Goal: Transaction & Acquisition: Book appointment/travel/reservation

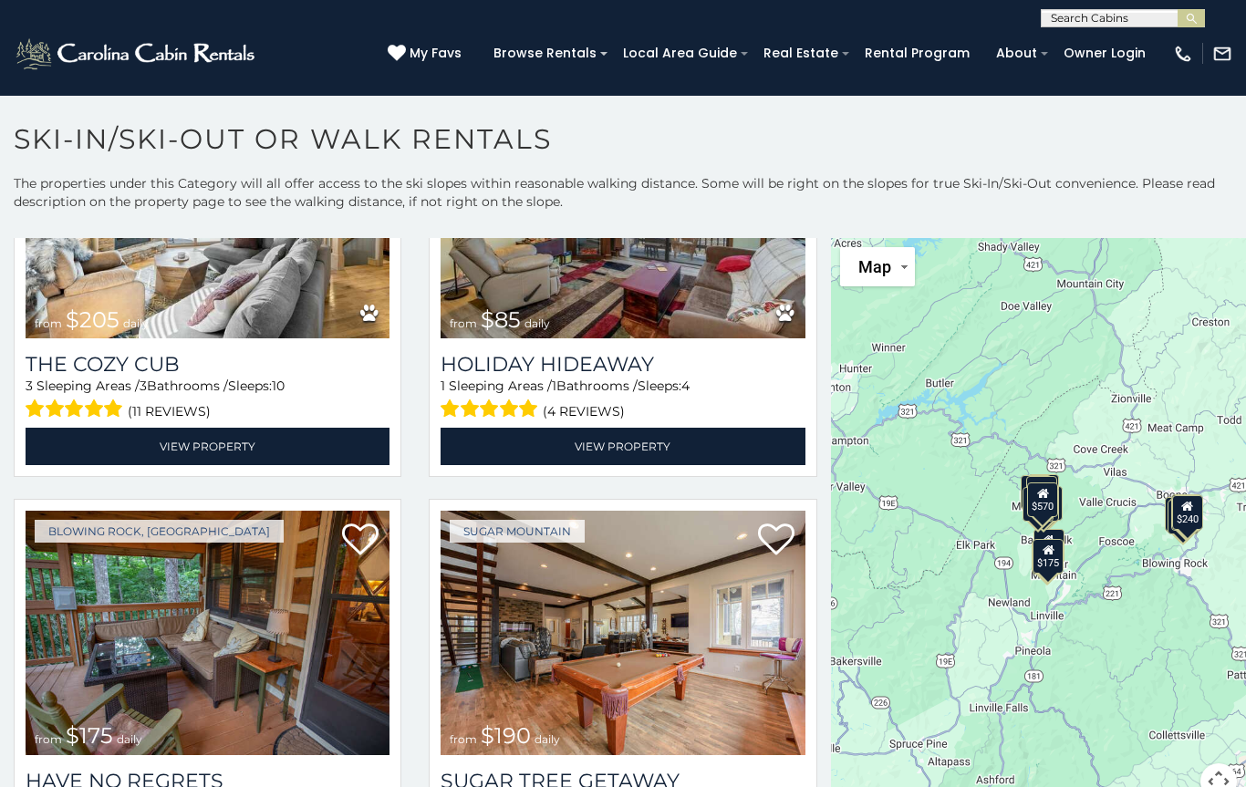
scroll to position [1085, 0]
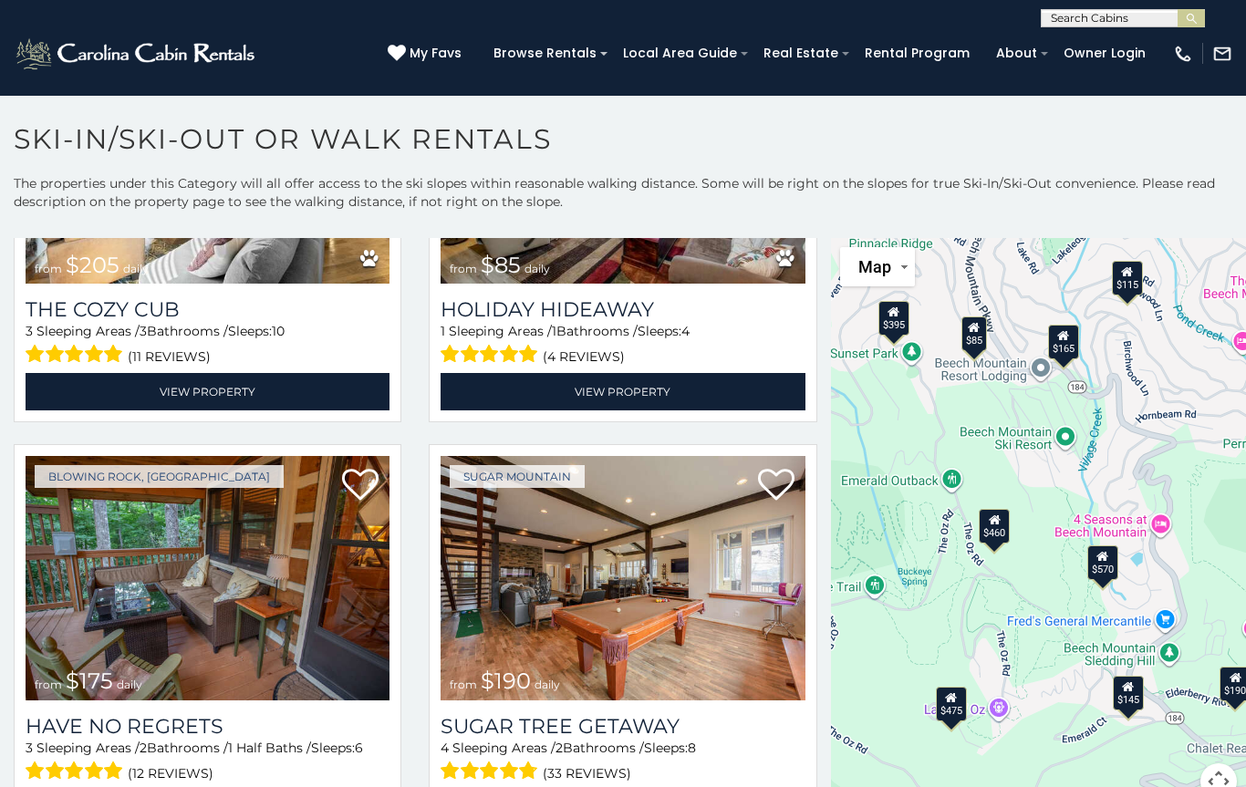
click at [901, 276] on button "Map" at bounding box center [877, 266] width 75 height 39
click at [912, 315] on li "Satellite" at bounding box center [895, 304] width 106 height 32
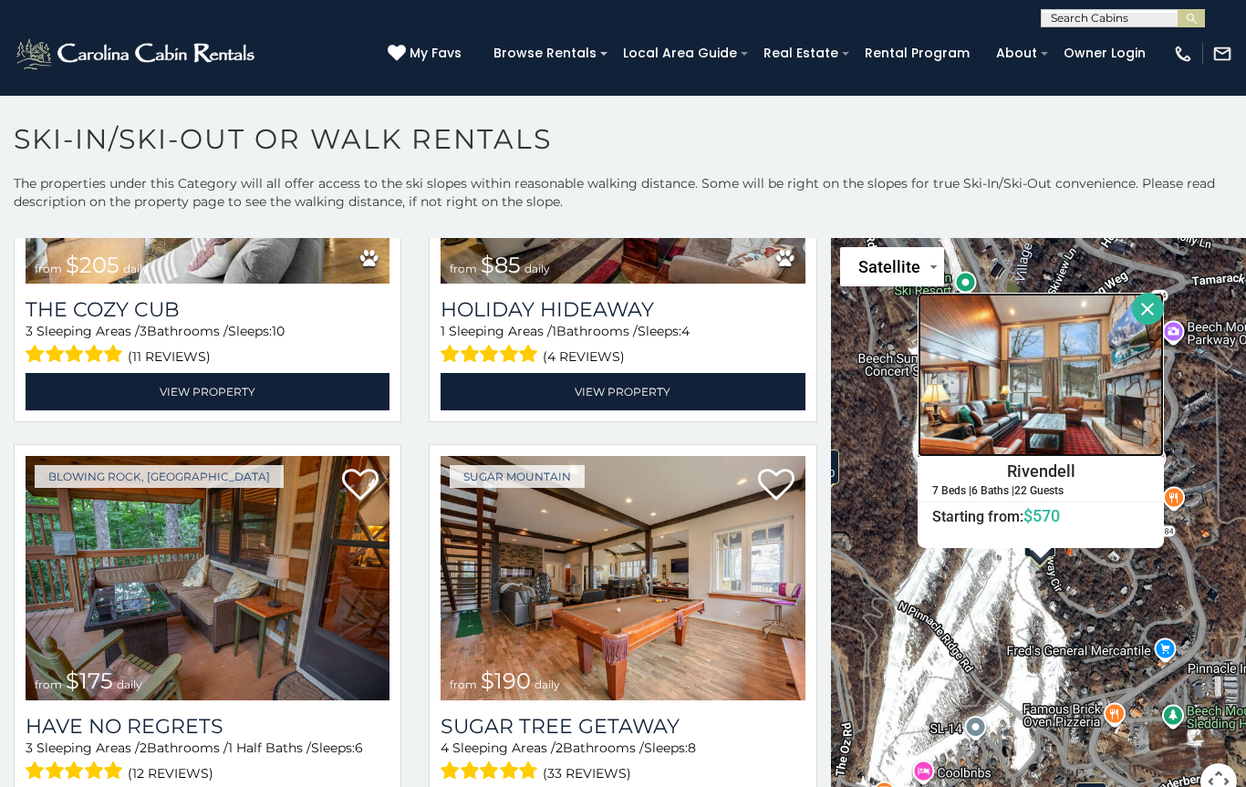
click at [1105, 387] on img at bounding box center [1041, 375] width 246 height 164
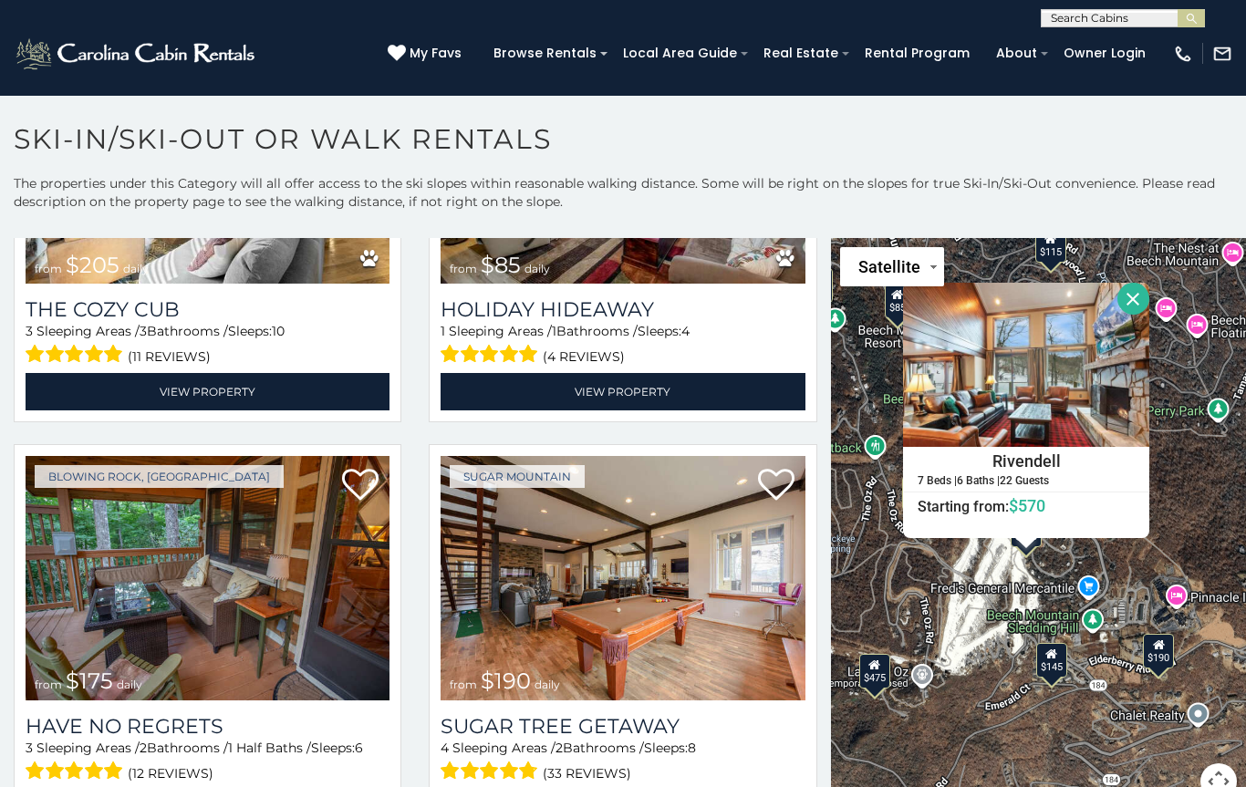
click at [1075, 500] on h6 "Starting from: $570" at bounding box center [1026, 506] width 244 height 18
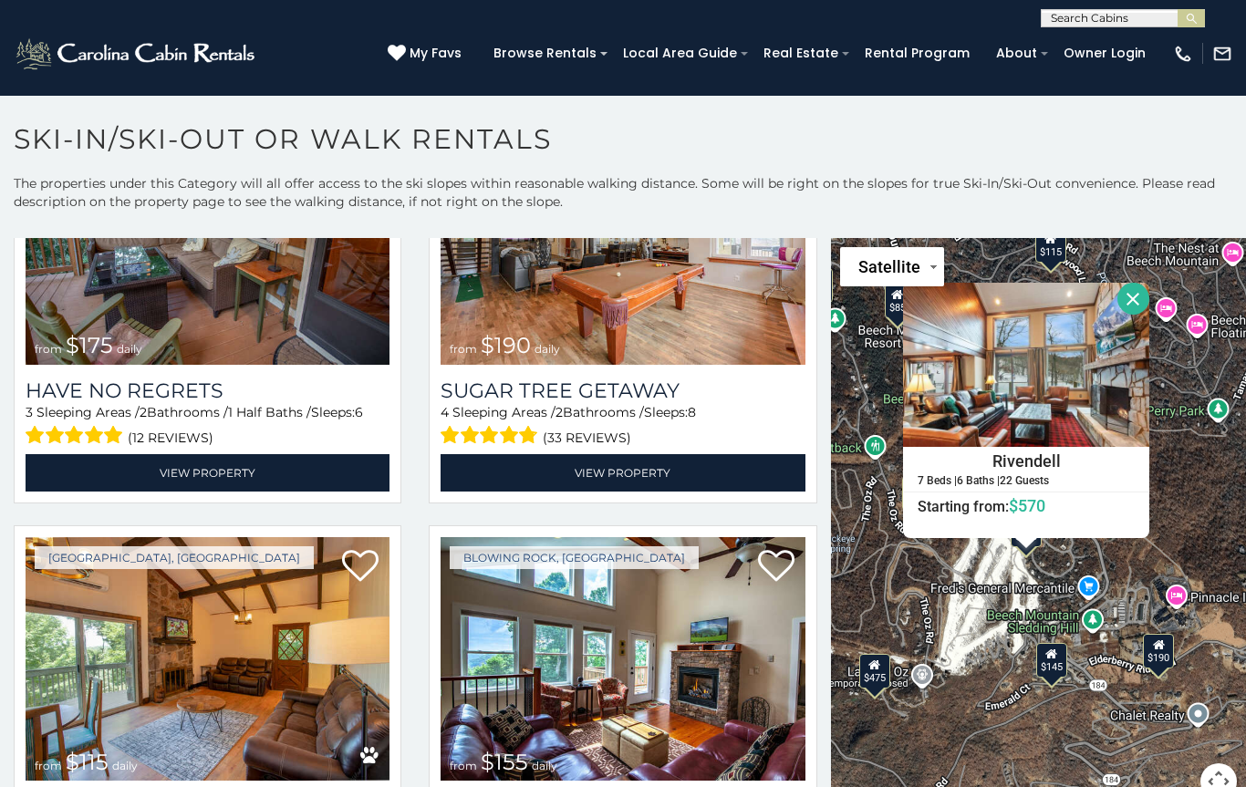
scroll to position [1422, 0]
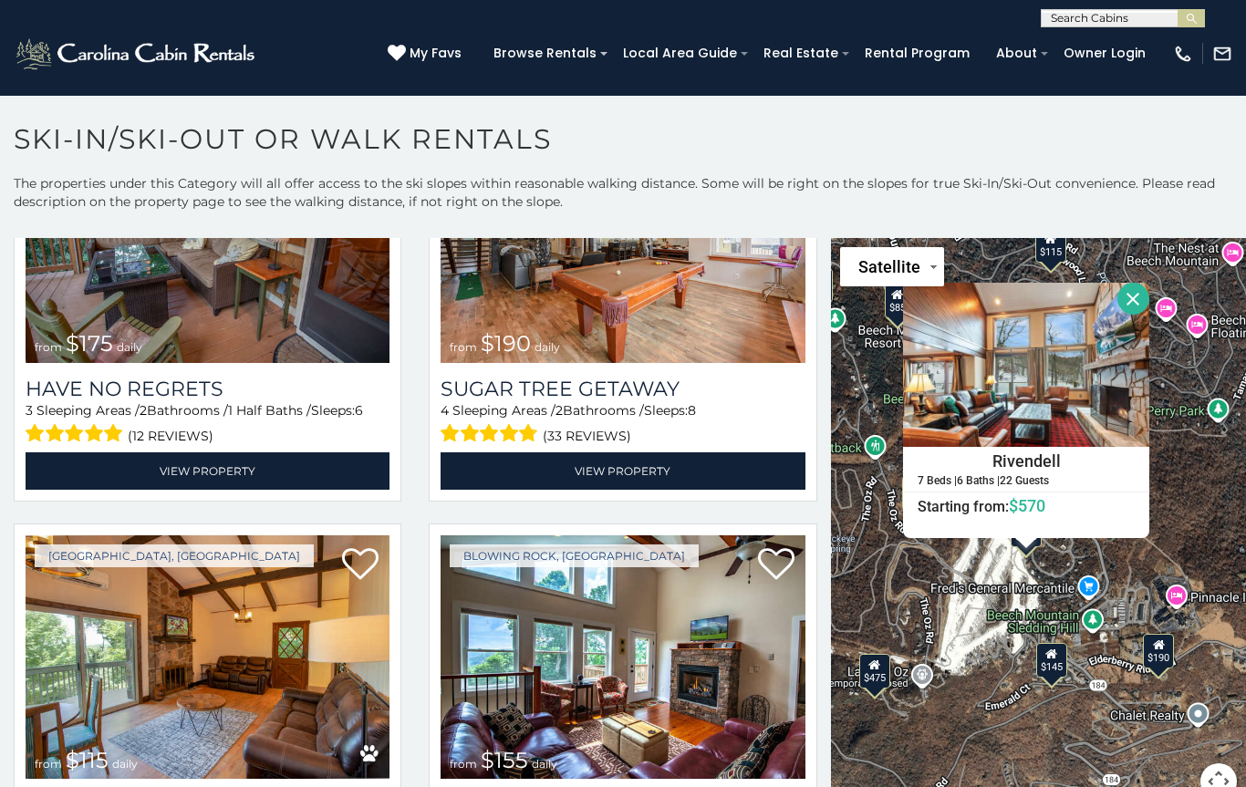
click at [1149, 295] on button "Close" at bounding box center [1133, 299] width 32 height 32
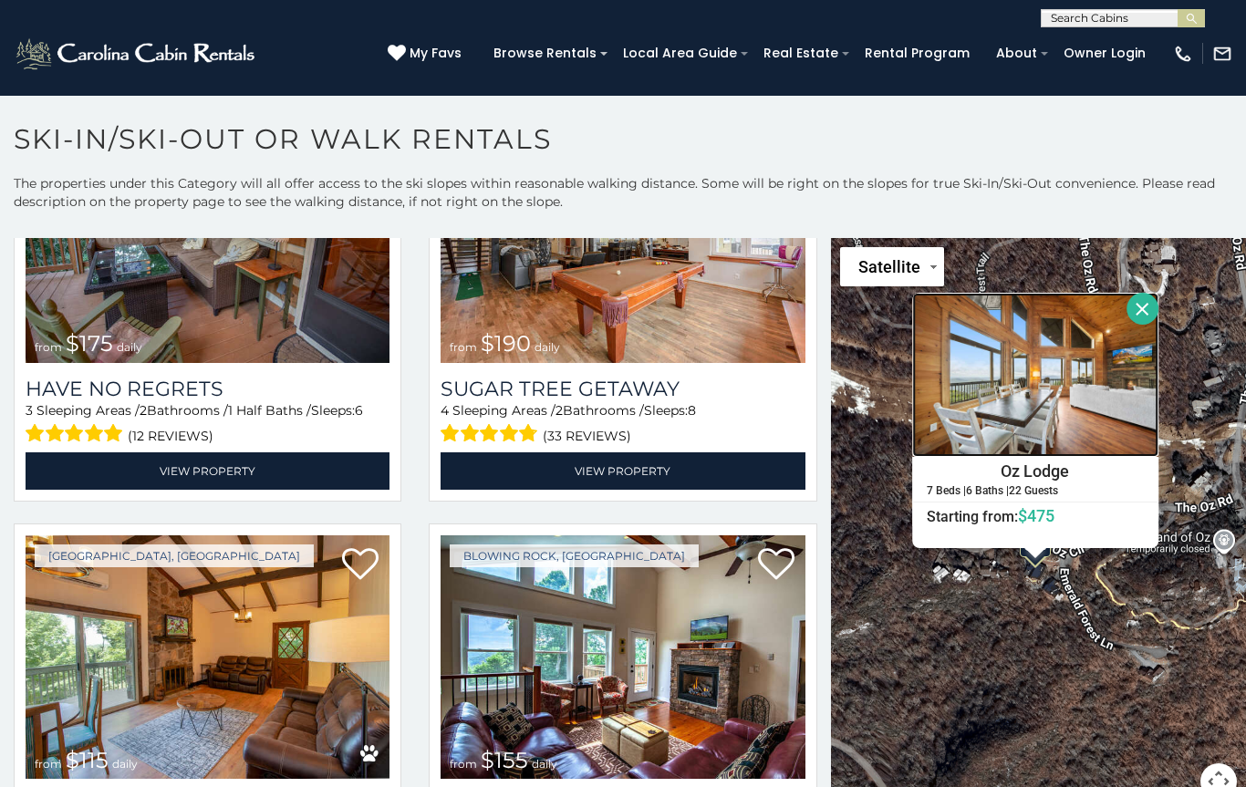
click at [1096, 403] on img at bounding box center [1036, 375] width 246 height 164
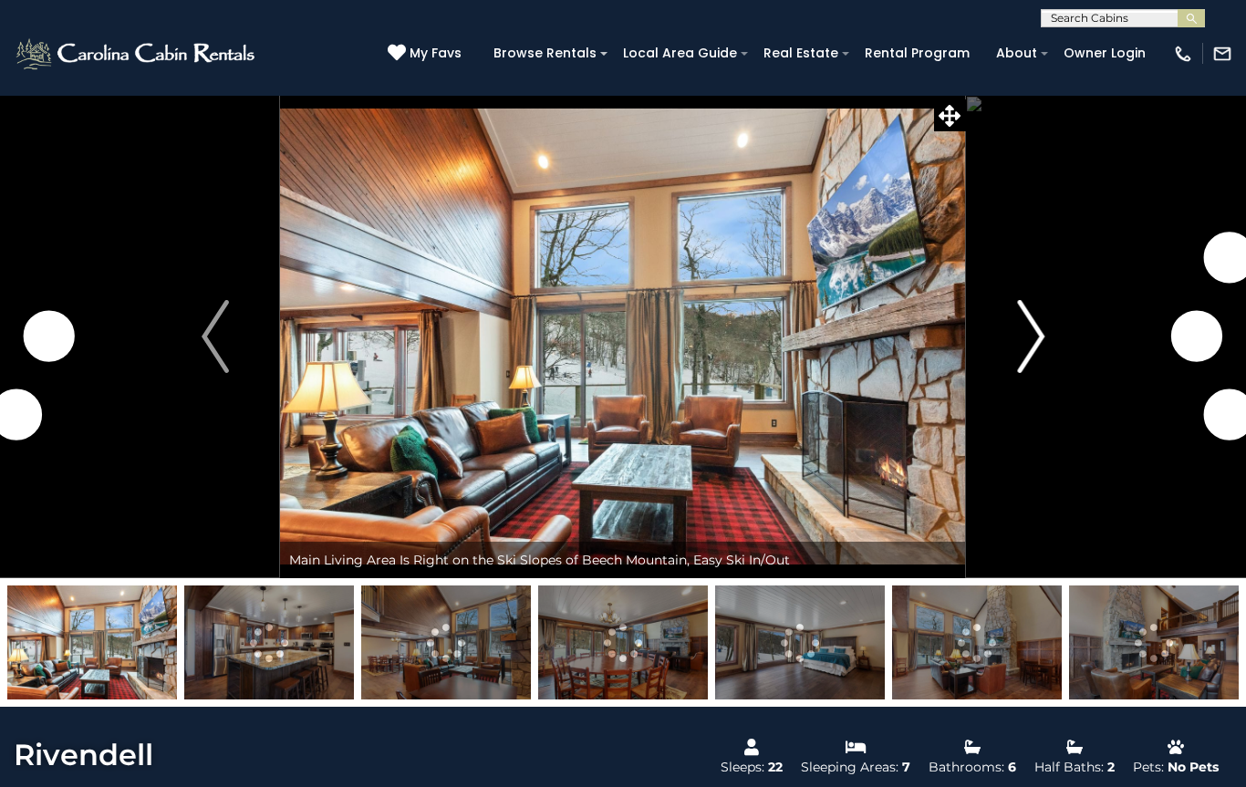
click at [1018, 346] on img "Next" at bounding box center [1030, 336] width 27 height 73
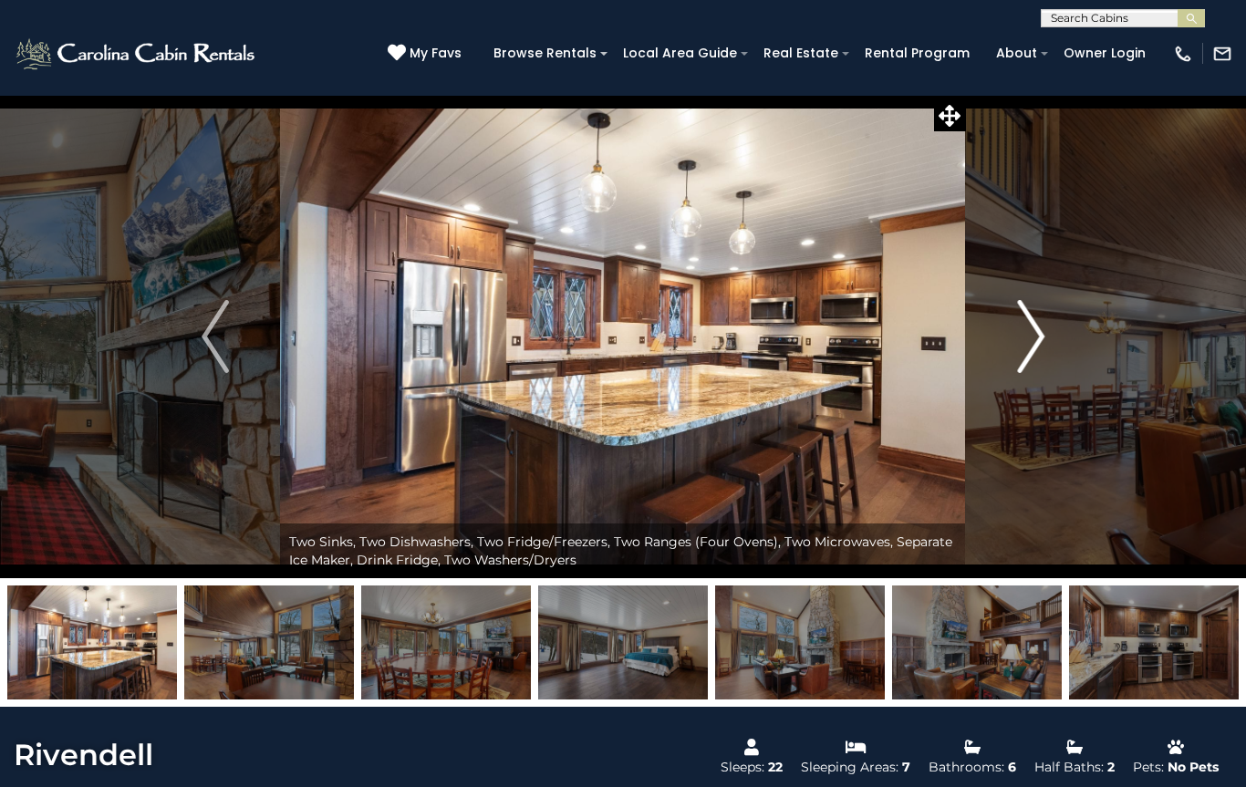
click at [1022, 341] on img "Next" at bounding box center [1030, 336] width 27 height 73
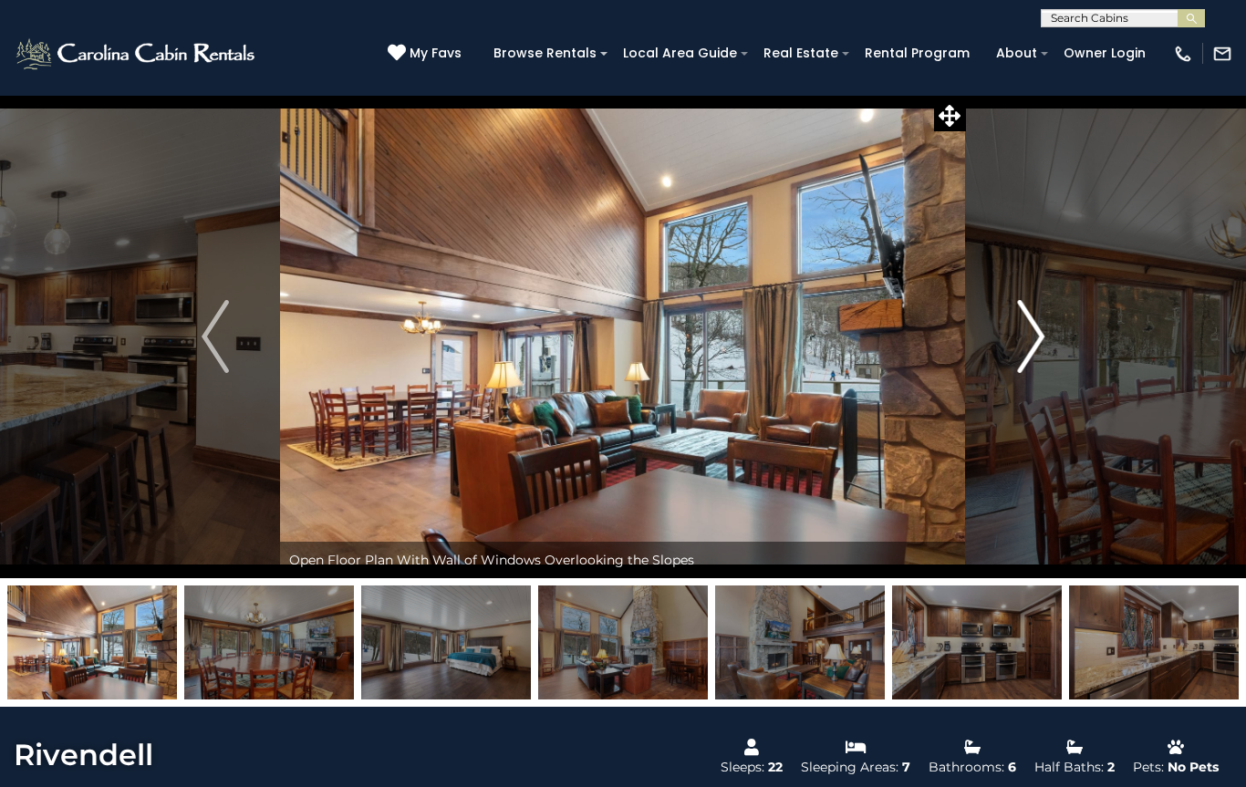
click at [1019, 343] on img "Next" at bounding box center [1030, 336] width 27 height 73
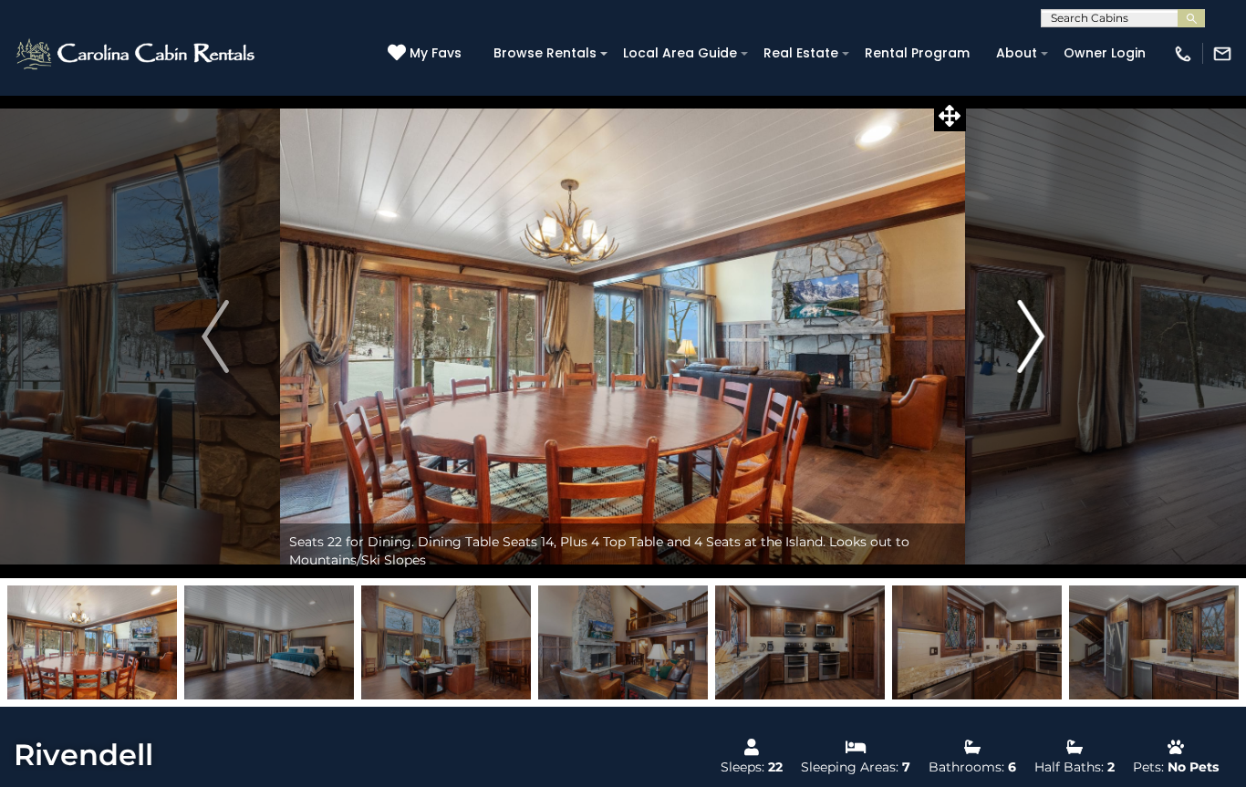
click at [1012, 349] on button "Next" at bounding box center [1031, 336] width 130 height 483
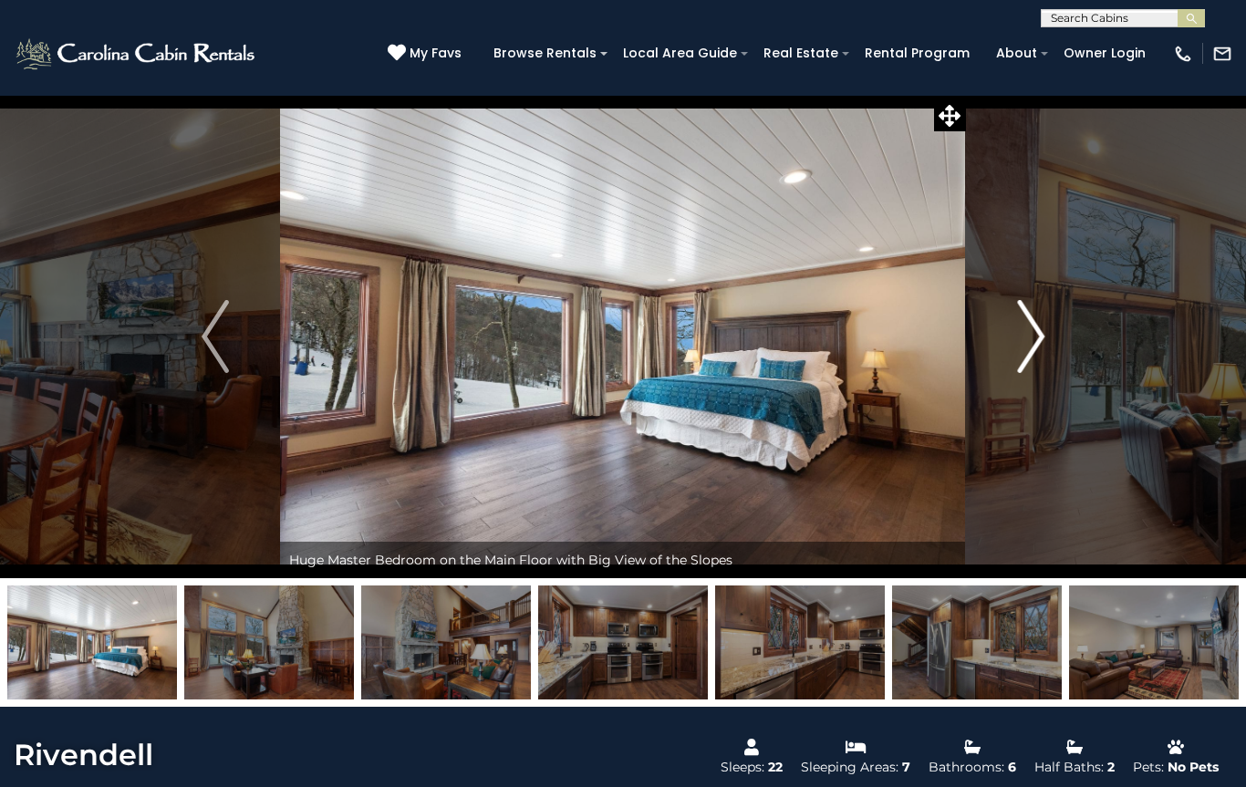
click at [1028, 341] on img "Next" at bounding box center [1030, 336] width 27 height 73
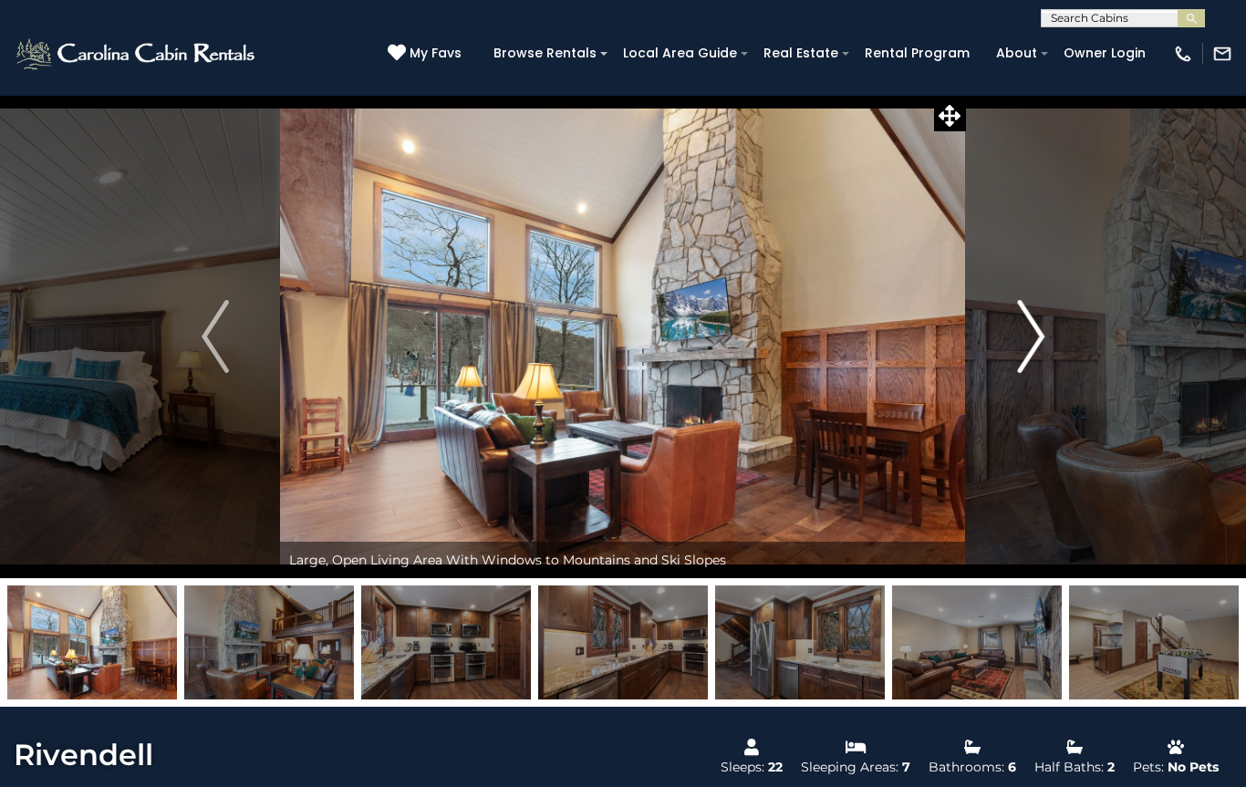
click at [1021, 344] on img "Next" at bounding box center [1030, 336] width 27 height 73
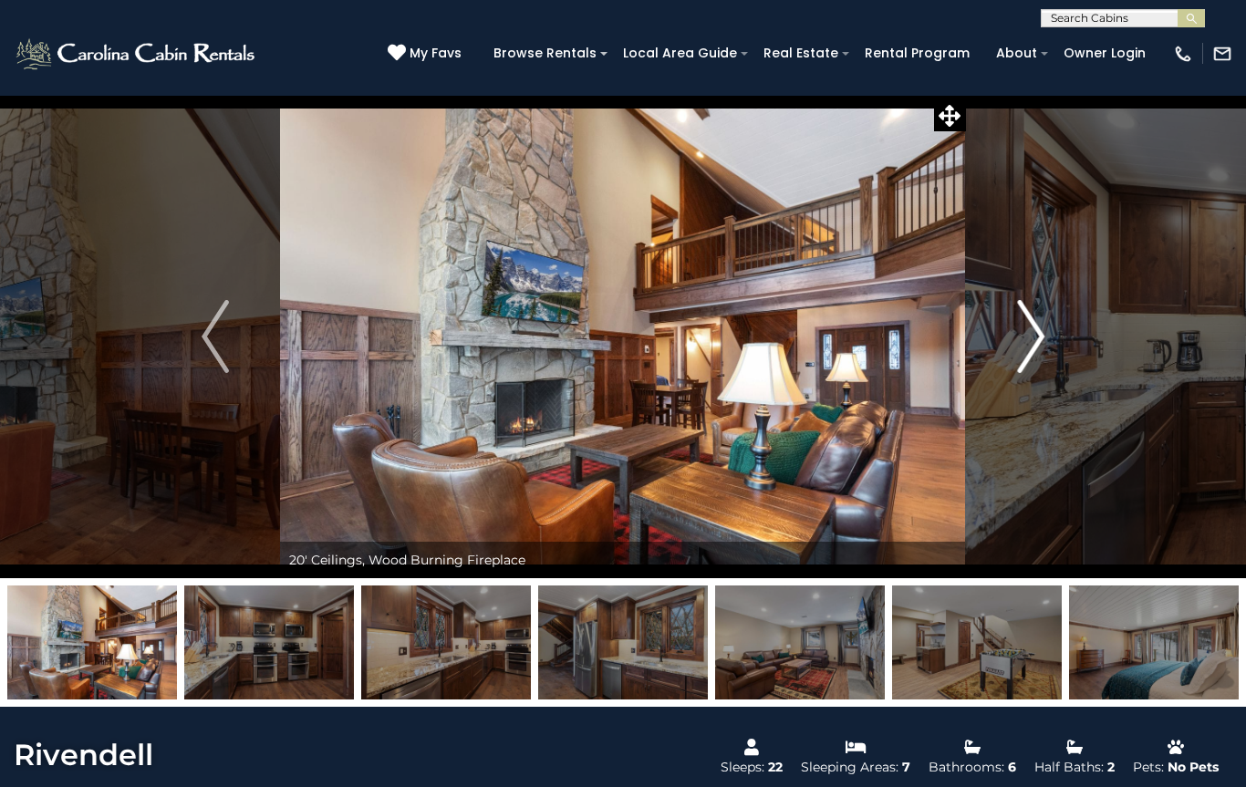
click at [1025, 340] on img "Next" at bounding box center [1030, 336] width 27 height 73
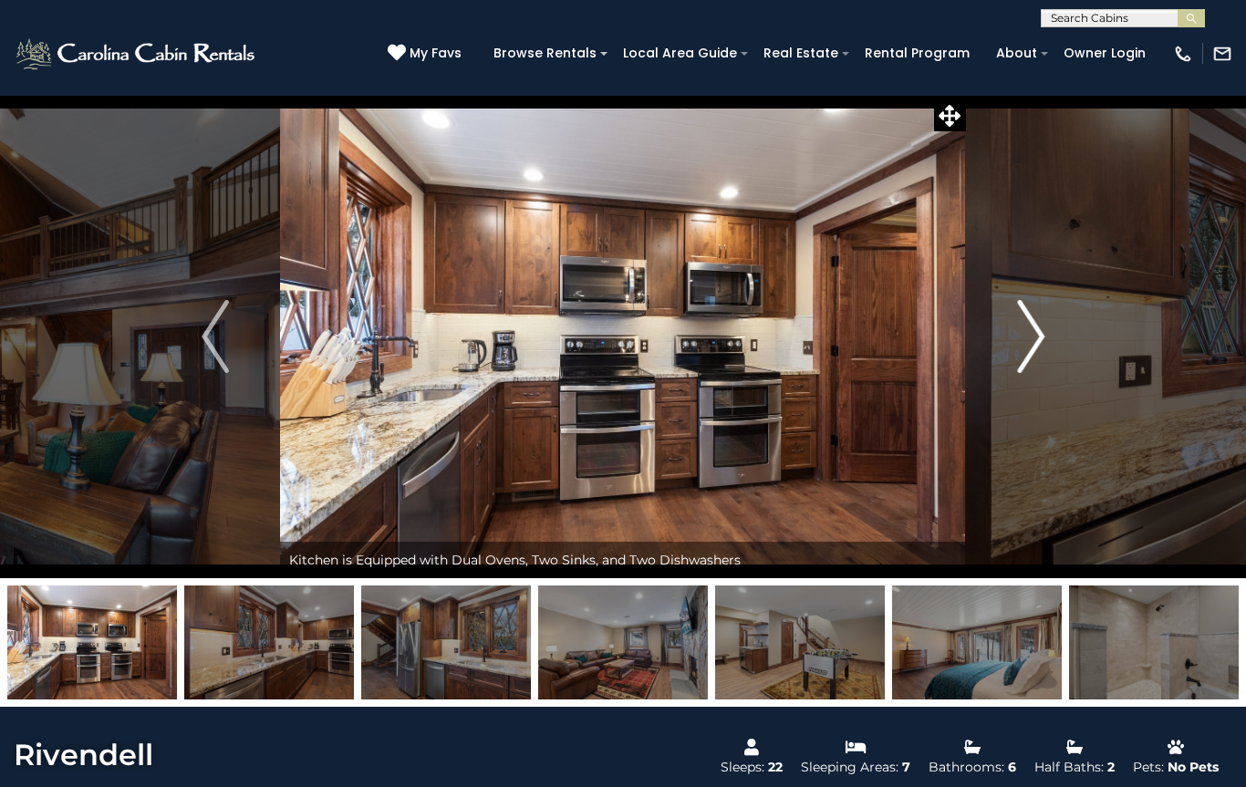
click at [1015, 352] on button "Next" at bounding box center [1031, 336] width 130 height 483
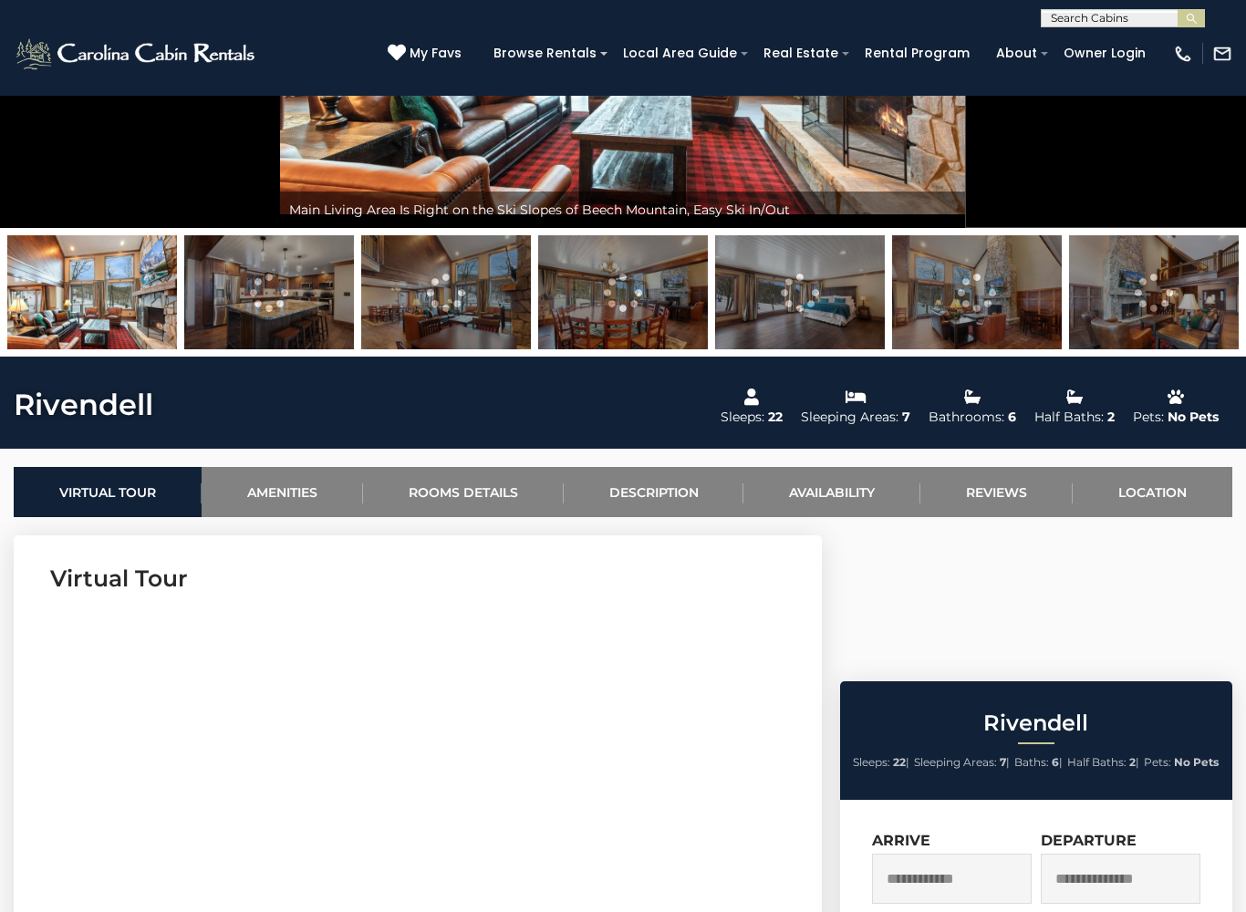
scroll to position [397, 0]
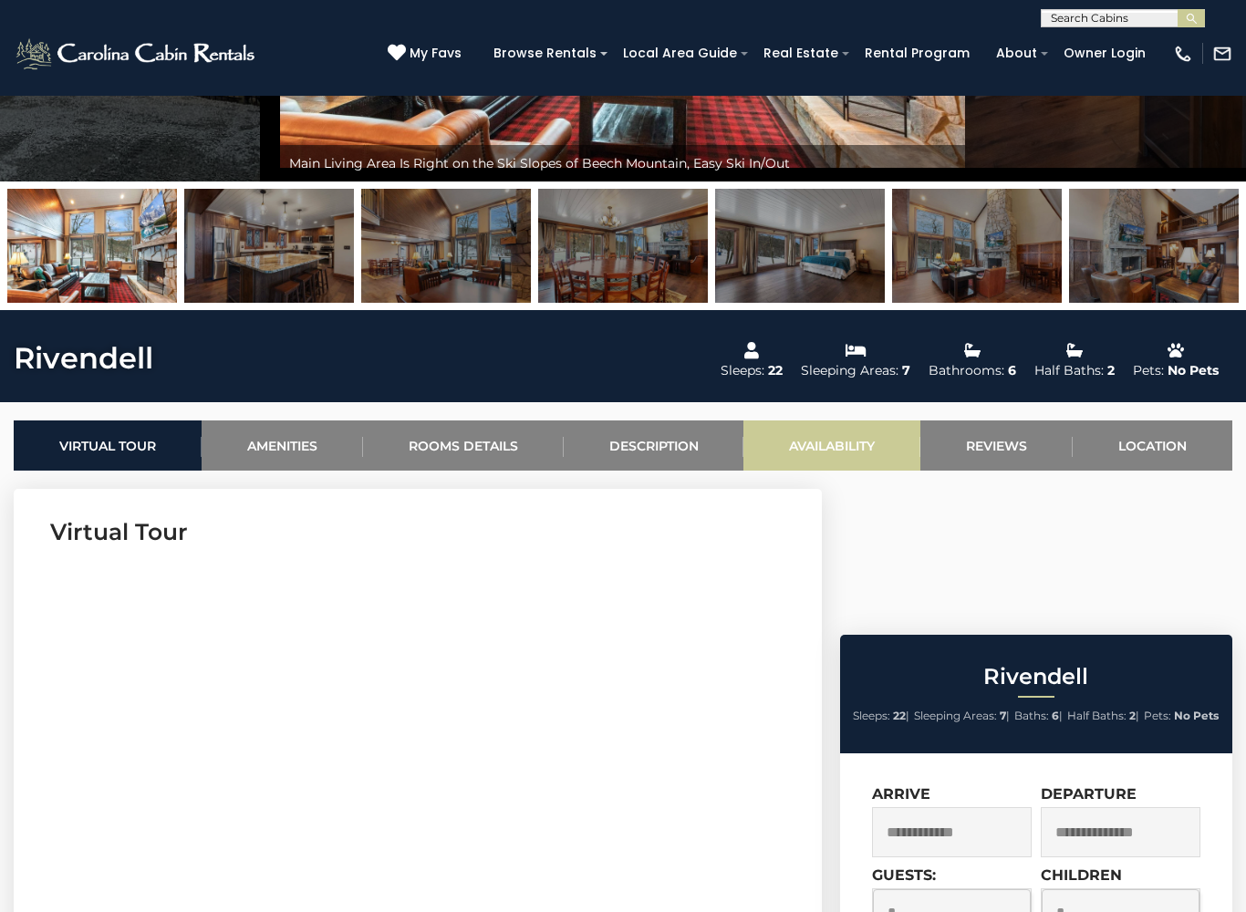
click at [852, 452] on link "Availability" at bounding box center [831, 446] width 177 height 50
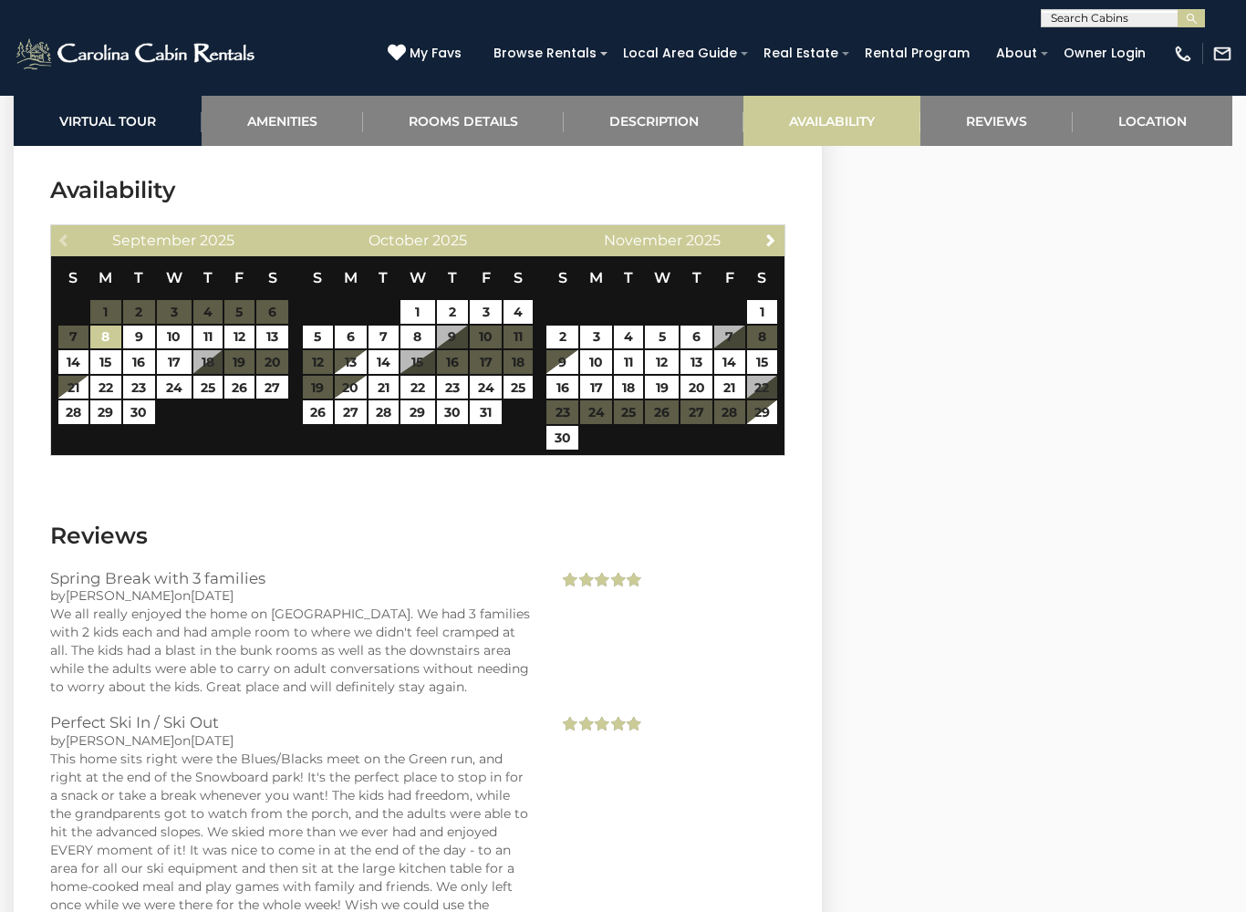
scroll to position [4336, 0]
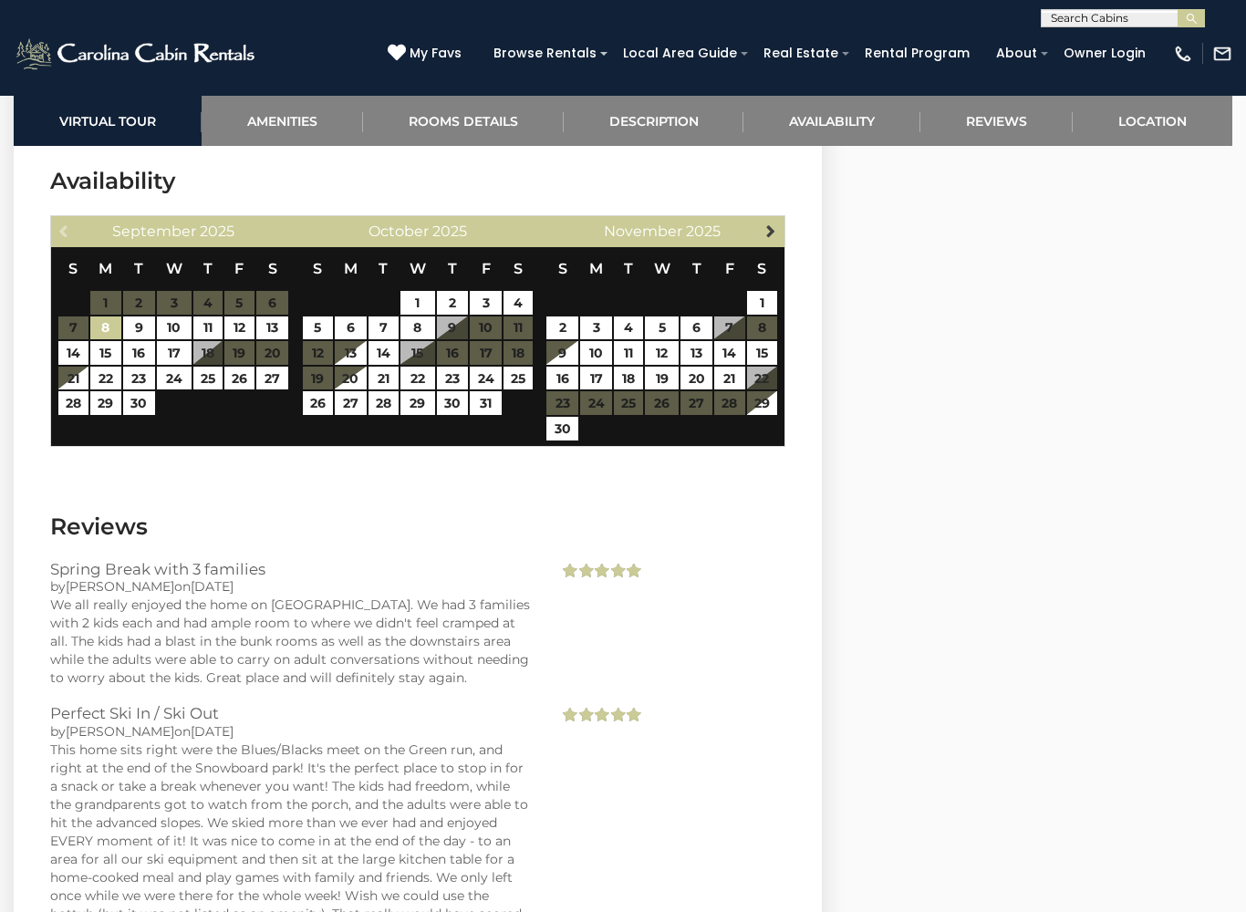
click at [763, 237] on link "Next" at bounding box center [770, 230] width 23 height 23
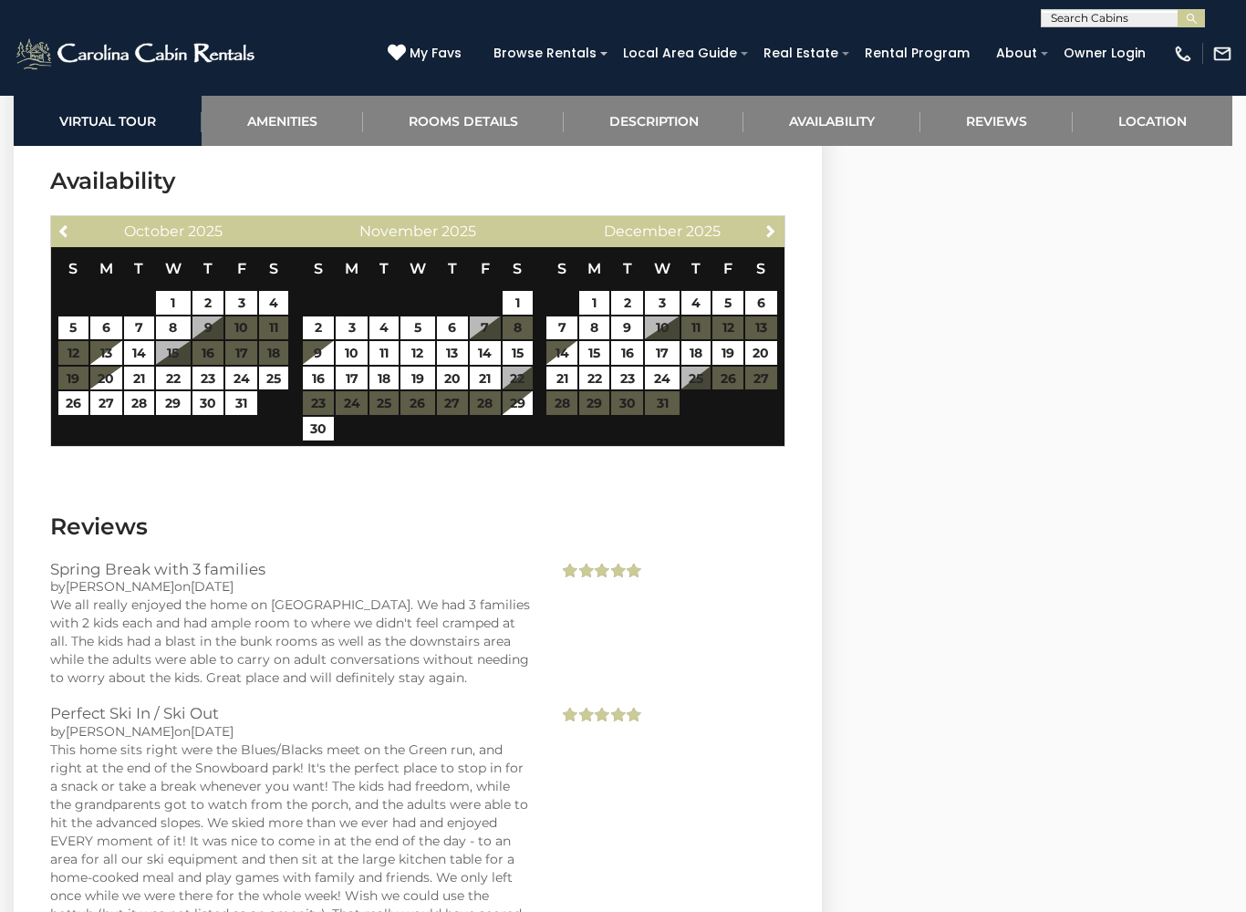
click at [767, 379] on table "S M T W T F S 1 2 3 4 5 6 7 8 9 10 11 12 13 14 15 16 17 18 19 20 21 22 23 24 25…" at bounding box center [661, 340] width 232 height 187
click at [774, 234] on span "Next" at bounding box center [770, 230] width 15 height 15
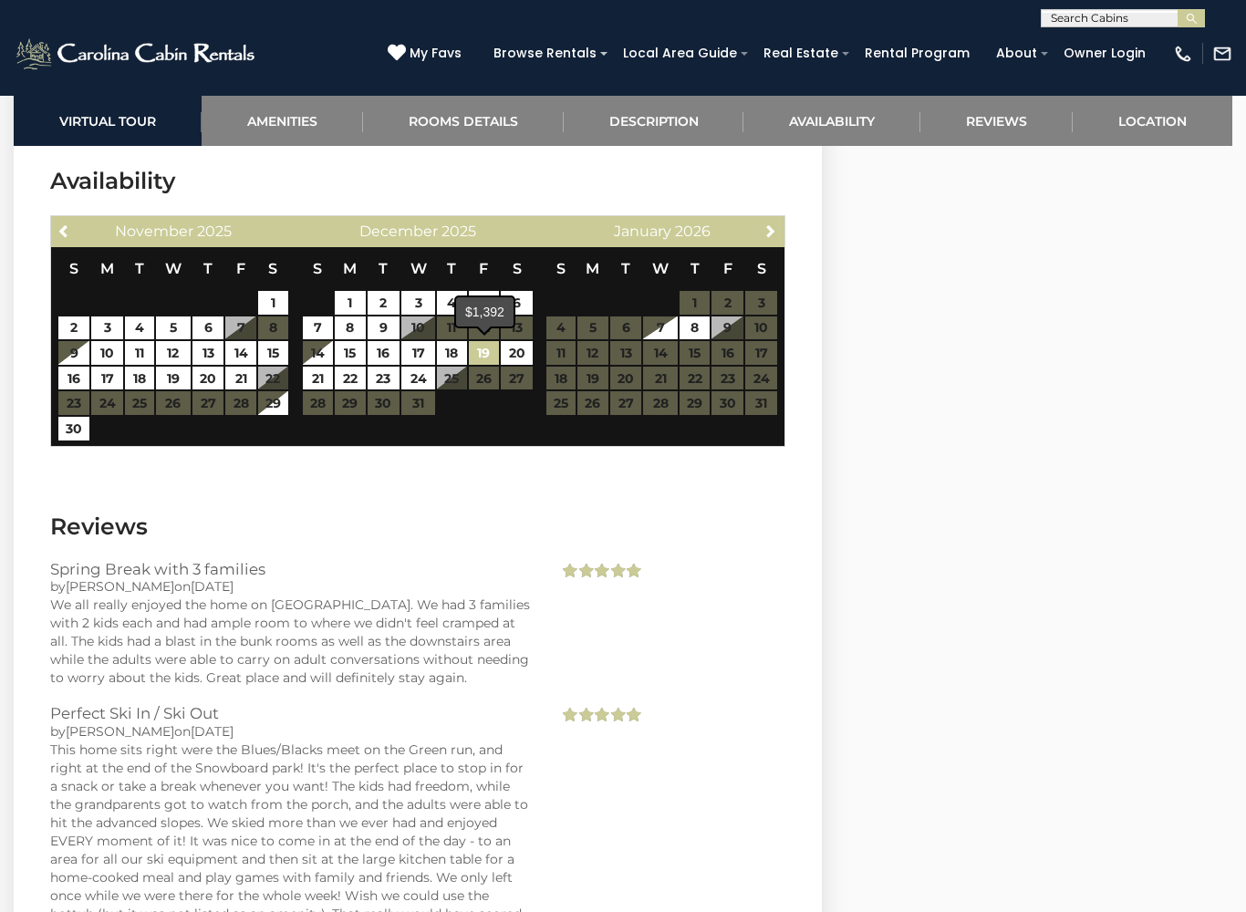
click at [477, 348] on link "19" at bounding box center [484, 353] width 31 height 24
type input "**********"
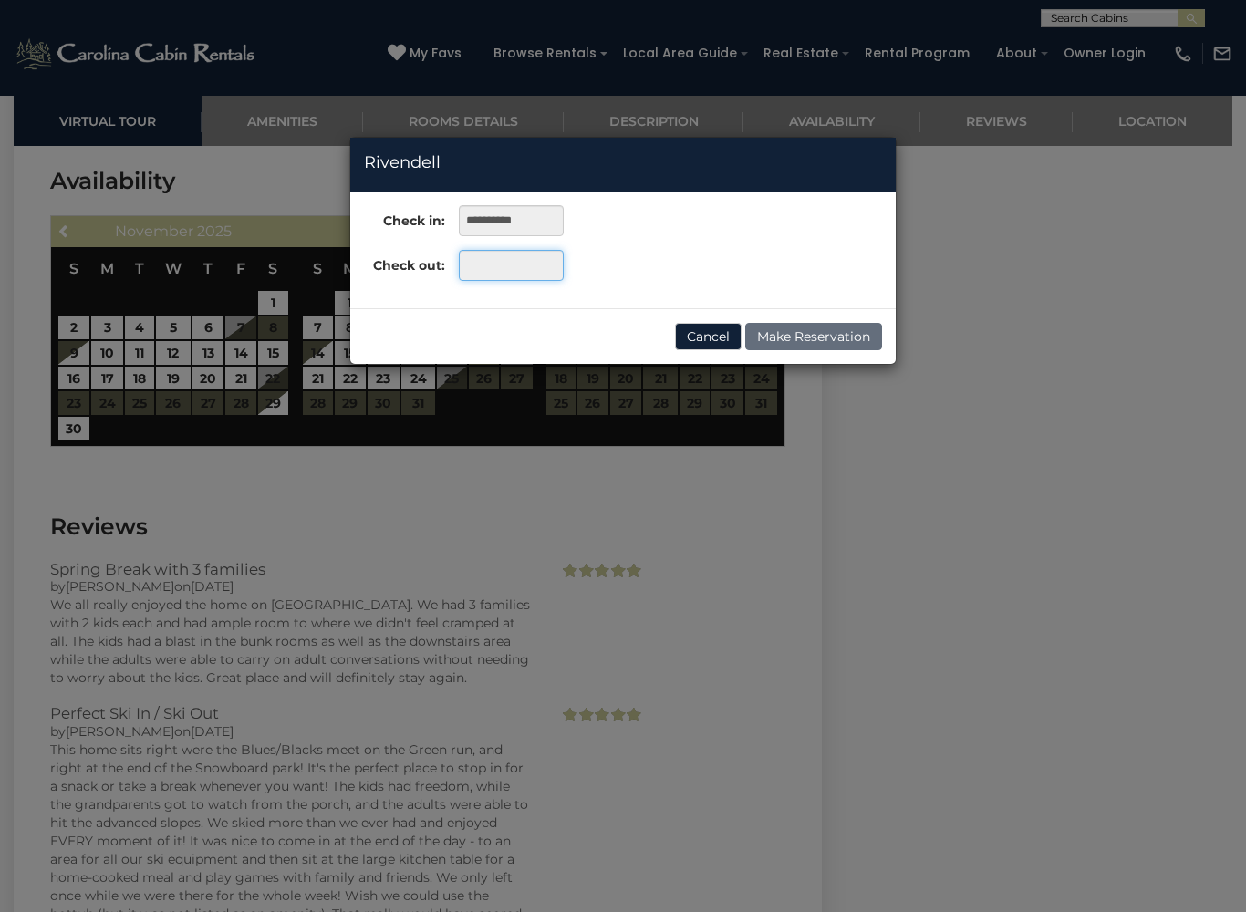
click at [478, 271] on input "text" at bounding box center [511, 265] width 105 height 31
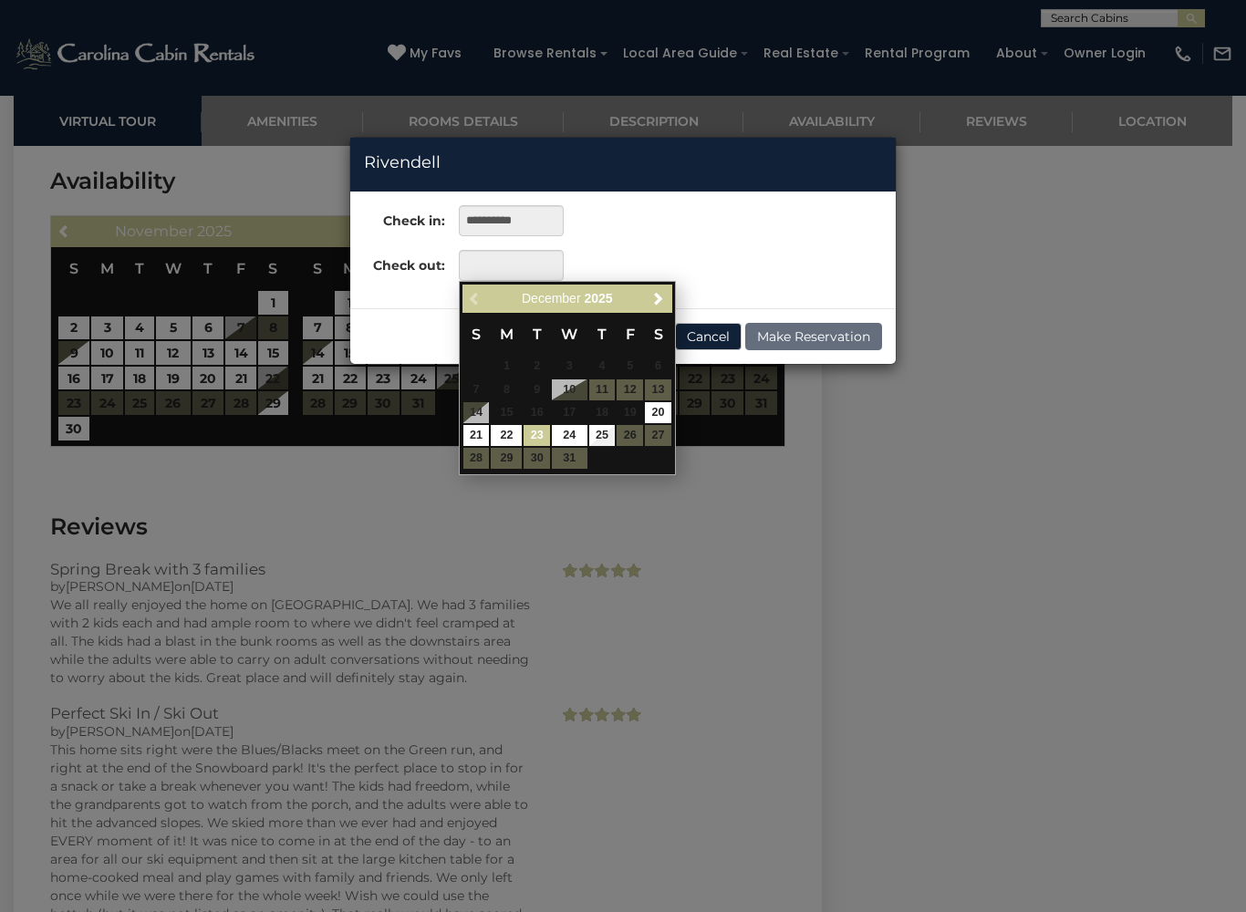
click at [529, 432] on link "23" at bounding box center [537, 435] width 26 height 21
type input "**********"
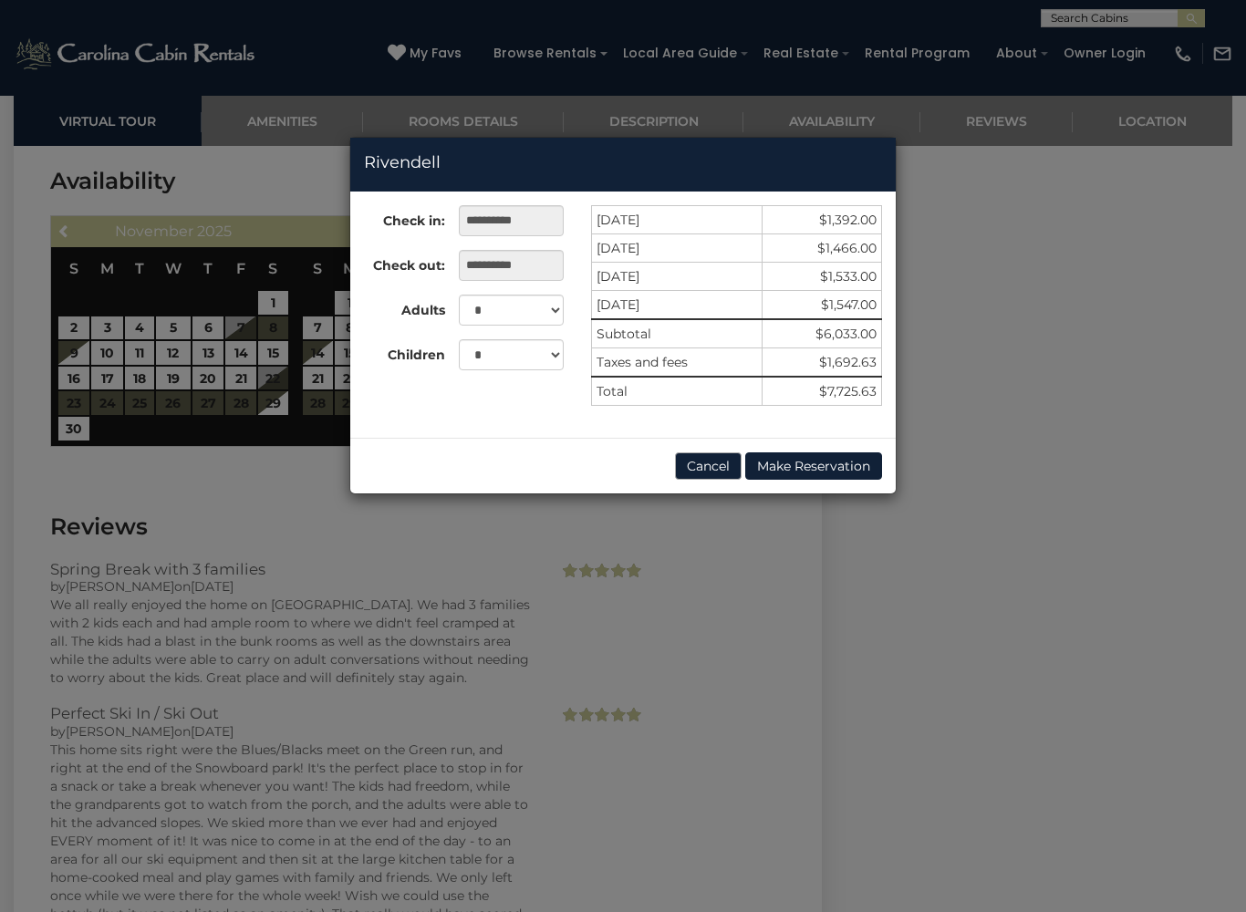
click at [682, 461] on button "Cancel" at bounding box center [708, 465] width 67 height 27
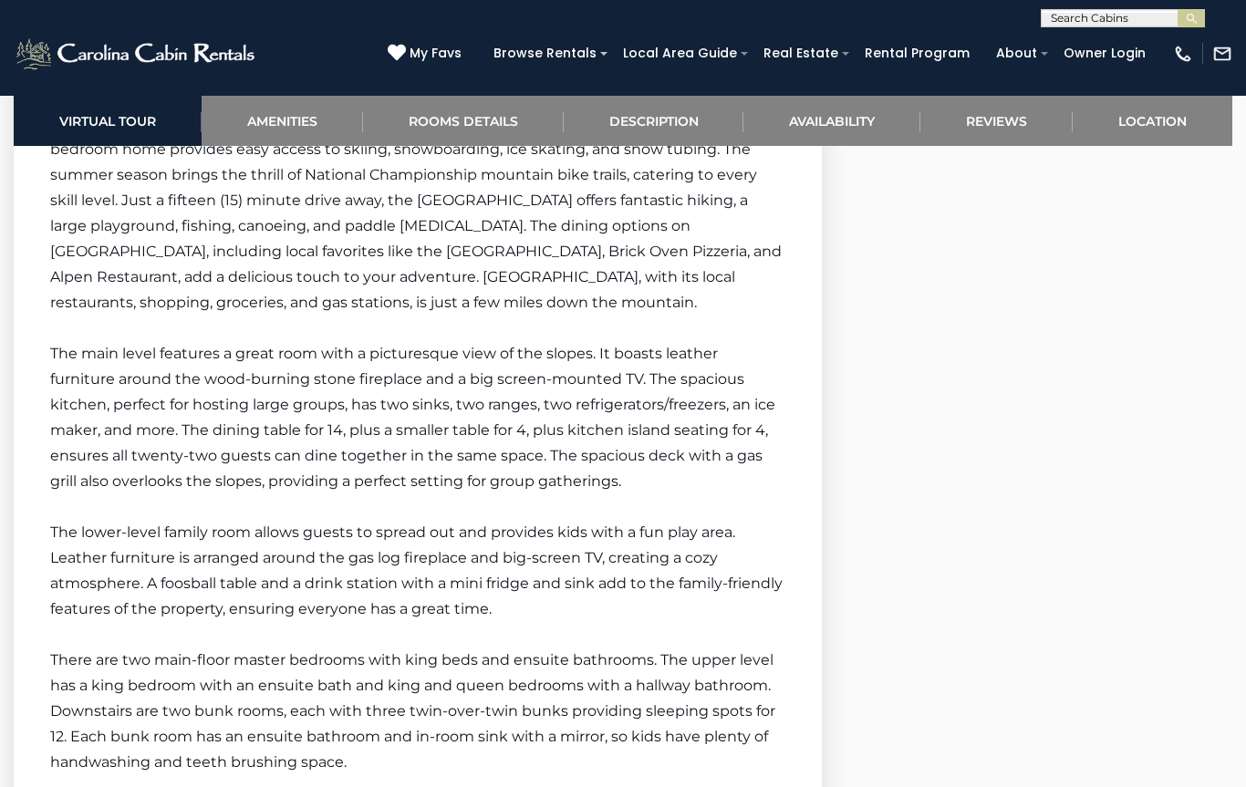
scroll to position [3293, 0]
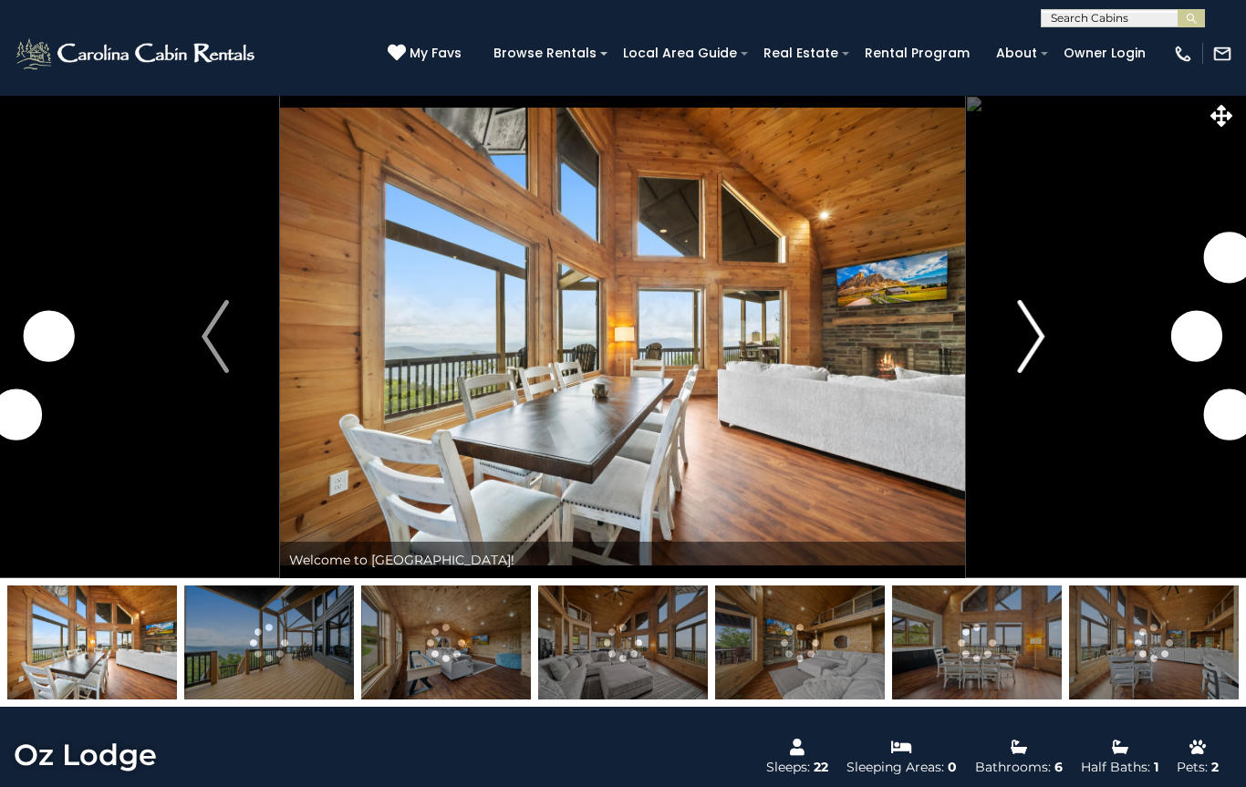
click at [1015, 347] on button "Next" at bounding box center [1031, 336] width 130 height 483
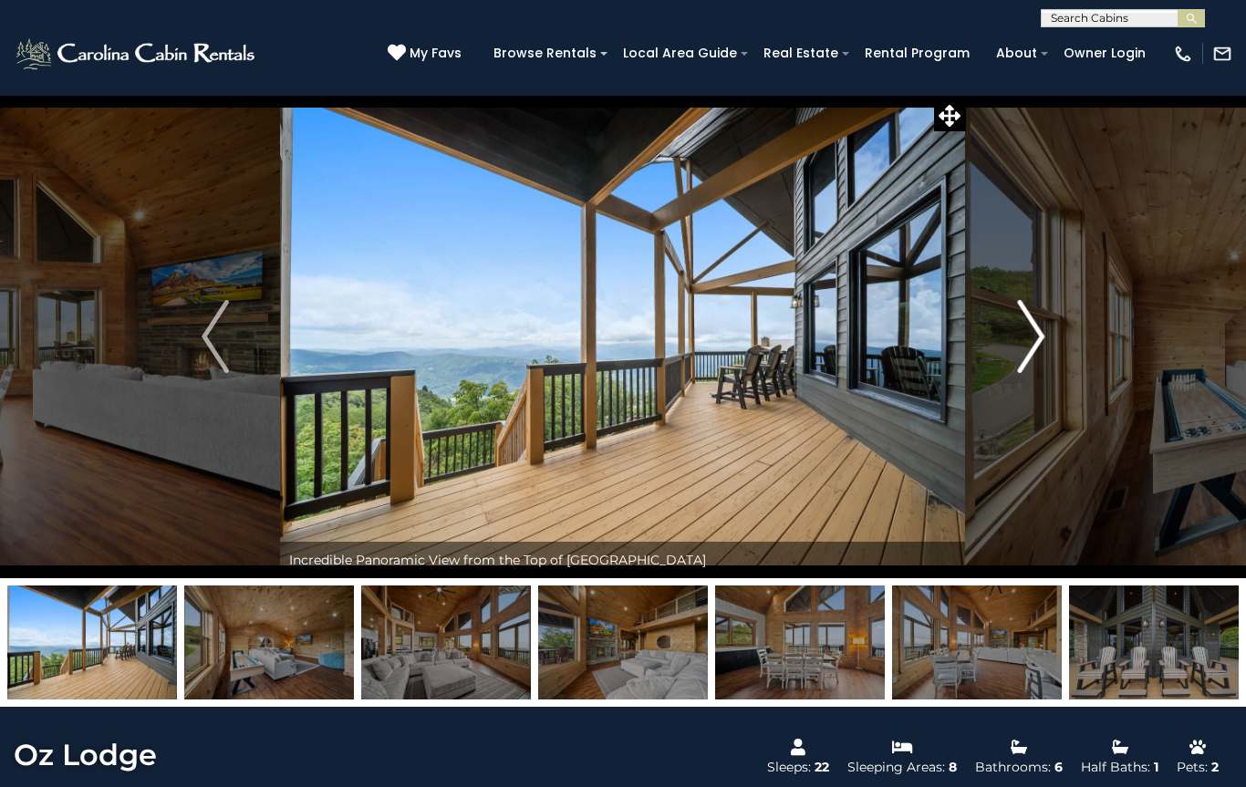
click at [995, 347] on button "Next" at bounding box center [1031, 336] width 130 height 483
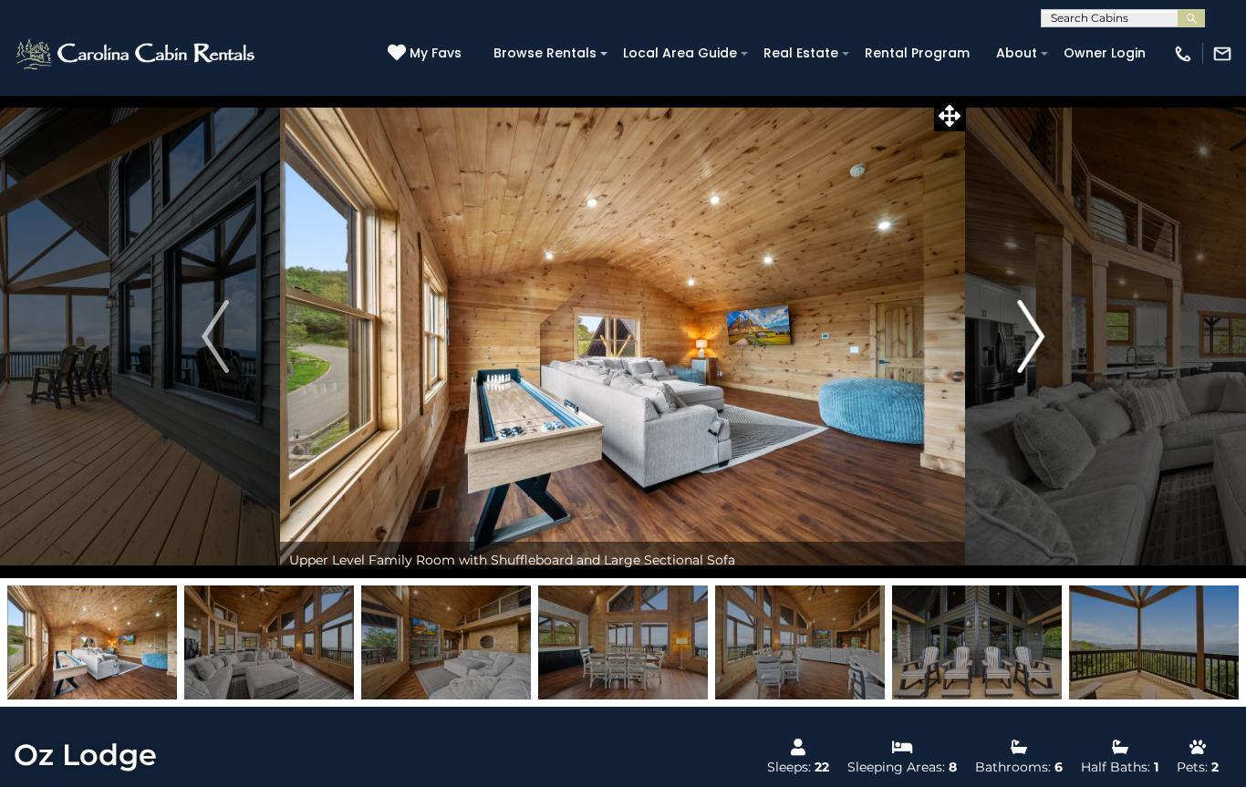
click at [997, 350] on button "Next" at bounding box center [1031, 336] width 130 height 483
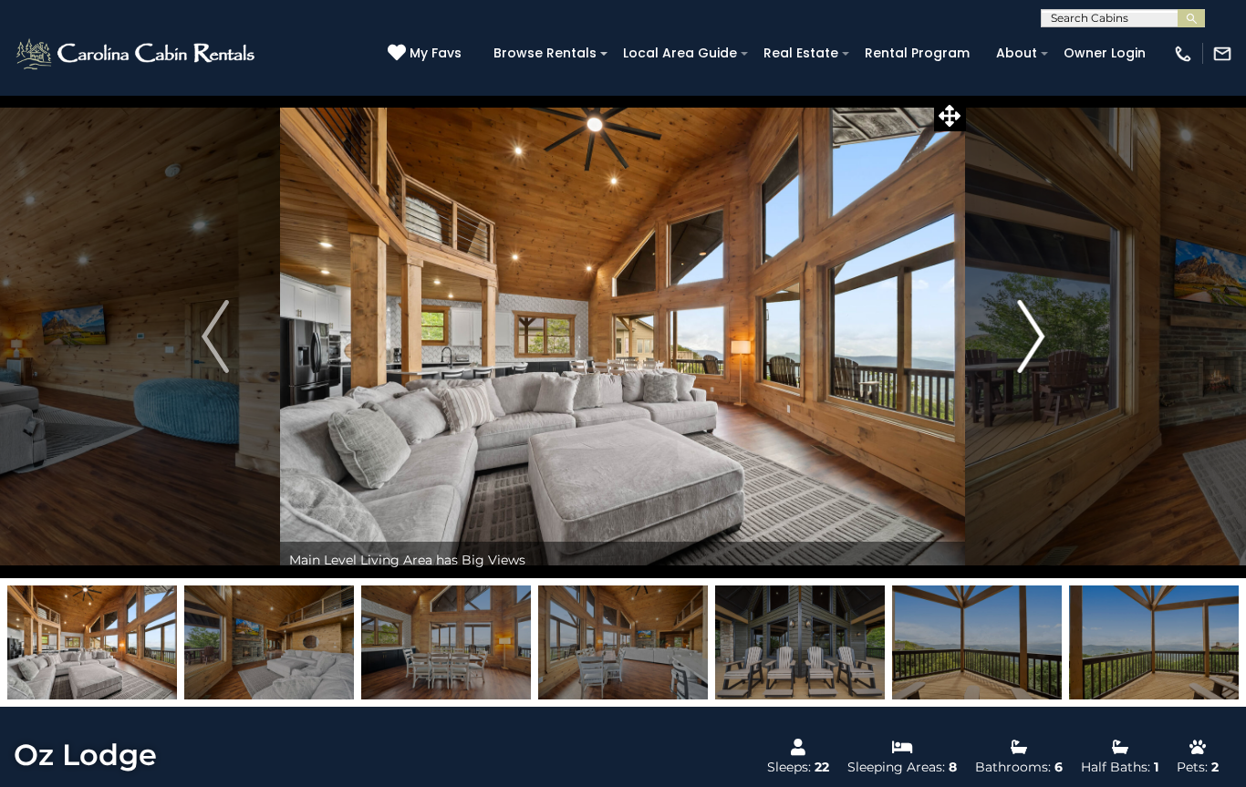
click at [1000, 347] on button "Next" at bounding box center [1031, 336] width 130 height 483
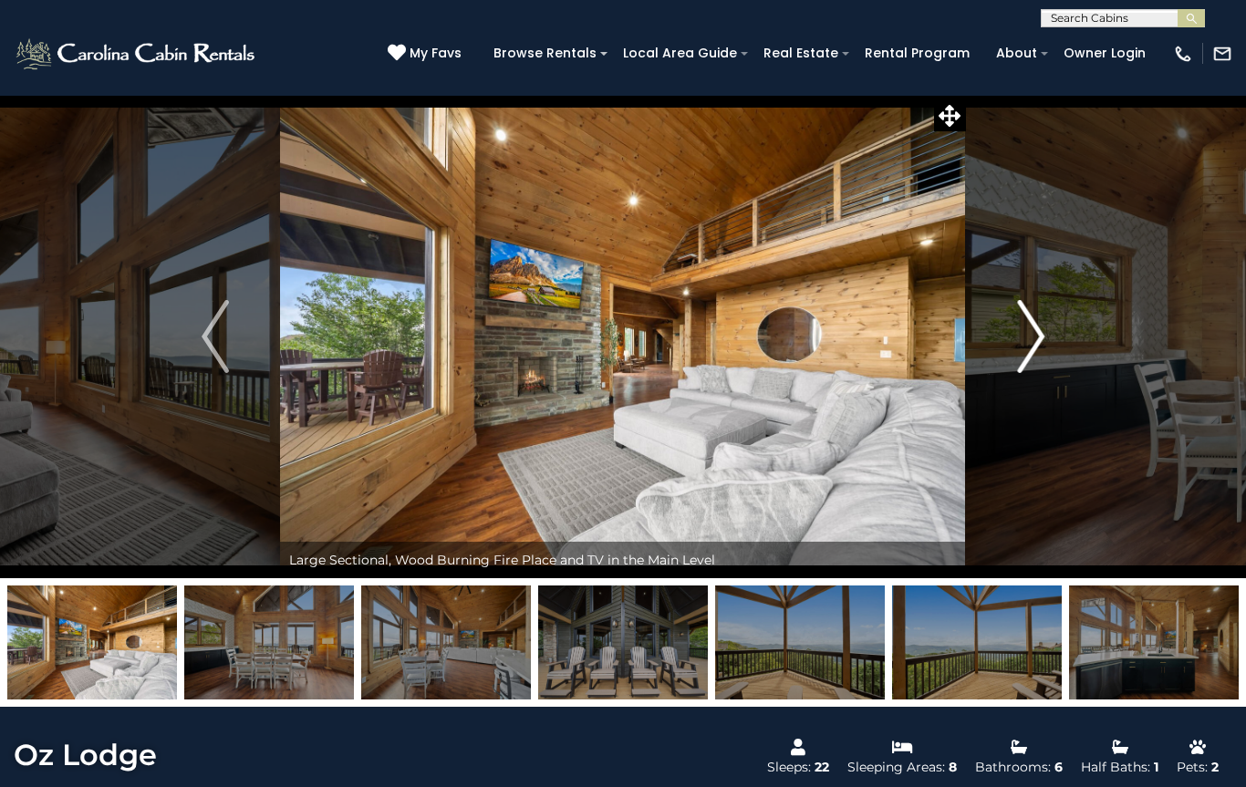
click at [996, 351] on button "Next" at bounding box center [1031, 336] width 130 height 483
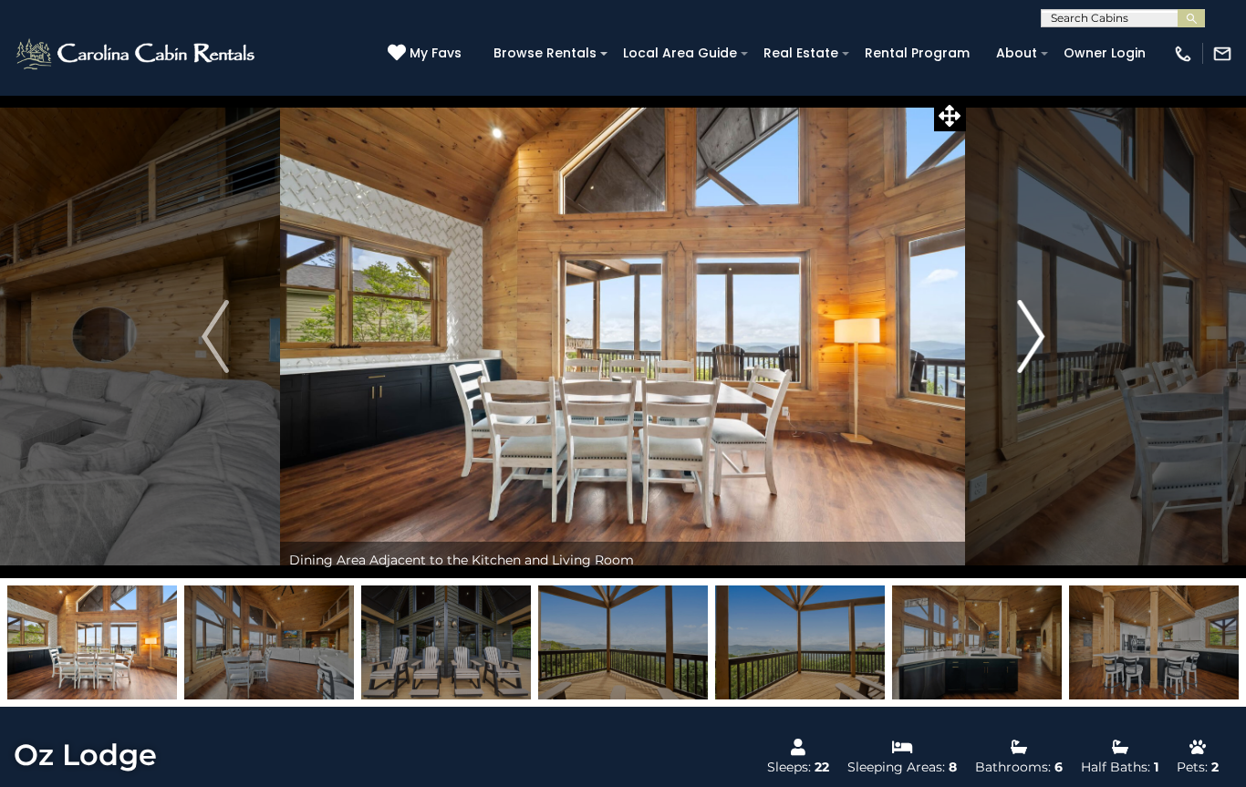
click at [1011, 340] on button "Next" at bounding box center [1031, 336] width 130 height 483
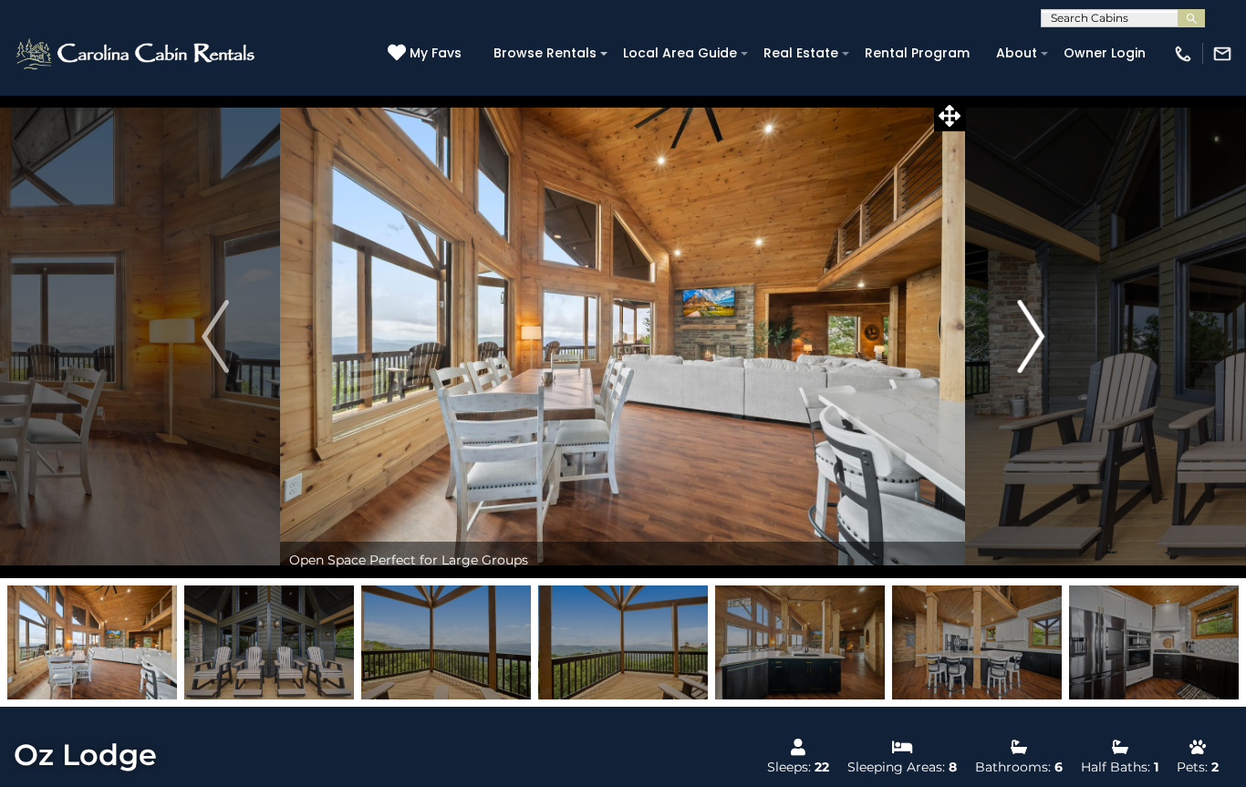
click at [996, 352] on button "Next" at bounding box center [1031, 336] width 130 height 483
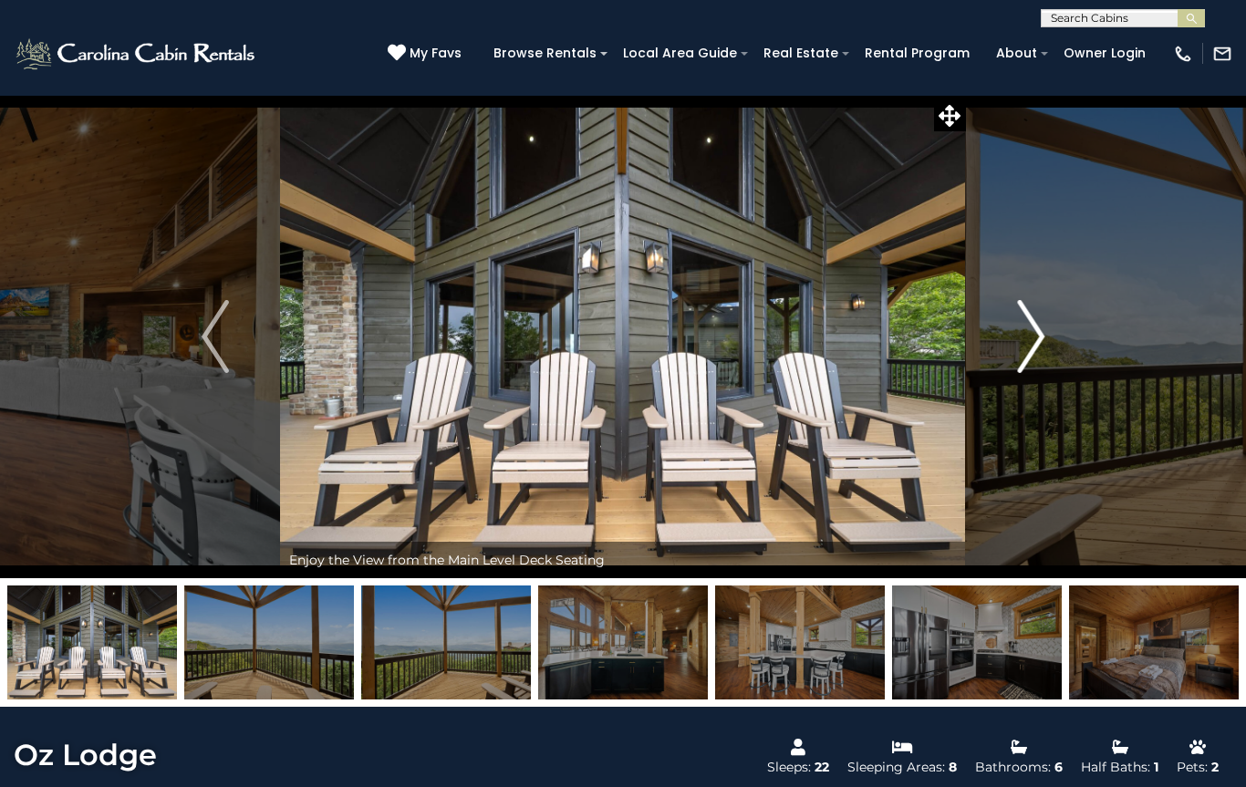
click at [994, 350] on button "Next" at bounding box center [1031, 336] width 130 height 483
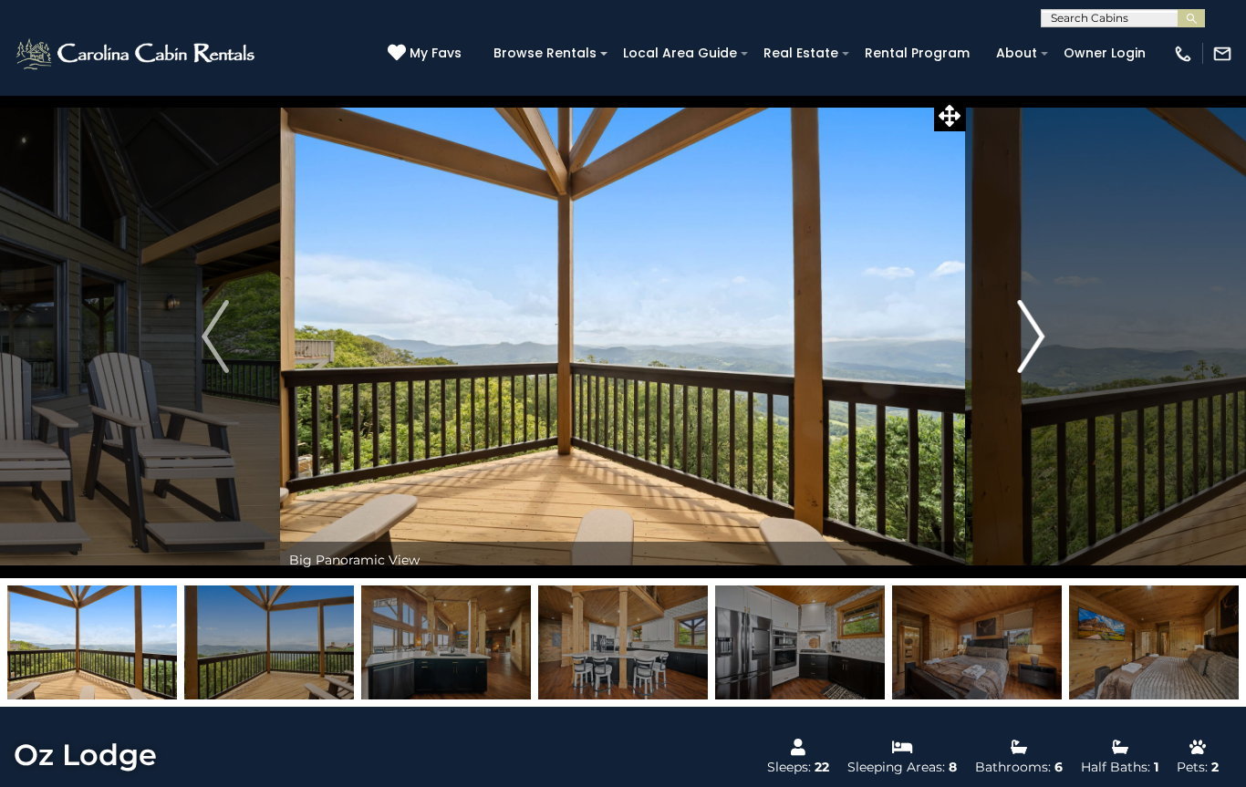
click at [990, 351] on button "Next" at bounding box center [1031, 336] width 130 height 483
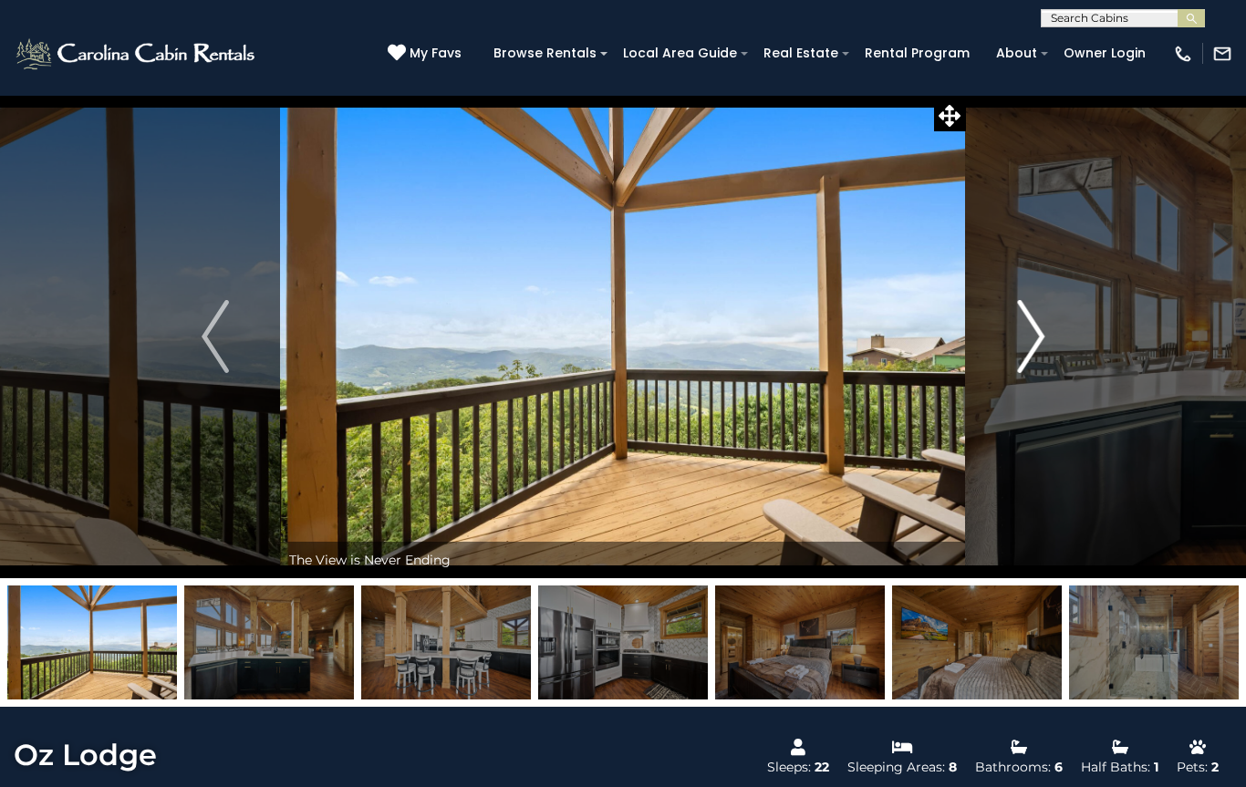
click at [990, 352] on button "Next" at bounding box center [1031, 336] width 130 height 483
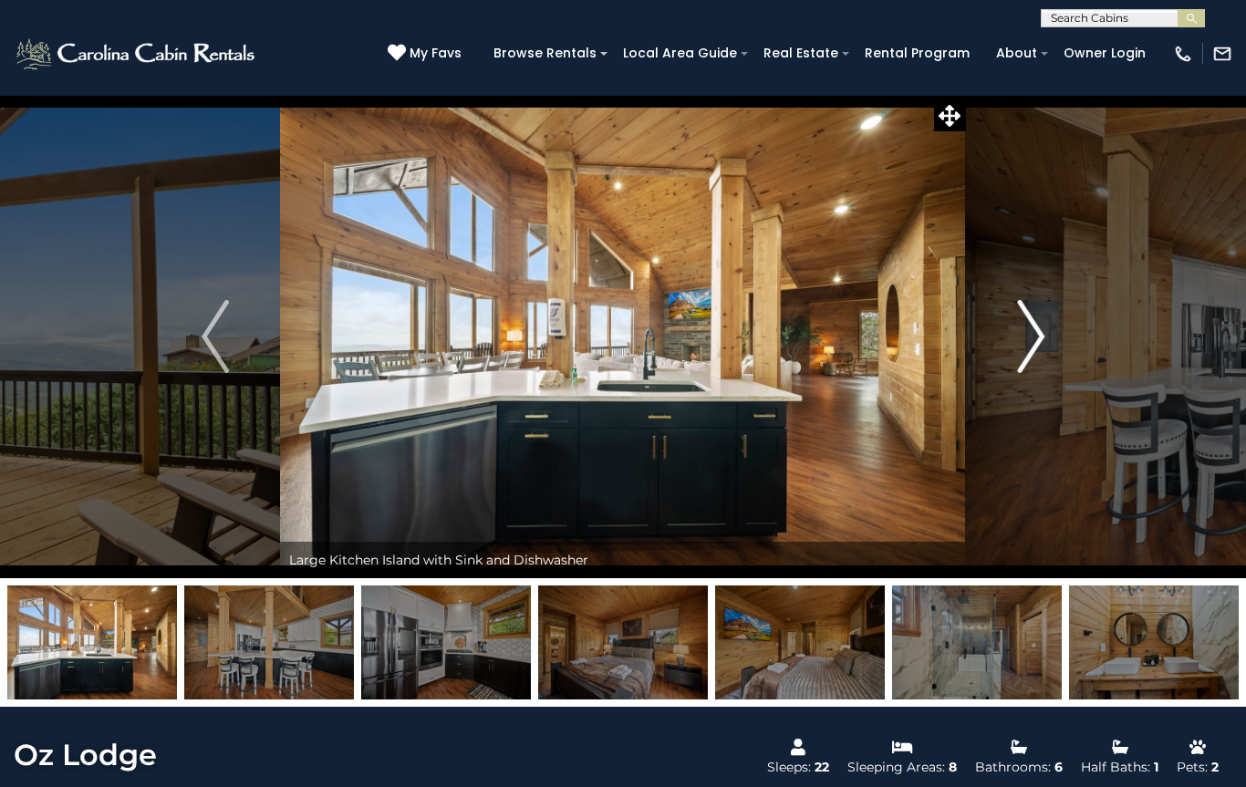
click at [990, 354] on button "Next" at bounding box center [1031, 336] width 130 height 483
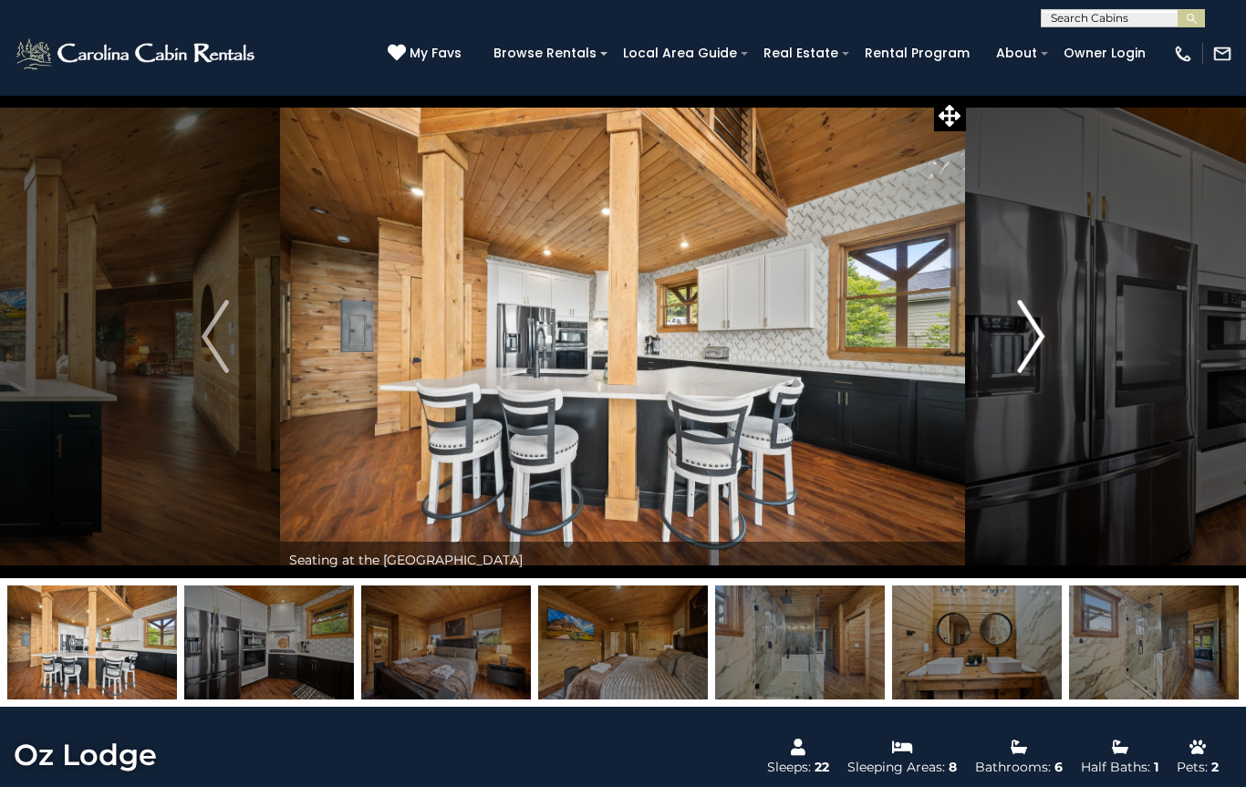
click at [983, 357] on button "Next" at bounding box center [1031, 336] width 130 height 483
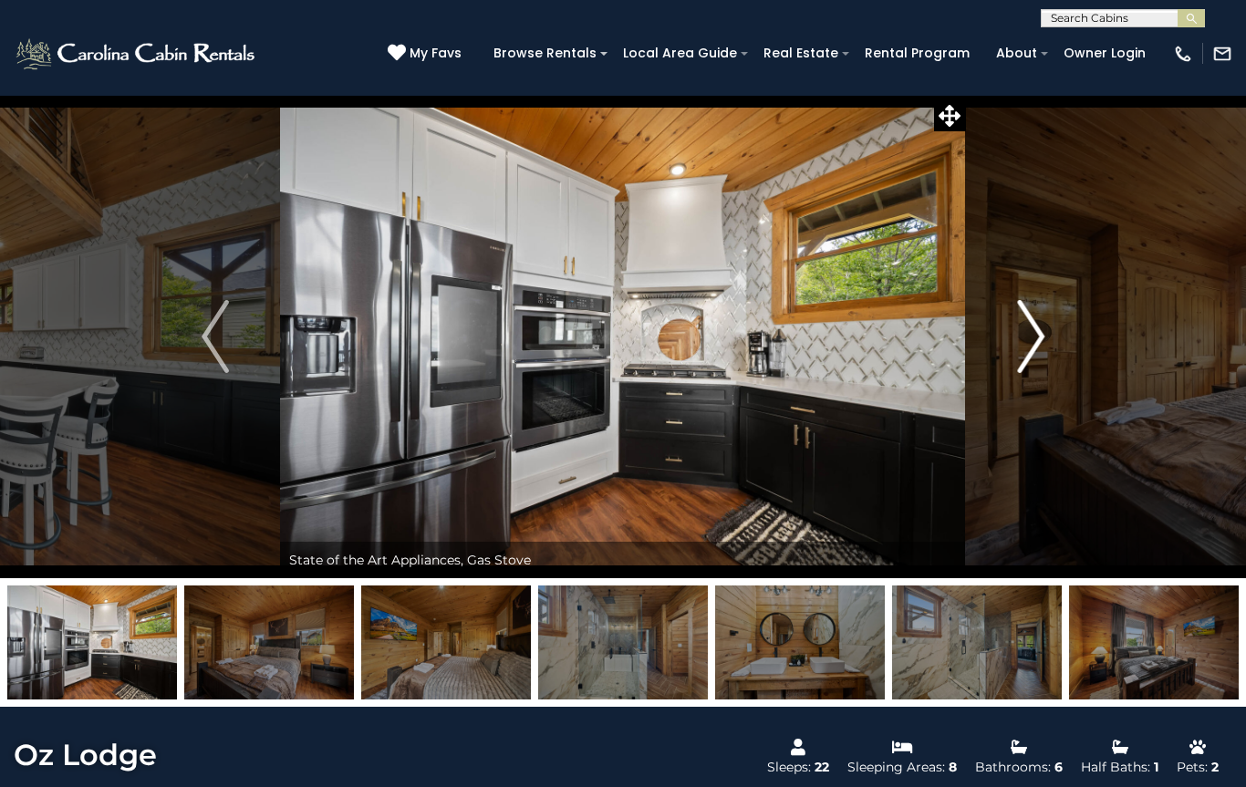
click at [984, 355] on button "Next" at bounding box center [1031, 336] width 130 height 483
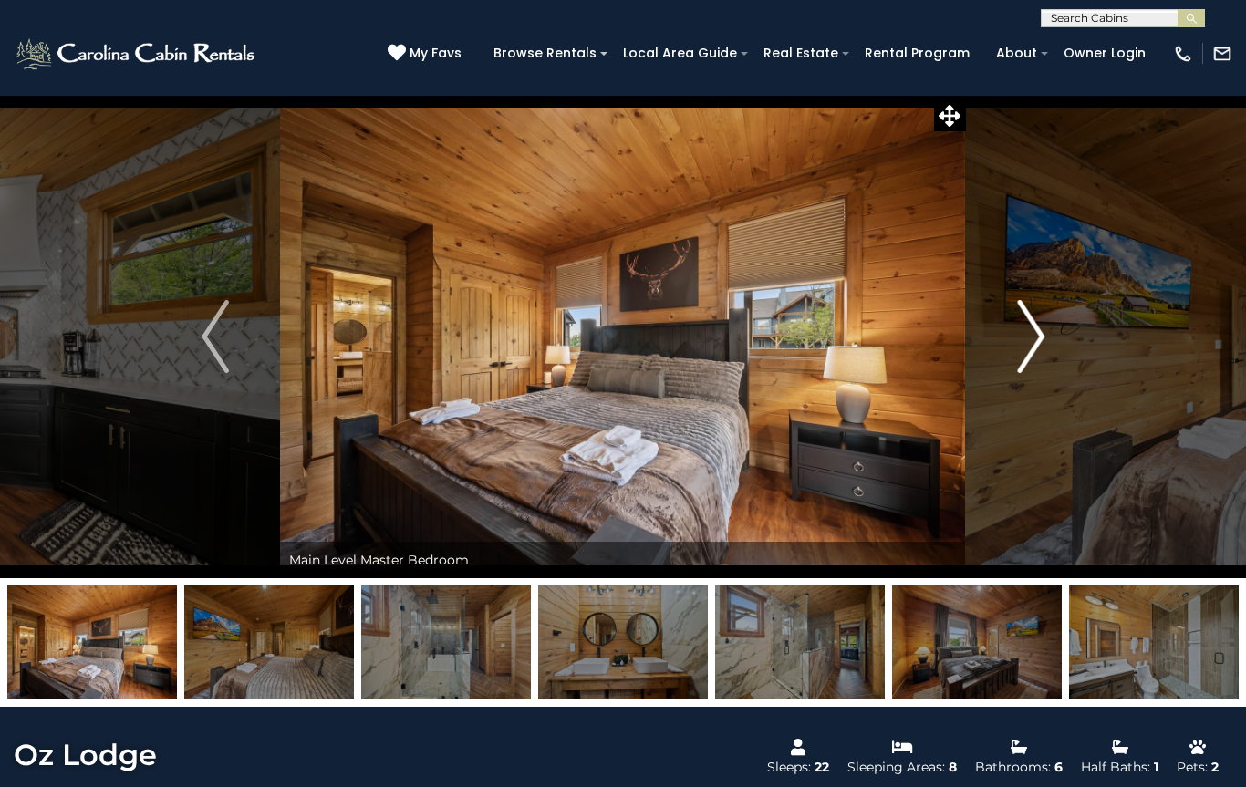
click at [987, 357] on button "Next" at bounding box center [1031, 336] width 130 height 483
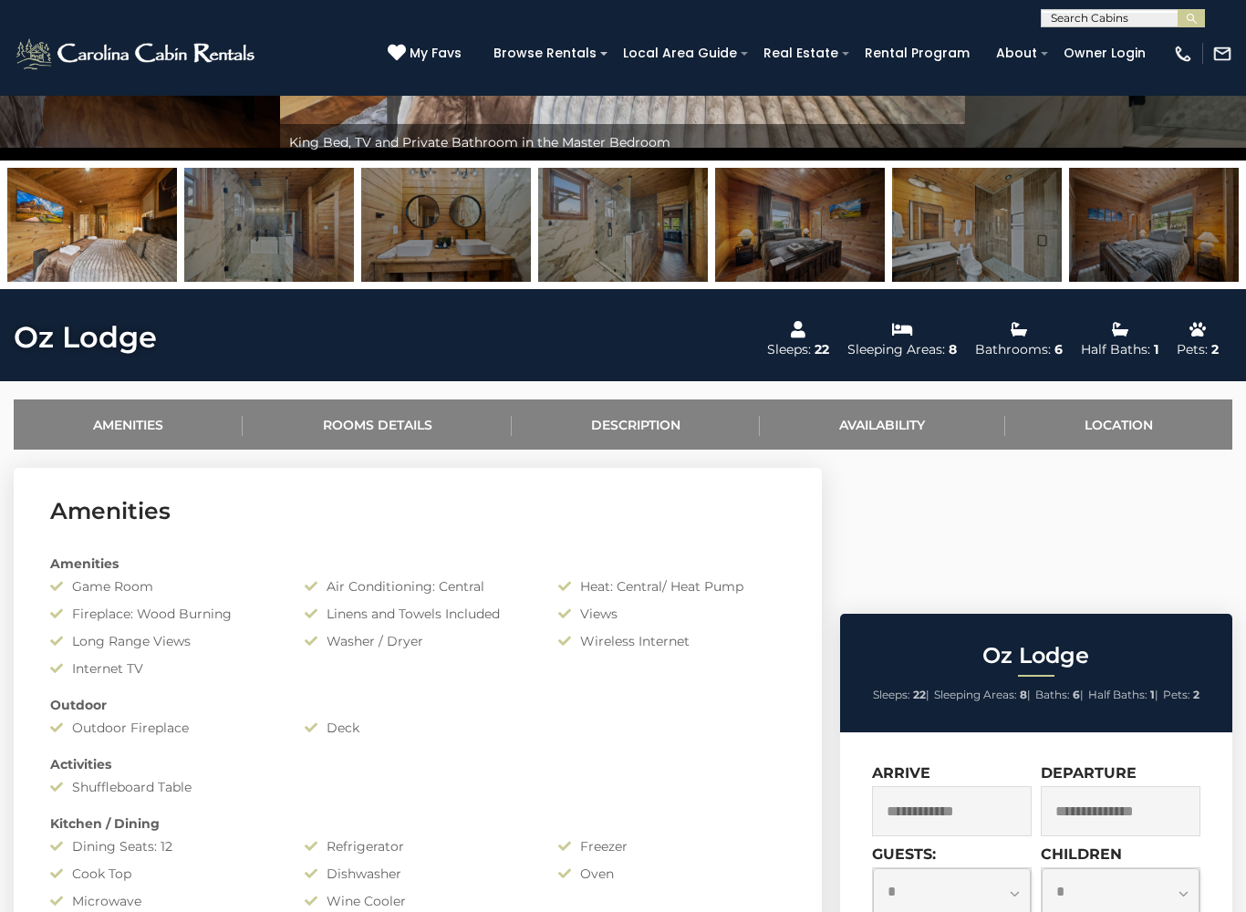
scroll to position [418, 0]
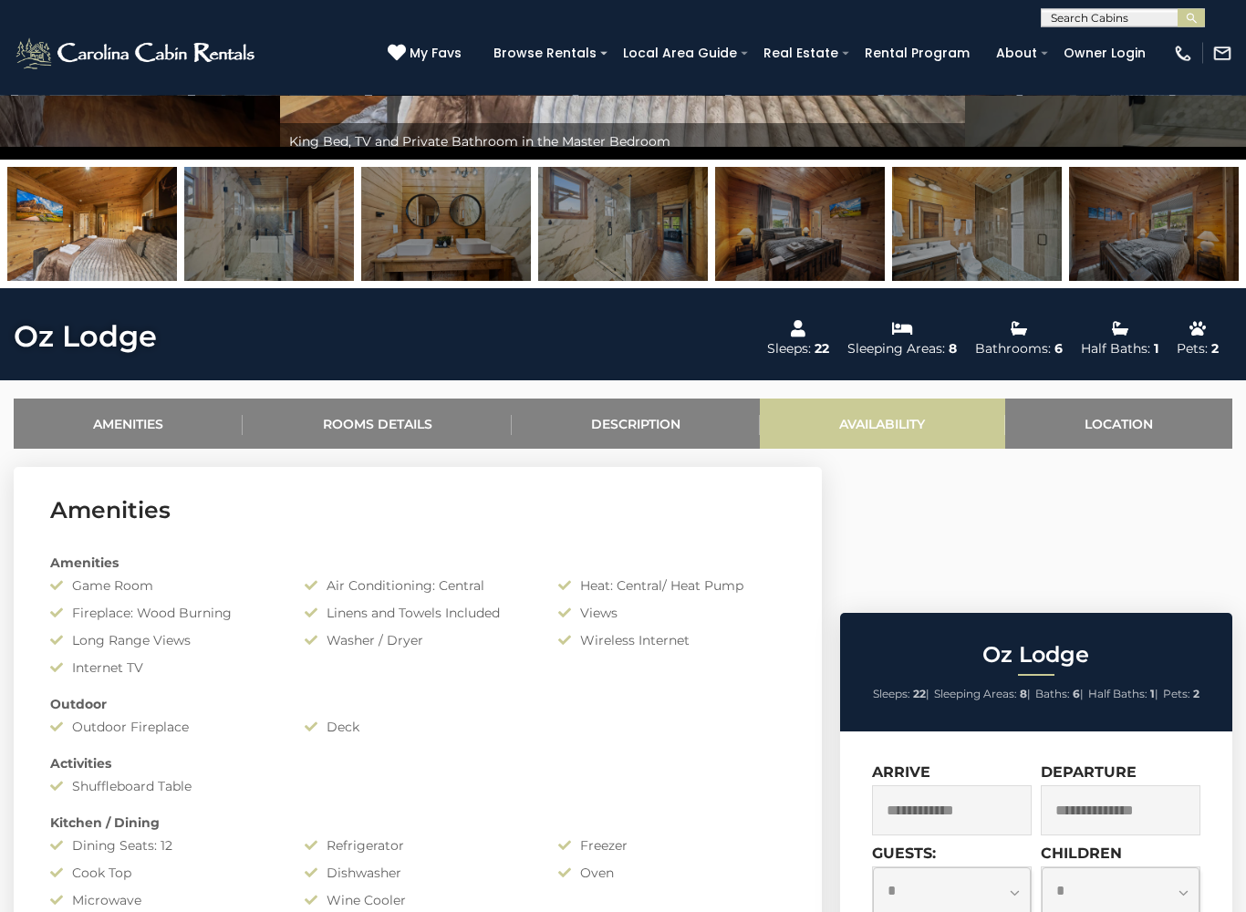
click at [946, 431] on link "Availability" at bounding box center [882, 425] width 244 height 50
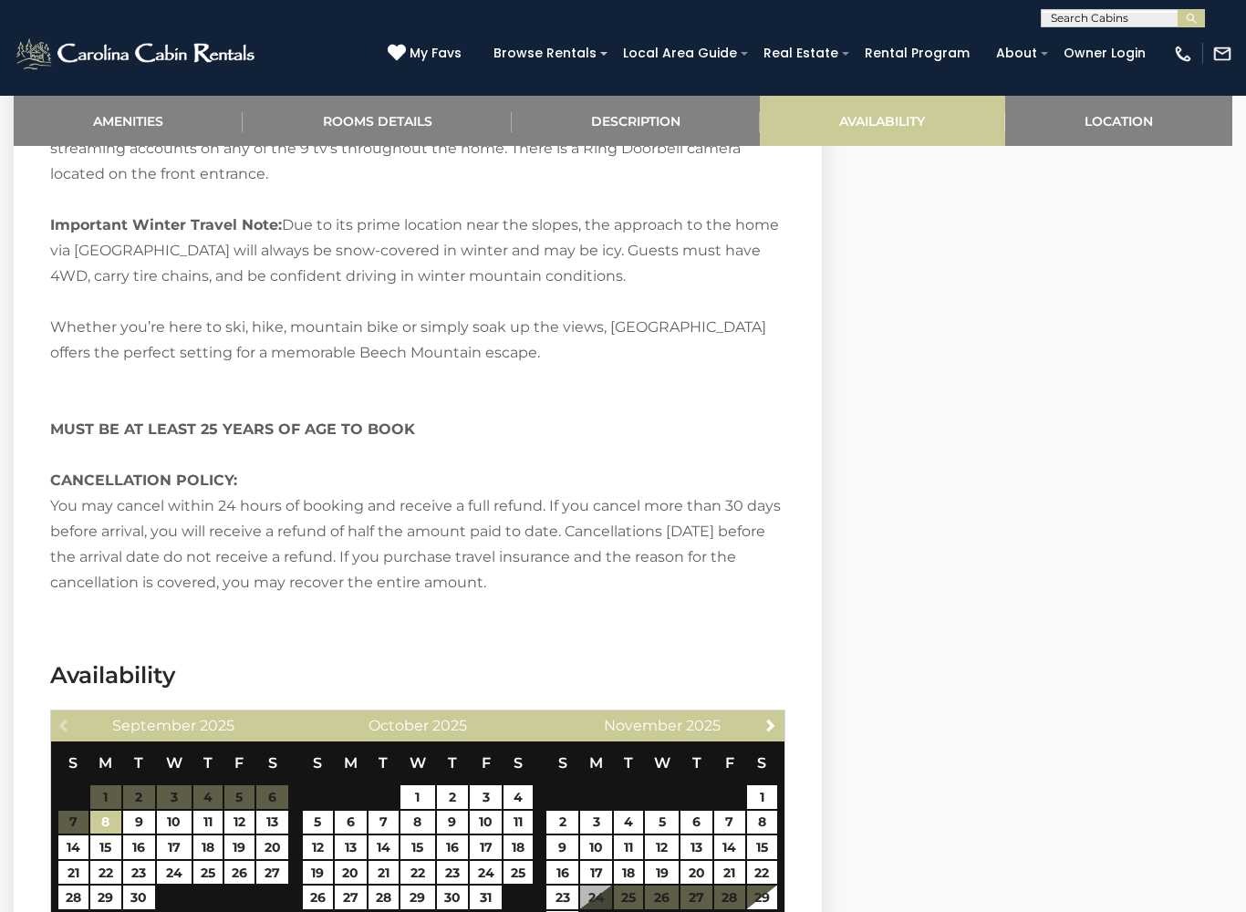
scroll to position [3515, 0]
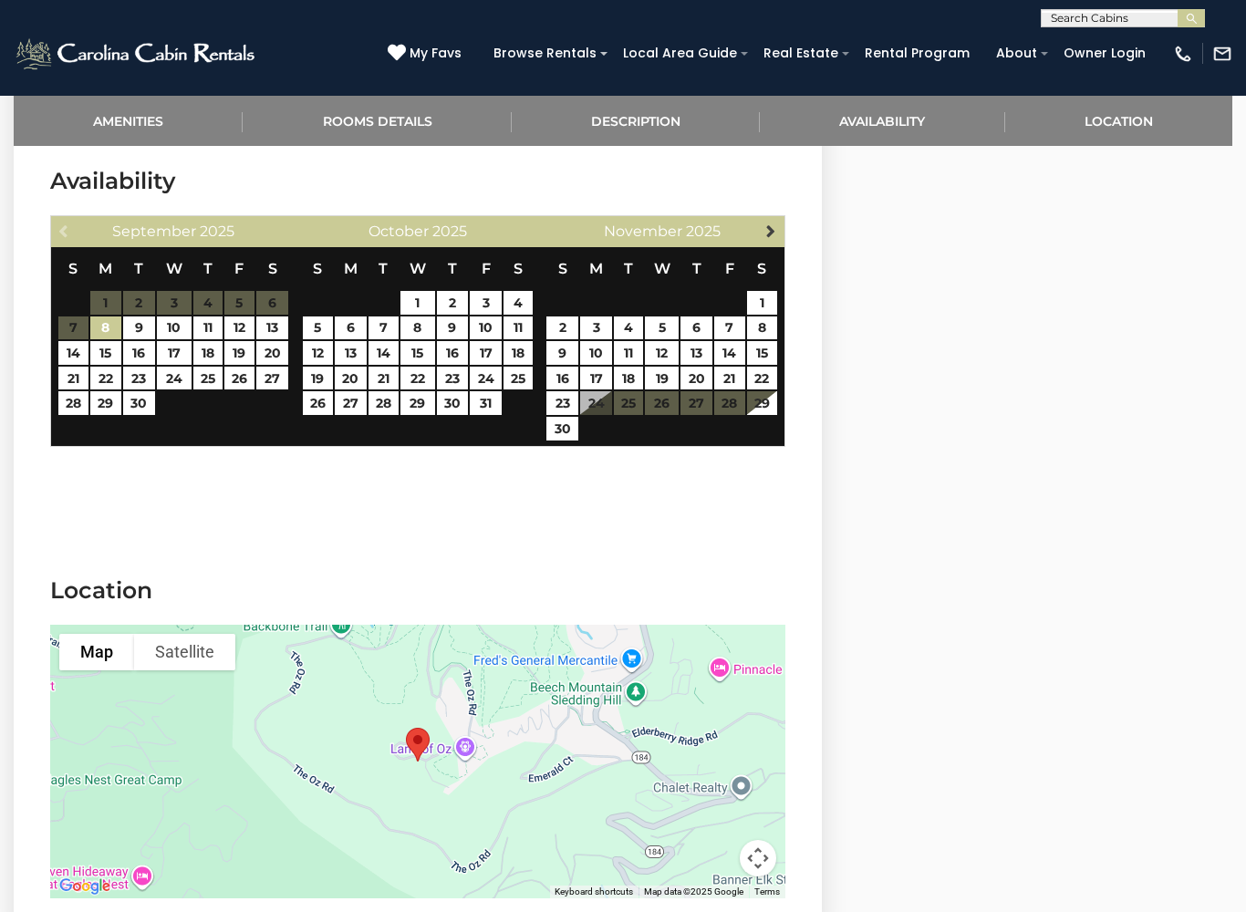
click at [780, 231] on link "Next" at bounding box center [770, 230] width 23 height 23
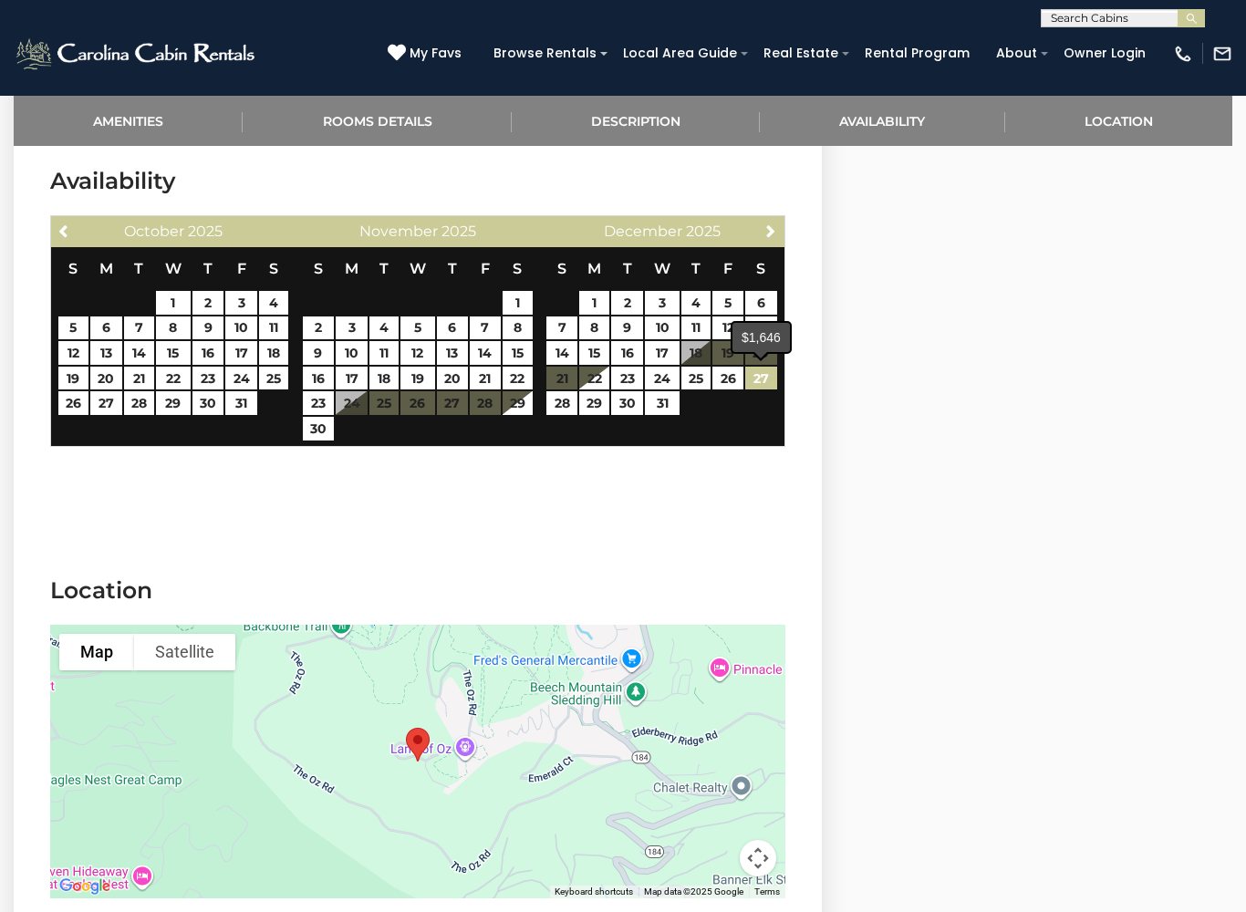
click at [771, 375] on link "27" at bounding box center [761, 379] width 32 height 24
type input "**********"
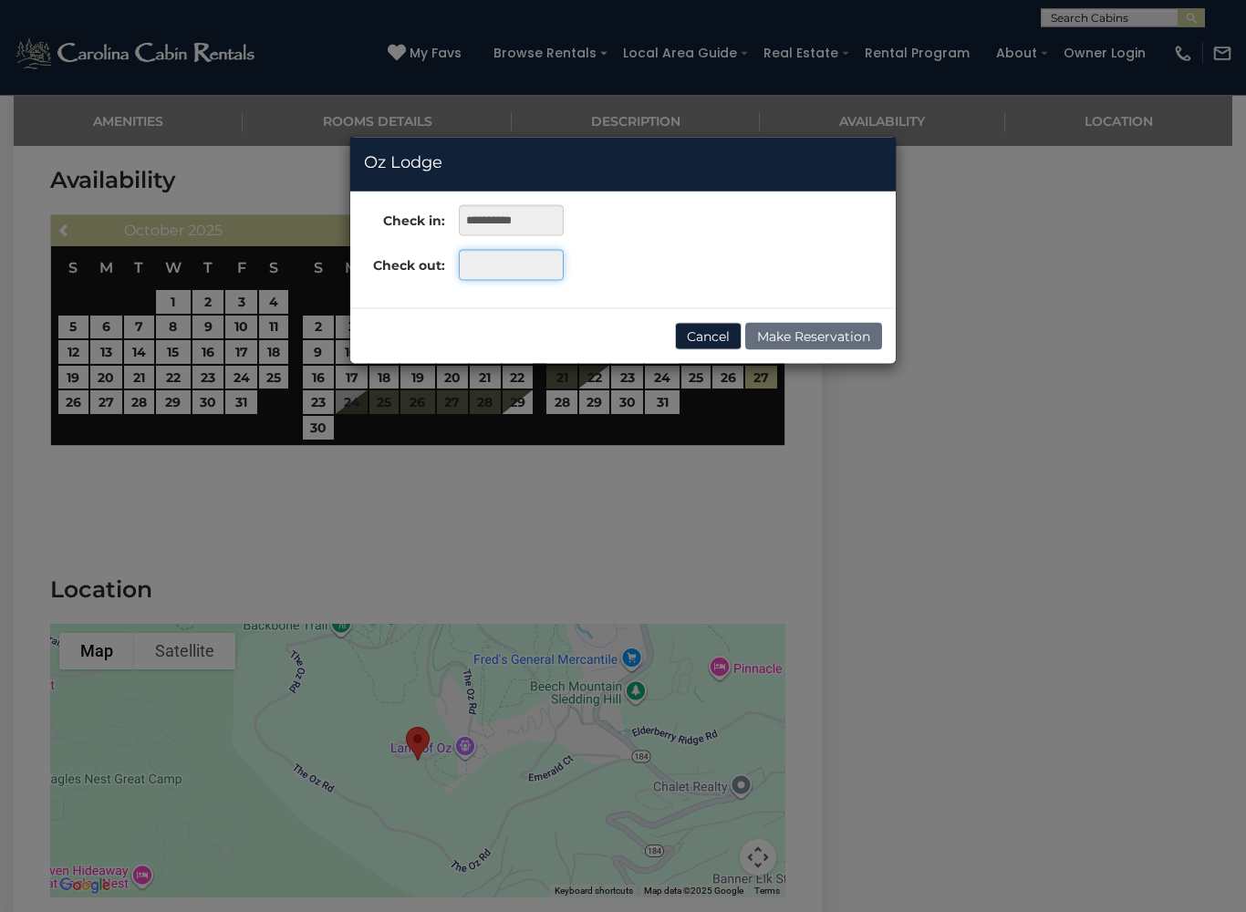
click at [512, 265] on input "text" at bounding box center [511, 265] width 105 height 31
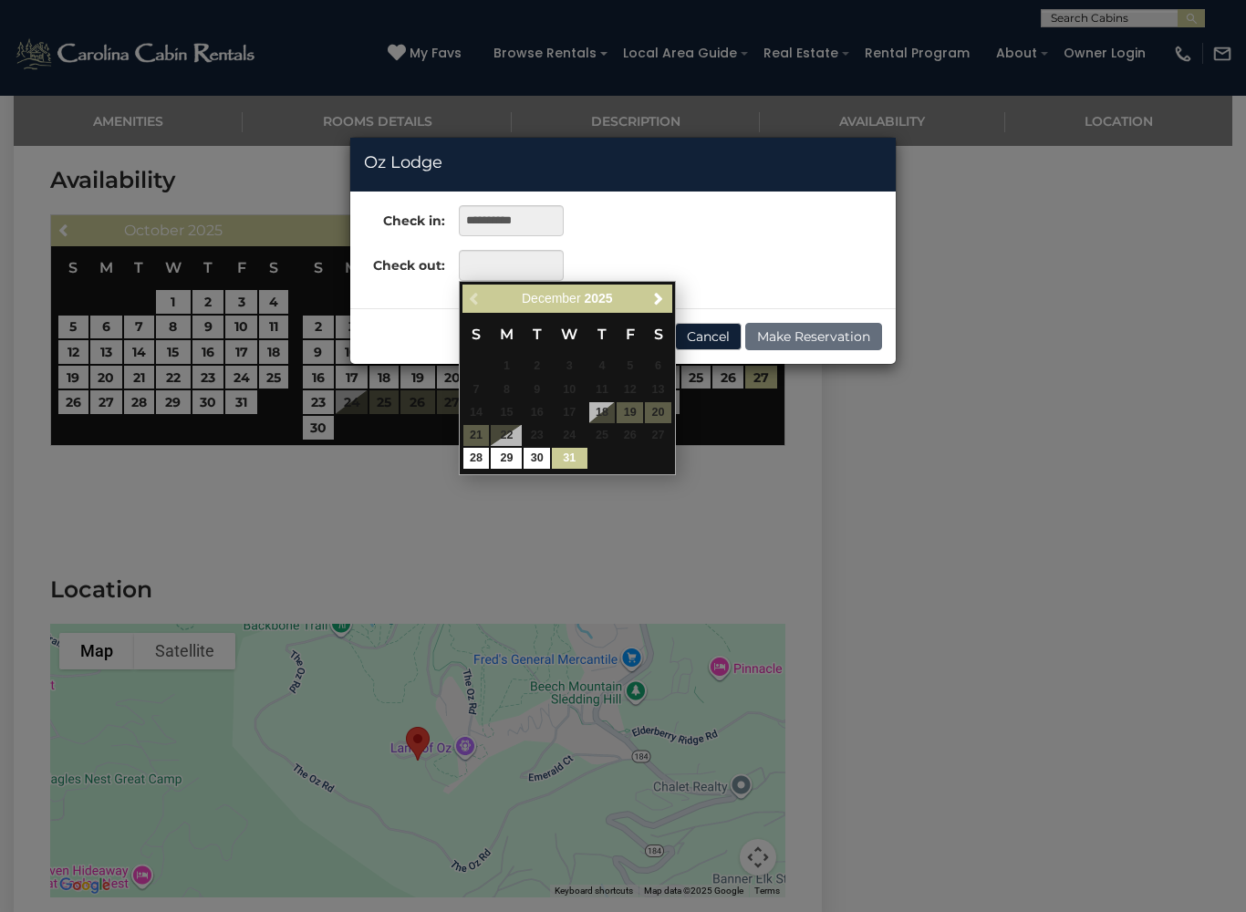
click at [582, 448] on link "31" at bounding box center [569, 458] width 35 height 21
type input "**********"
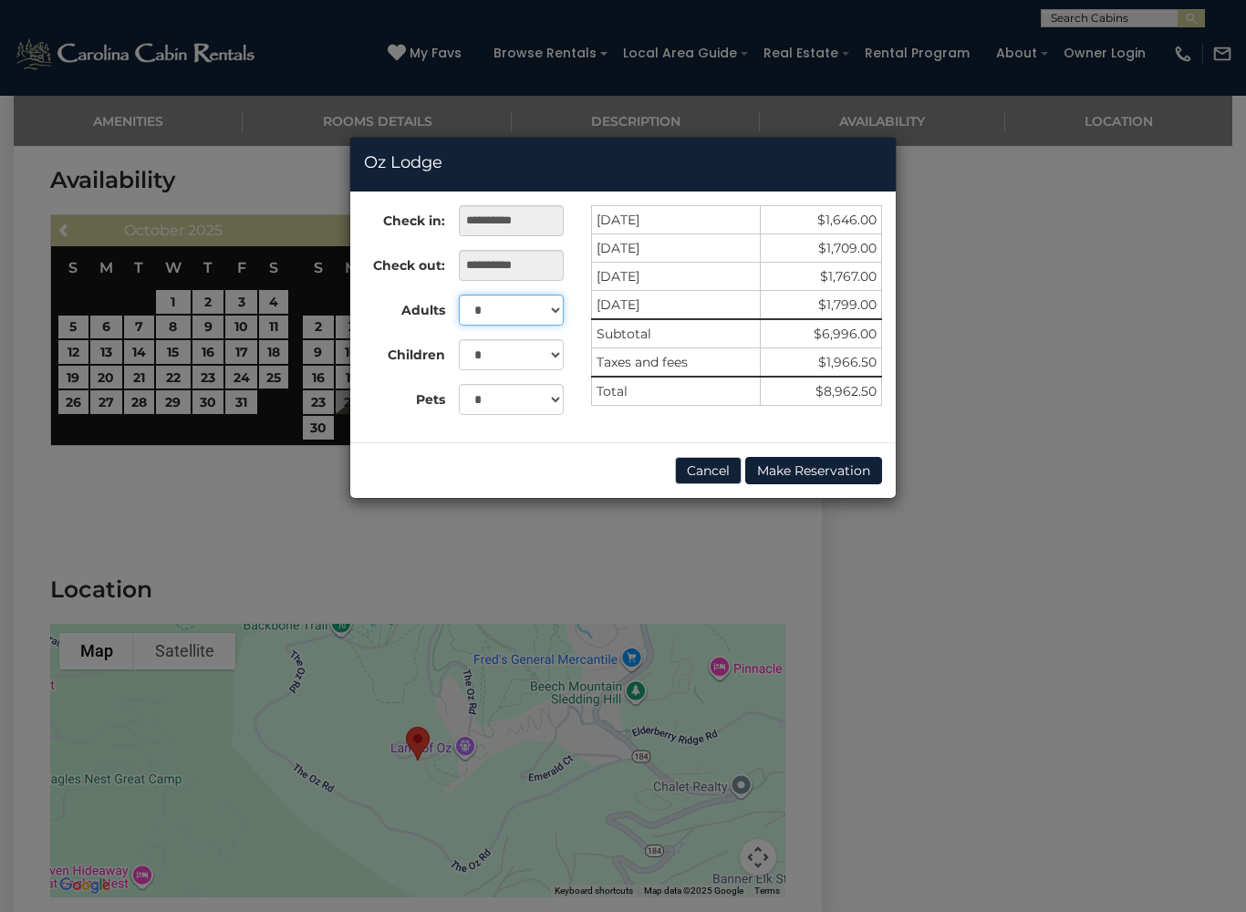
click at [487, 315] on select "* * * * * * * * * ** ** ** ** ** ** ** ** ** ** ** ** **" at bounding box center [511, 310] width 105 height 31
select select "**"
click at [99, 504] on div "**********" at bounding box center [623, 456] width 1246 height 912
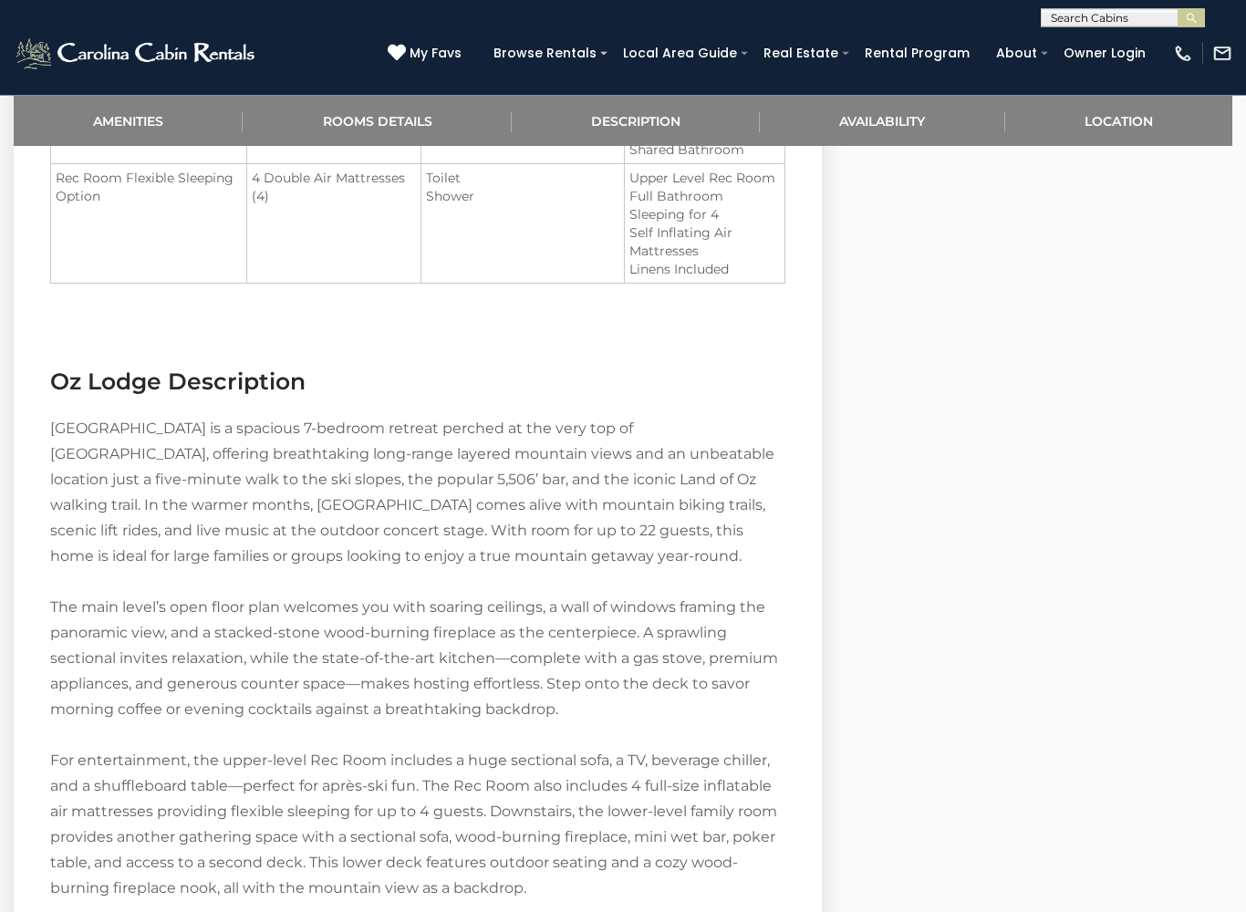
scroll to position [1975, 0]
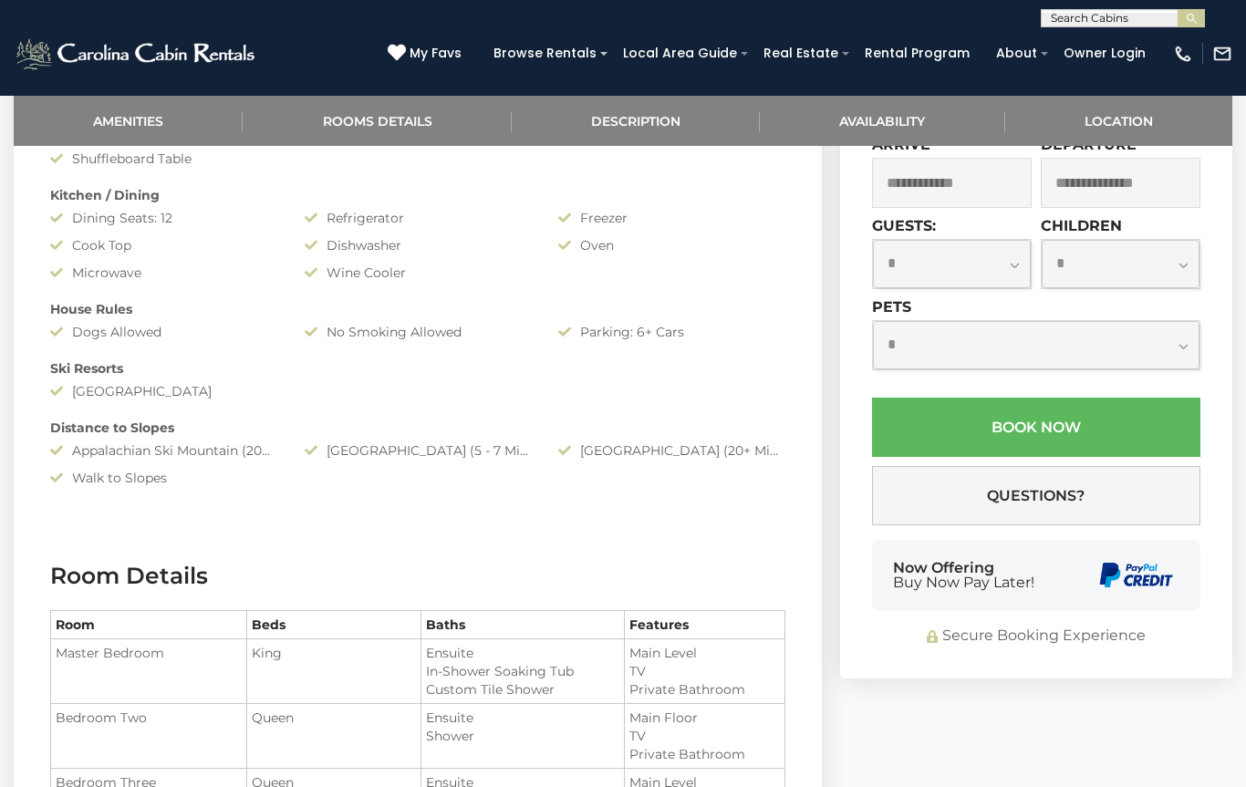
scroll to position [1044, 0]
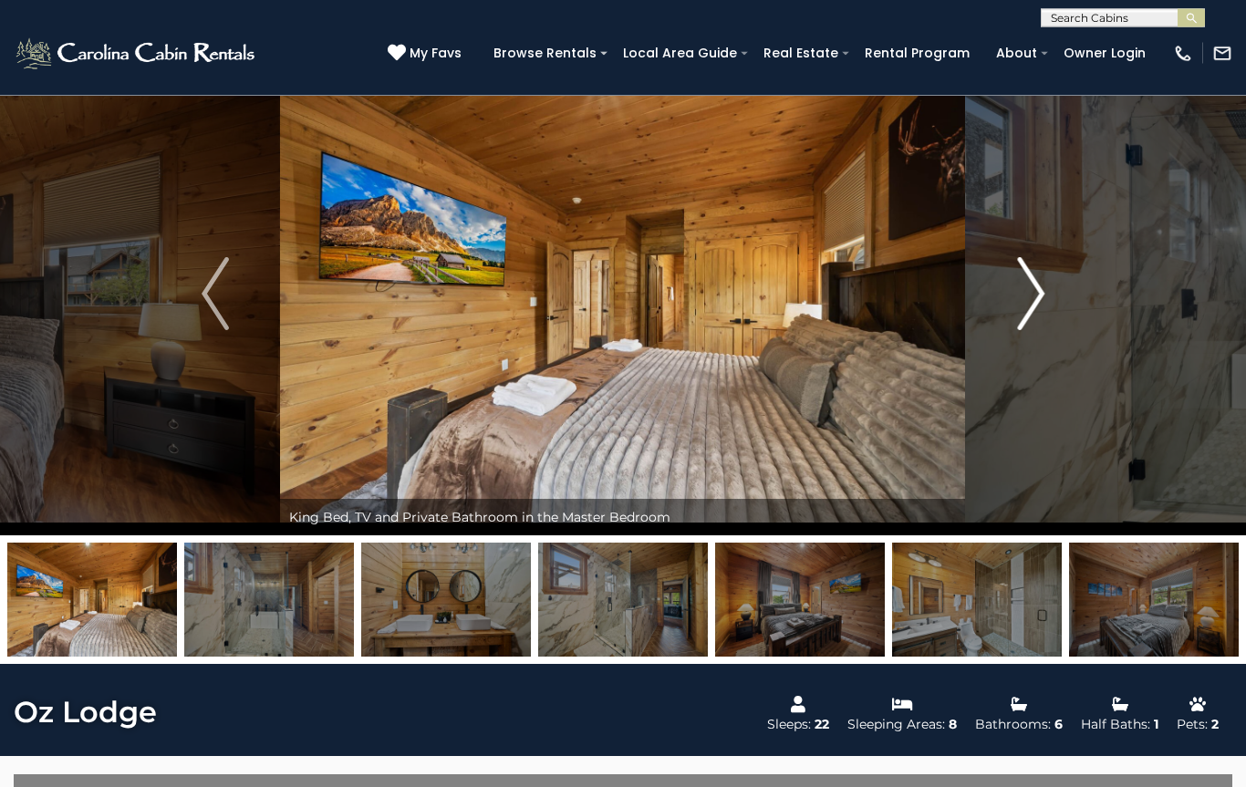
click at [1018, 296] on img "Next" at bounding box center [1030, 294] width 27 height 73
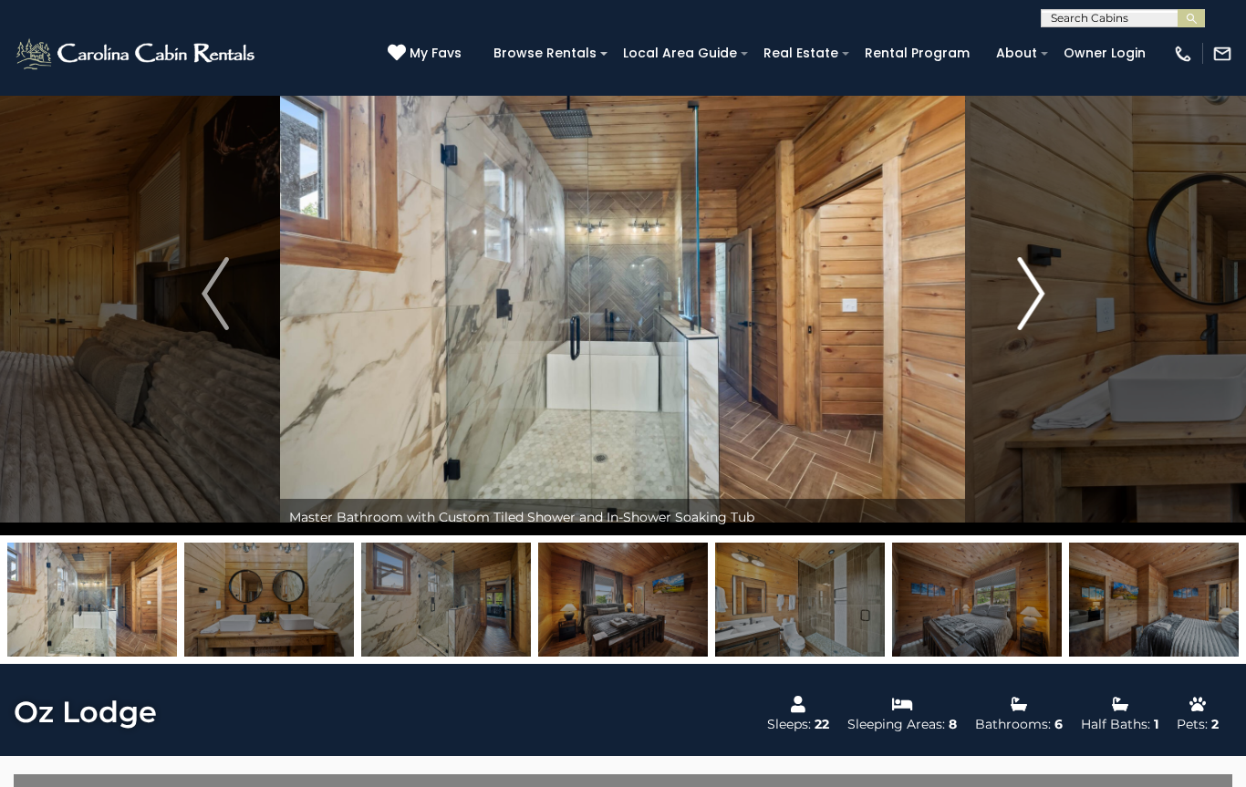
click at [1029, 275] on img "Next" at bounding box center [1030, 293] width 27 height 73
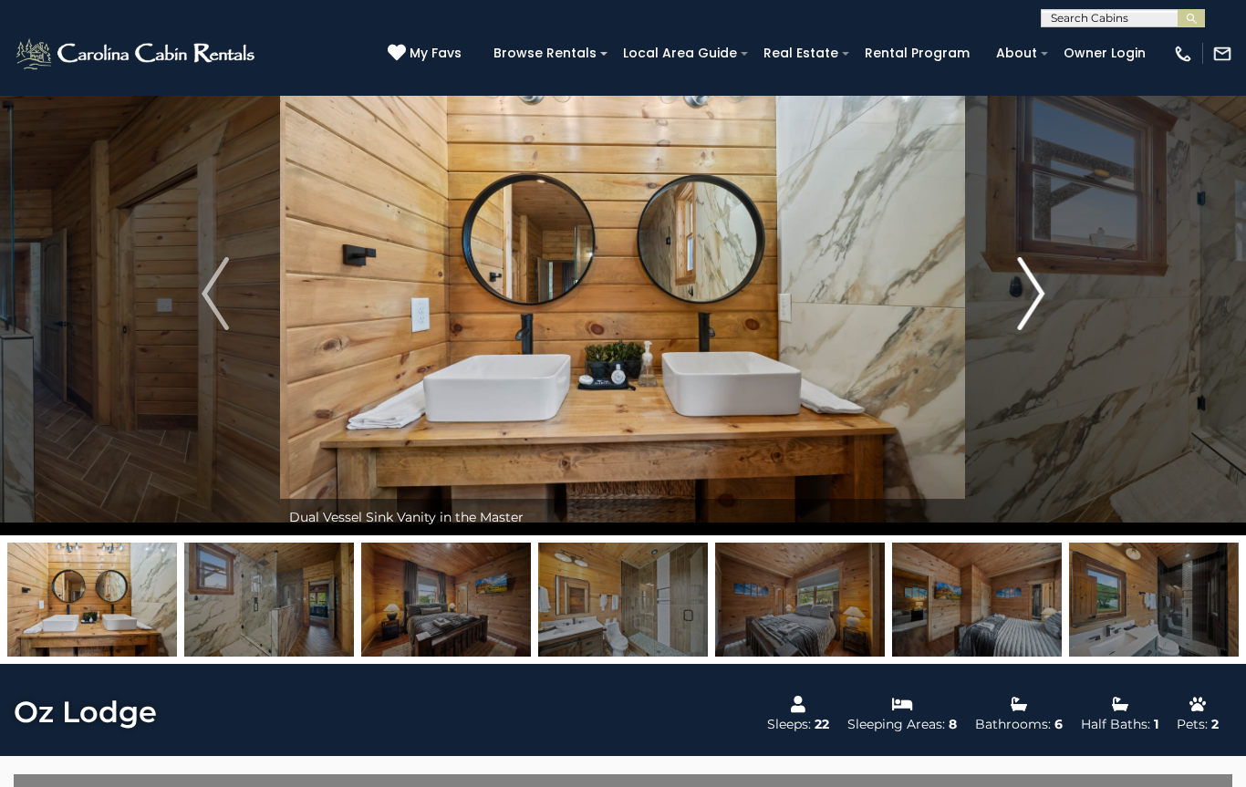
click at [1025, 284] on img "Next" at bounding box center [1030, 293] width 27 height 73
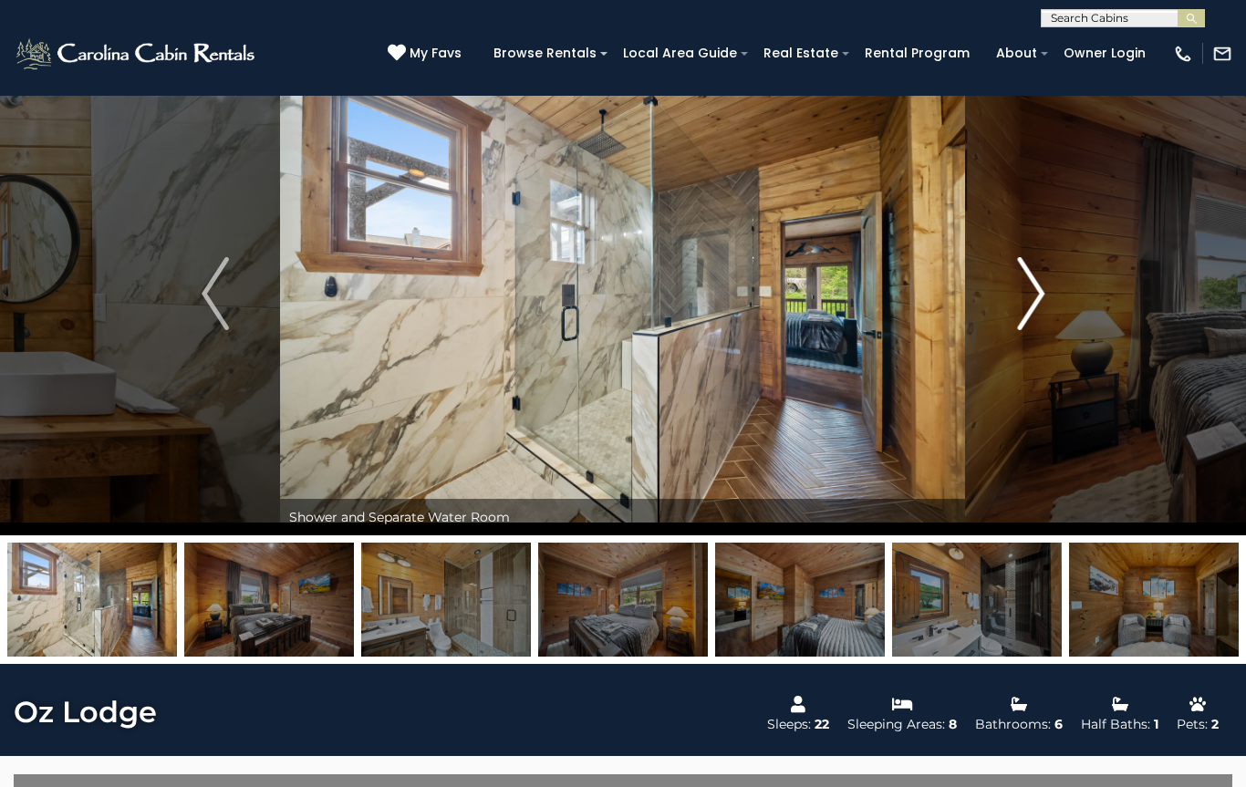
click at [1020, 280] on img "Next" at bounding box center [1030, 293] width 27 height 73
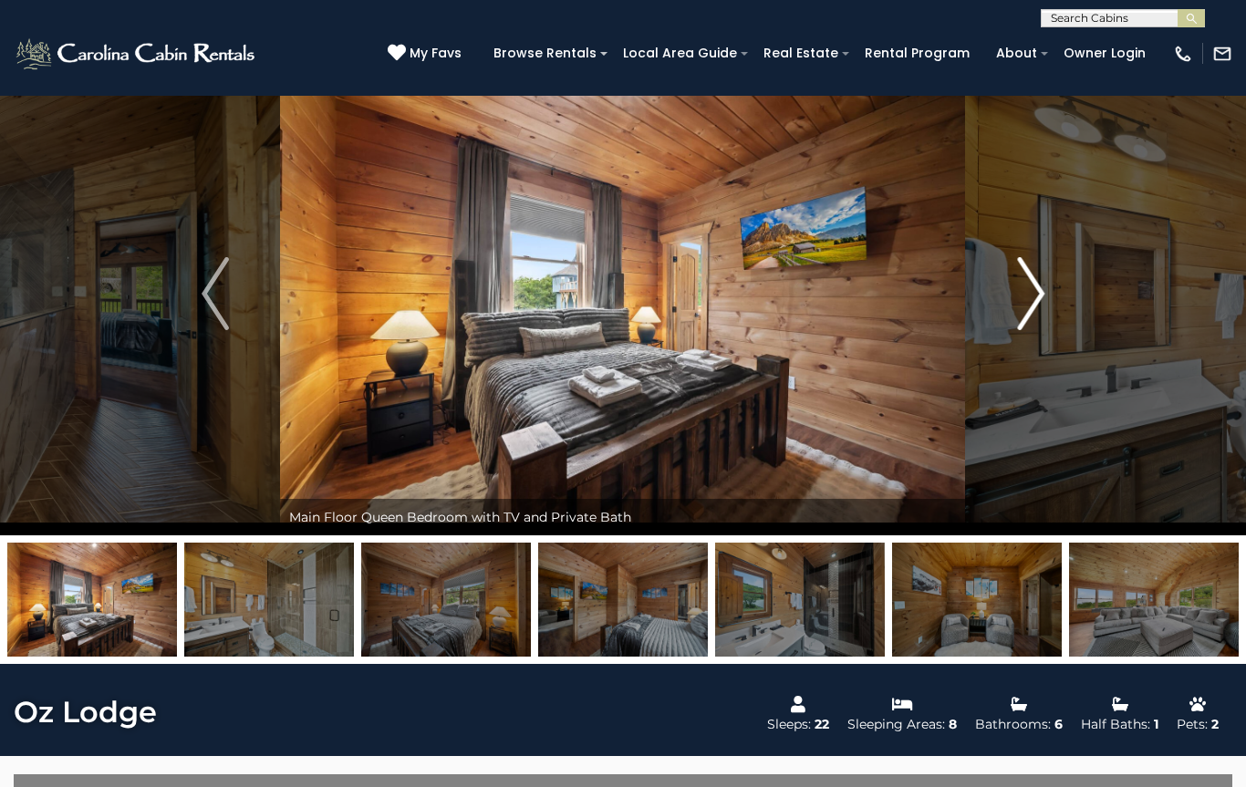
click at [1016, 284] on button "Next" at bounding box center [1031, 293] width 130 height 483
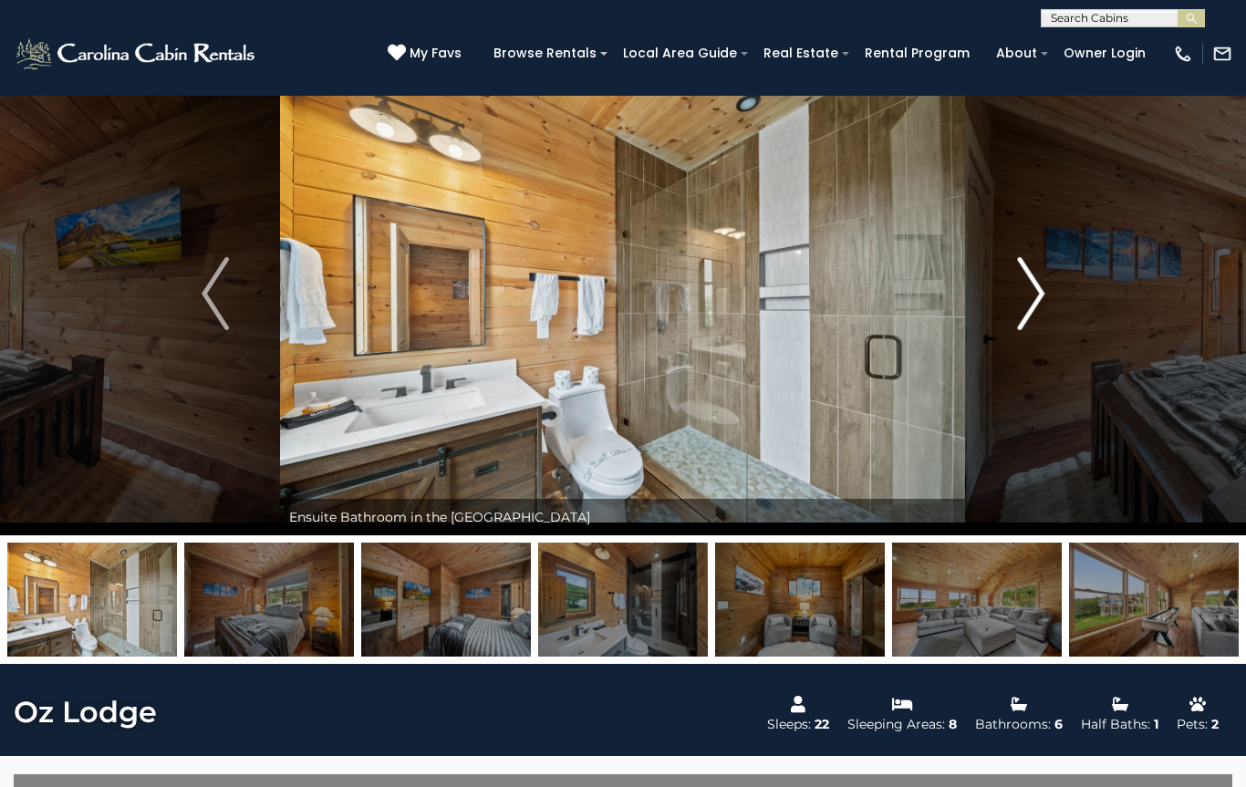
click at [1003, 286] on button "Next" at bounding box center [1031, 293] width 130 height 483
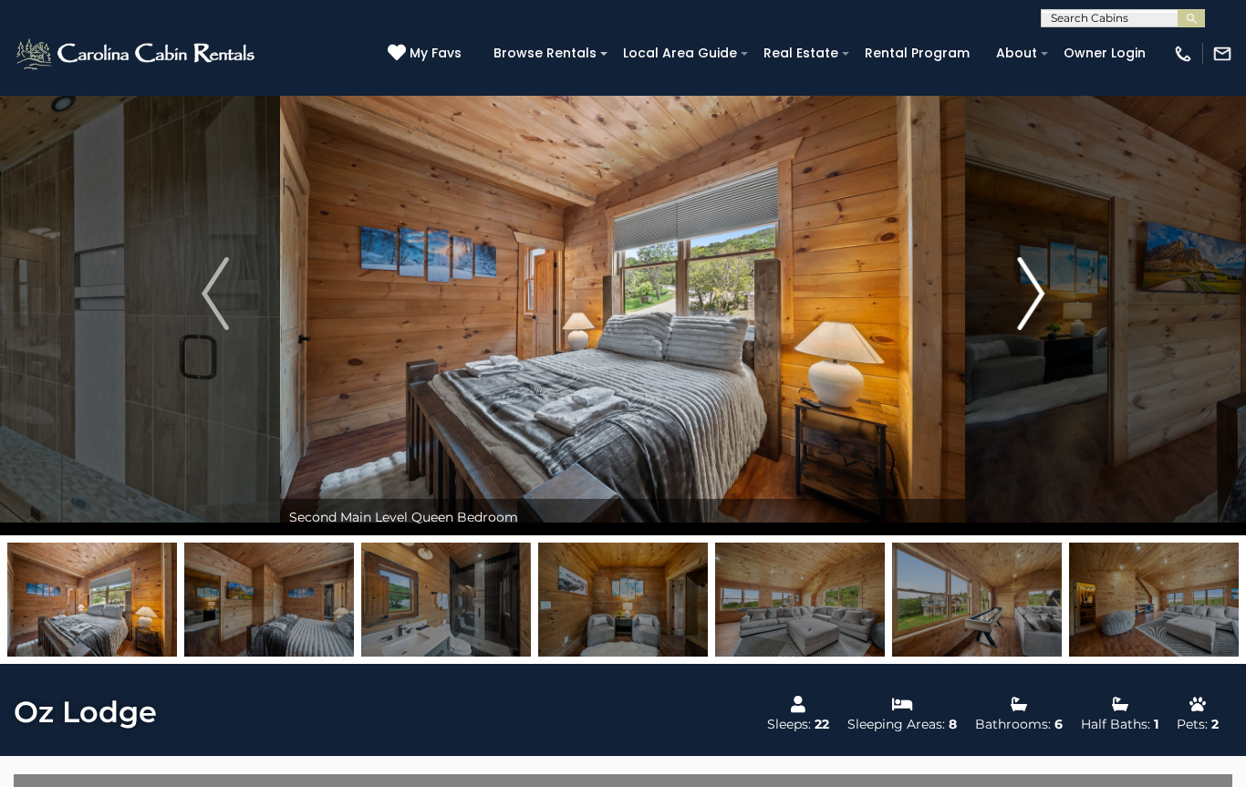
click at [1004, 294] on button "Next" at bounding box center [1031, 293] width 130 height 483
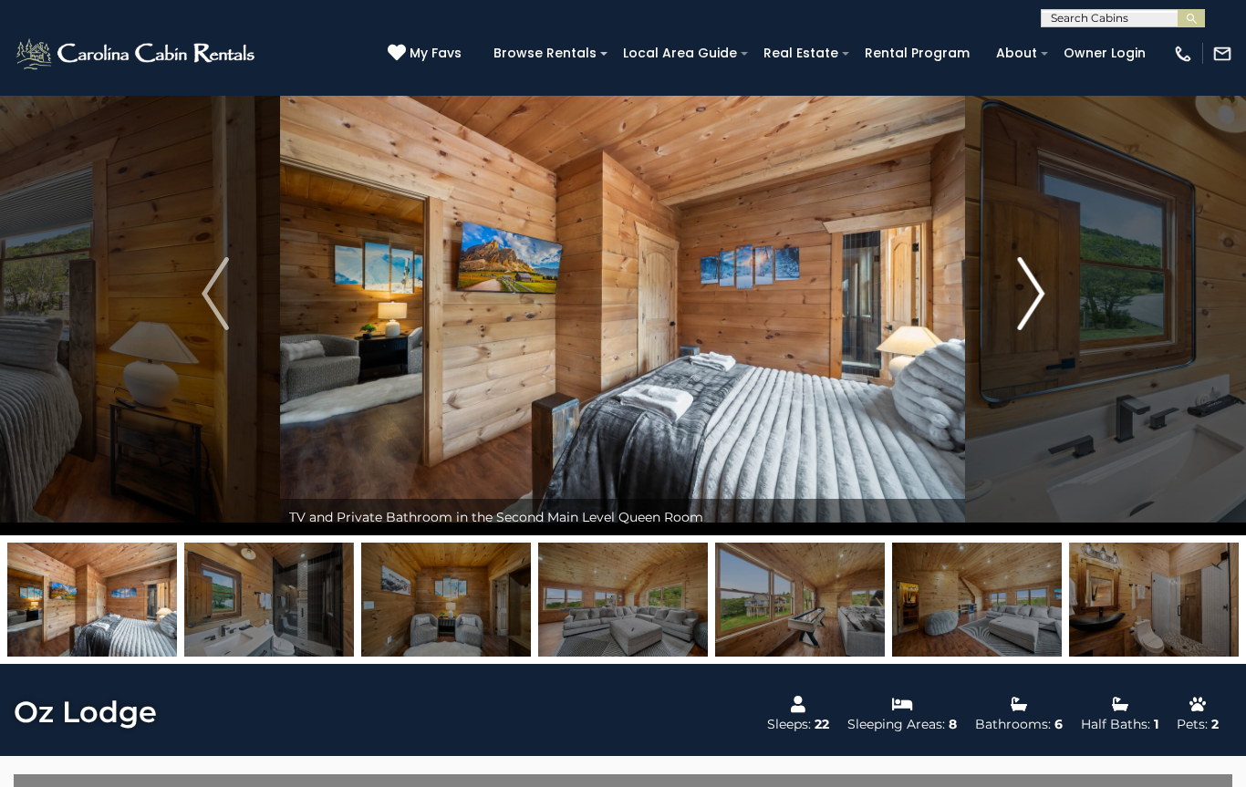
click at [1011, 290] on button "Next" at bounding box center [1031, 293] width 130 height 483
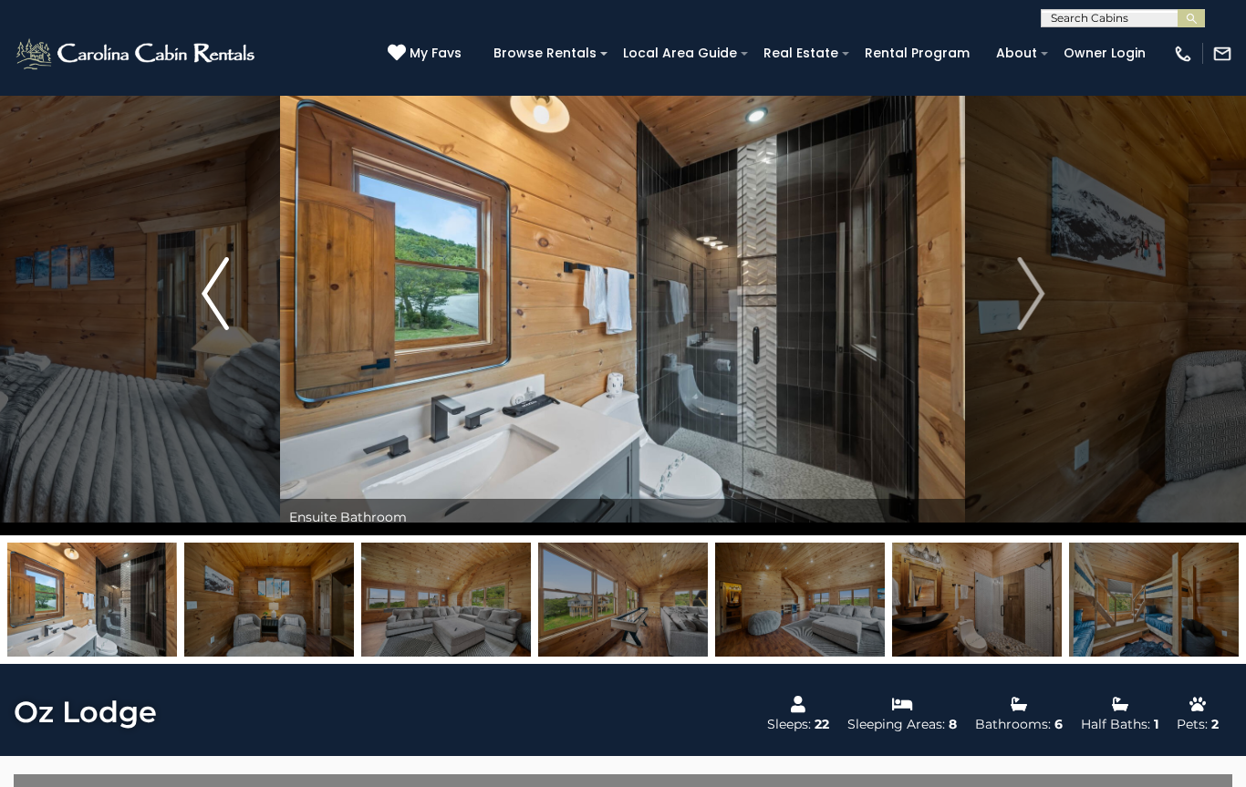
click at [247, 256] on button "Previous" at bounding box center [216, 293] width 130 height 483
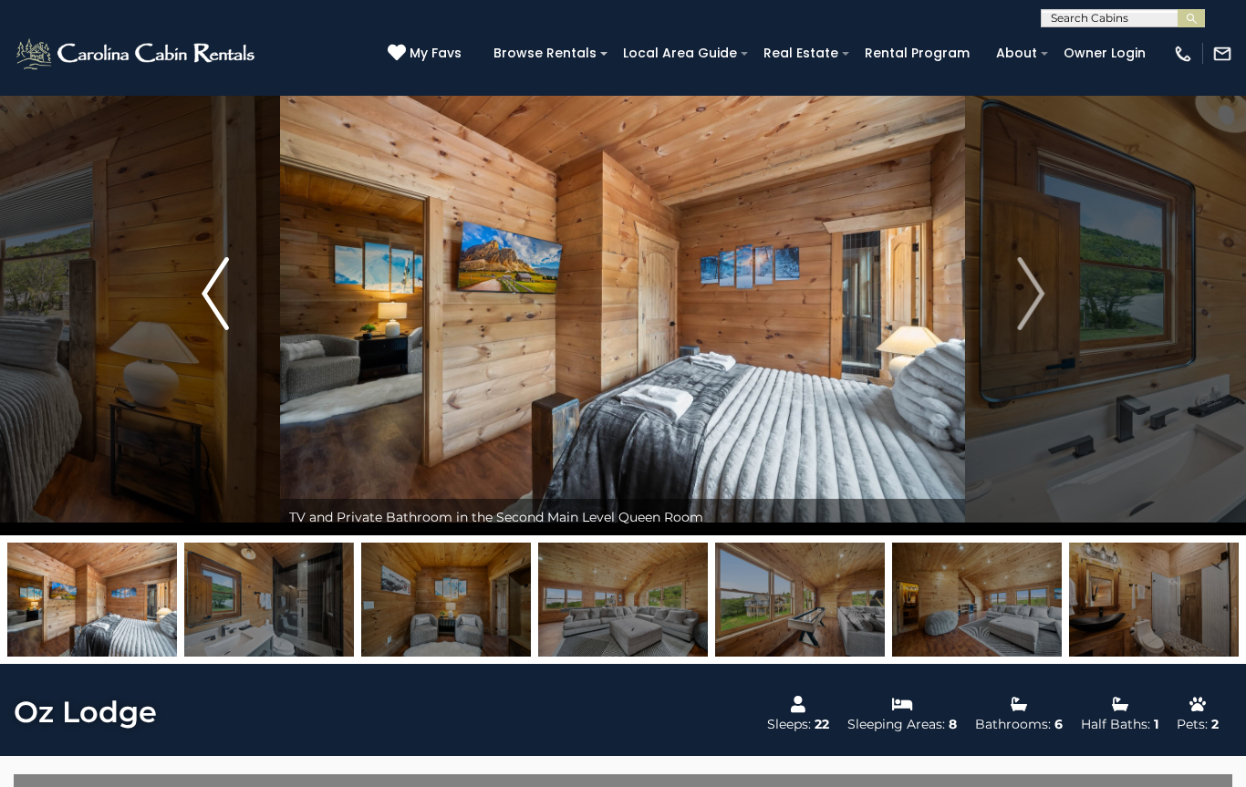
click at [256, 278] on button "Previous" at bounding box center [216, 293] width 130 height 483
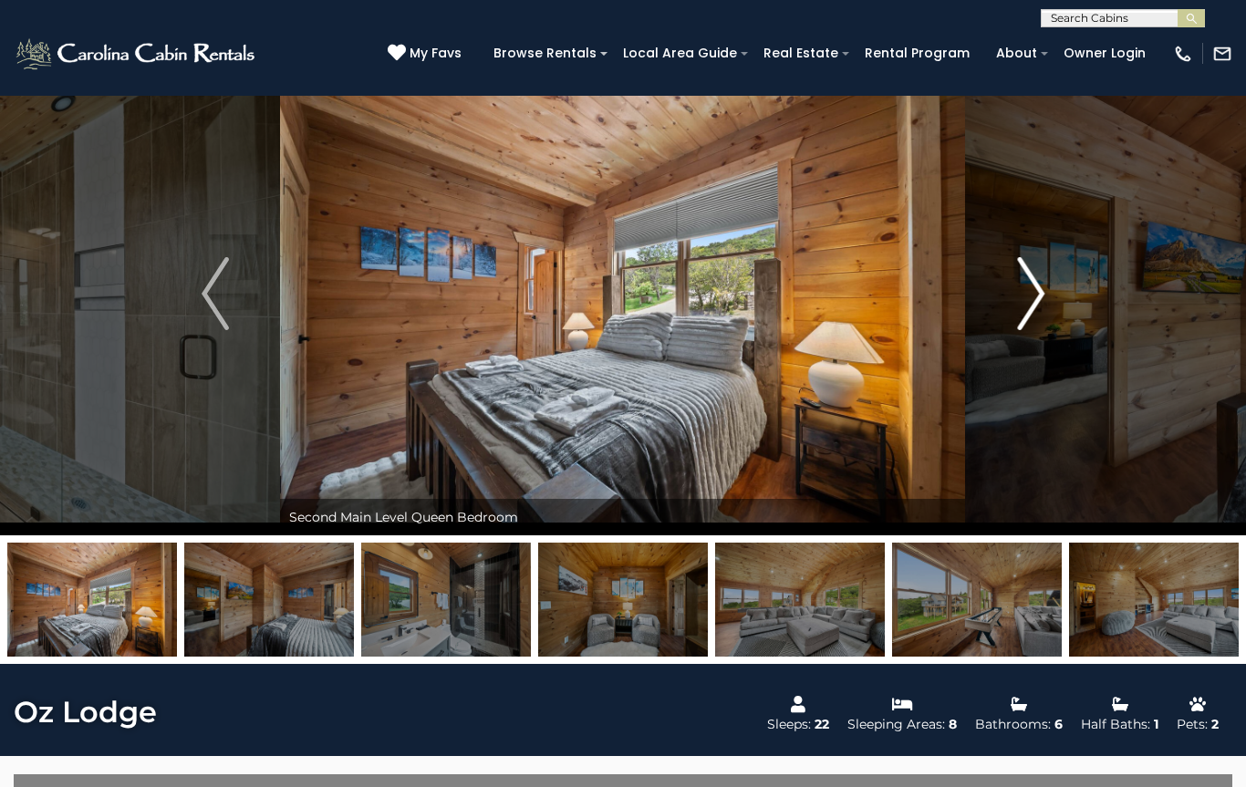
click at [1023, 296] on img "Next" at bounding box center [1030, 293] width 27 height 73
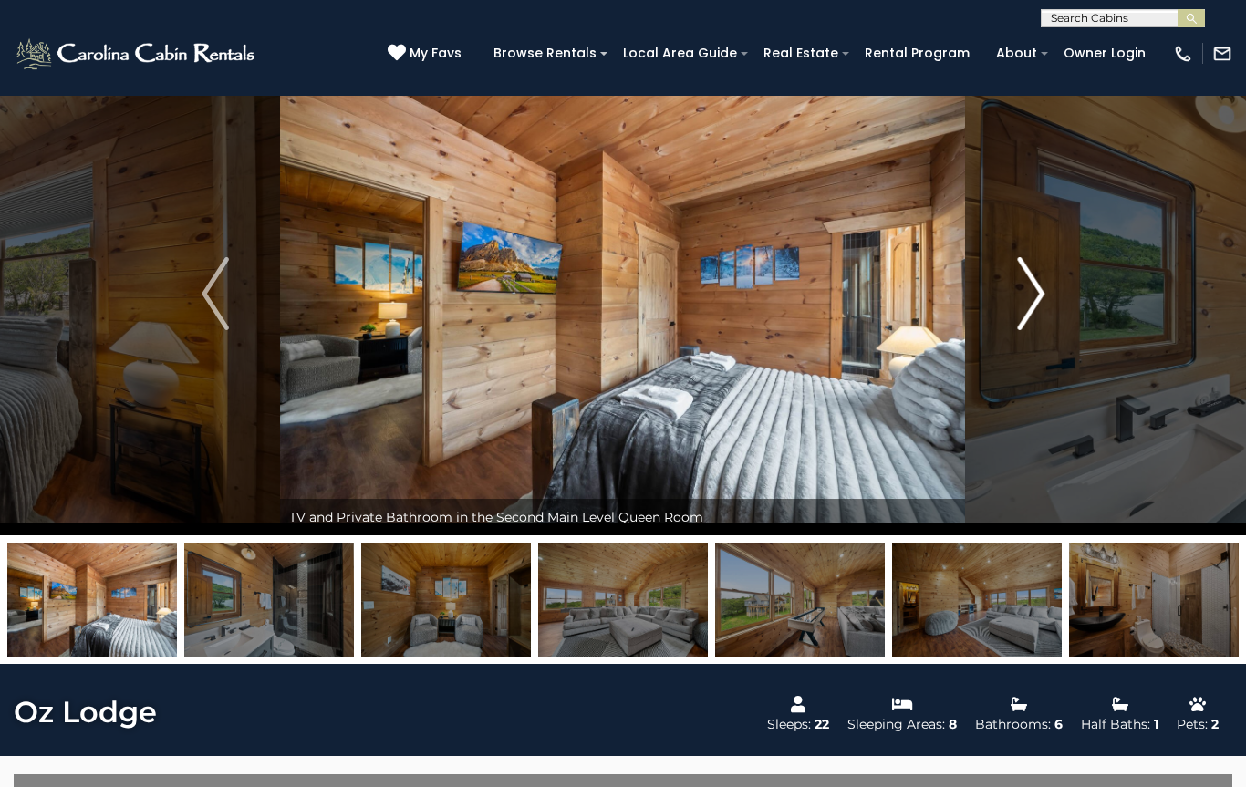
click at [1018, 296] on img "Next" at bounding box center [1030, 293] width 27 height 73
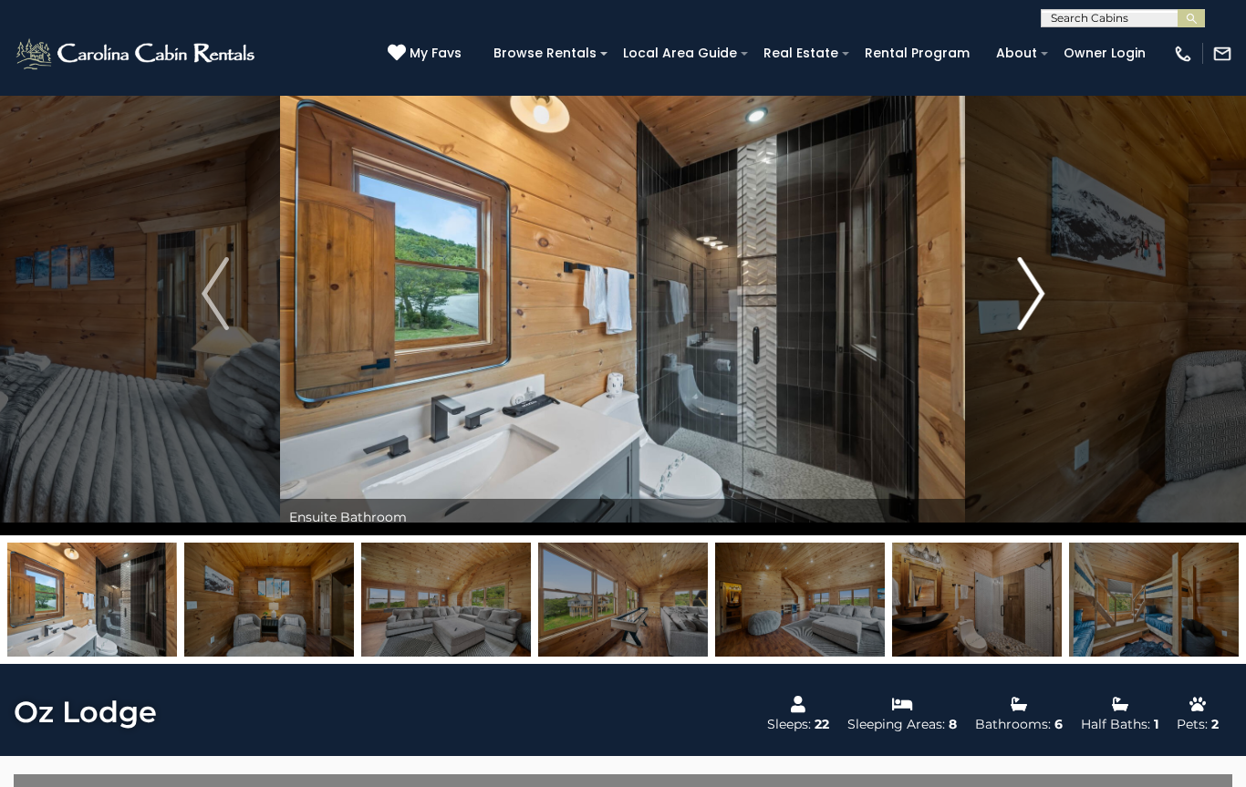
click at [1012, 299] on button "Next" at bounding box center [1031, 293] width 130 height 483
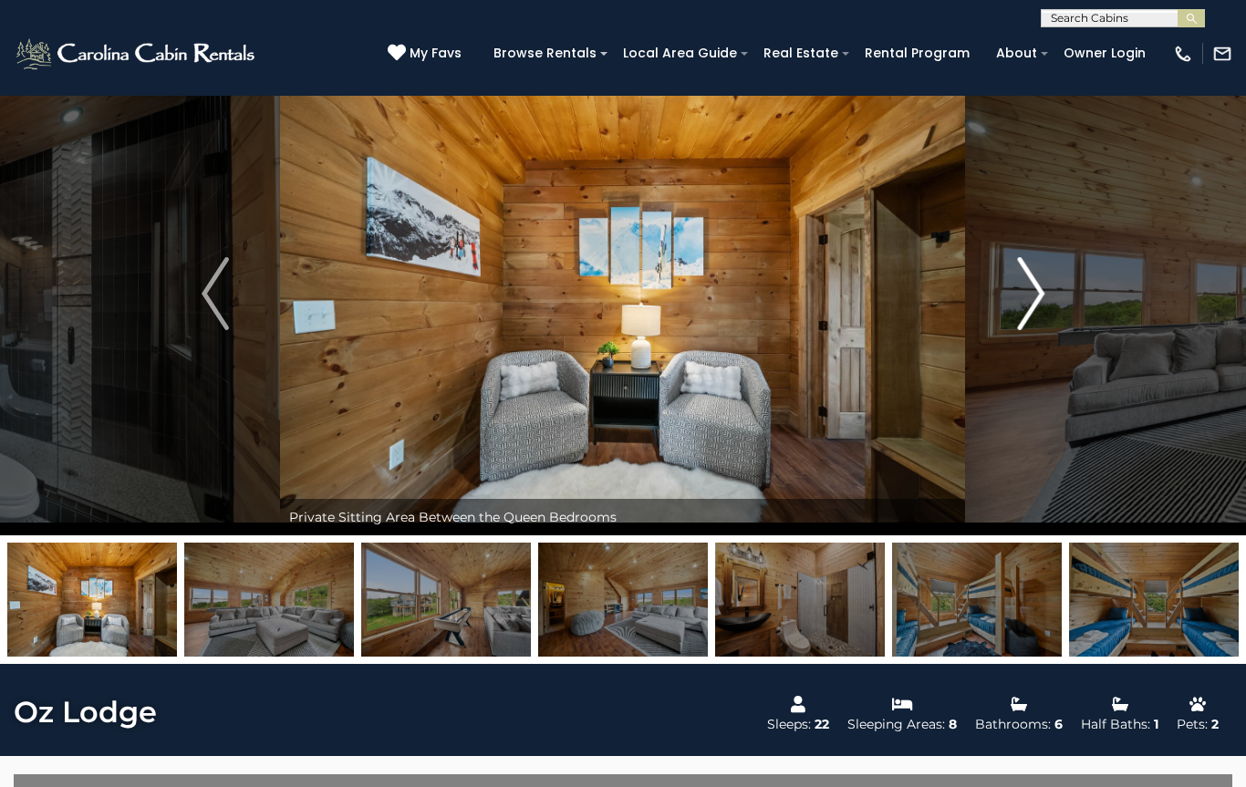
click at [1011, 299] on button "Next" at bounding box center [1031, 293] width 130 height 483
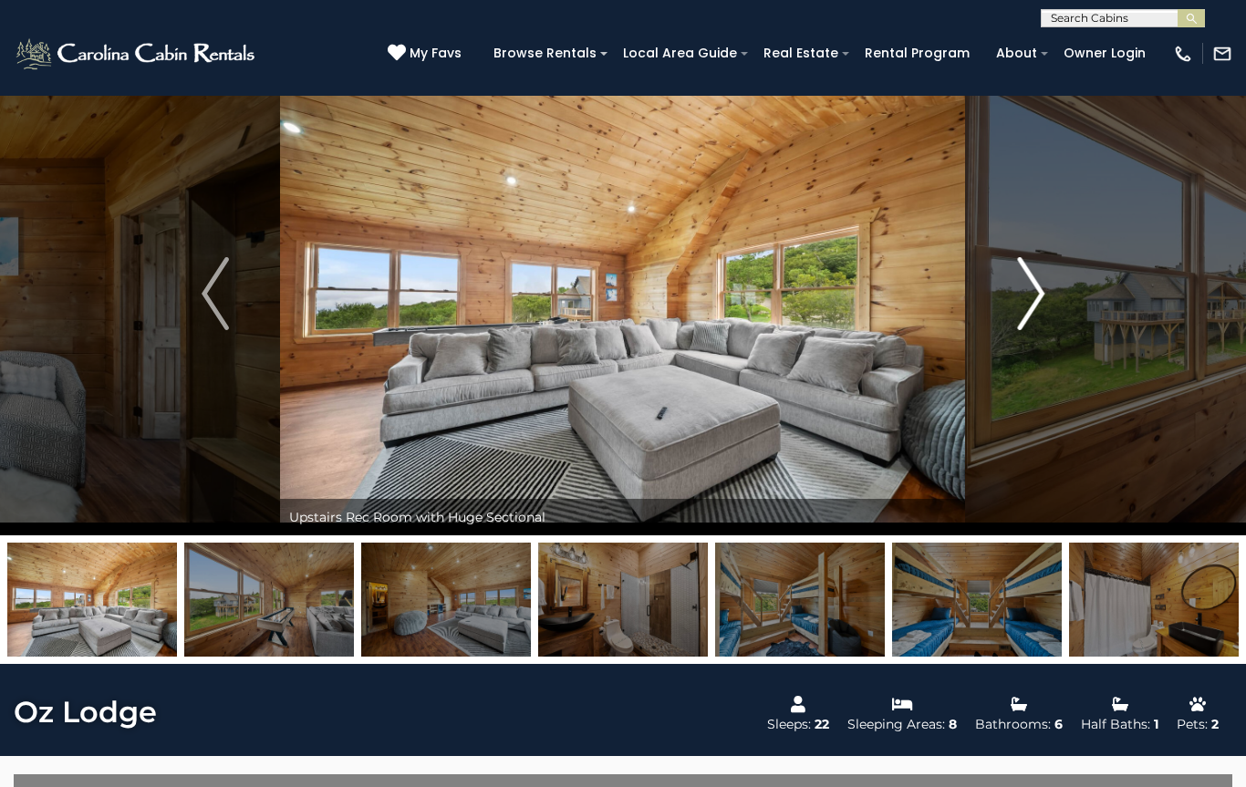
click at [1020, 294] on img "Next" at bounding box center [1030, 293] width 27 height 73
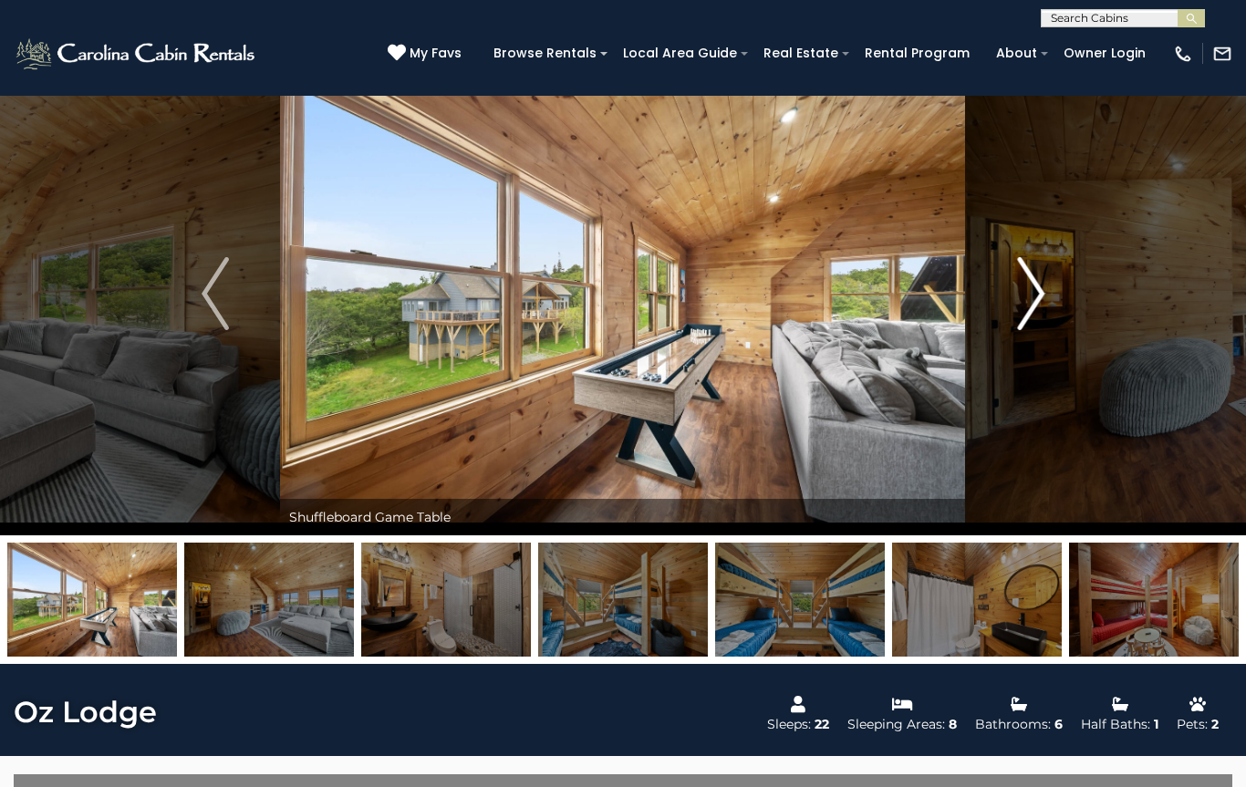
click at [1011, 297] on button "Next" at bounding box center [1031, 293] width 130 height 483
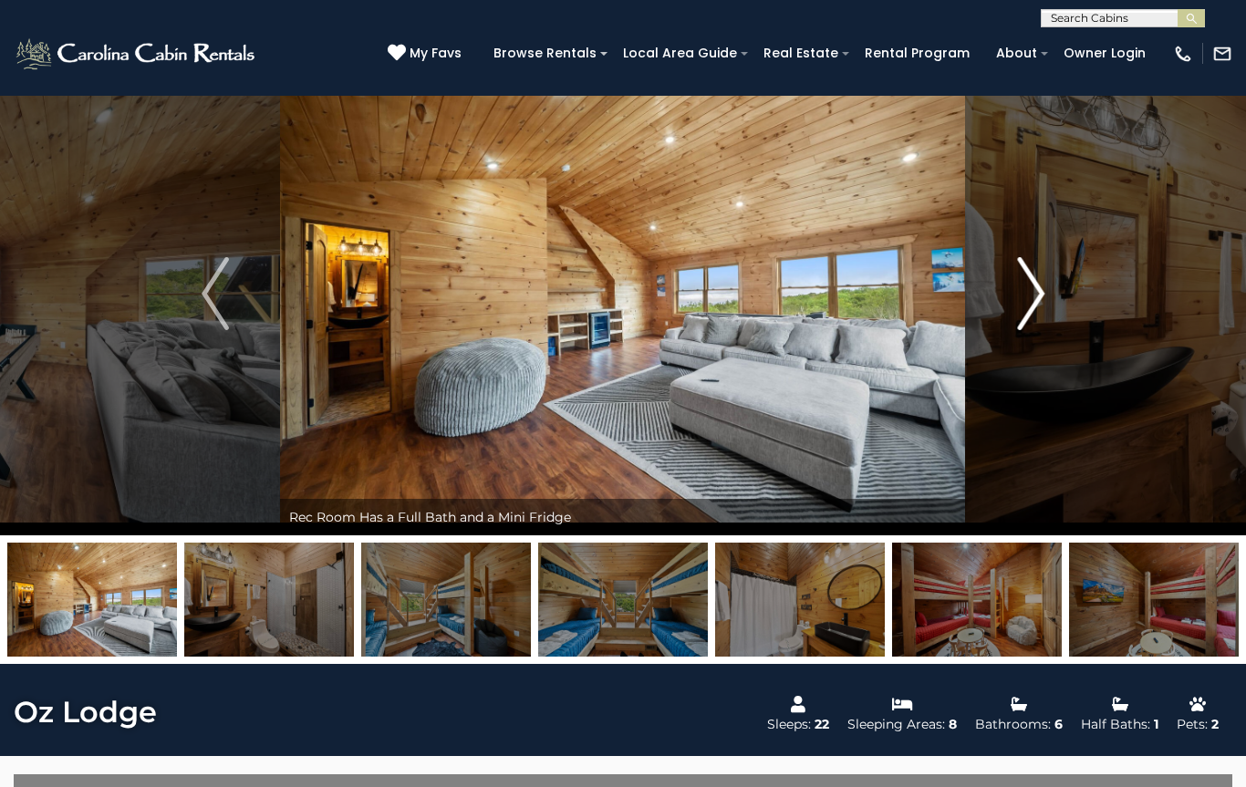
click at [1008, 296] on button "Next" at bounding box center [1031, 293] width 130 height 483
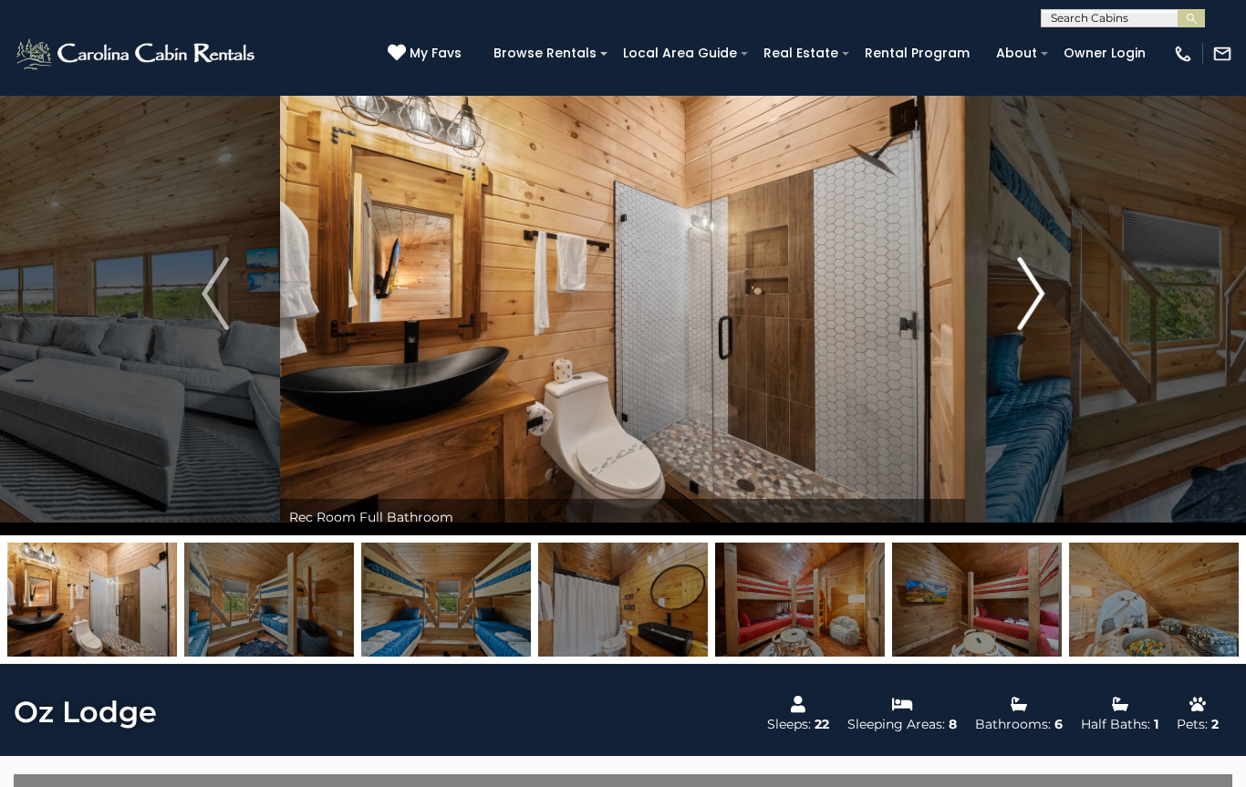
click at [1004, 295] on button "Next" at bounding box center [1031, 293] width 130 height 483
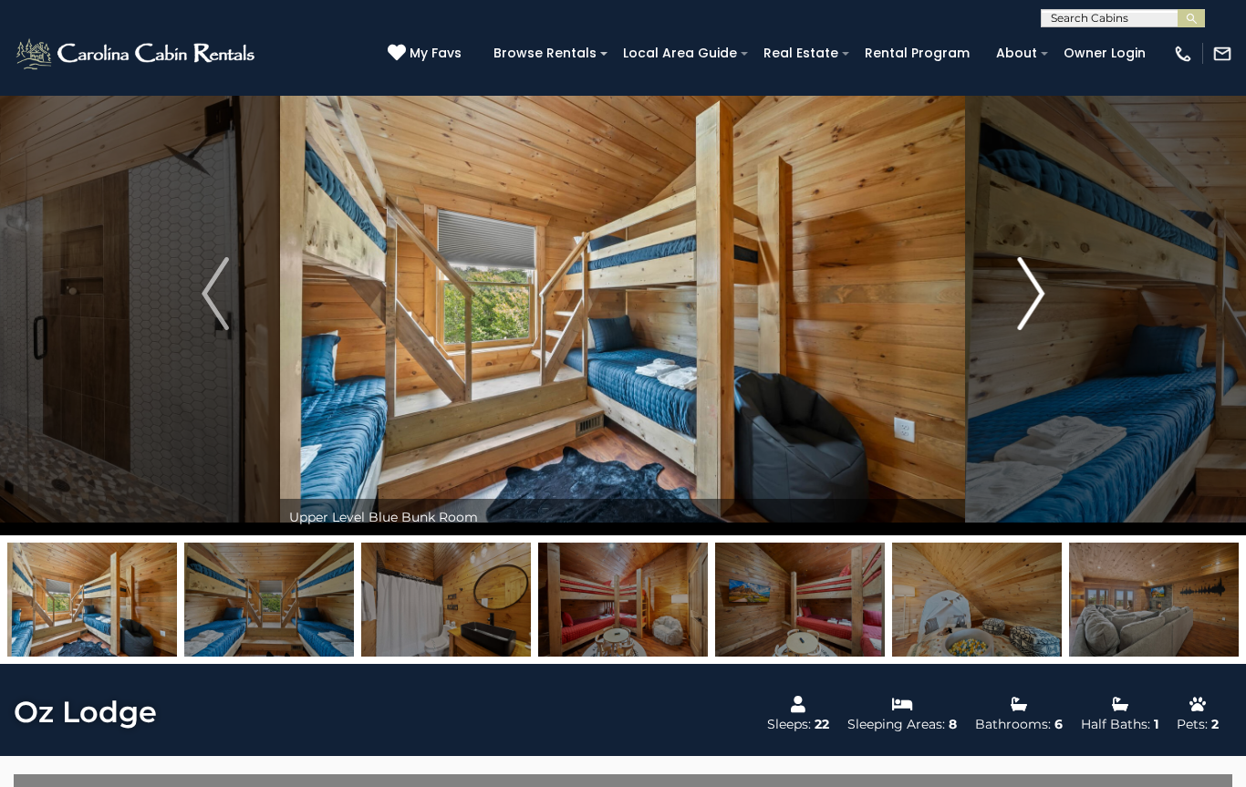
click at [1004, 296] on button "Next" at bounding box center [1031, 293] width 130 height 483
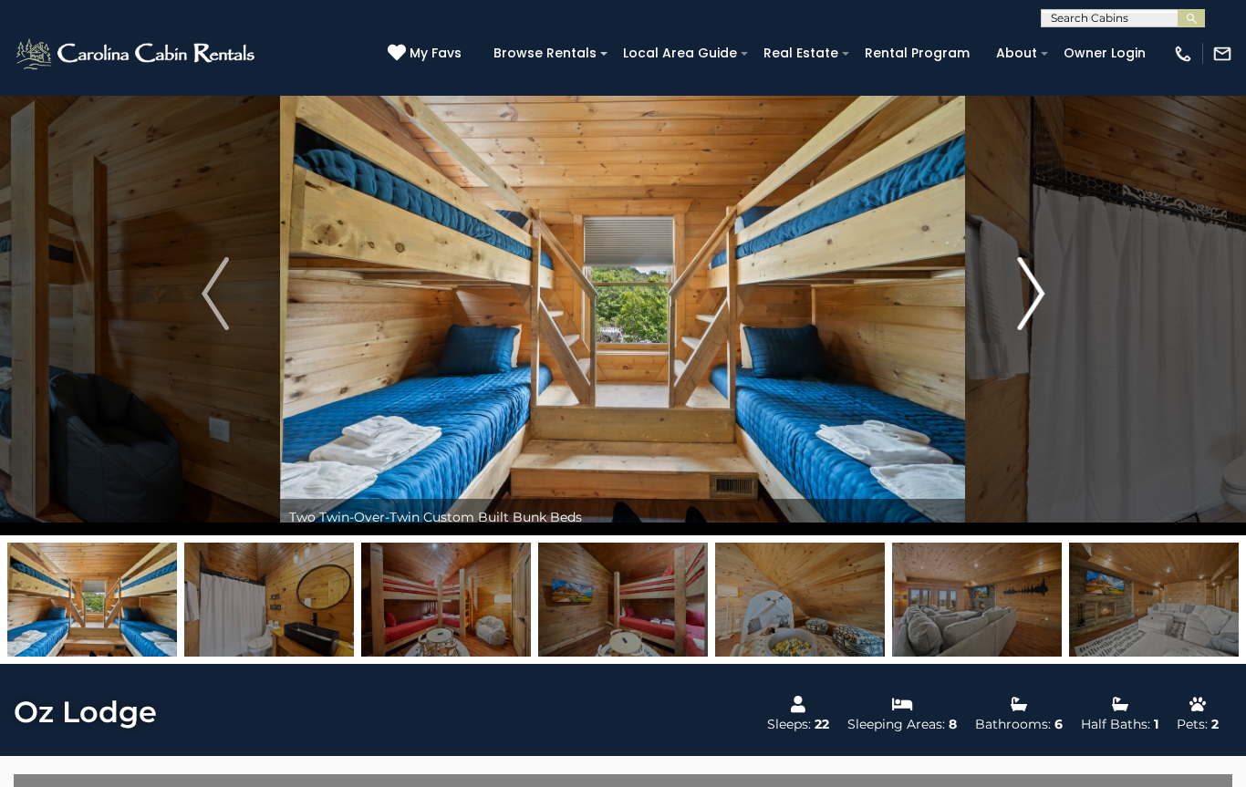
click at [999, 290] on button "Next" at bounding box center [1031, 293] width 130 height 483
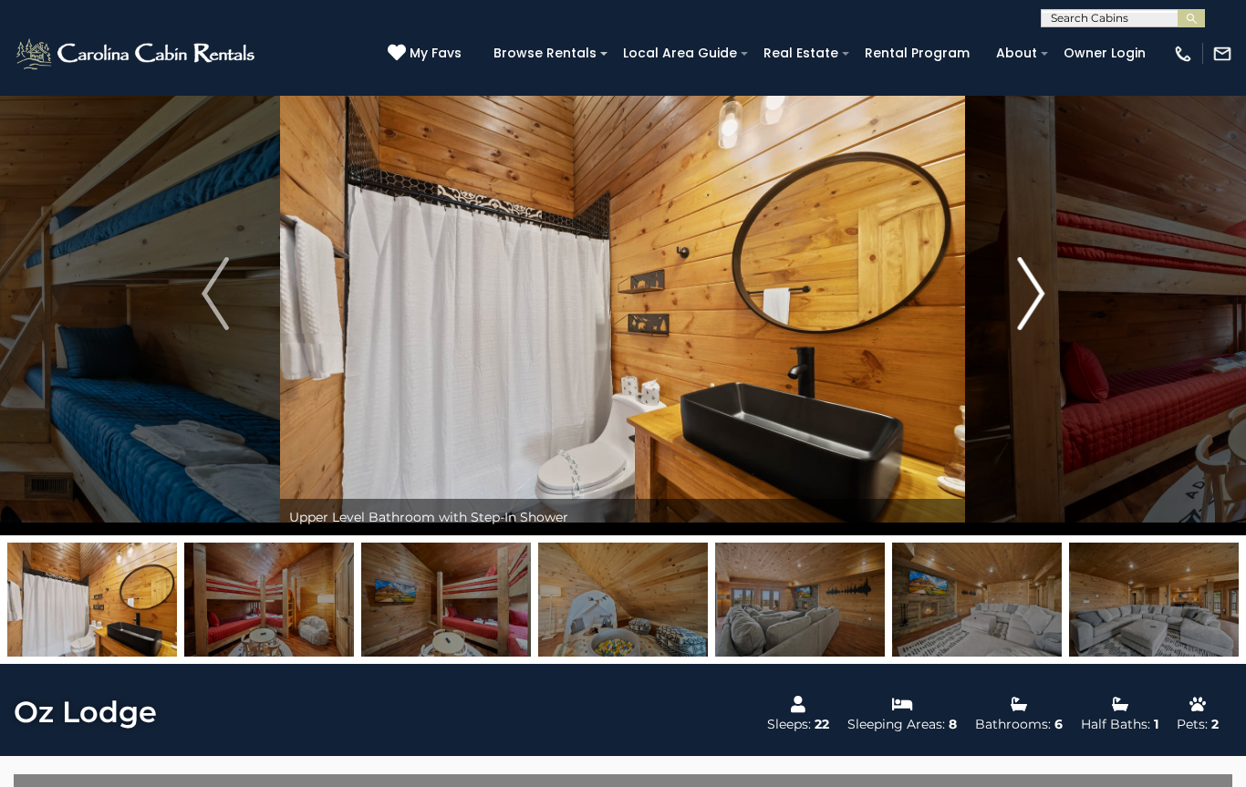
click at [998, 293] on button "Next" at bounding box center [1031, 293] width 130 height 483
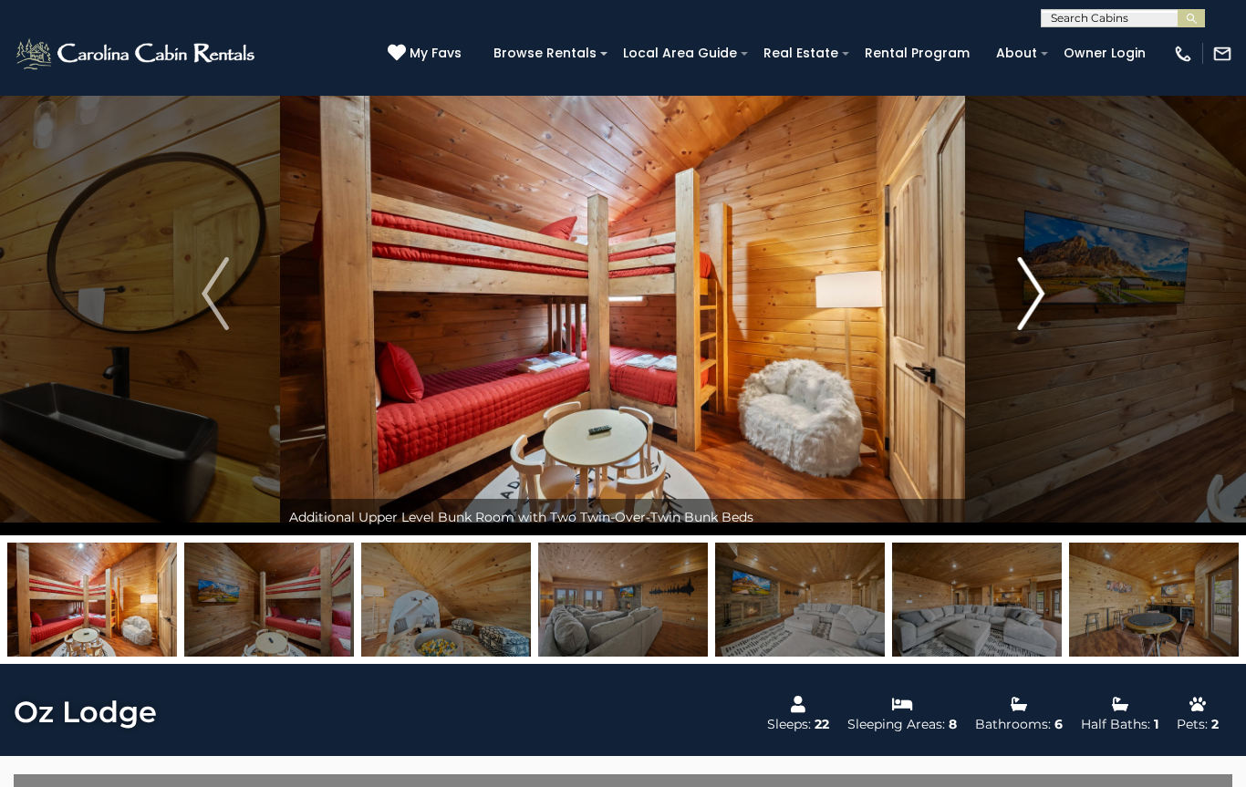
click at [1000, 292] on button "Next" at bounding box center [1031, 293] width 130 height 483
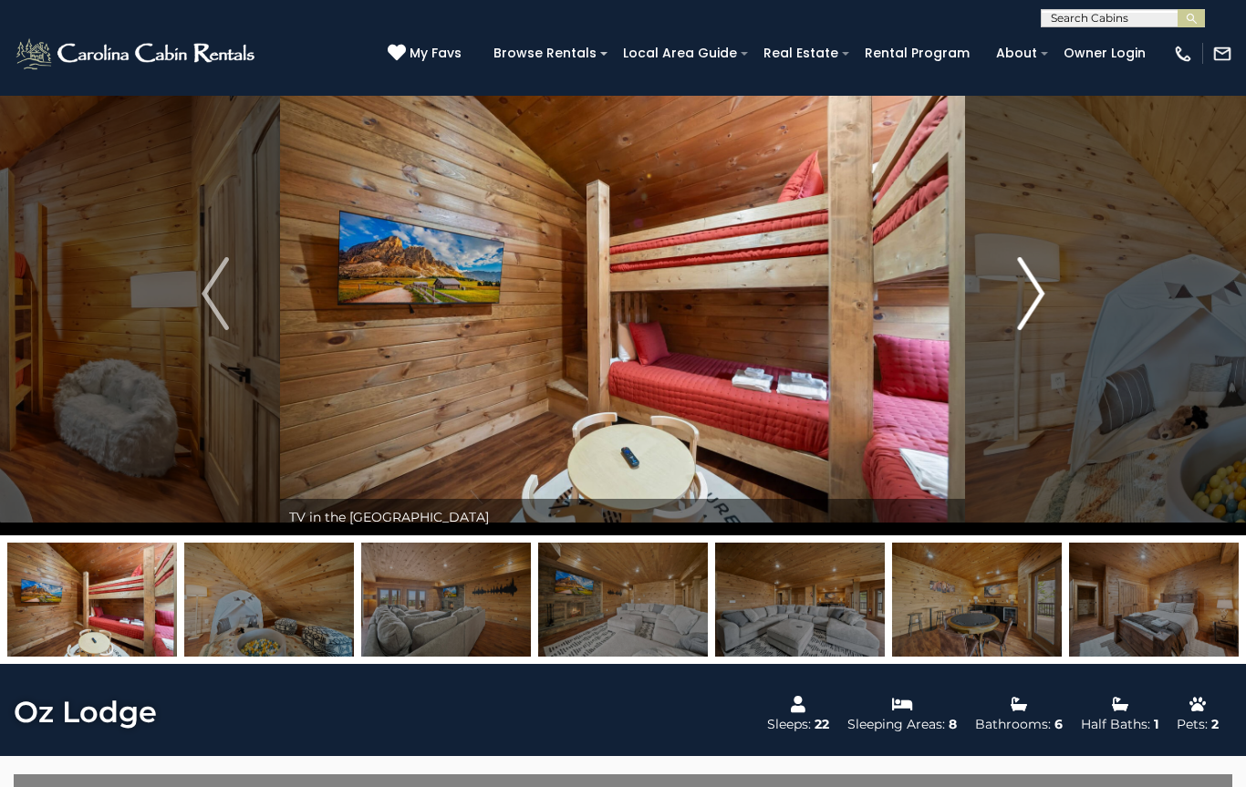
click at [996, 295] on button "Next" at bounding box center [1031, 293] width 130 height 483
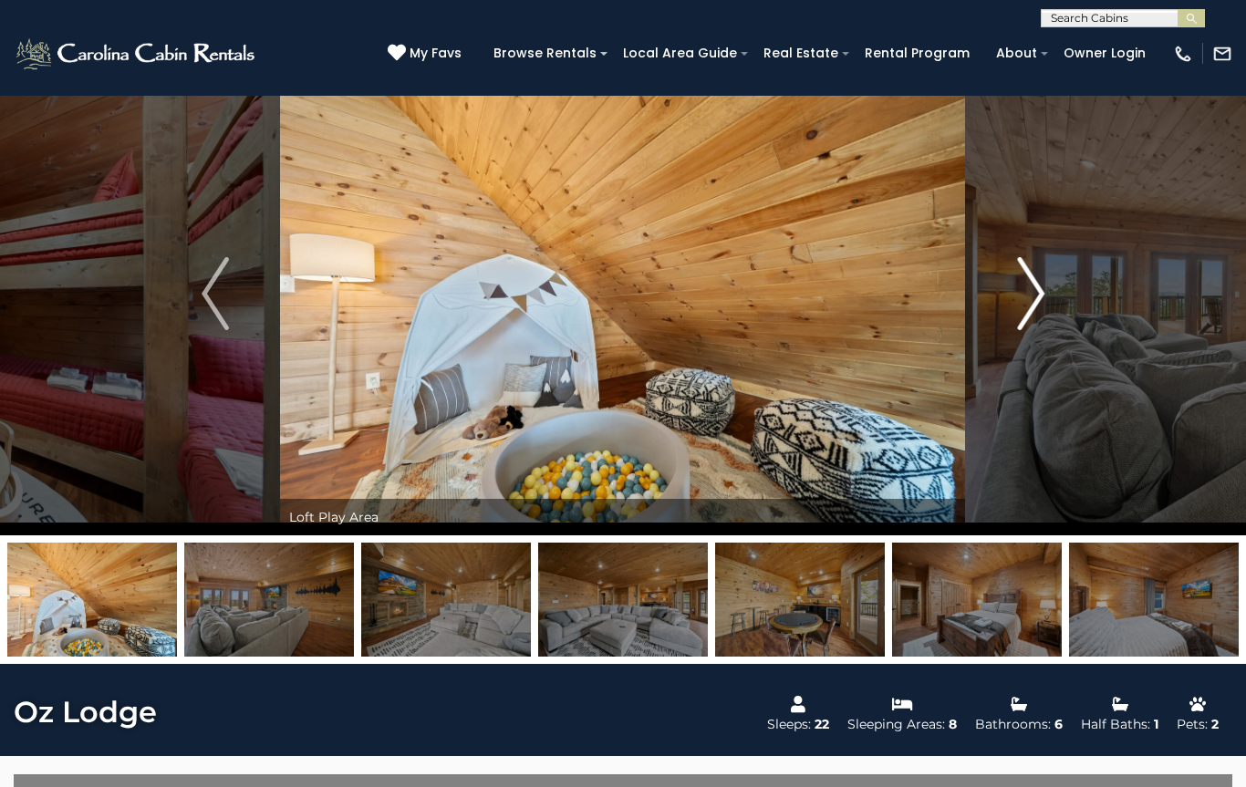
click at [993, 296] on button "Next" at bounding box center [1031, 293] width 130 height 483
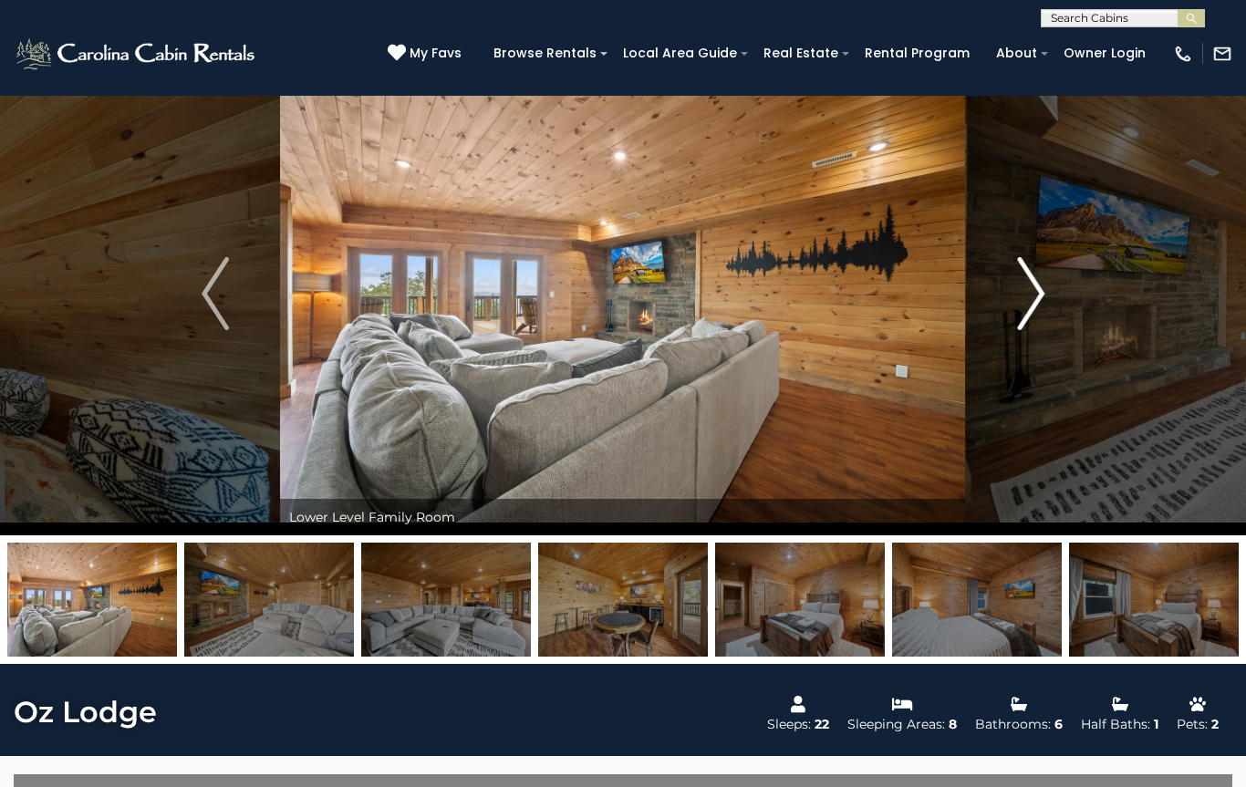
click at [993, 297] on button "Next" at bounding box center [1031, 293] width 130 height 483
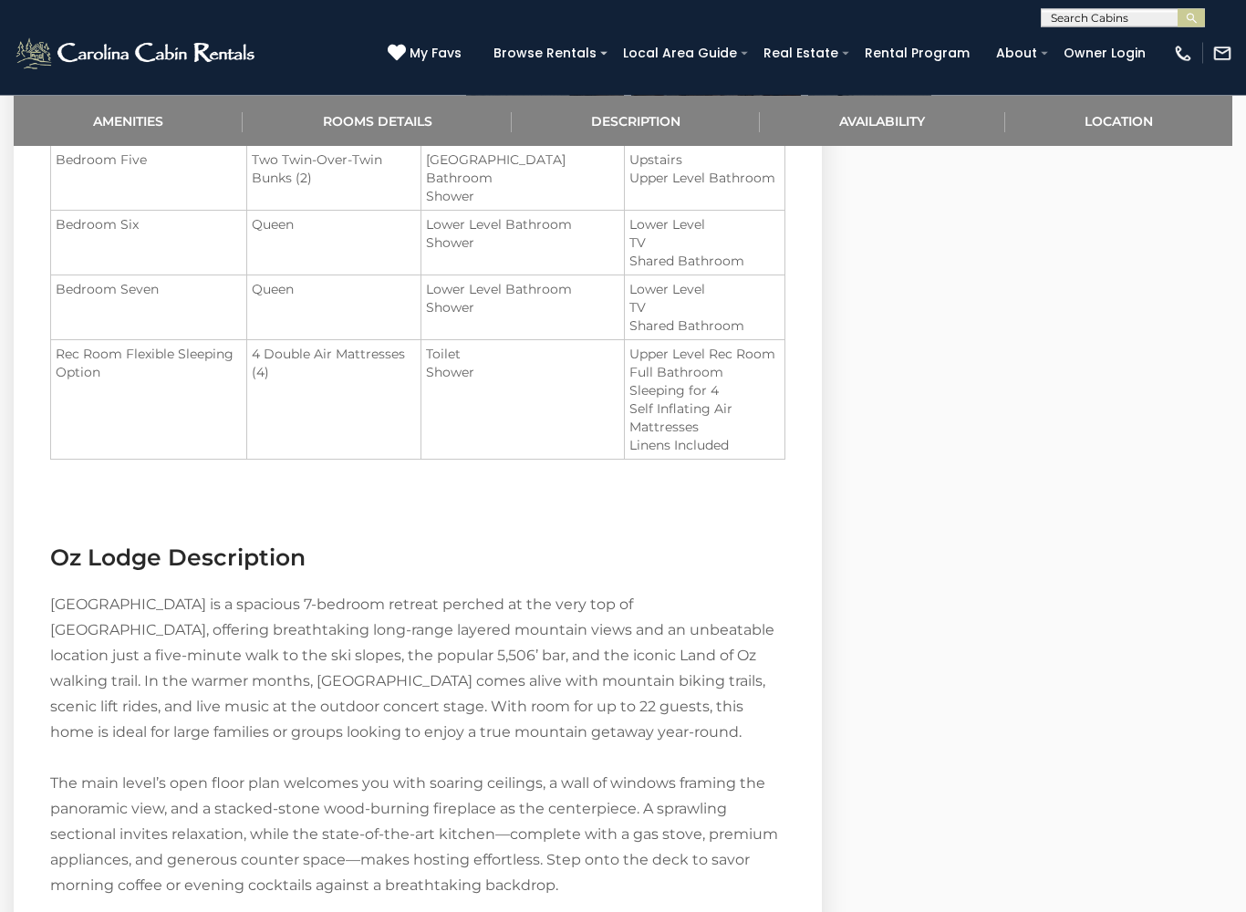
scroll to position [1800, 0]
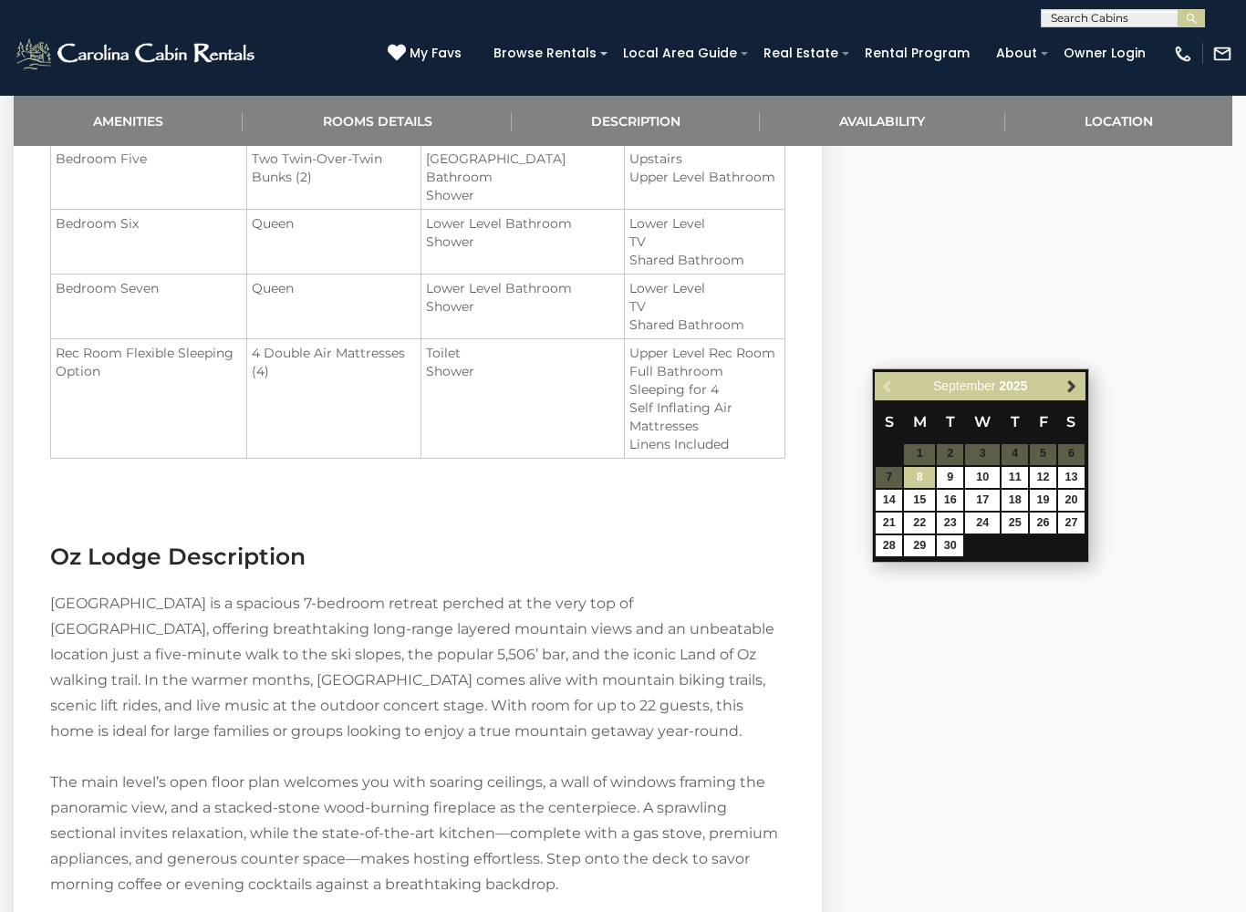
click at [1070, 391] on span "Next" at bounding box center [1071, 386] width 15 height 15
click at [1073, 389] on span "Next" at bounding box center [1071, 386] width 15 height 15
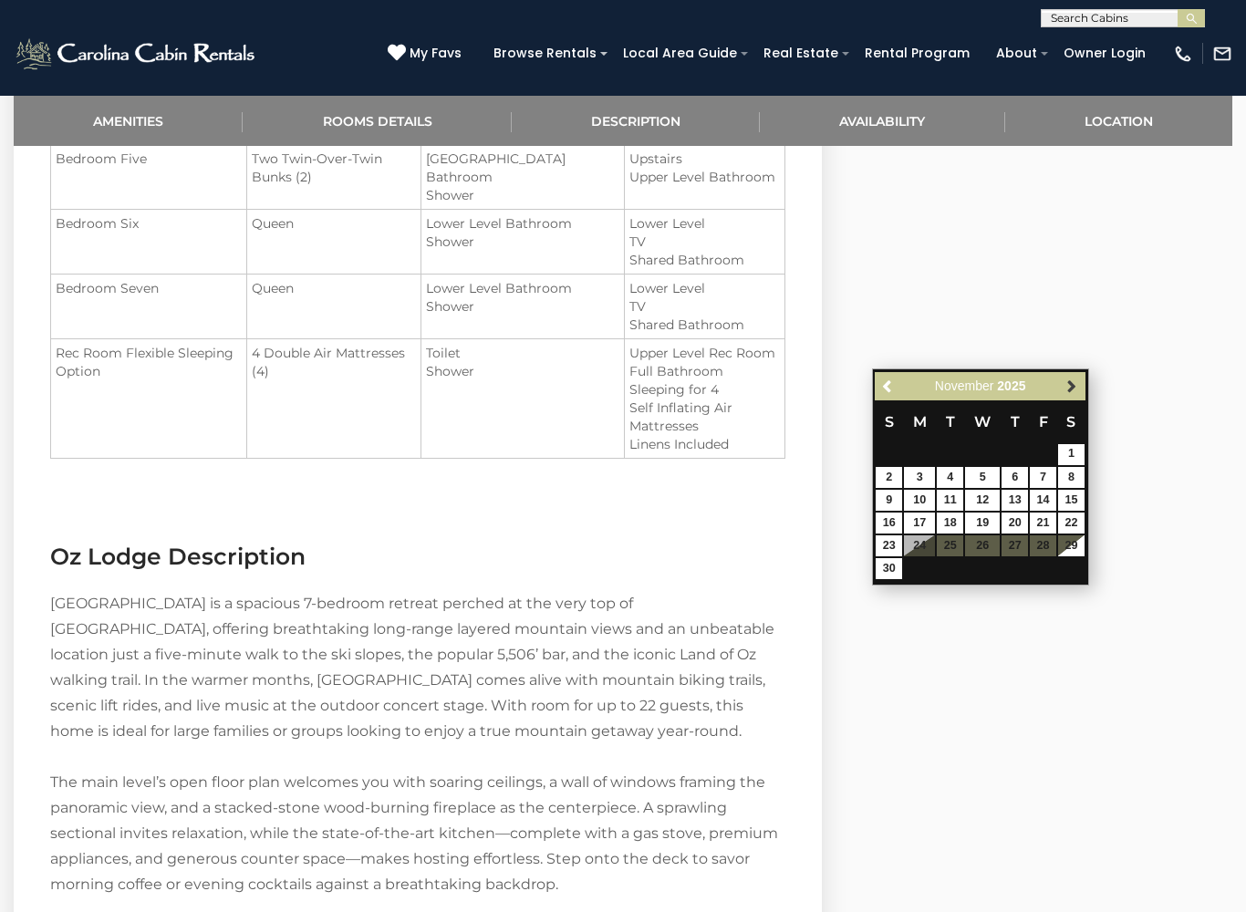
click at [1077, 382] on span "Next" at bounding box center [1071, 386] width 15 height 15
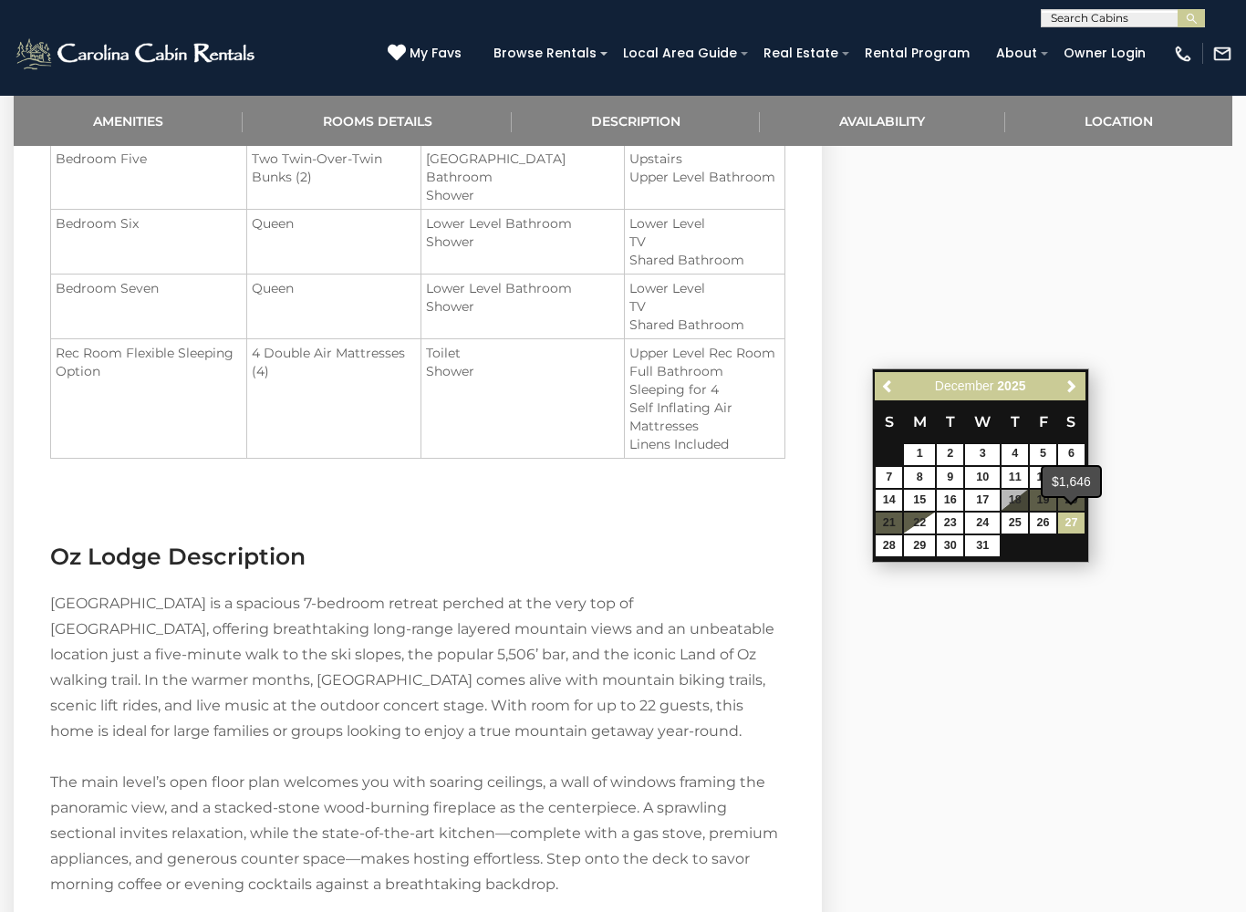
click at [1079, 519] on link "27" at bounding box center [1071, 523] width 26 height 21
type input "**********"
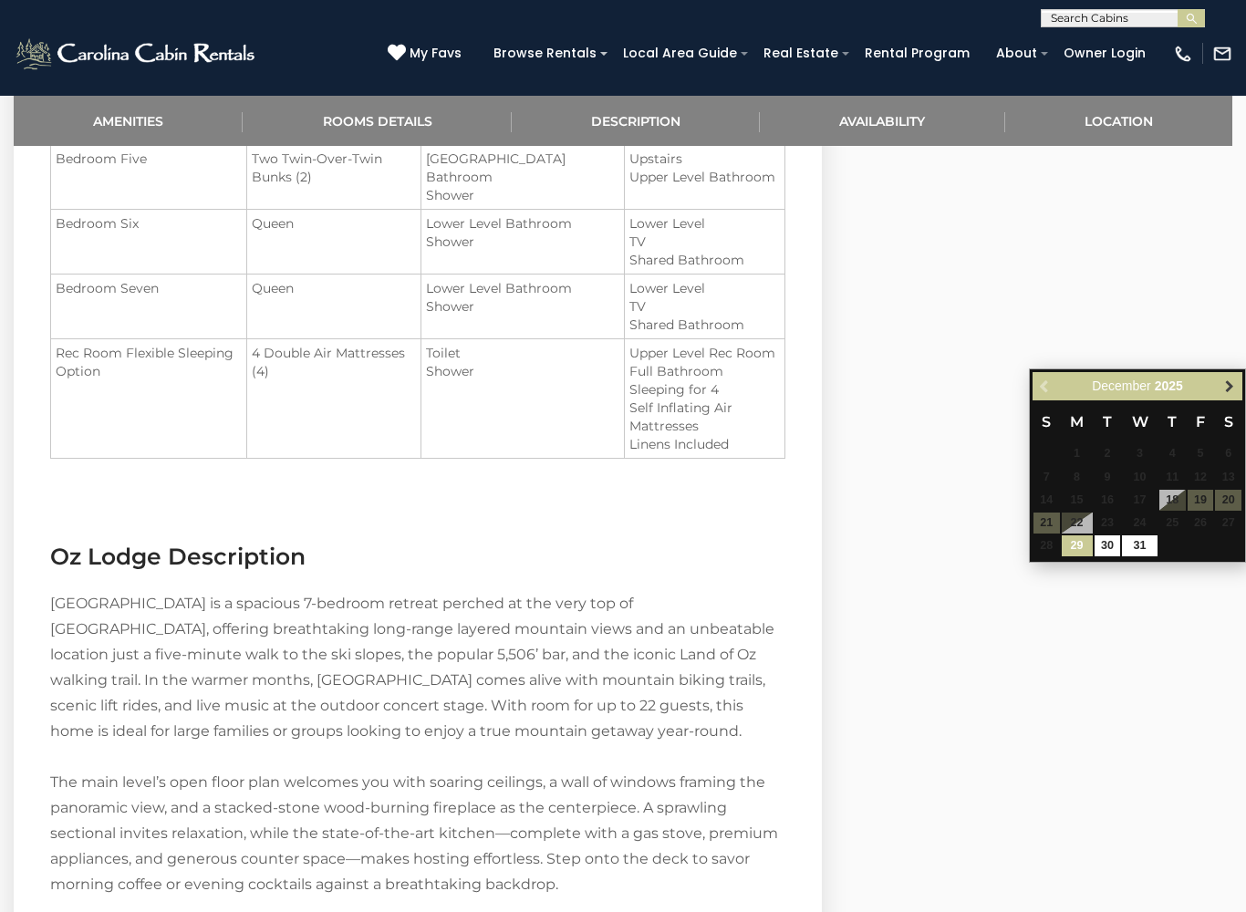
click at [1237, 387] on link "Next" at bounding box center [1229, 386] width 23 height 23
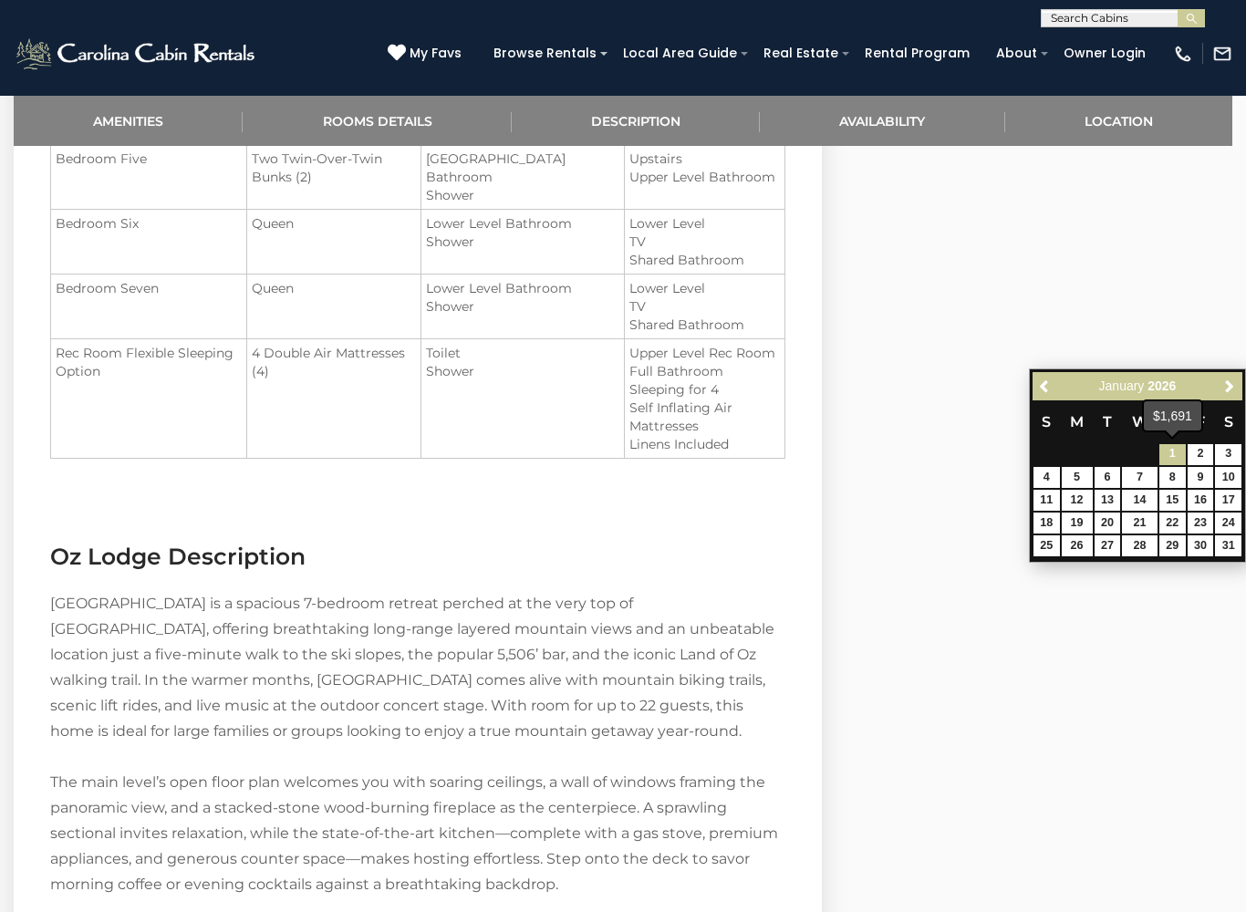
click at [1173, 459] on link "1" at bounding box center [1172, 454] width 26 height 21
type input "**********"
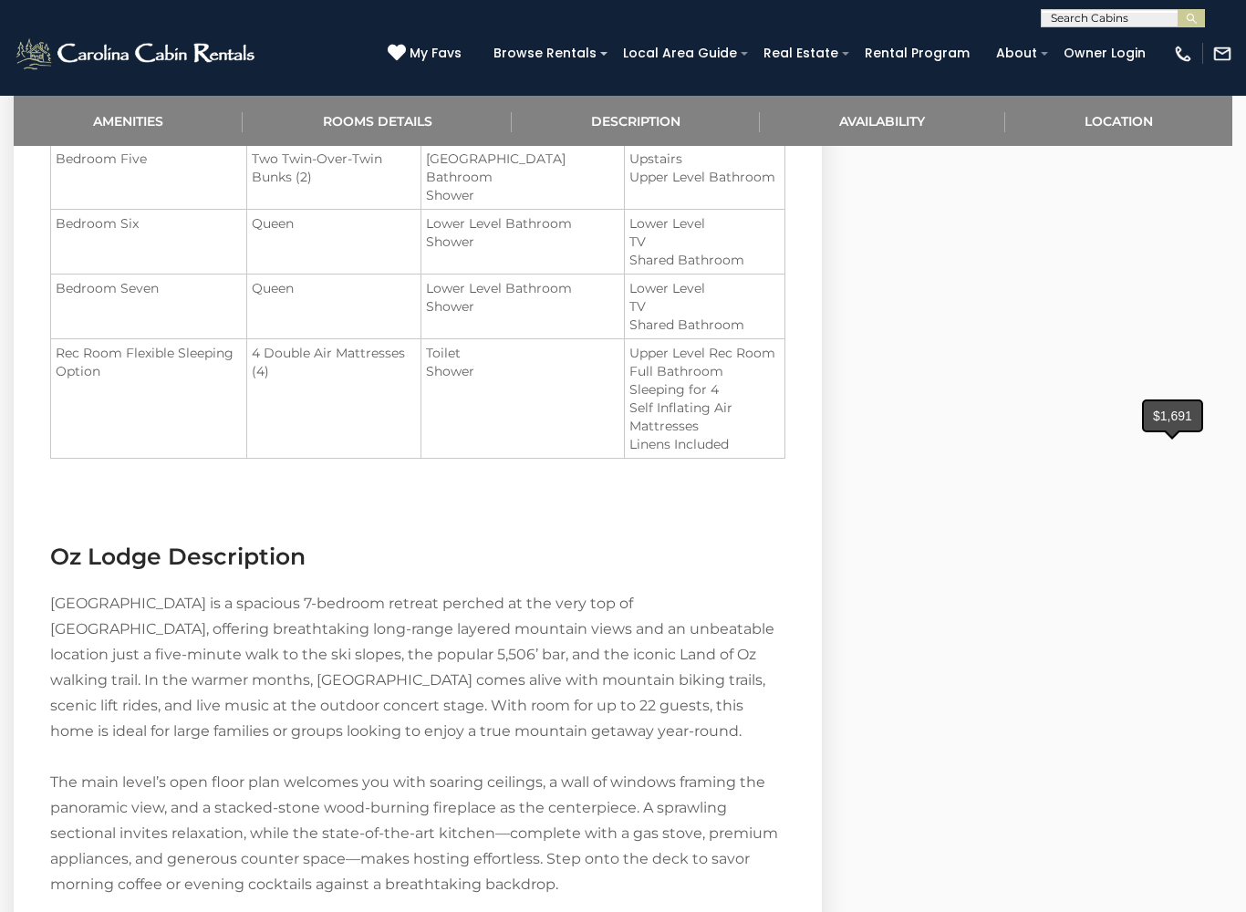
select select "**"
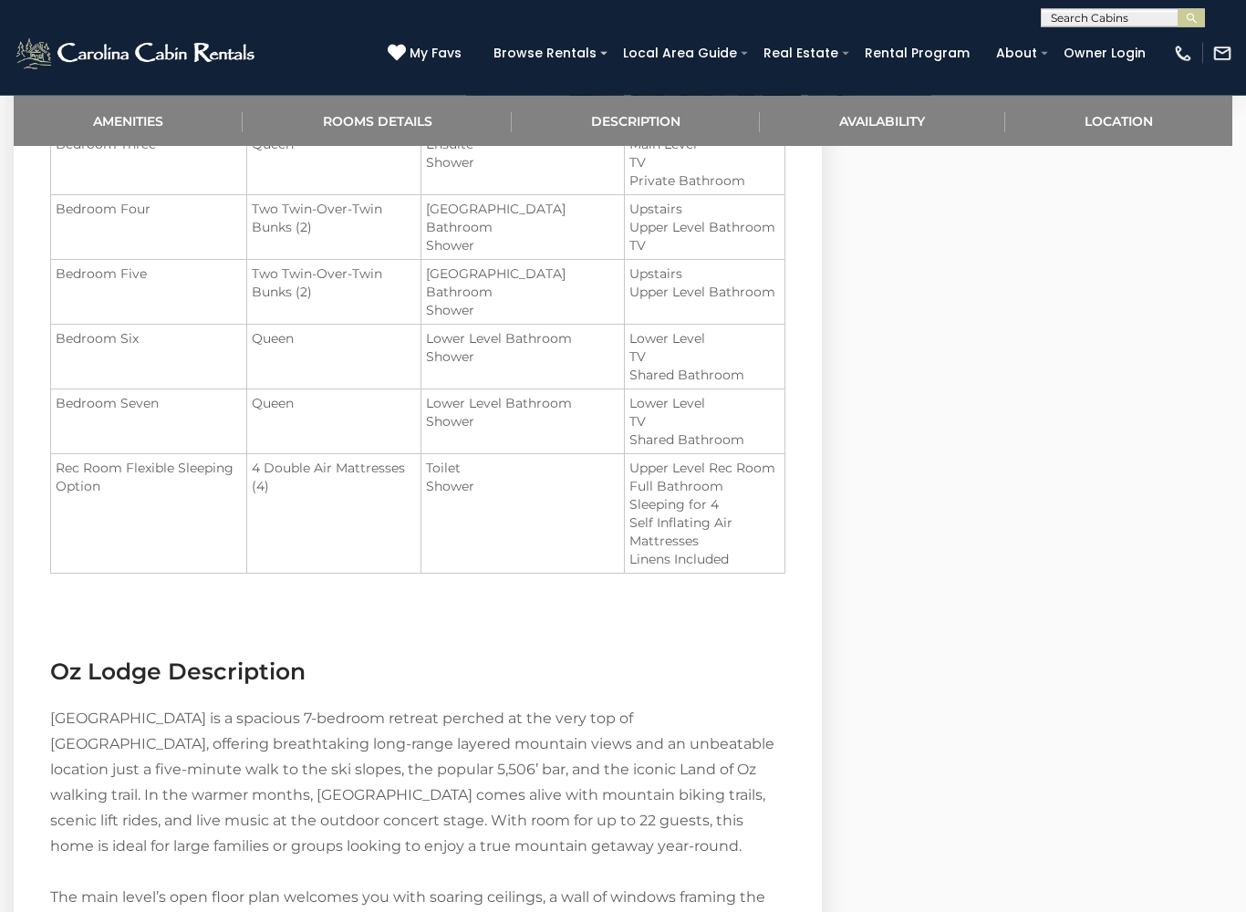
scroll to position [1657, 0]
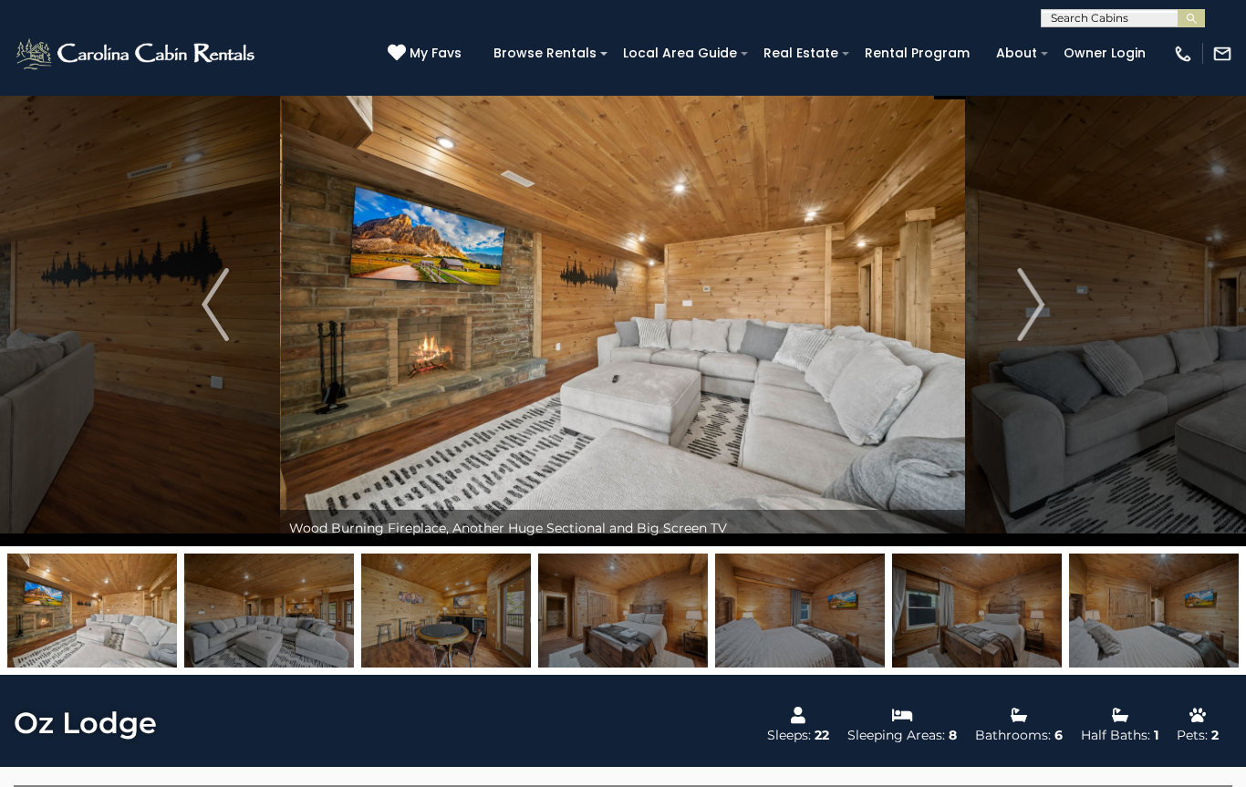
scroll to position [0, 0]
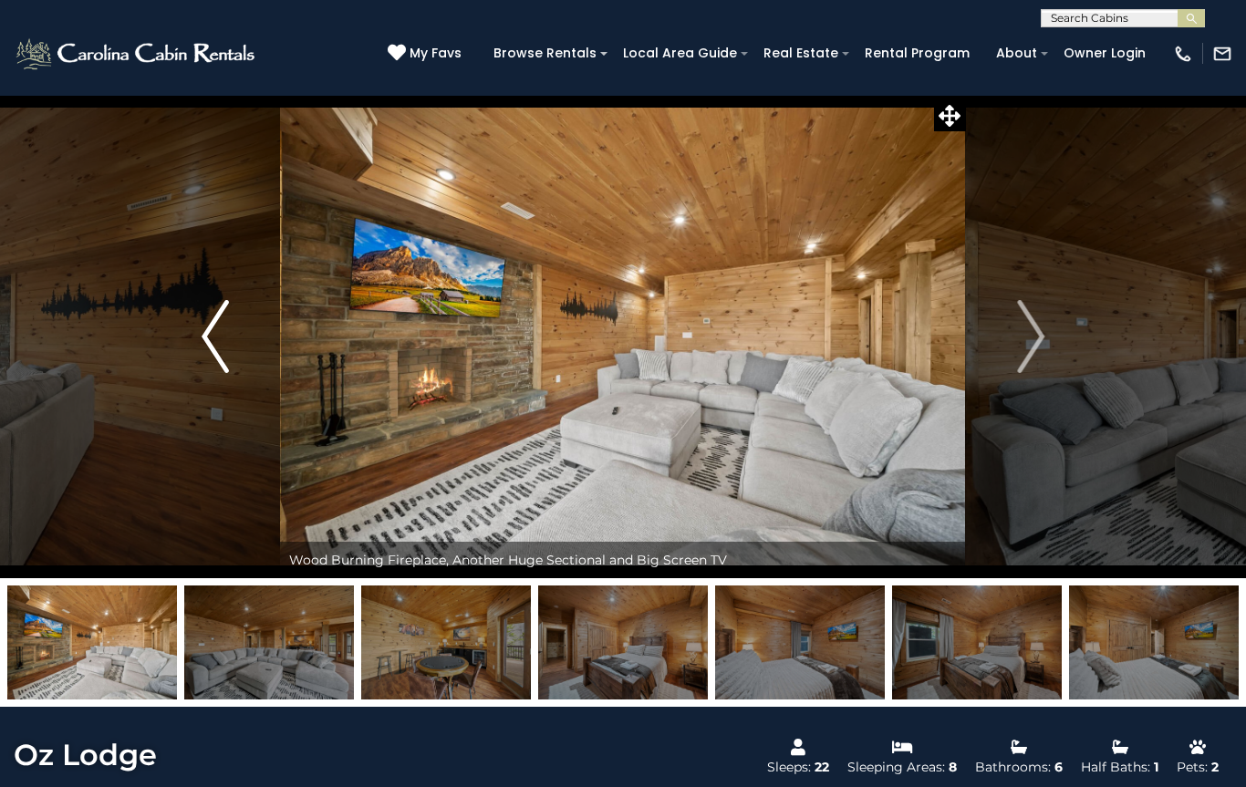
click at [225, 353] on img "Previous" at bounding box center [215, 336] width 27 height 73
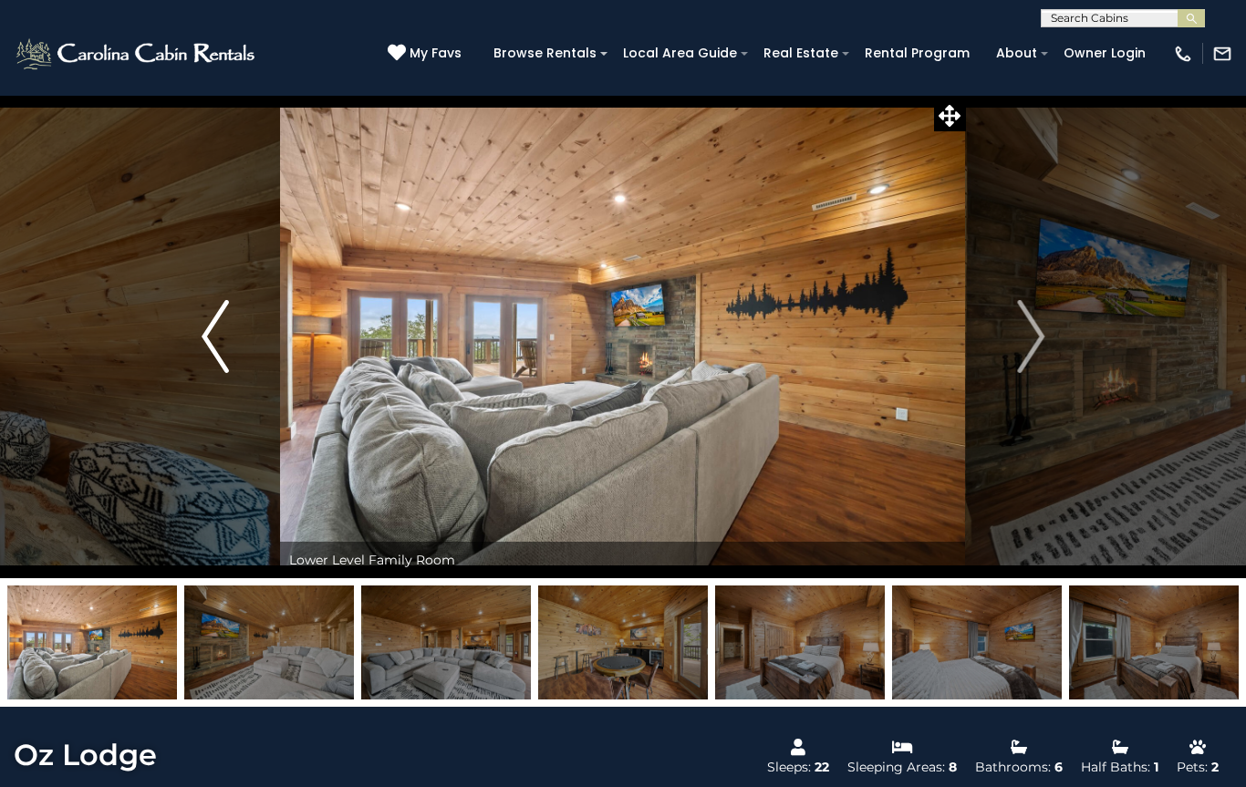
click at [211, 339] on img "Previous" at bounding box center [215, 336] width 27 height 73
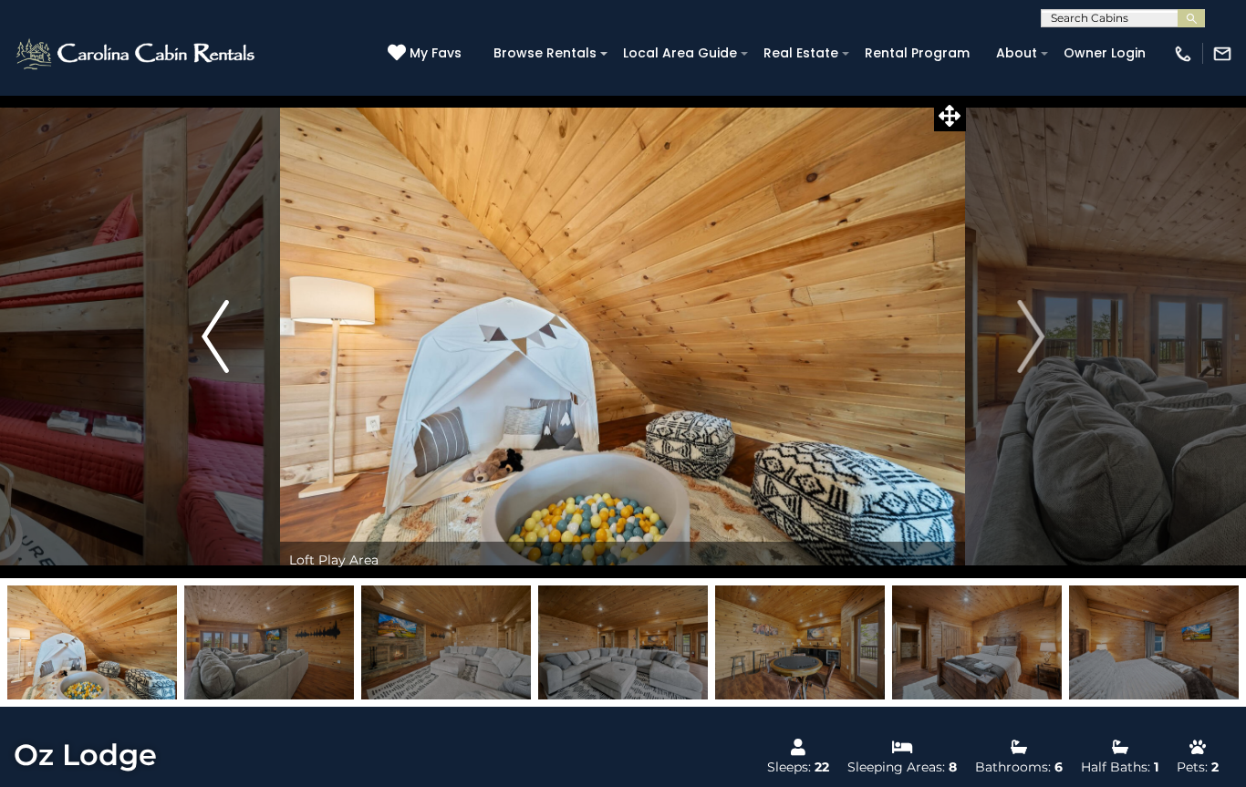
click at [236, 359] on button "Previous" at bounding box center [216, 336] width 130 height 483
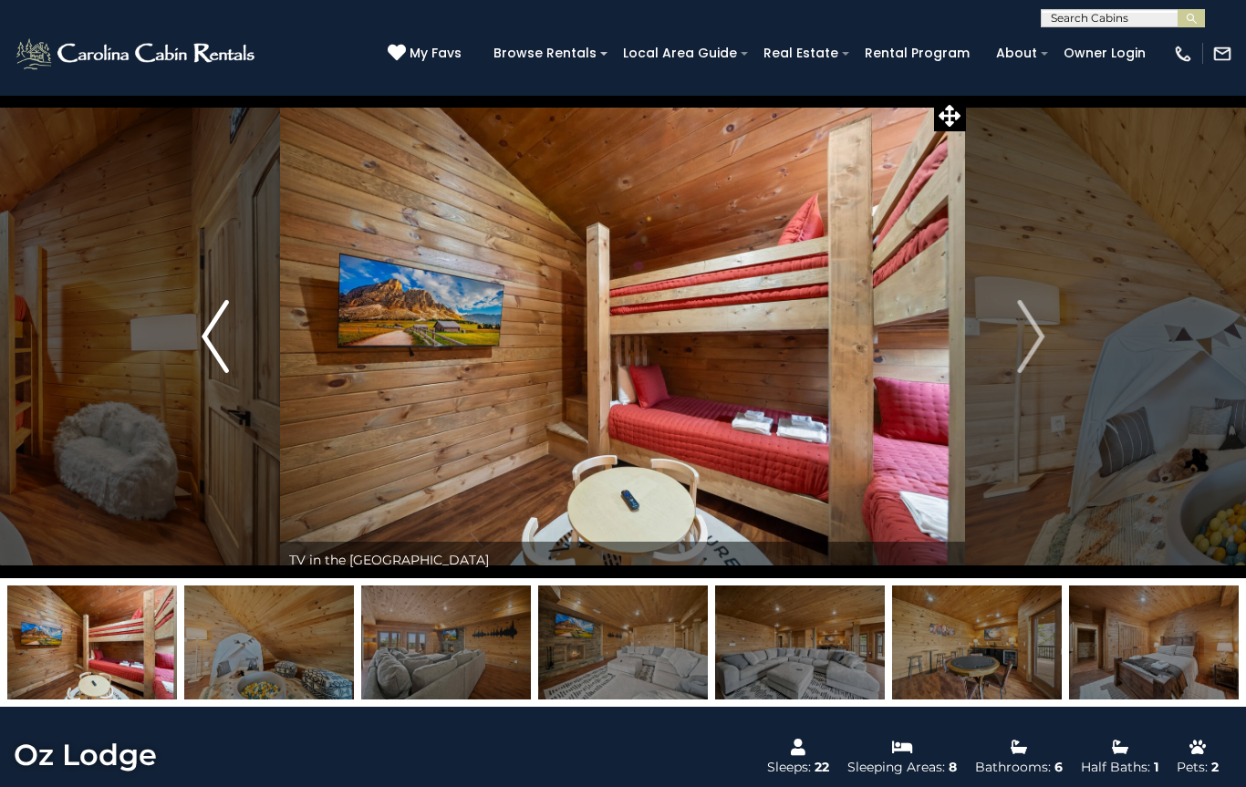
click at [234, 340] on button "Previous" at bounding box center [216, 336] width 130 height 483
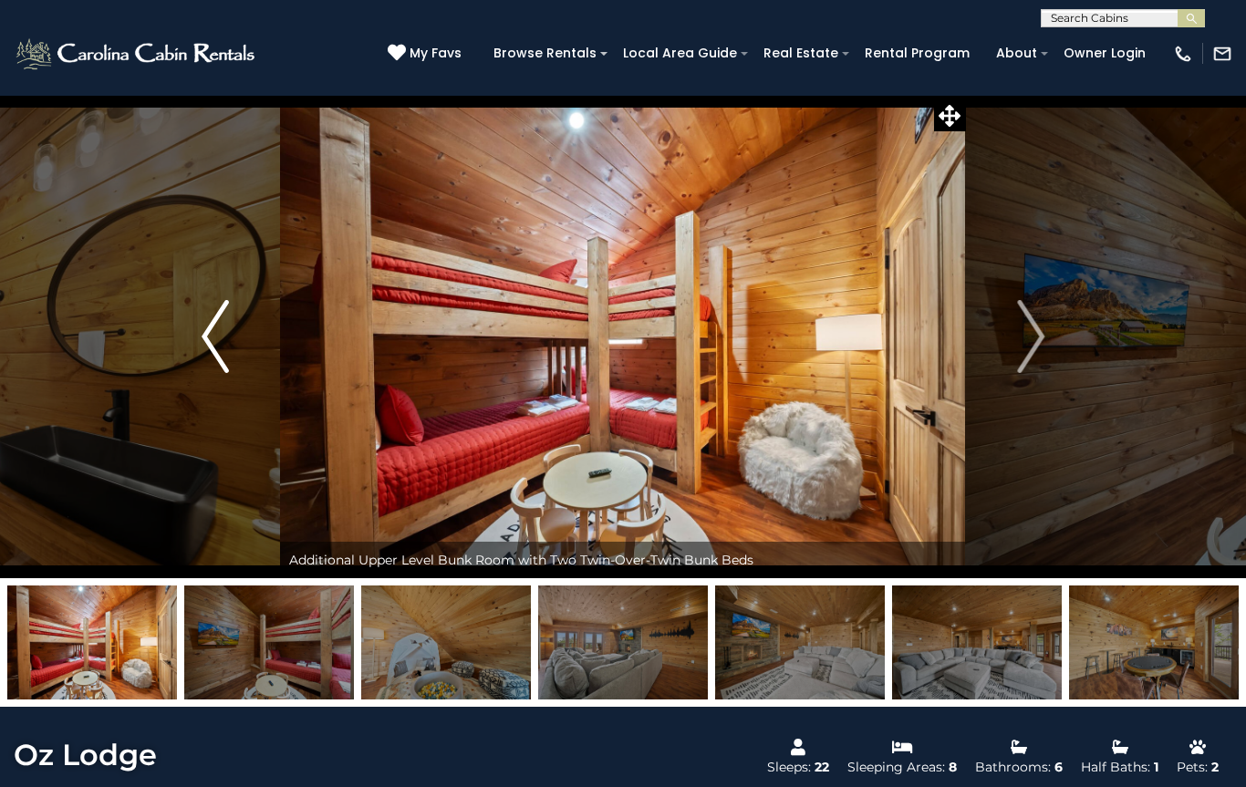
click at [235, 343] on button "Previous" at bounding box center [216, 336] width 130 height 483
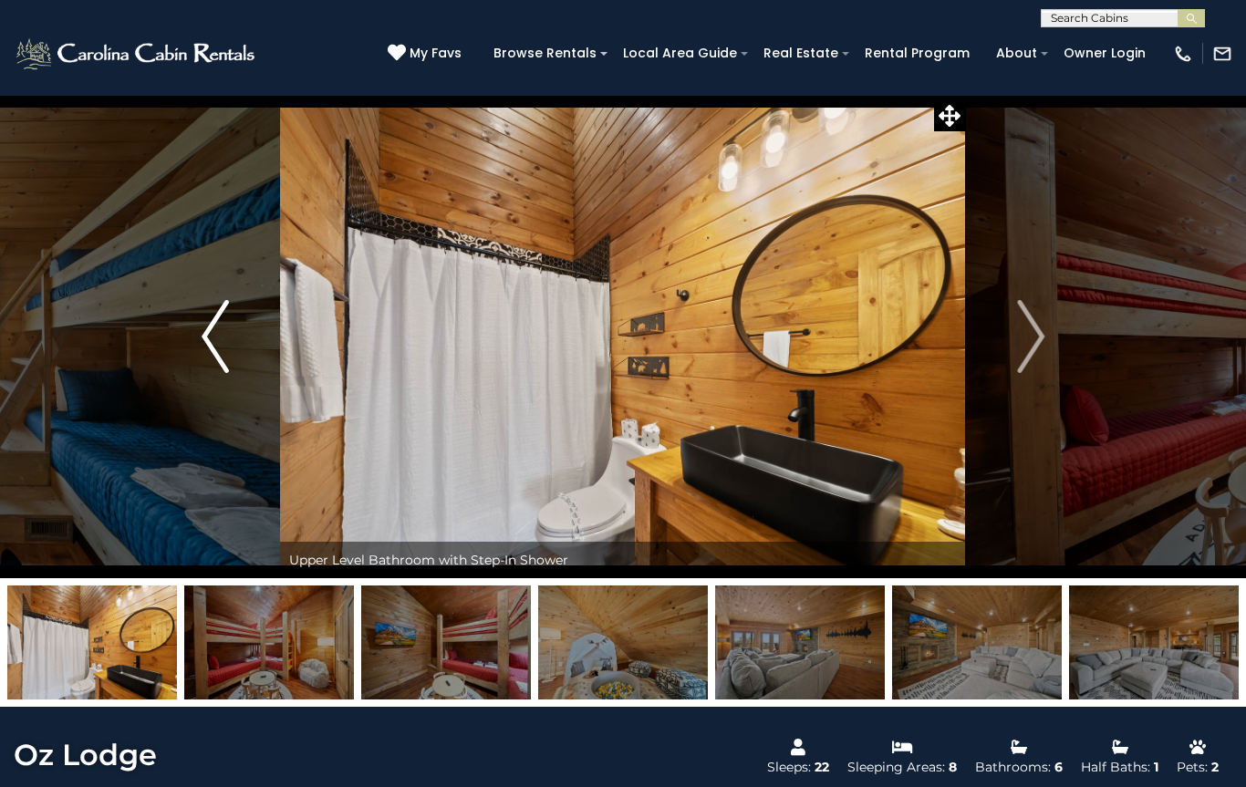
click at [234, 345] on button "Previous" at bounding box center [216, 336] width 130 height 483
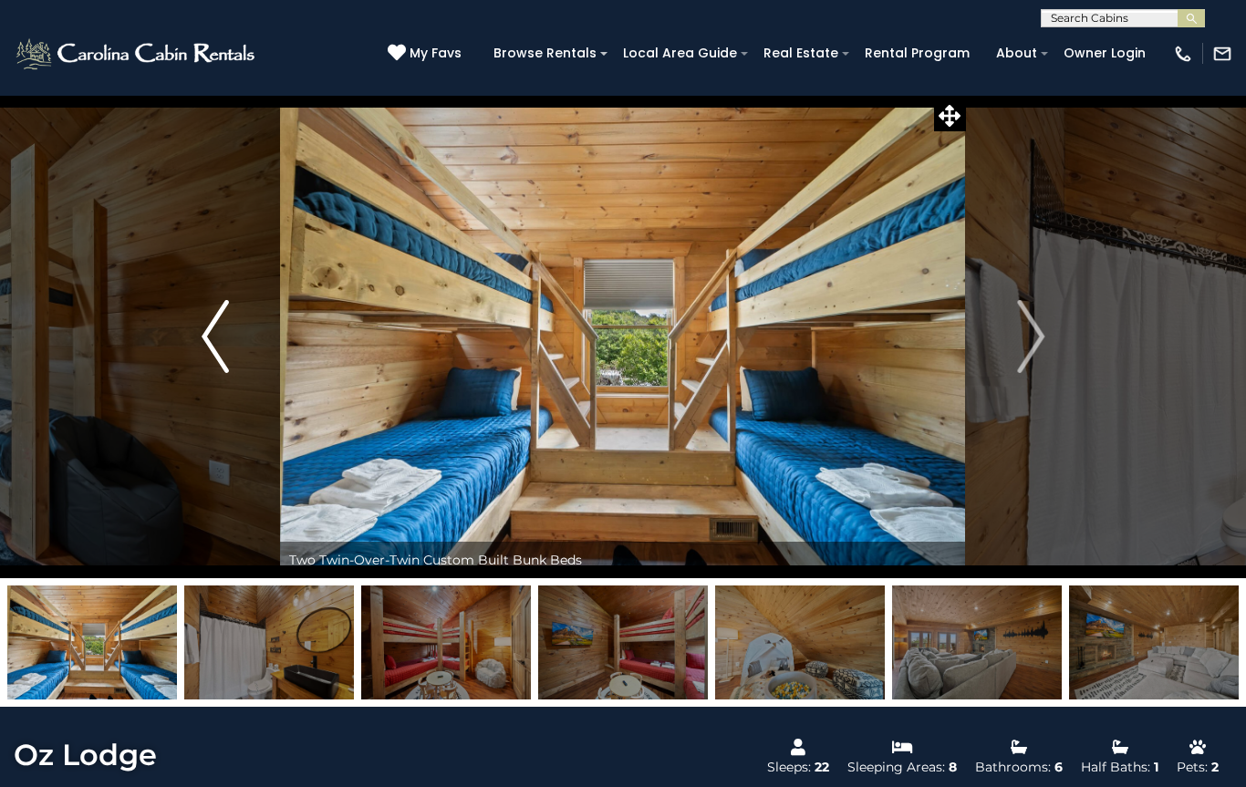
click at [223, 347] on img "Previous" at bounding box center [215, 336] width 27 height 73
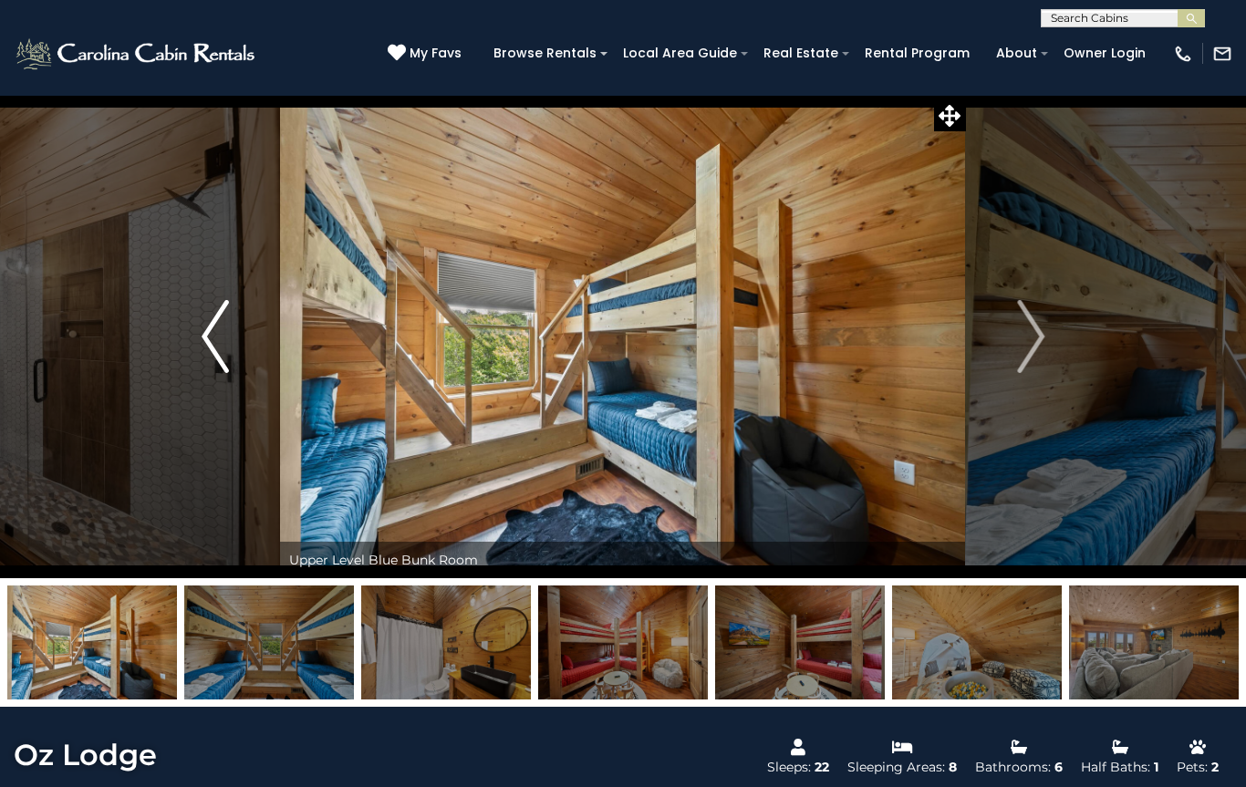
click at [216, 344] on img "Previous" at bounding box center [215, 336] width 27 height 73
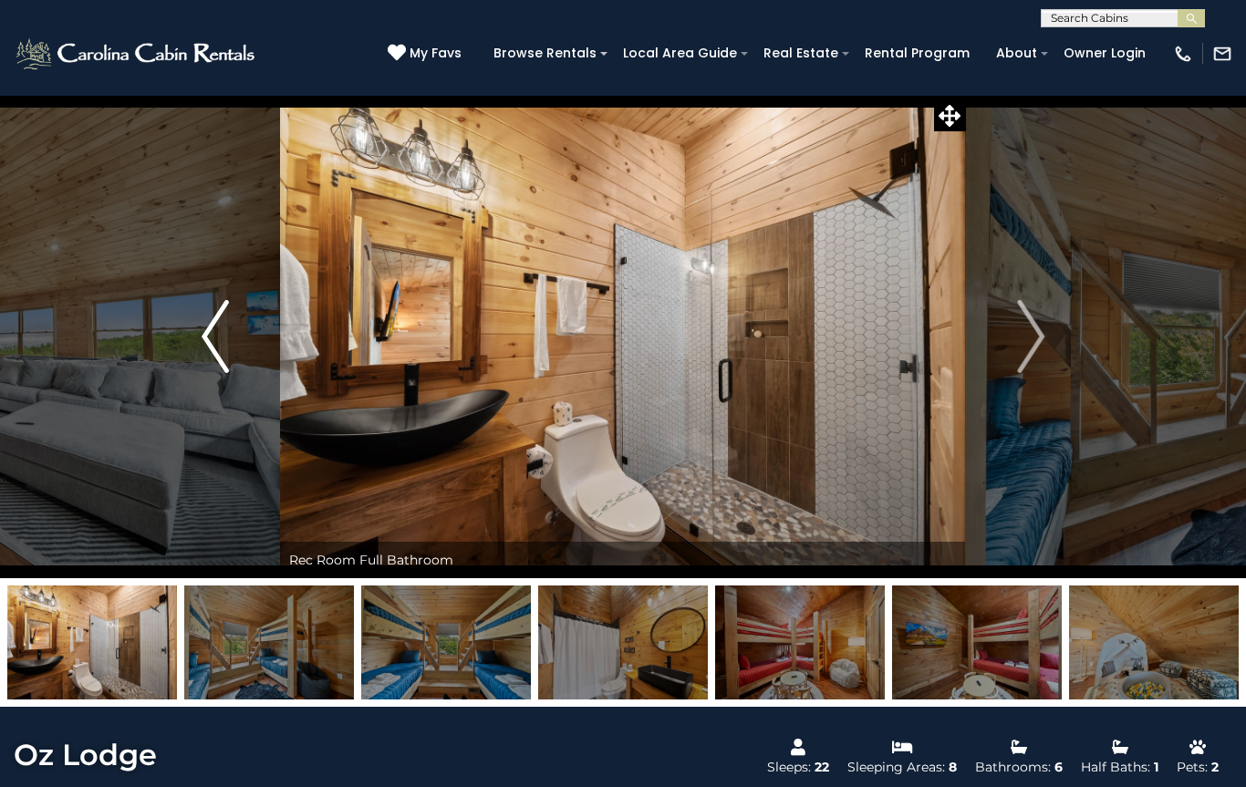
click at [216, 349] on img "Previous" at bounding box center [215, 336] width 27 height 73
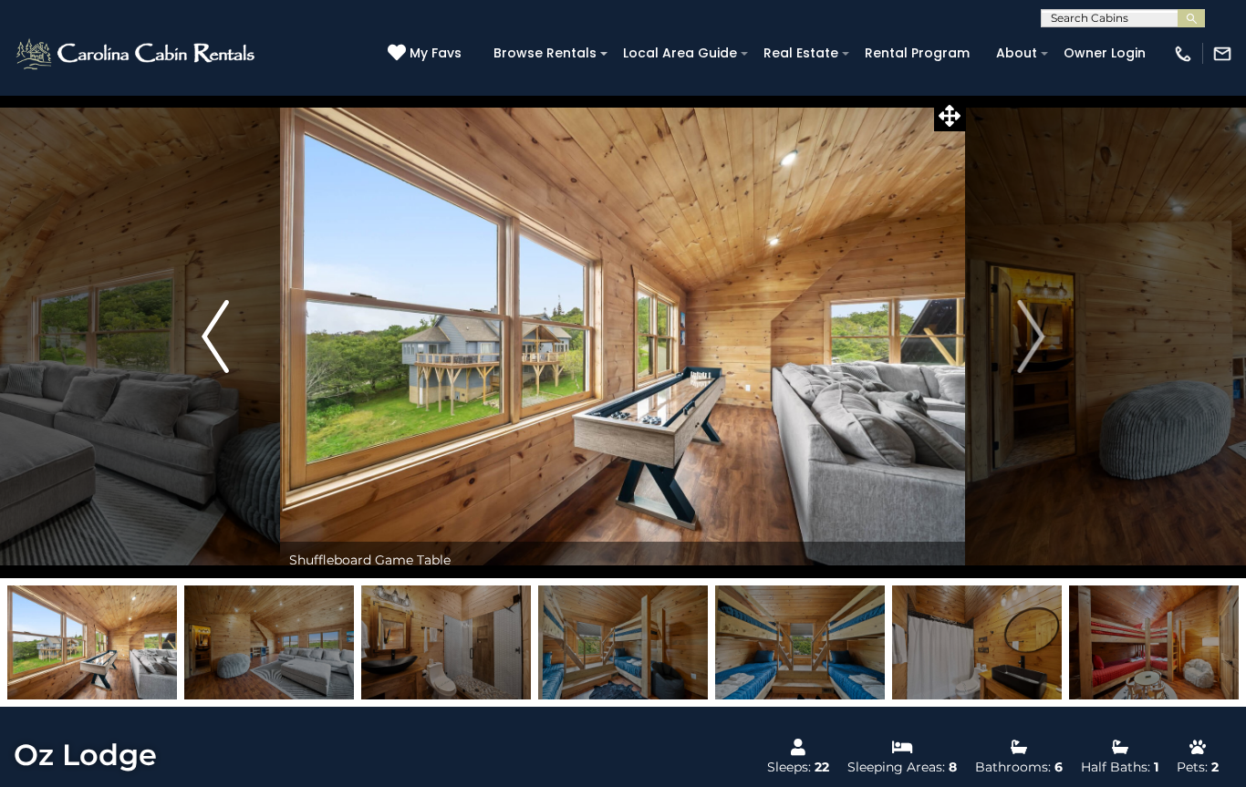
click at [212, 346] on img "Previous" at bounding box center [215, 336] width 27 height 73
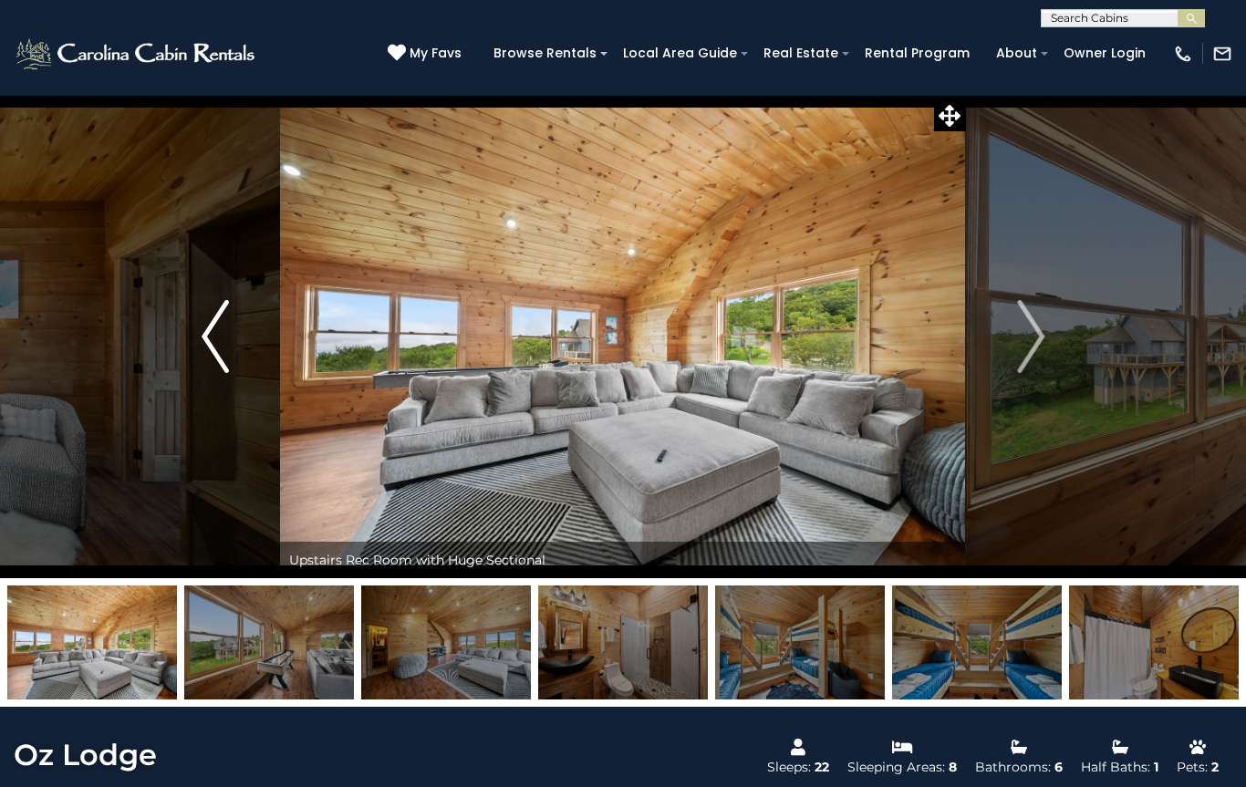
click at [214, 342] on img "Previous" at bounding box center [215, 336] width 27 height 73
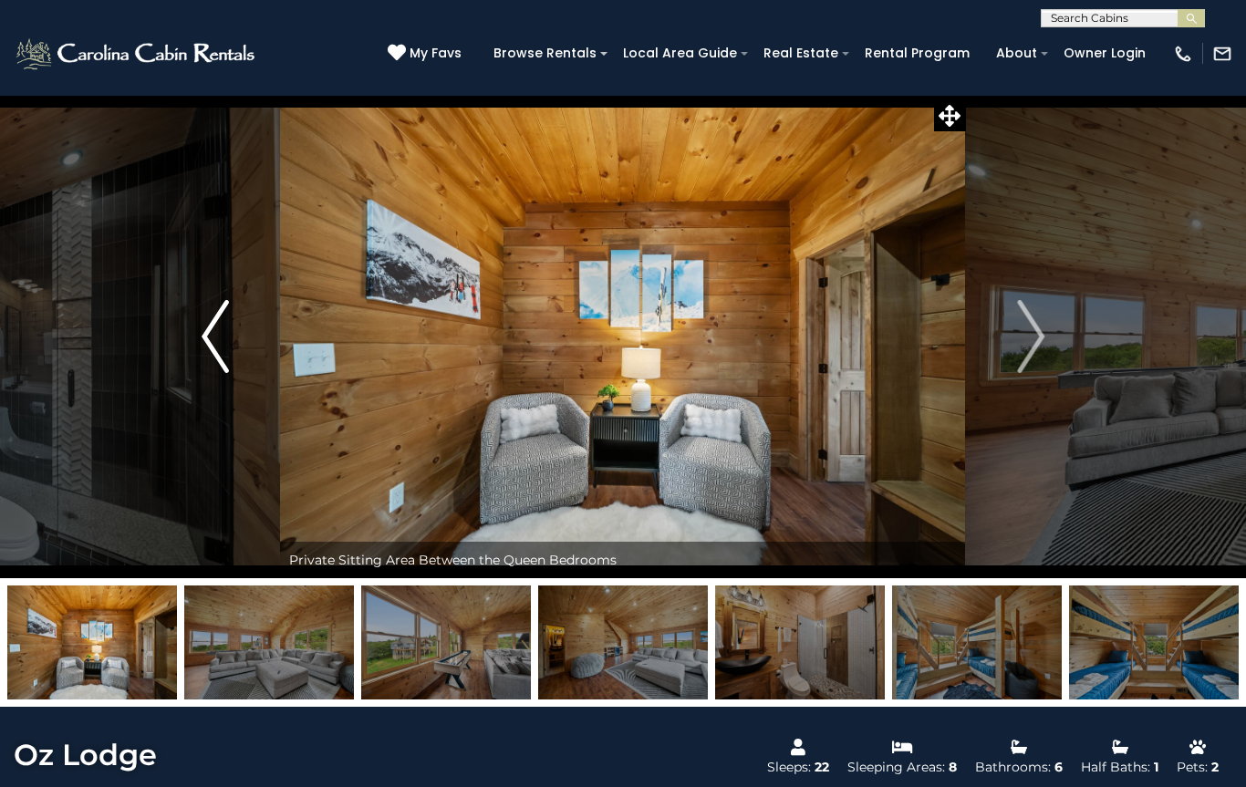
click at [218, 354] on img "Previous" at bounding box center [215, 336] width 27 height 73
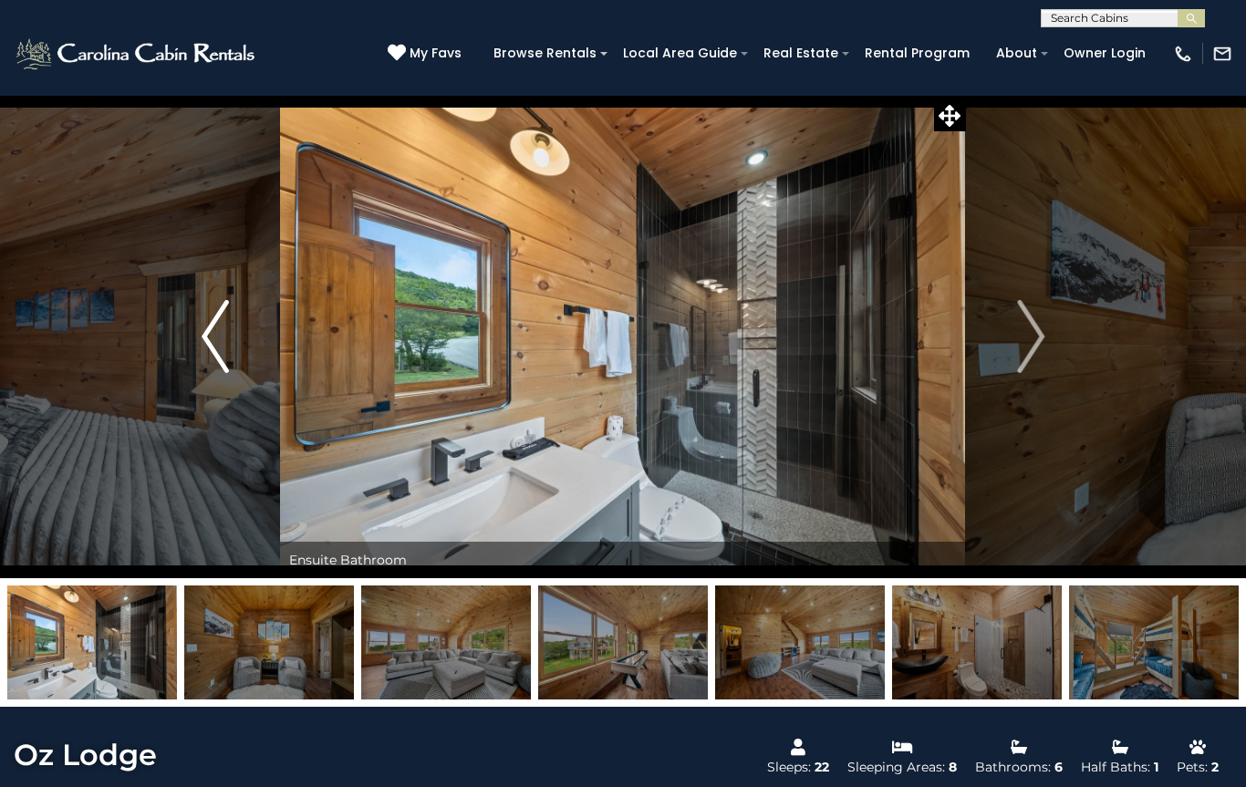
click at [216, 353] on img "Previous" at bounding box center [215, 336] width 27 height 73
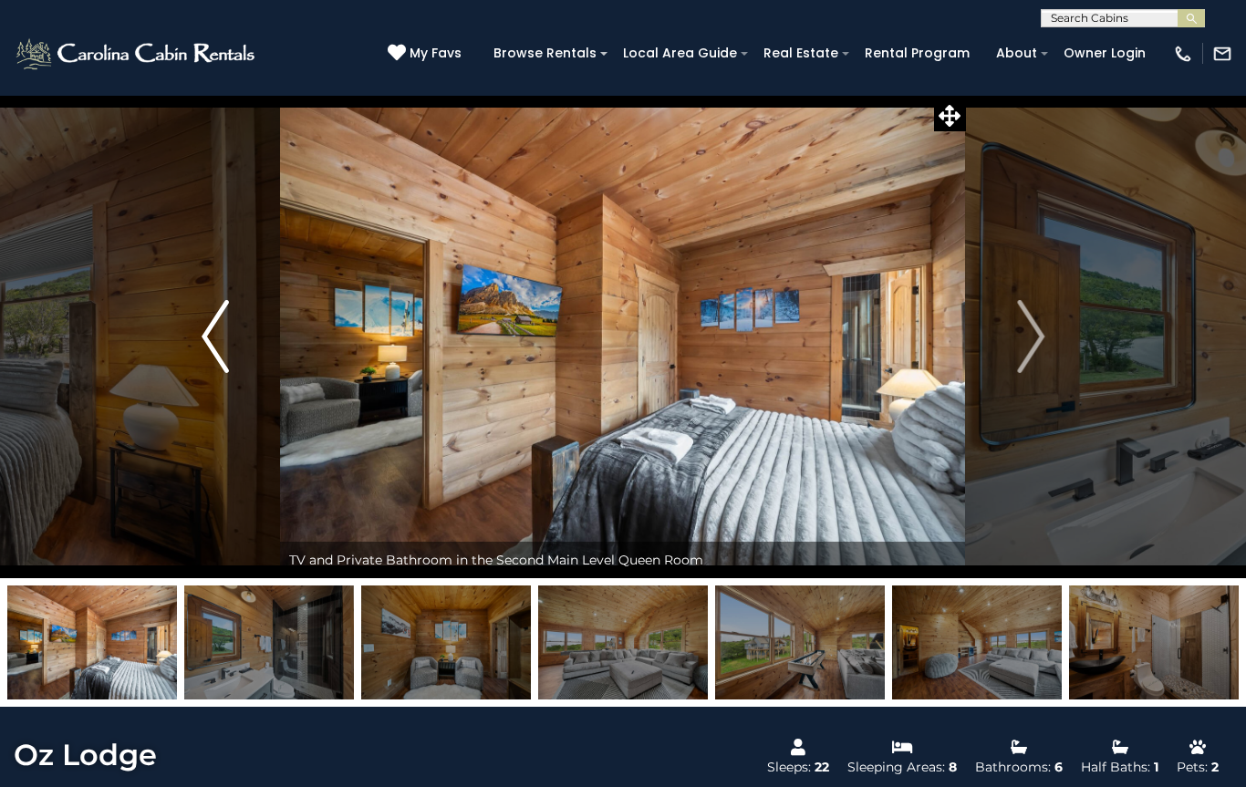
click at [215, 351] on img "Previous" at bounding box center [215, 336] width 27 height 73
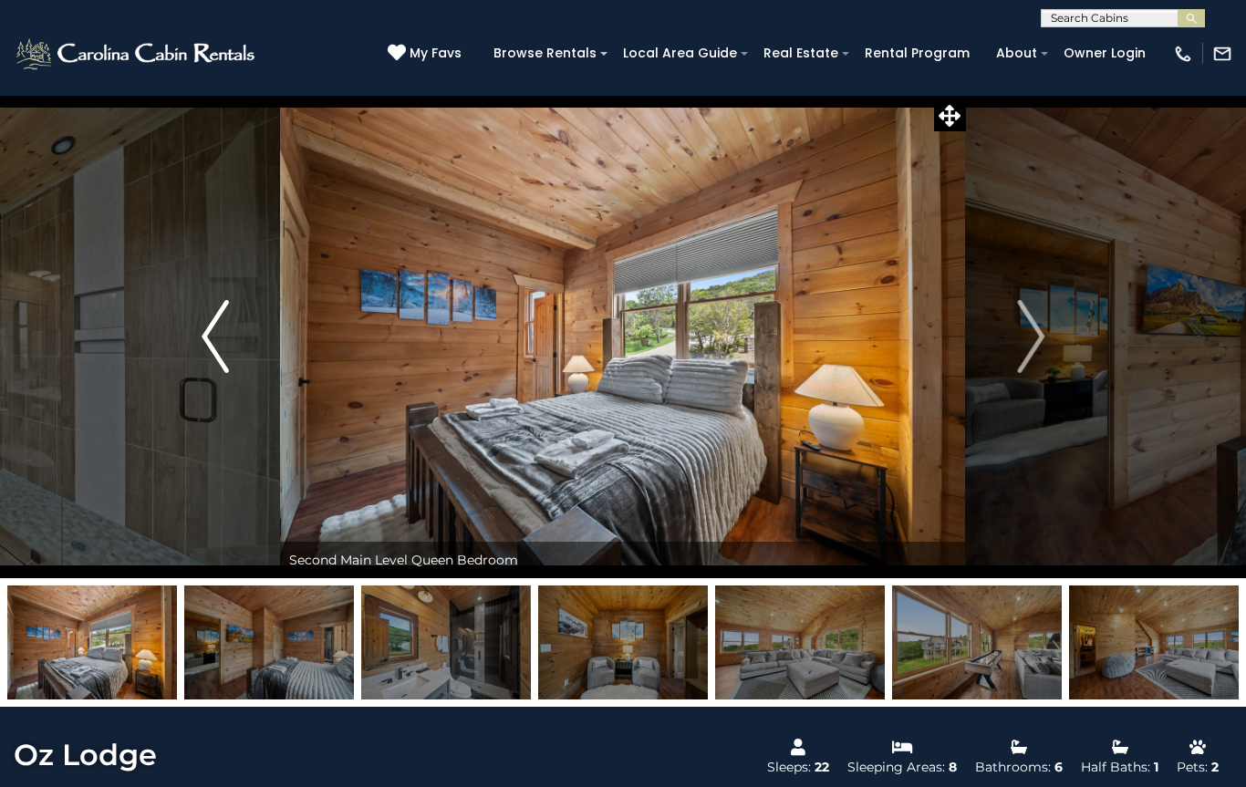
click at [215, 352] on img "Previous" at bounding box center [215, 336] width 27 height 73
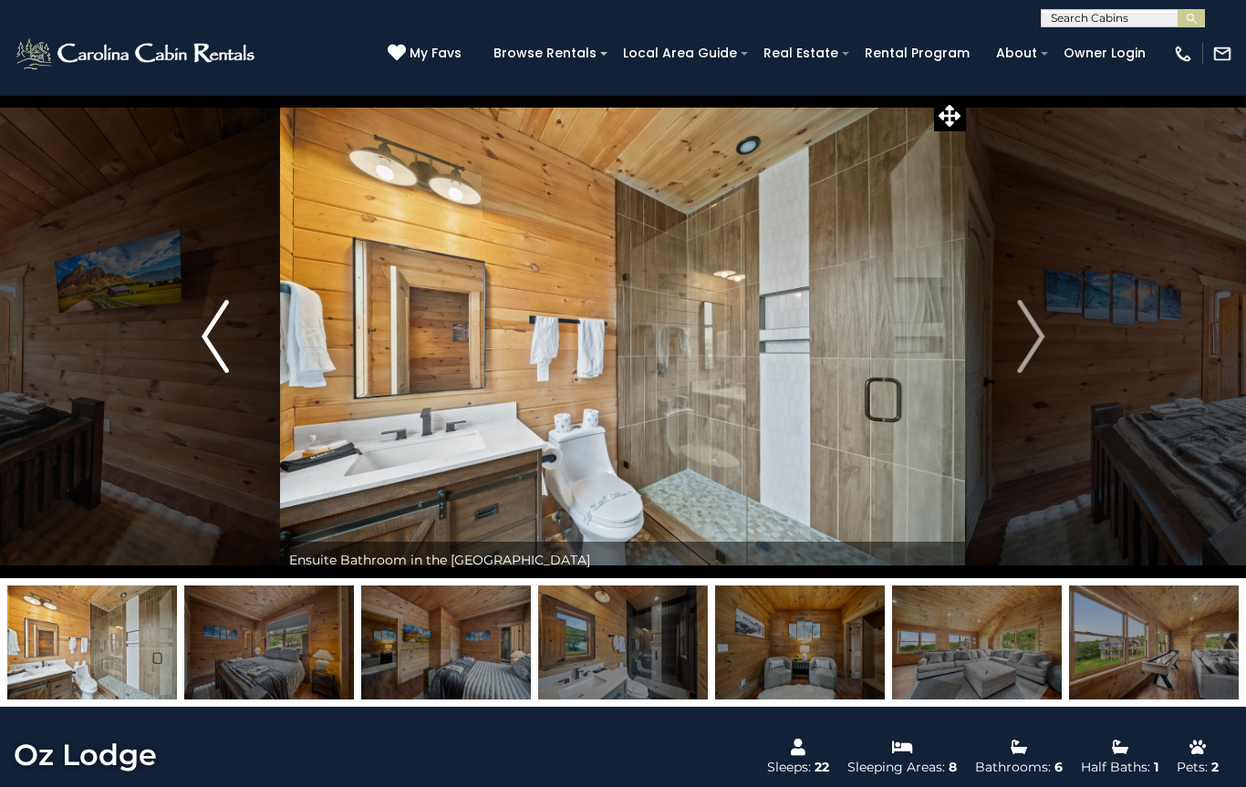
click at [213, 347] on img "Previous" at bounding box center [215, 336] width 27 height 73
click at [209, 342] on img "Previous" at bounding box center [215, 336] width 27 height 73
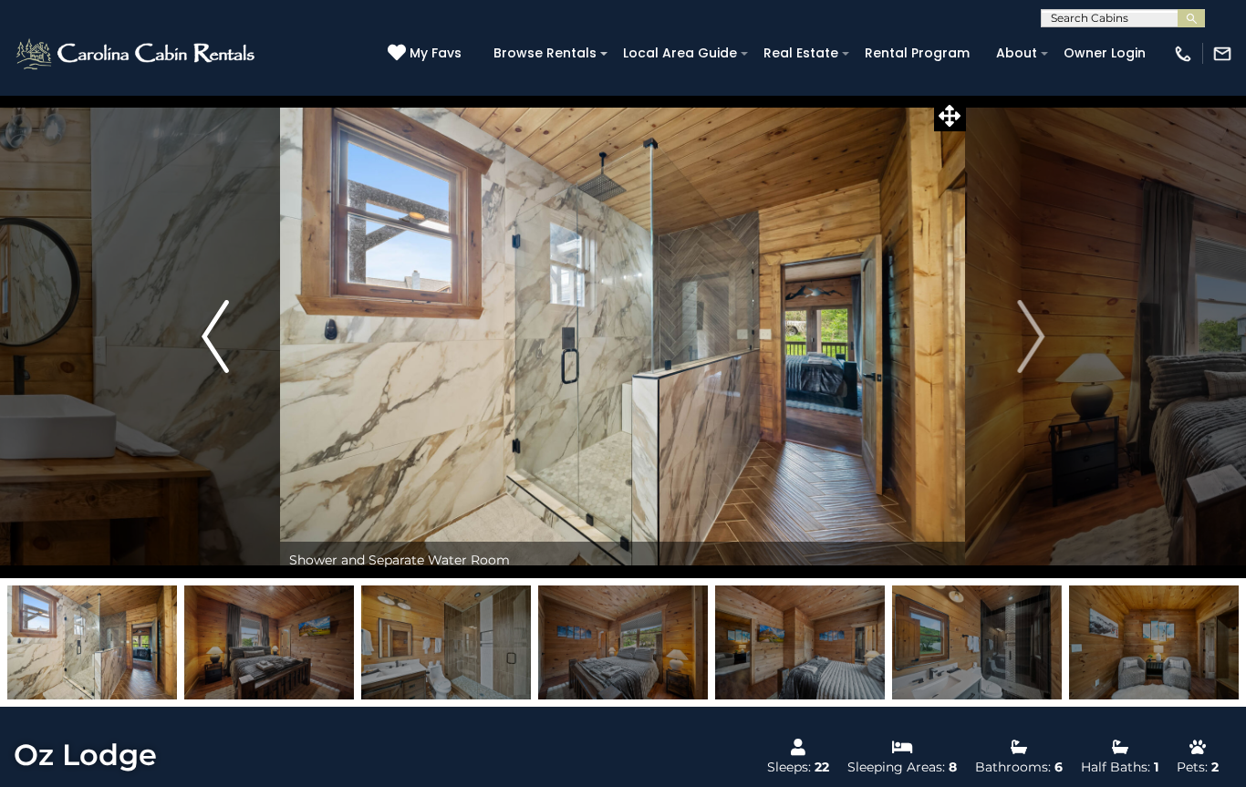
click at [209, 340] on img "Previous" at bounding box center [215, 336] width 27 height 73
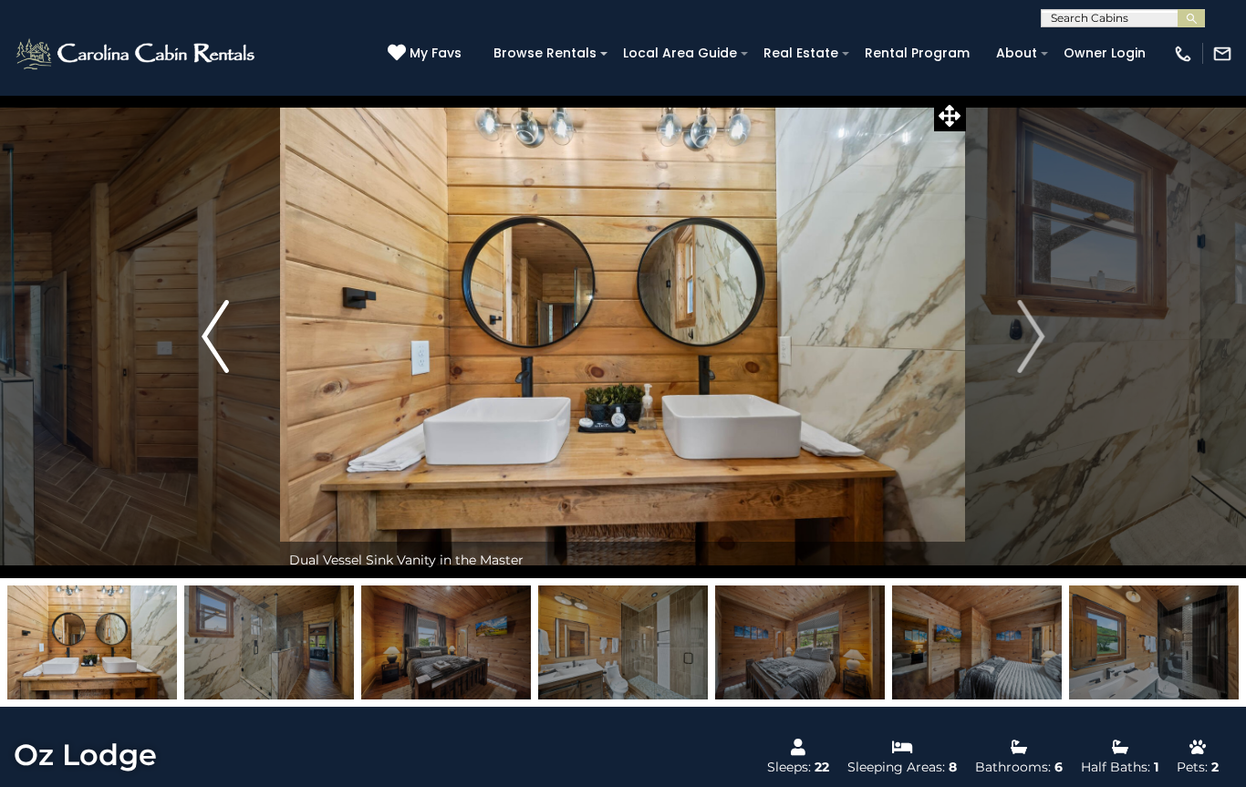
click at [211, 345] on img "Previous" at bounding box center [215, 336] width 27 height 73
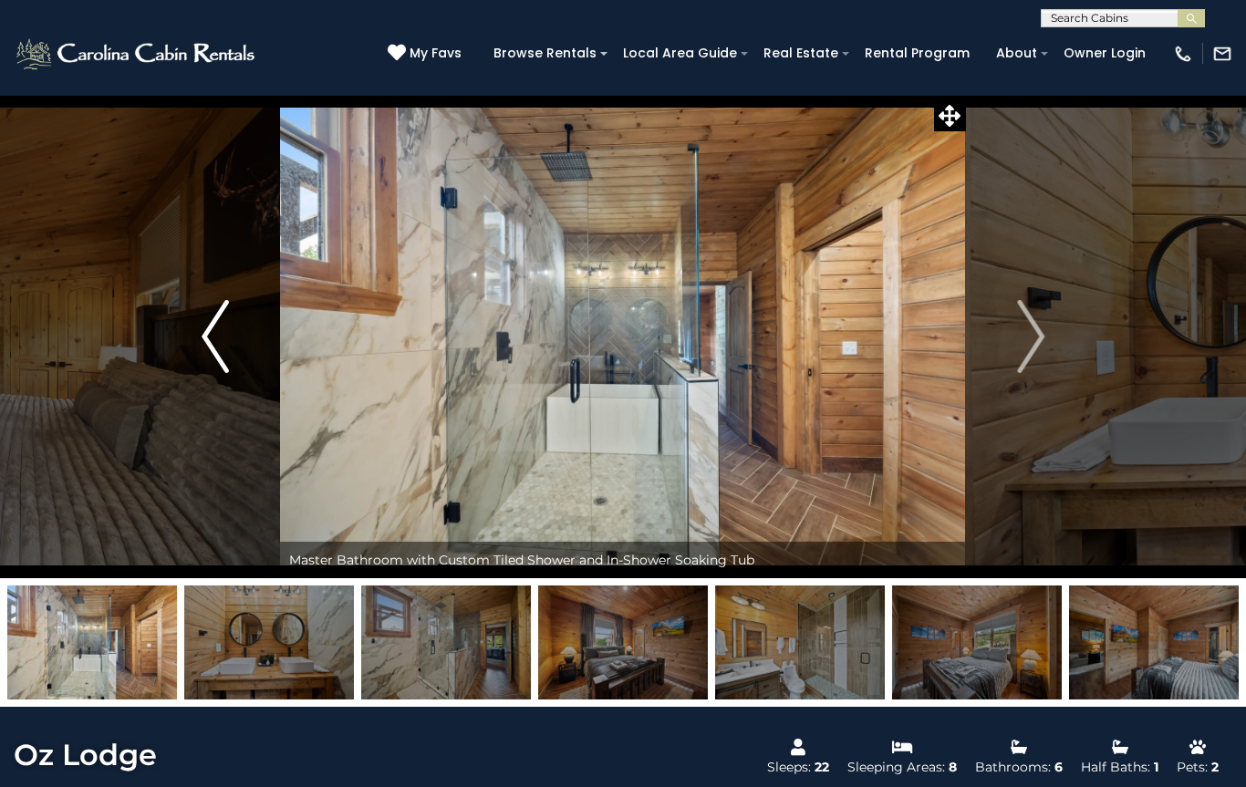
click at [209, 343] on img "Previous" at bounding box center [215, 336] width 27 height 73
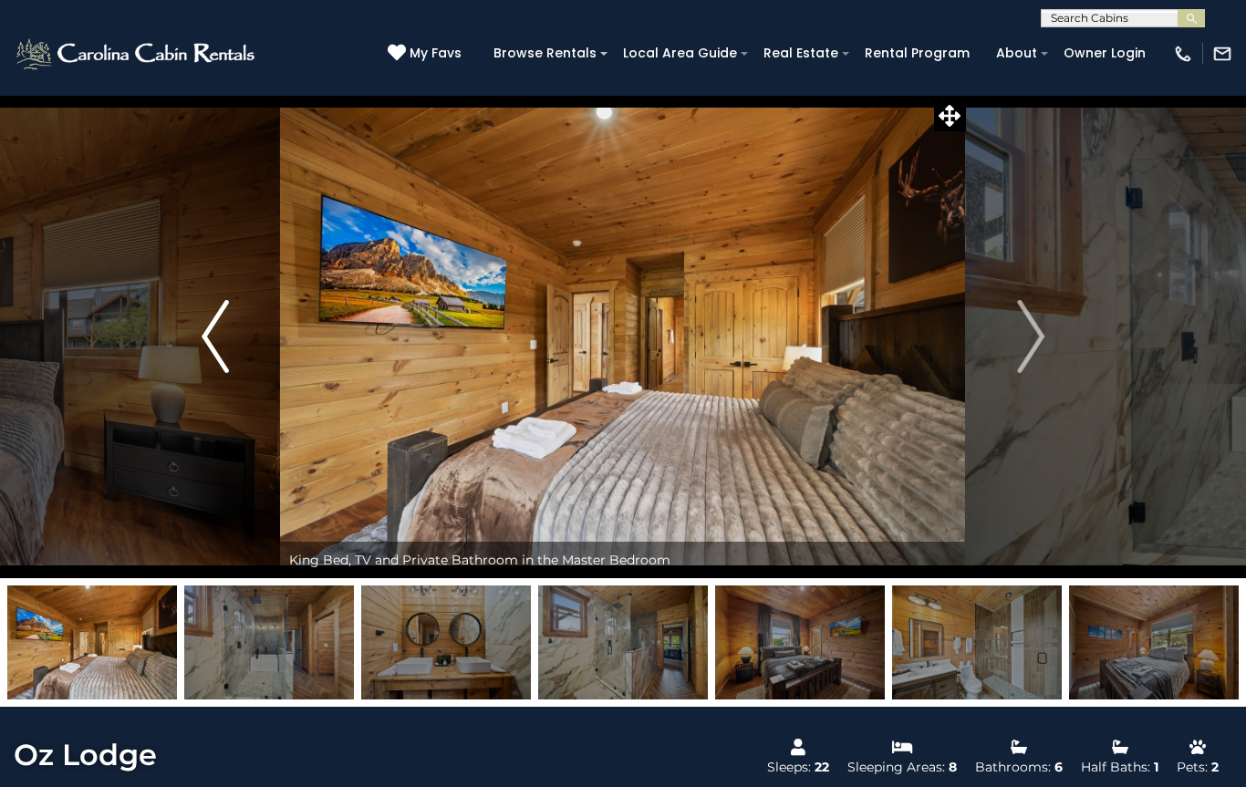
click at [211, 343] on img "Previous" at bounding box center [215, 336] width 27 height 73
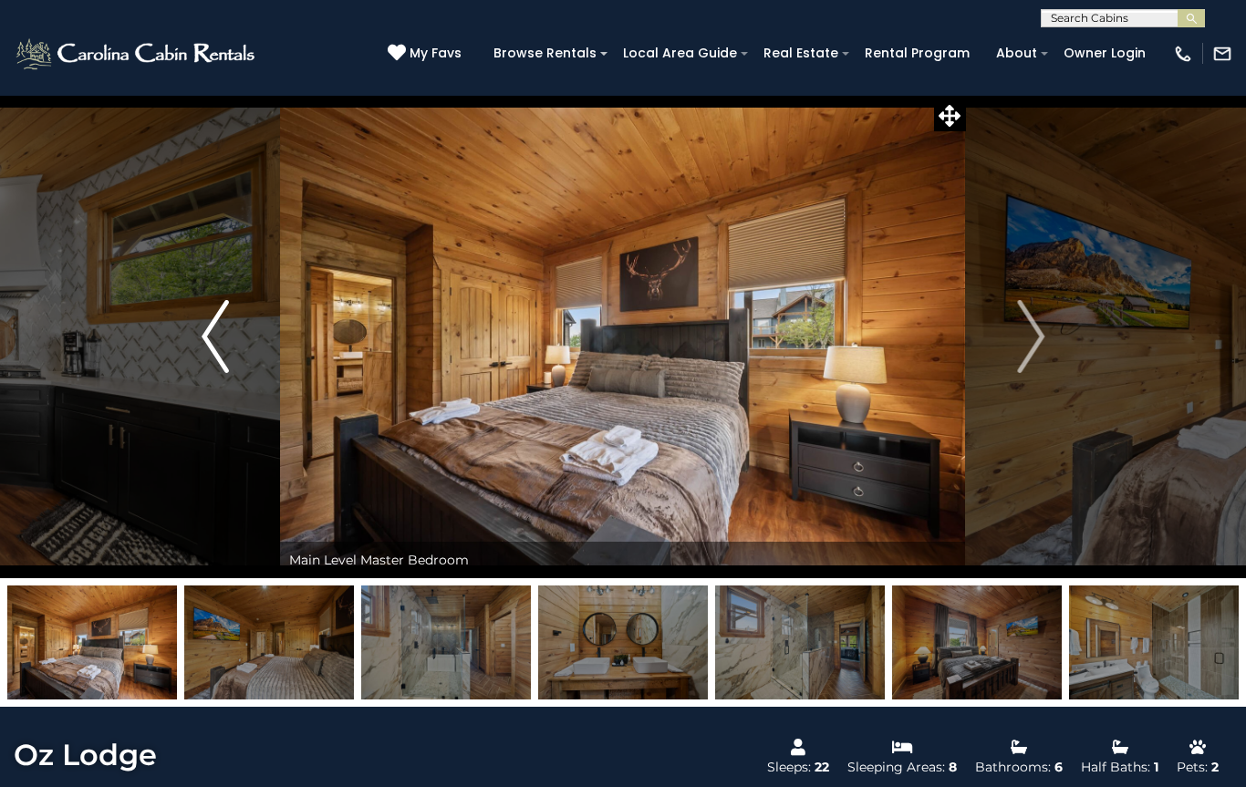
click at [209, 338] on img "Previous" at bounding box center [215, 336] width 27 height 73
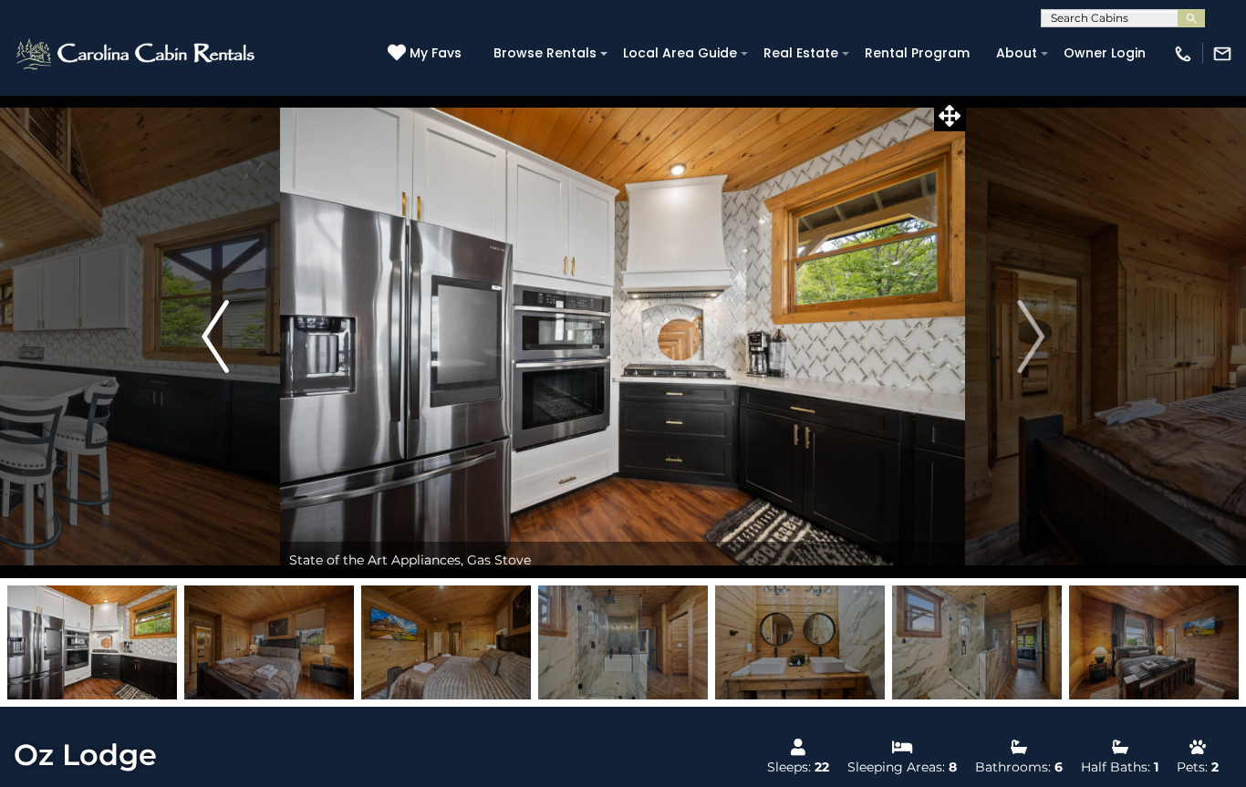
click at [209, 338] on img "Previous" at bounding box center [215, 336] width 27 height 73
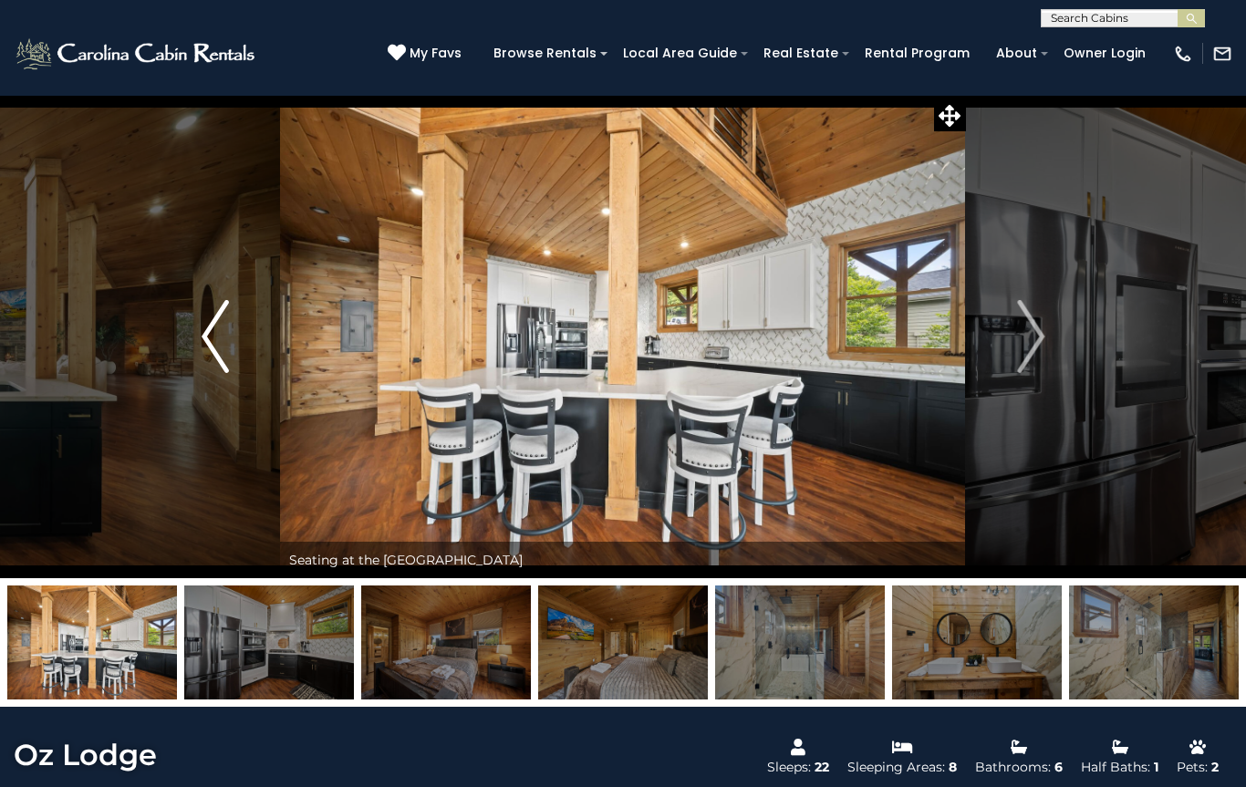
click at [214, 344] on img "Previous" at bounding box center [215, 336] width 27 height 73
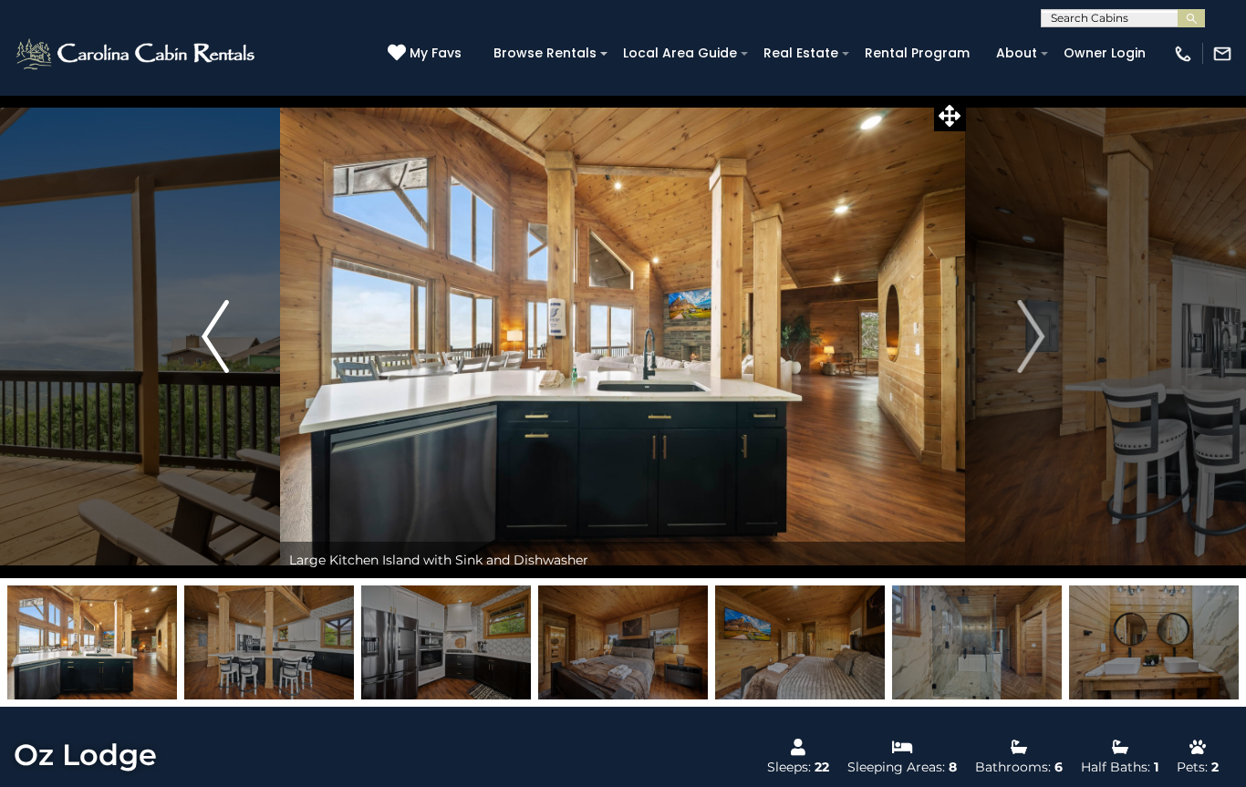
click at [213, 341] on img "Previous" at bounding box center [215, 336] width 27 height 73
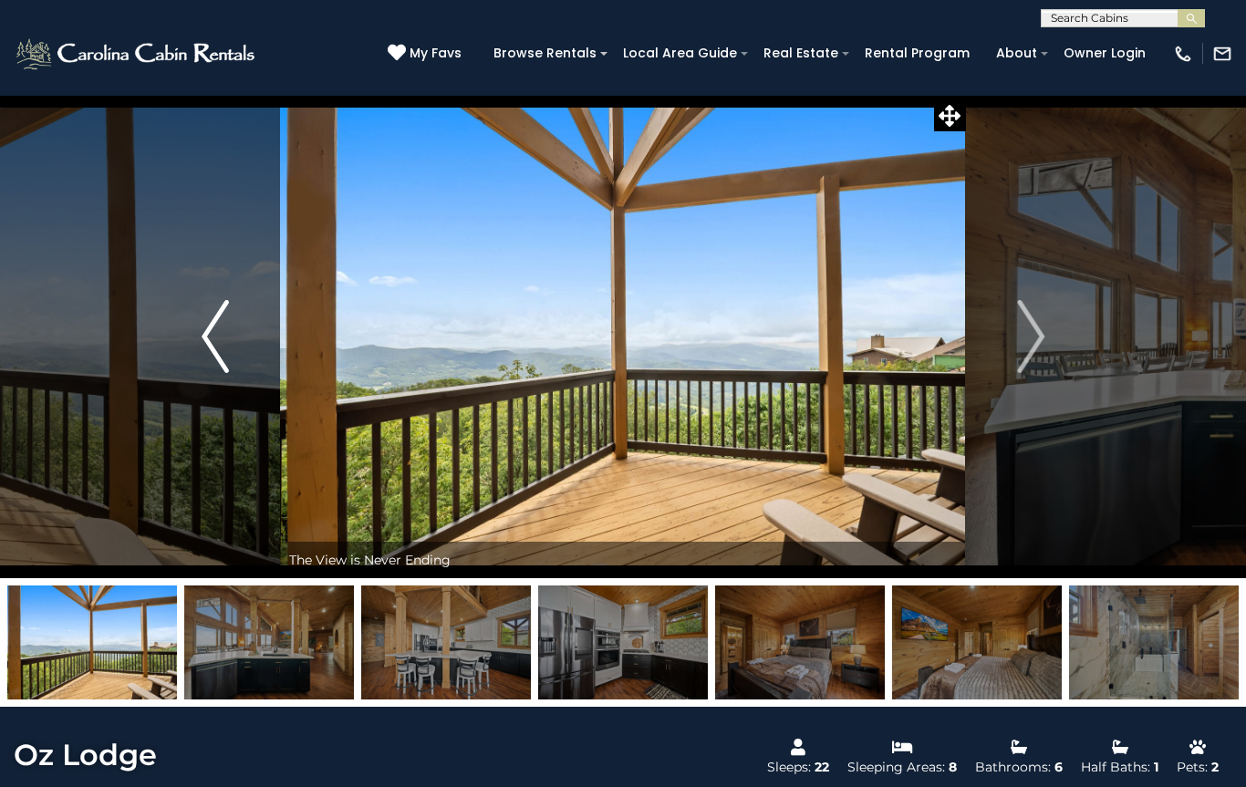
click at [212, 346] on img "Previous" at bounding box center [215, 336] width 27 height 73
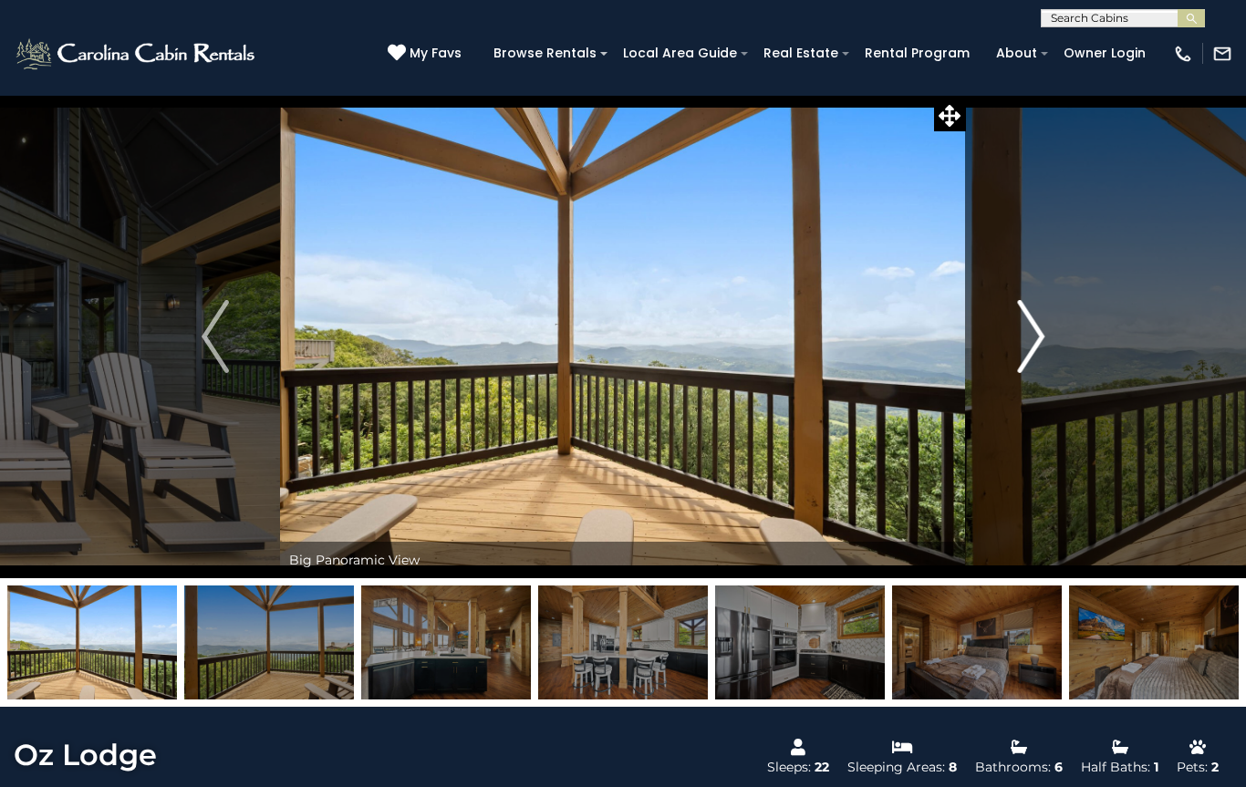
click at [1022, 342] on img "Next" at bounding box center [1030, 336] width 27 height 73
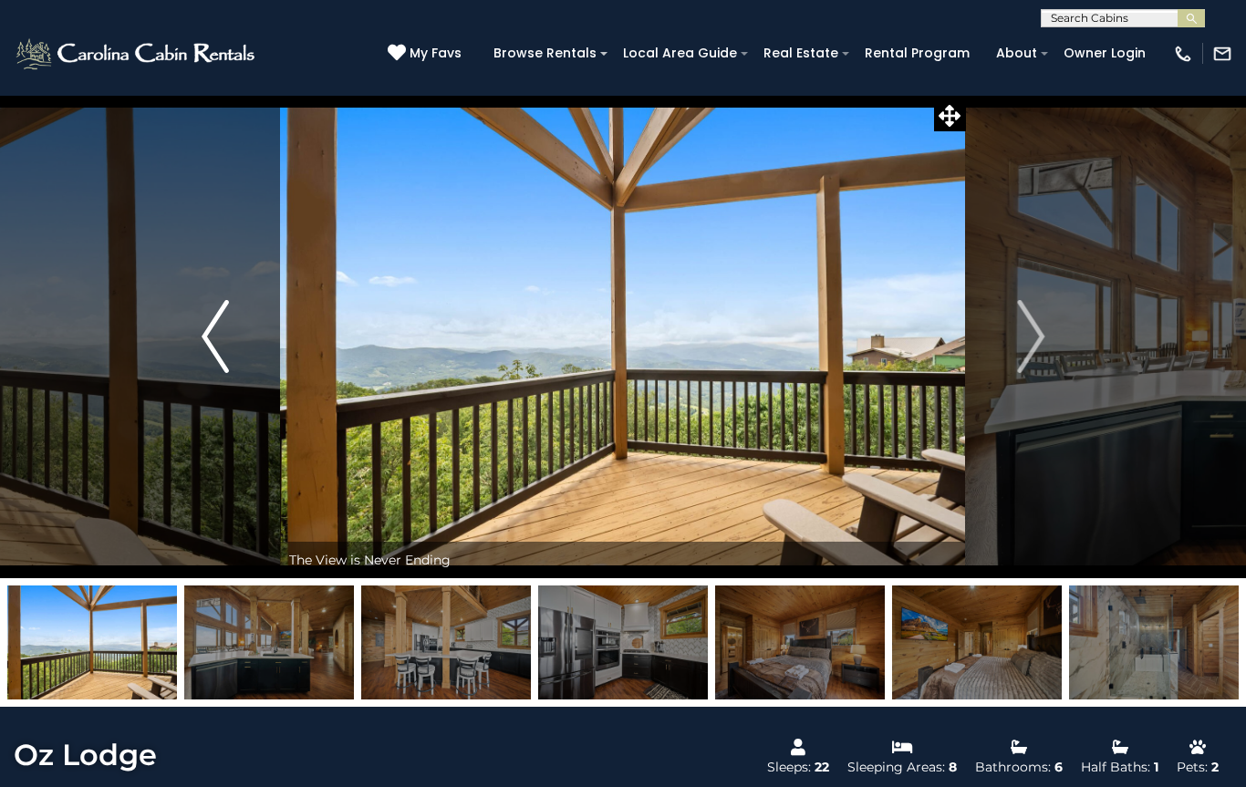
click at [240, 336] on button "Previous" at bounding box center [216, 336] width 130 height 483
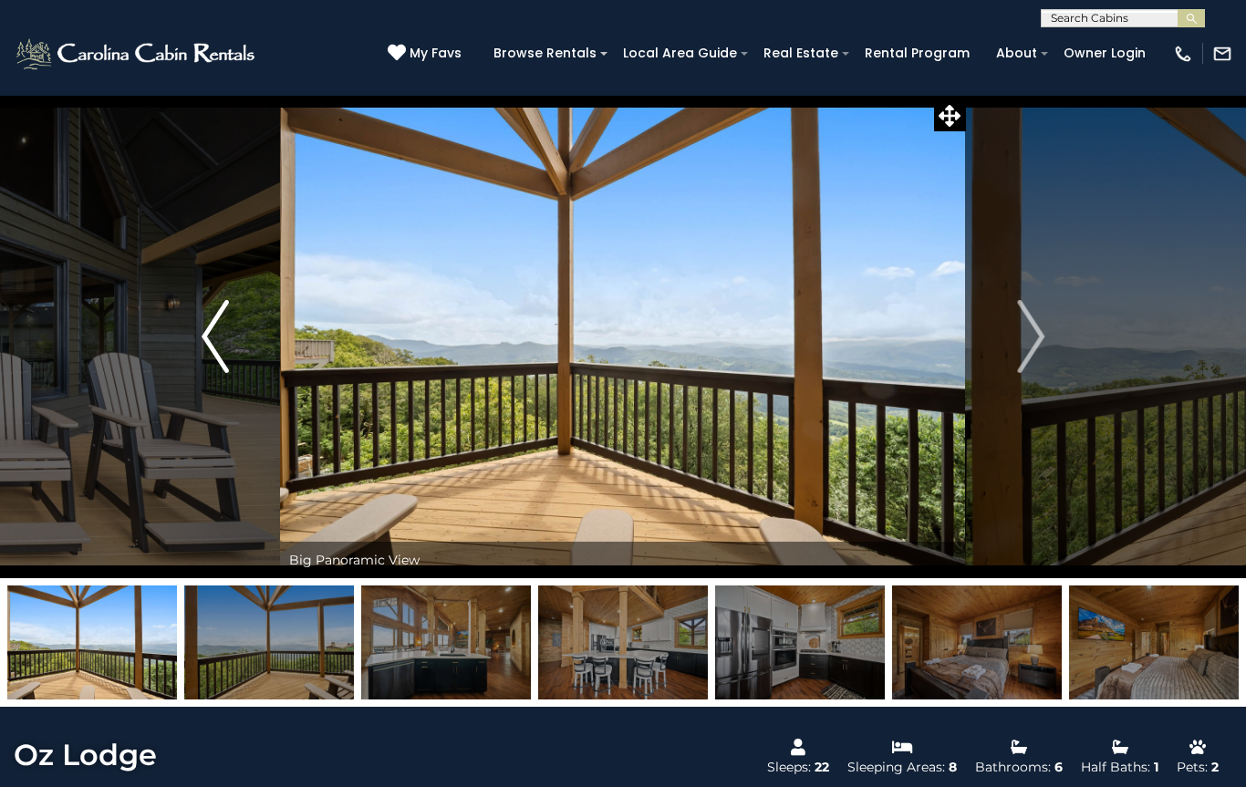
click at [233, 340] on button "Previous" at bounding box center [216, 336] width 130 height 483
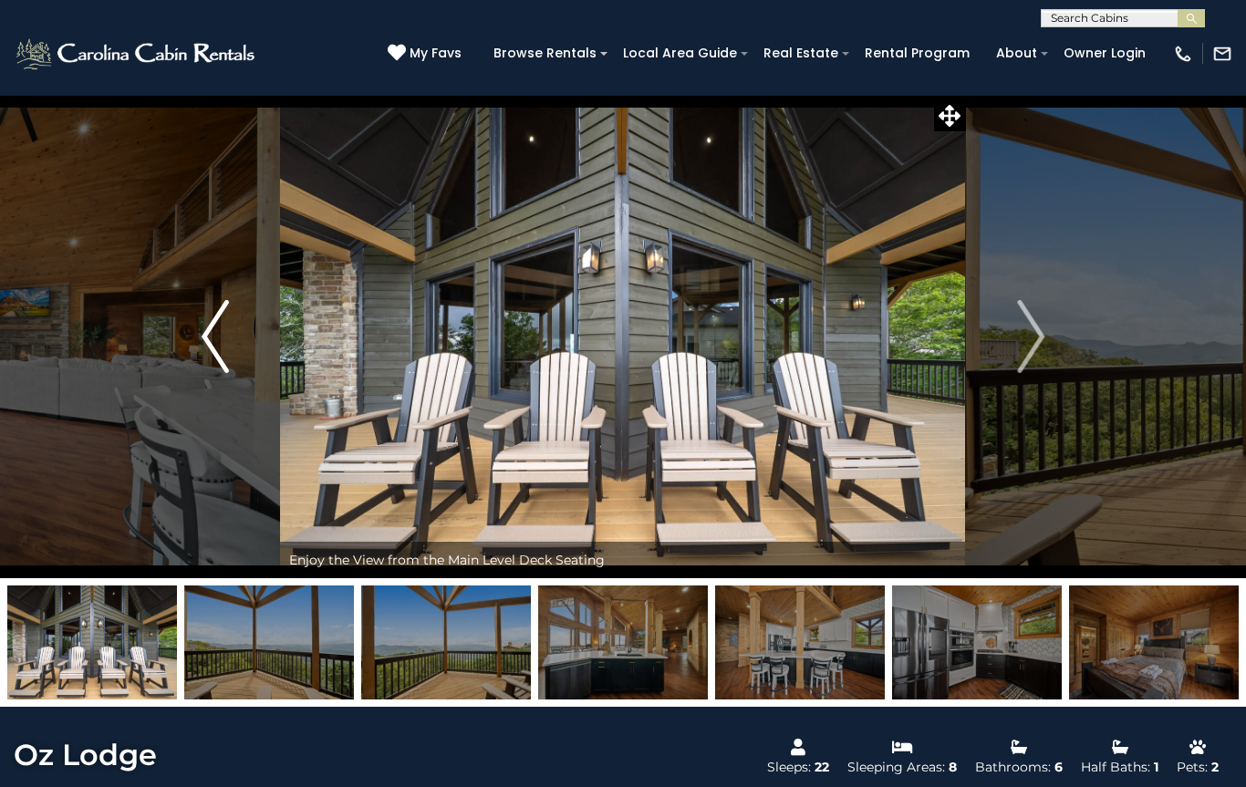
click at [218, 327] on img "Previous" at bounding box center [215, 336] width 27 height 73
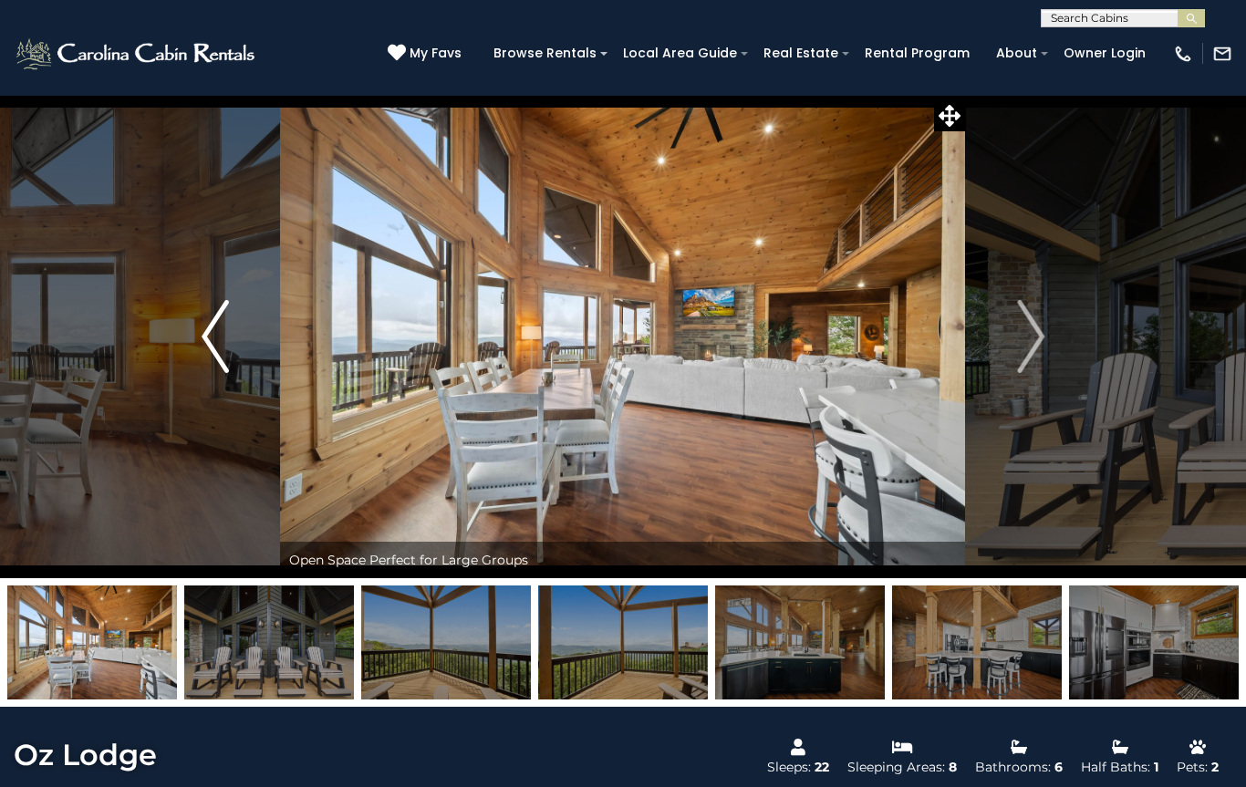
click at [218, 338] on img "Previous" at bounding box center [215, 336] width 27 height 73
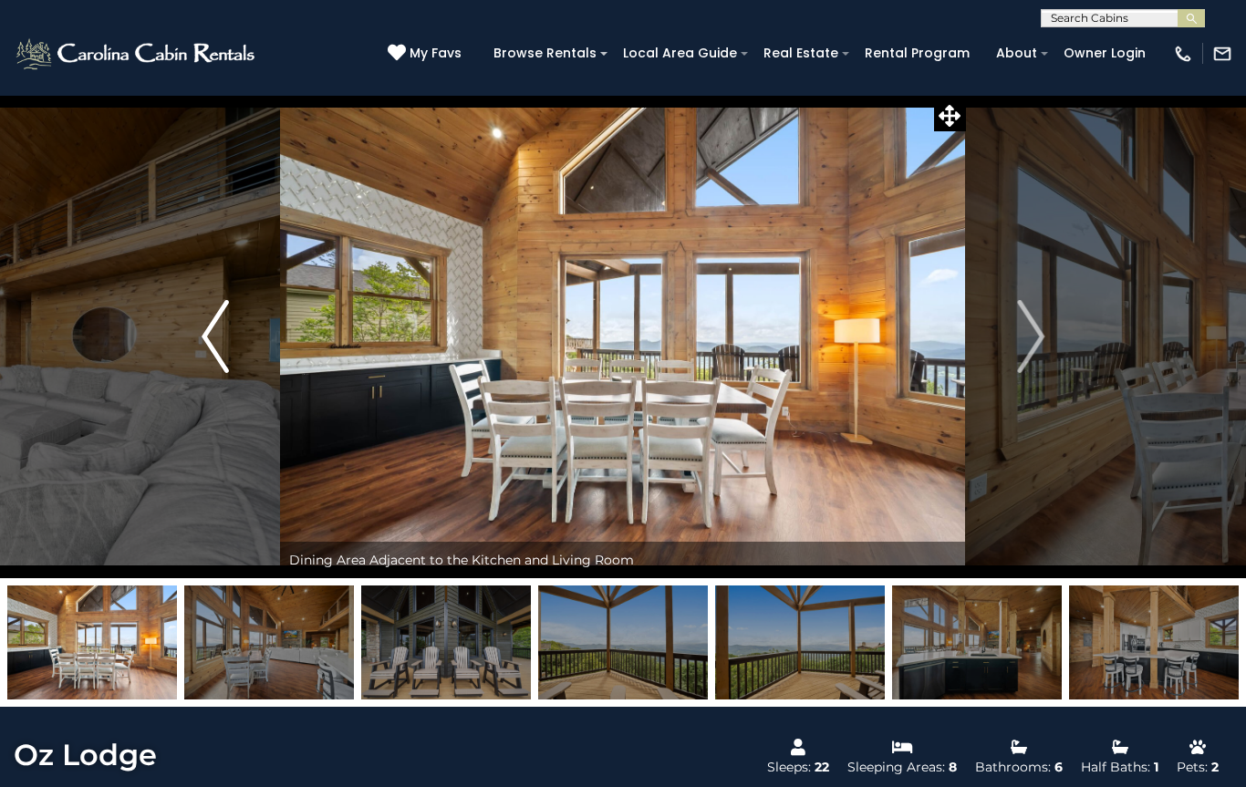
click at [210, 317] on img "Previous" at bounding box center [215, 336] width 27 height 73
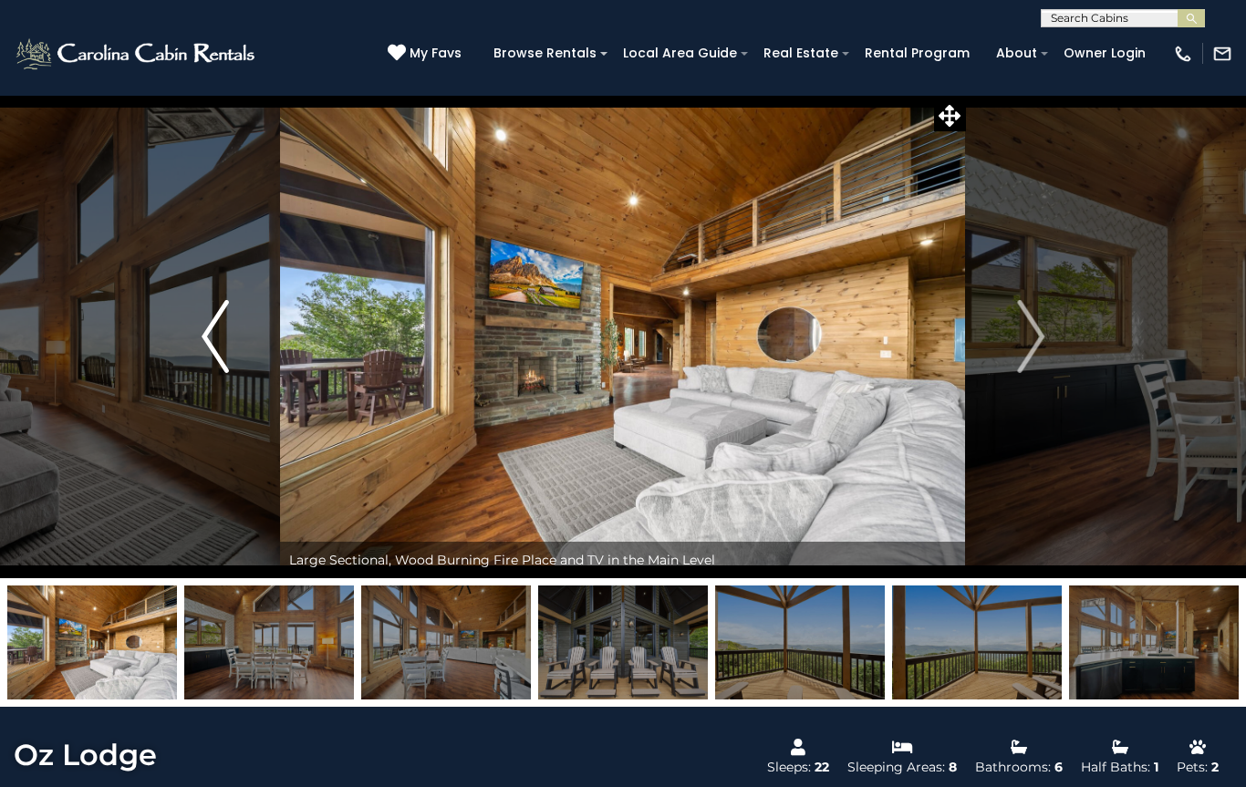
click at [211, 332] on img "Previous" at bounding box center [215, 336] width 27 height 73
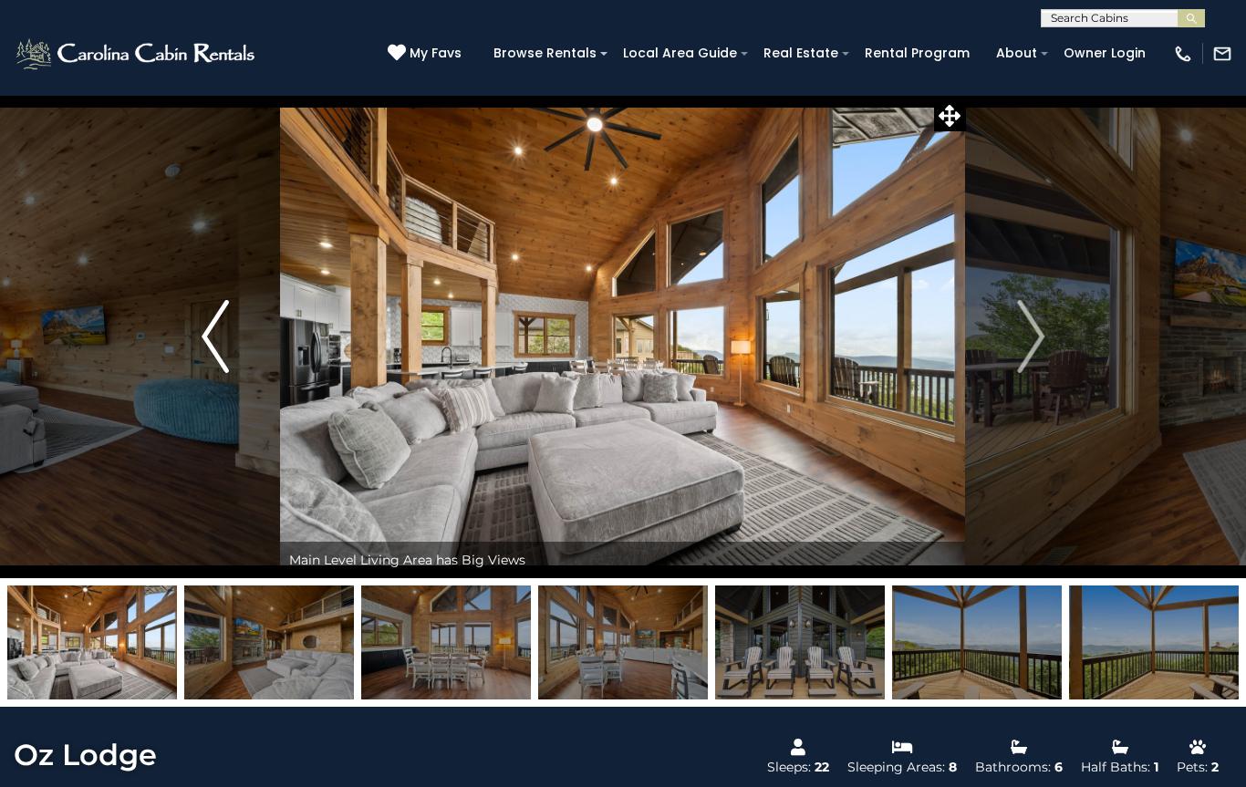
click at [219, 331] on img "Previous" at bounding box center [215, 336] width 27 height 73
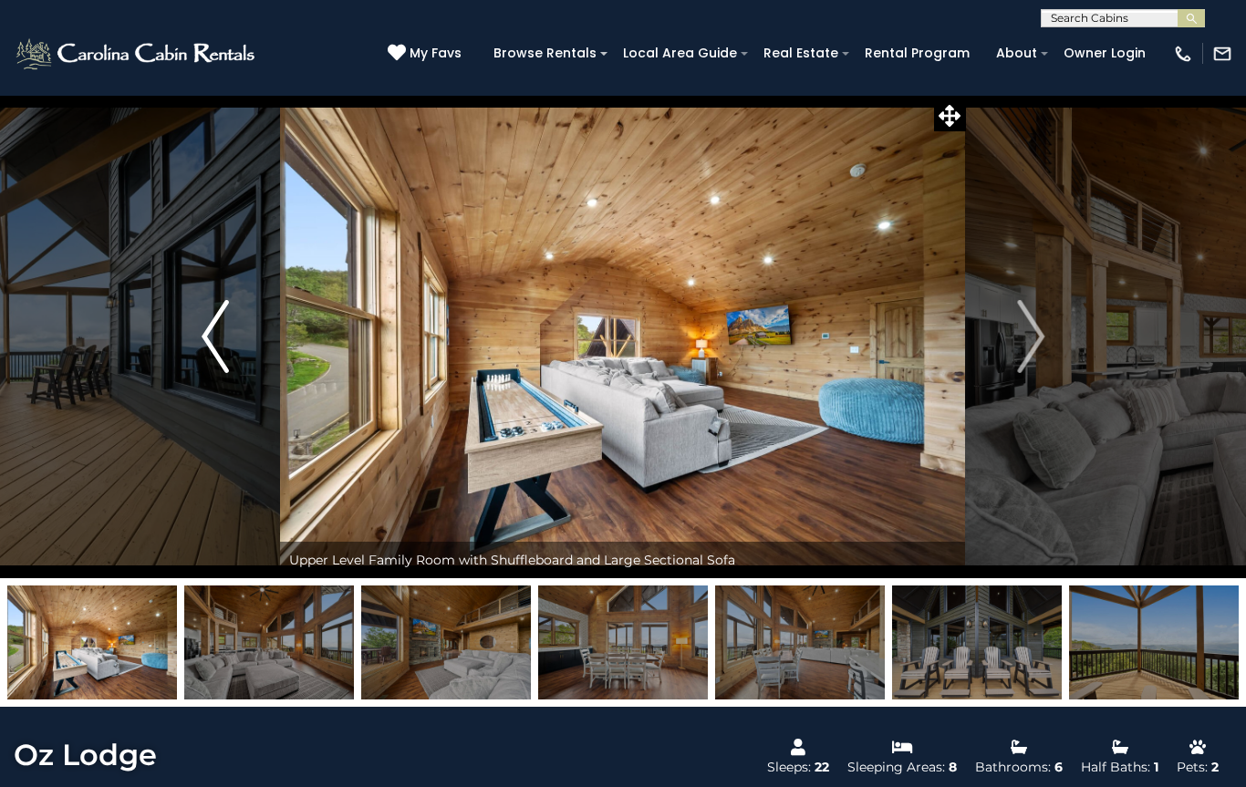
click at [213, 337] on img "Previous" at bounding box center [215, 336] width 27 height 73
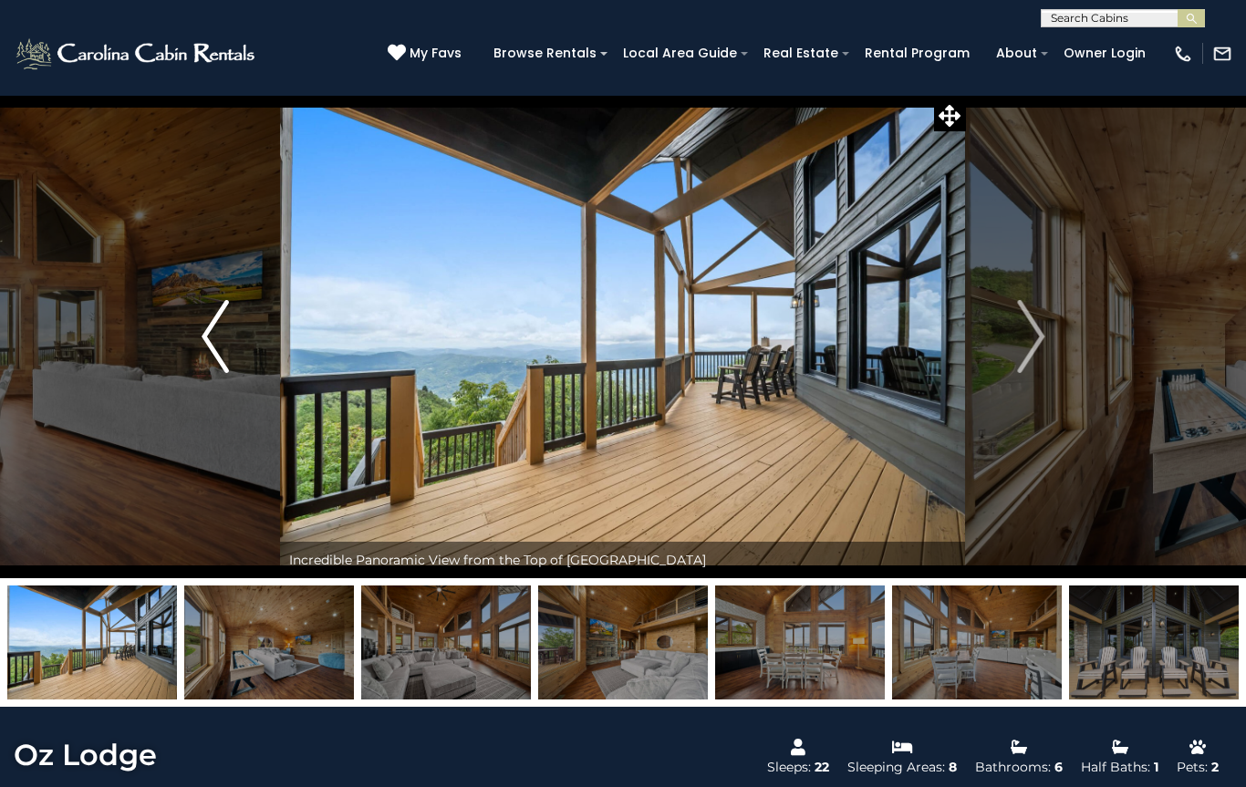
click at [214, 337] on img "Previous" at bounding box center [215, 336] width 27 height 73
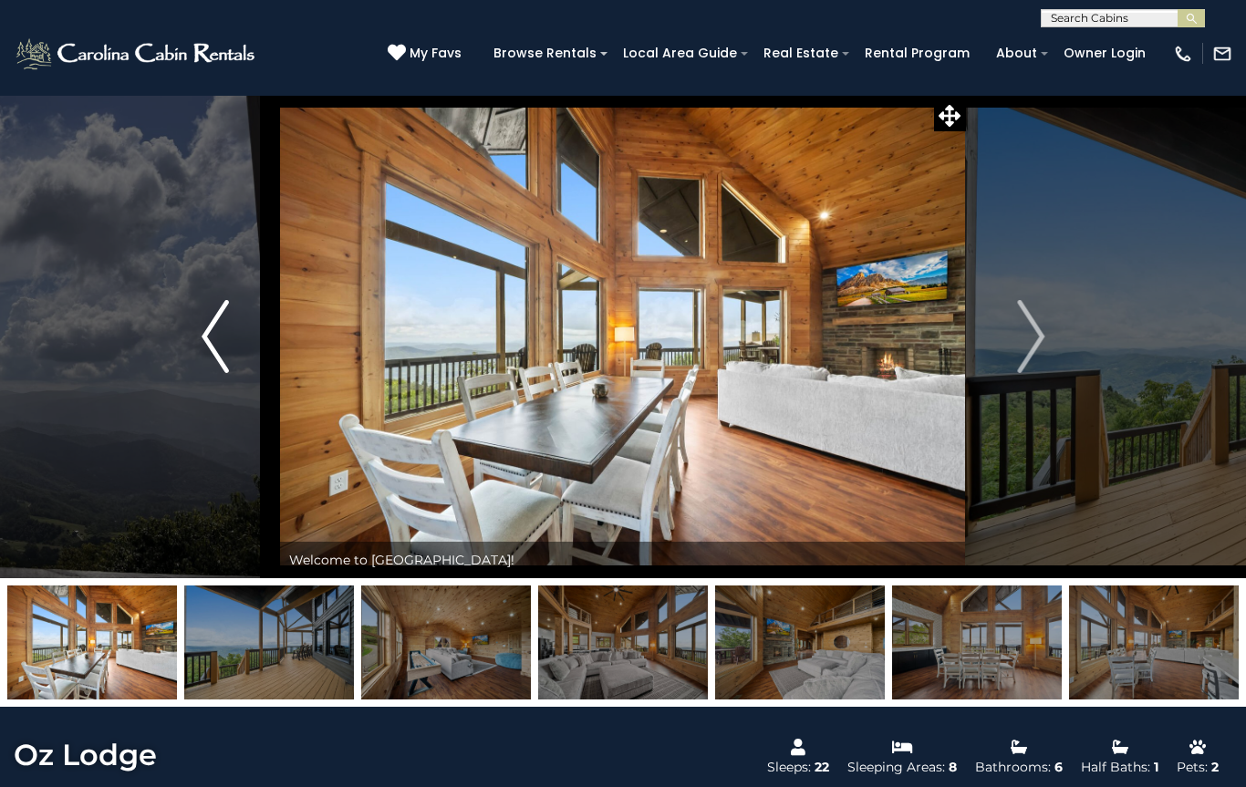
click at [220, 336] on img "Previous" at bounding box center [215, 336] width 27 height 73
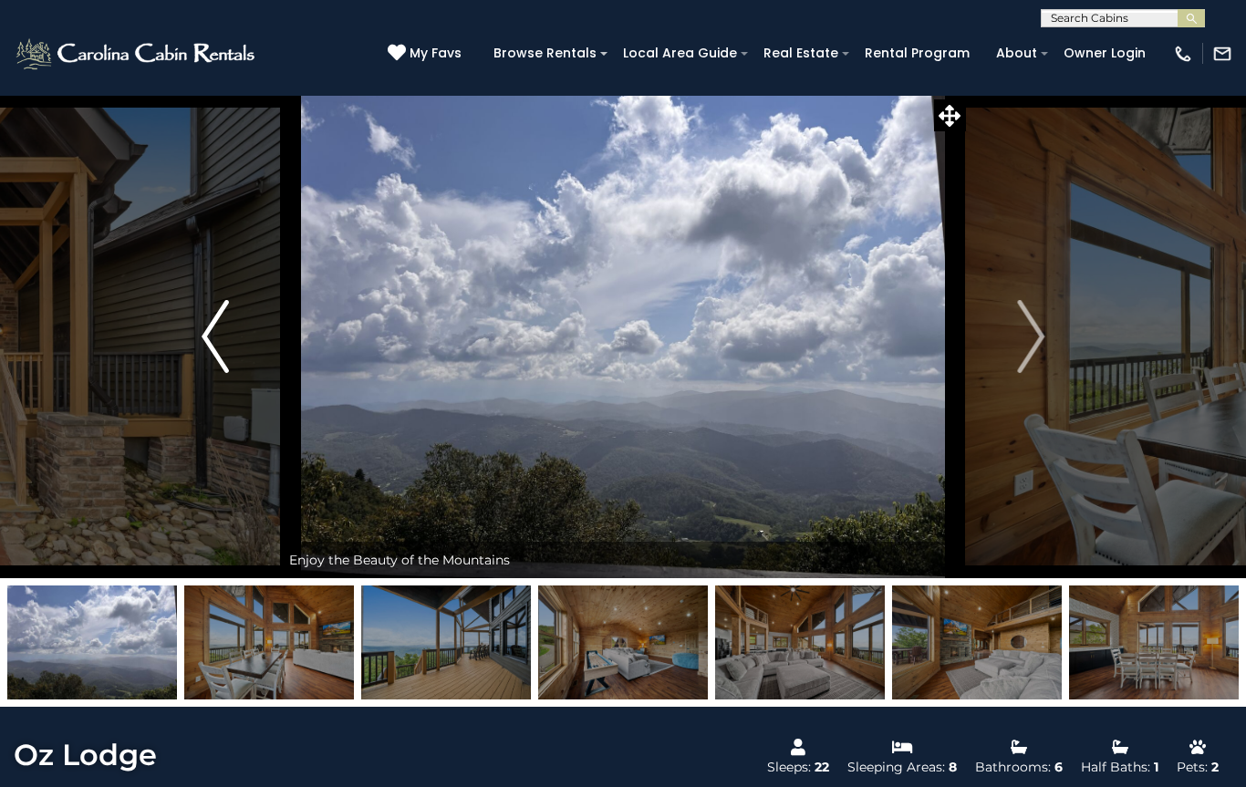
click at [210, 341] on img "Previous" at bounding box center [215, 336] width 27 height 73
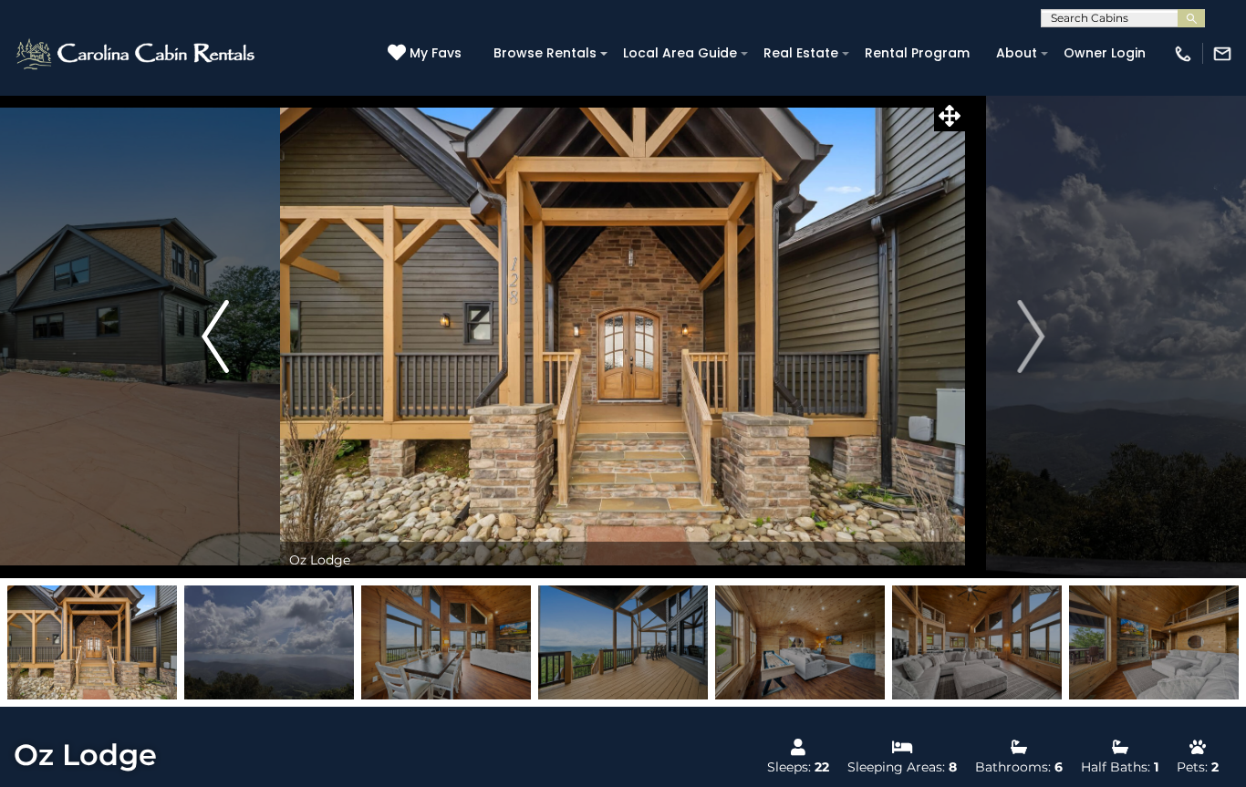
click at [220, 331] on img "Previous" at bounding box center [215, 336] width 27 height 73
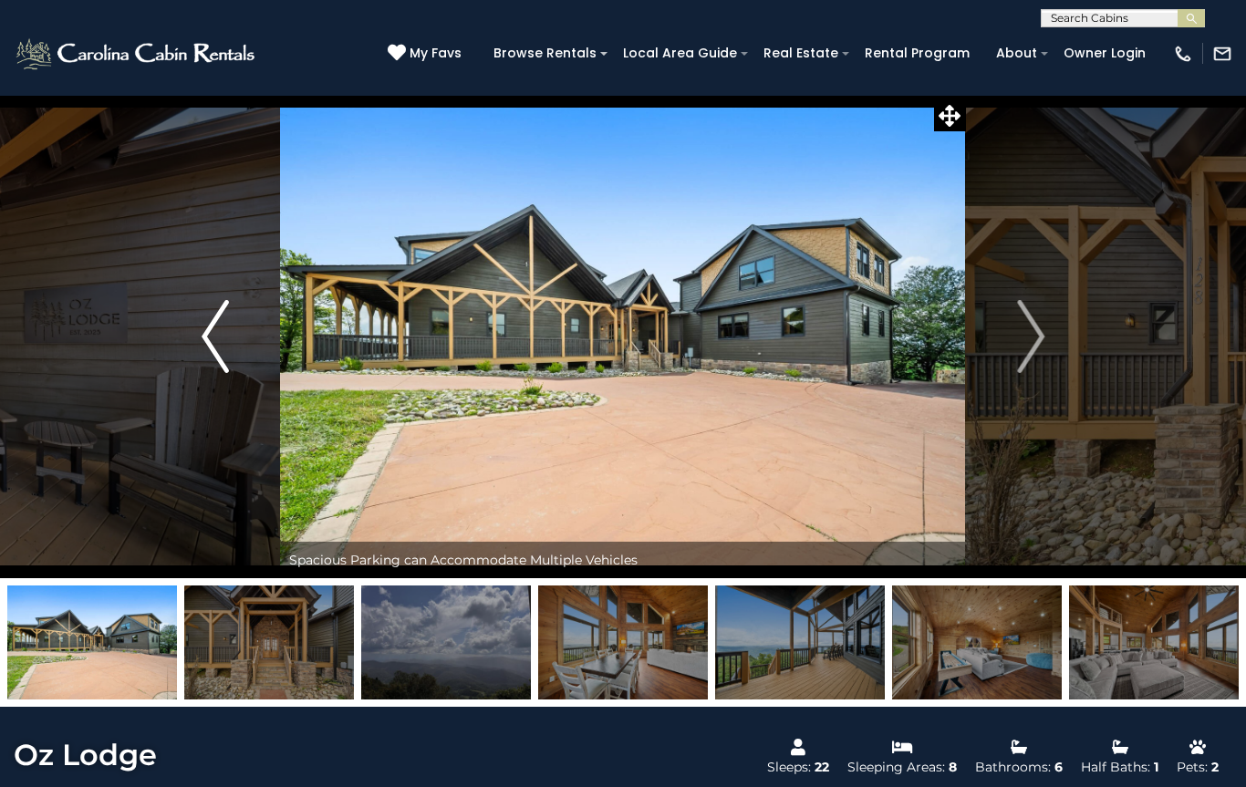
click at [223, 345] on img "Previous" at bounding box center [215, 336] width 27 height 73
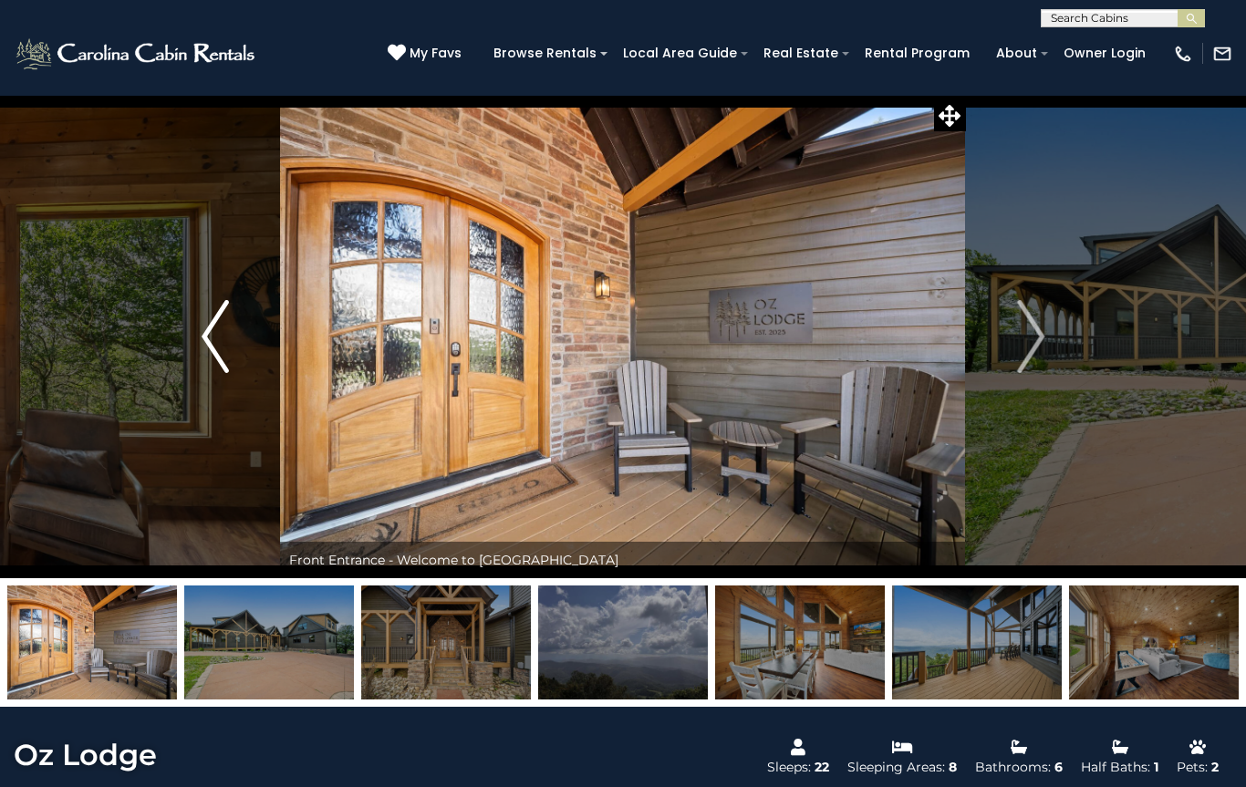
click at [226, 342] on img "Previous" at bounding box center [215, 336] width 27 height 73
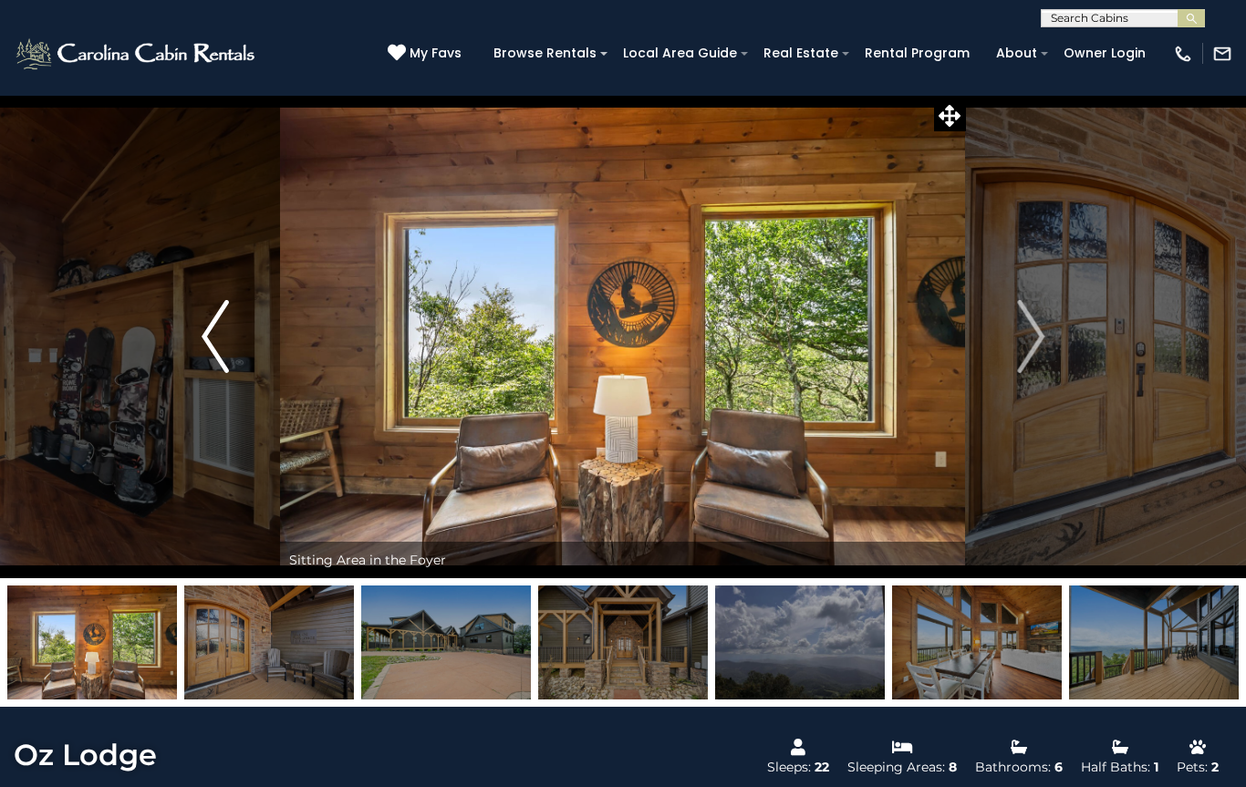
click at [221, 341] on img "Previous" at bounding box center [215, 336] width 27 height 73
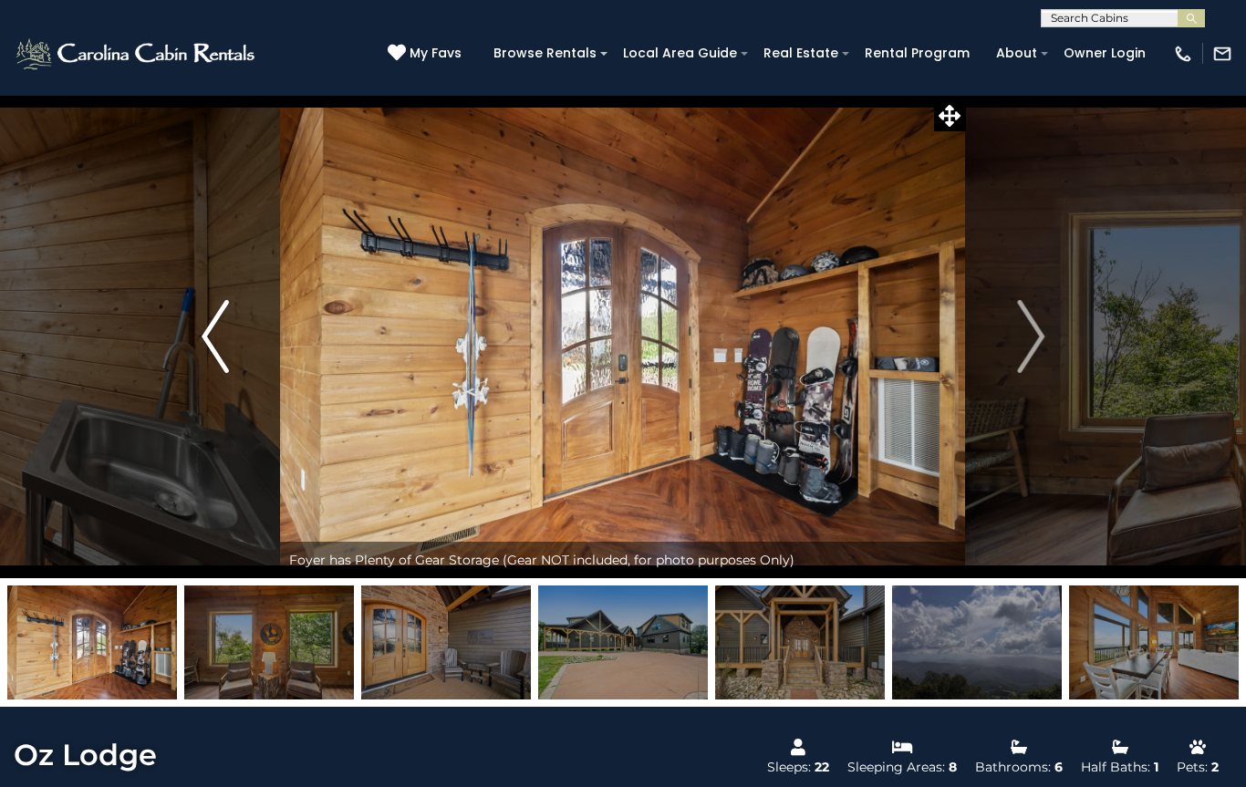
click at [240, 360] on button "Previous" at bounding box center [216, 336] width 130 height 483
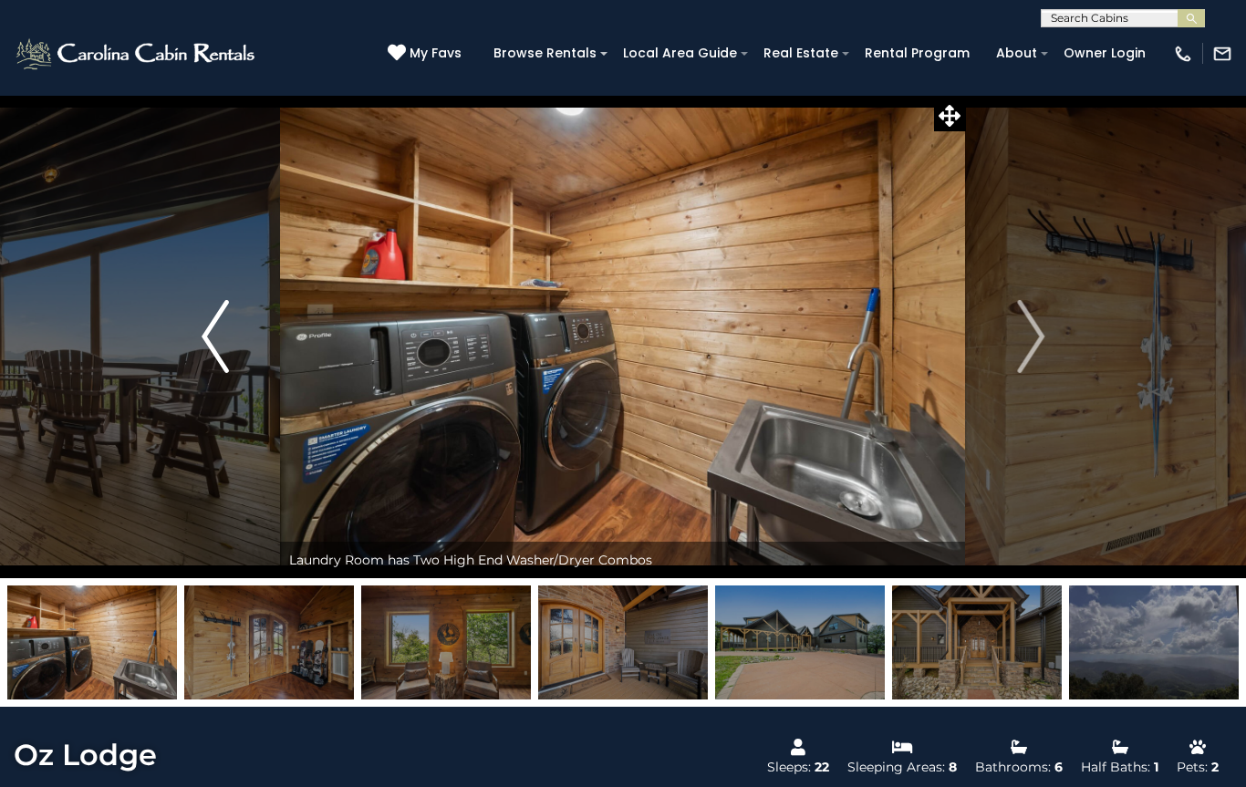
click at [237, 355] on button "Previous" at bounding box center [216, 336] width 130 height 483
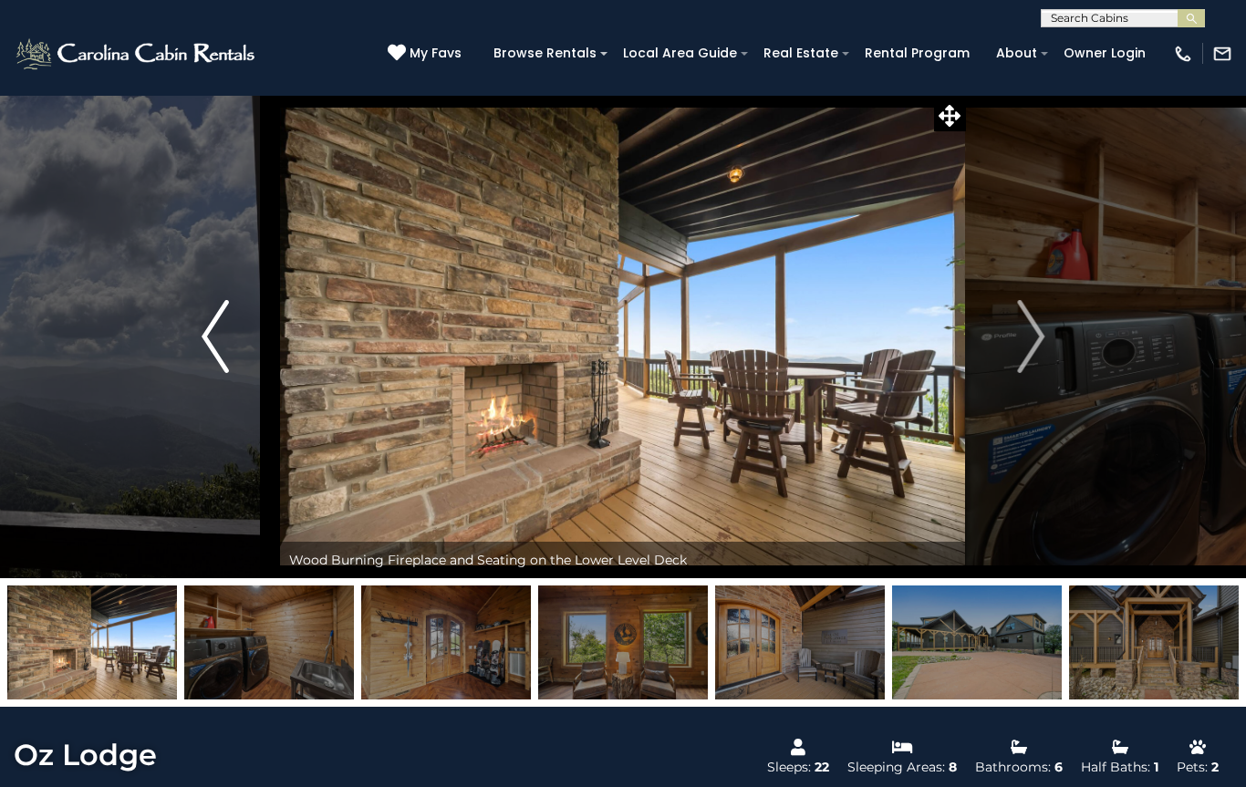
click at [236, 347] on button "Previous" at bounding box center [216, 336] width 130 height 483
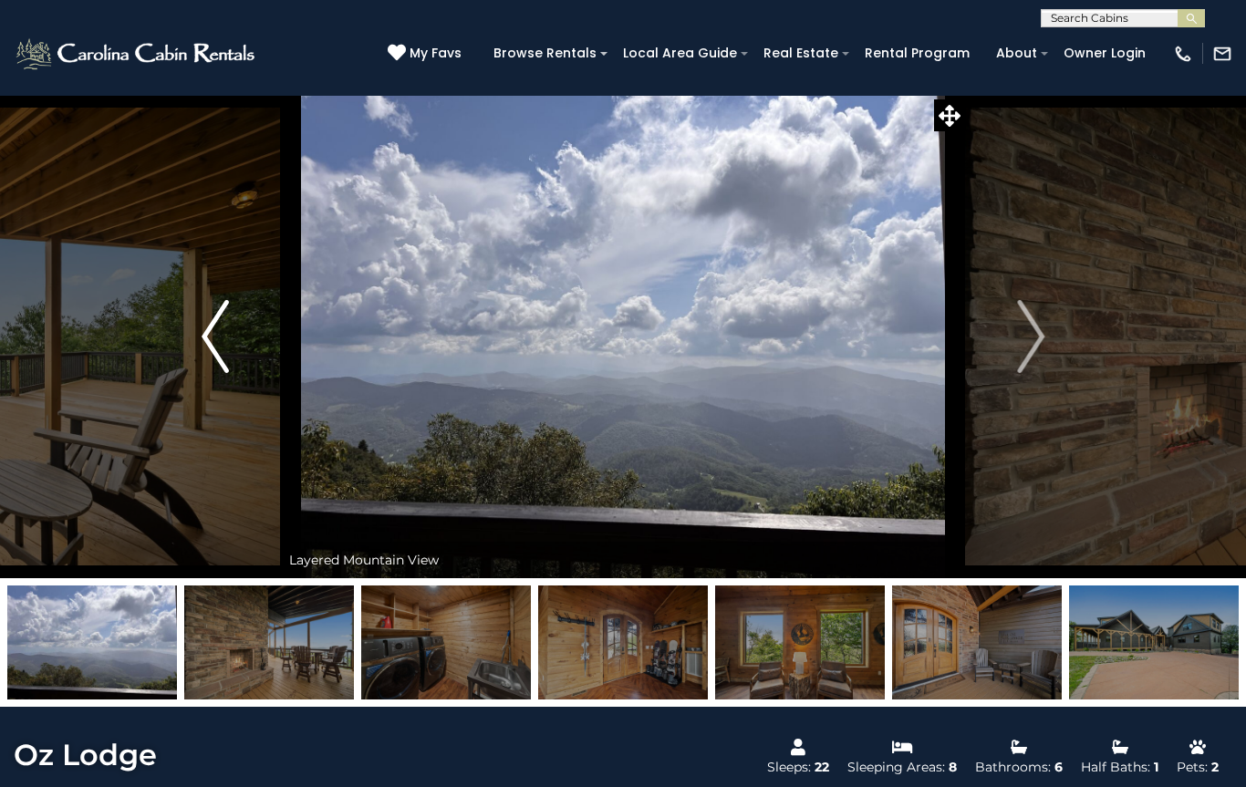
click at [240, 354] on button "Previous" at bounding box center [216, 336] width 130 height 483
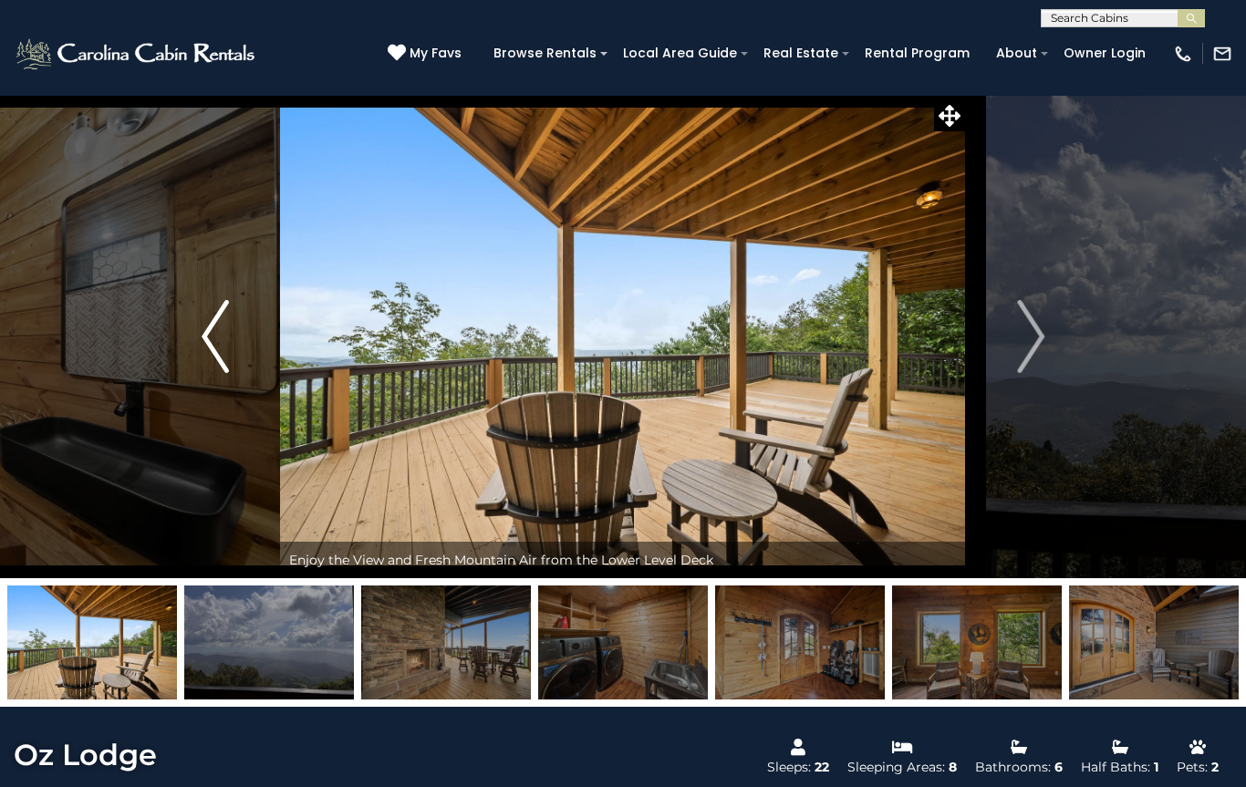
click at [234, 351] on button "Previous" at bounding box center [216, 336] width 130 height 483
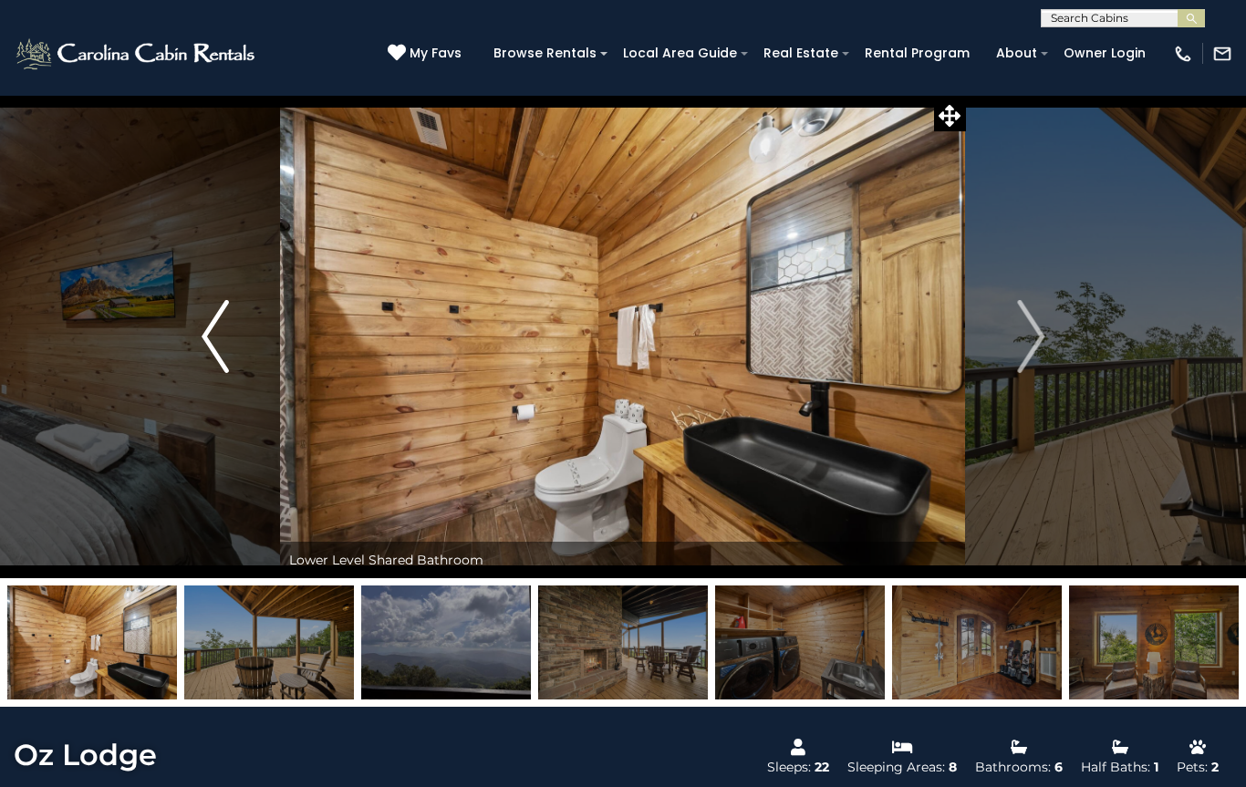
click at [231, 344] on button "Previous" at bounding box center [216, 336] width 130 height 483
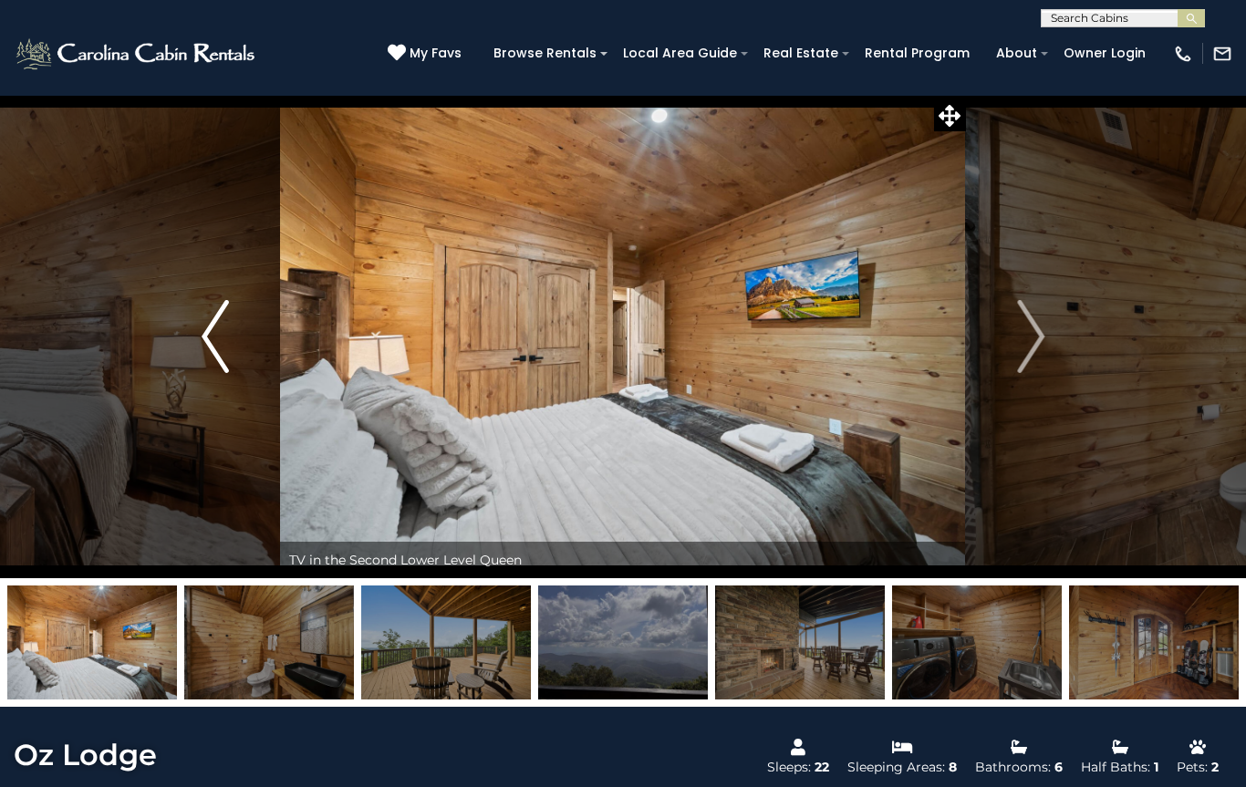
click at [220, 335] on img "Previous" at bounding box center [215, 336] width 27 height 73
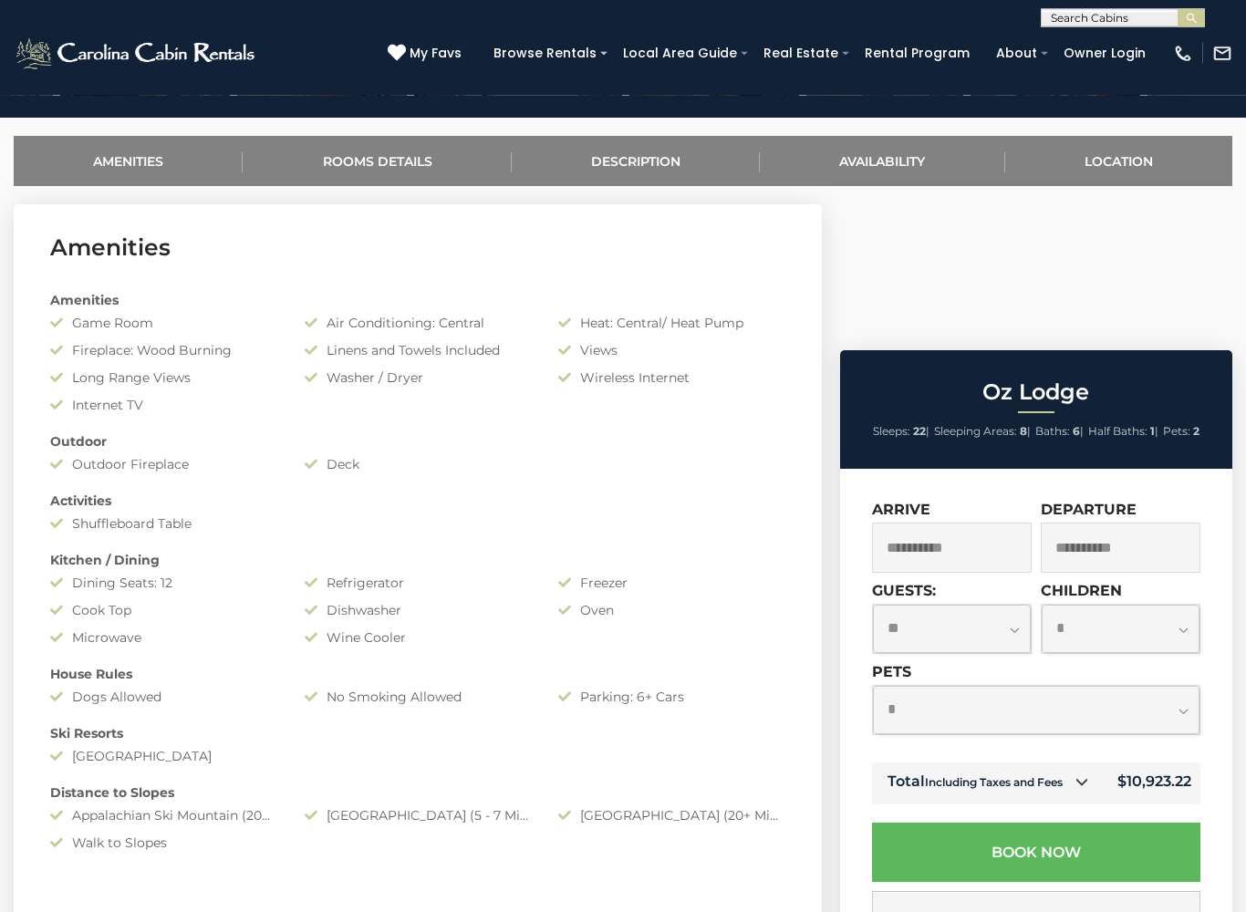
scroll to position [691, 0]
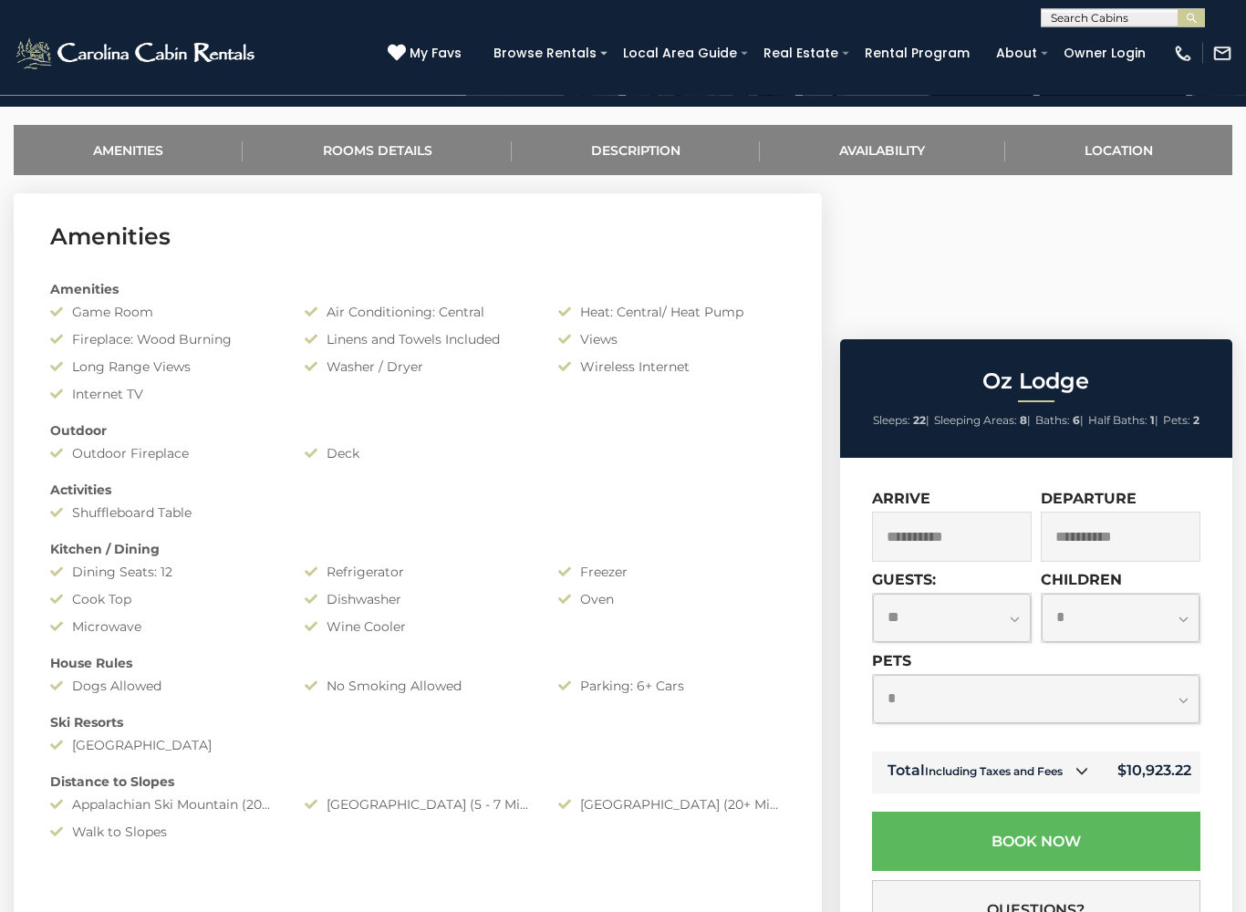
click at [1134, 513] on input "**********" at bounding box center [1121, 538] width 160 height 50
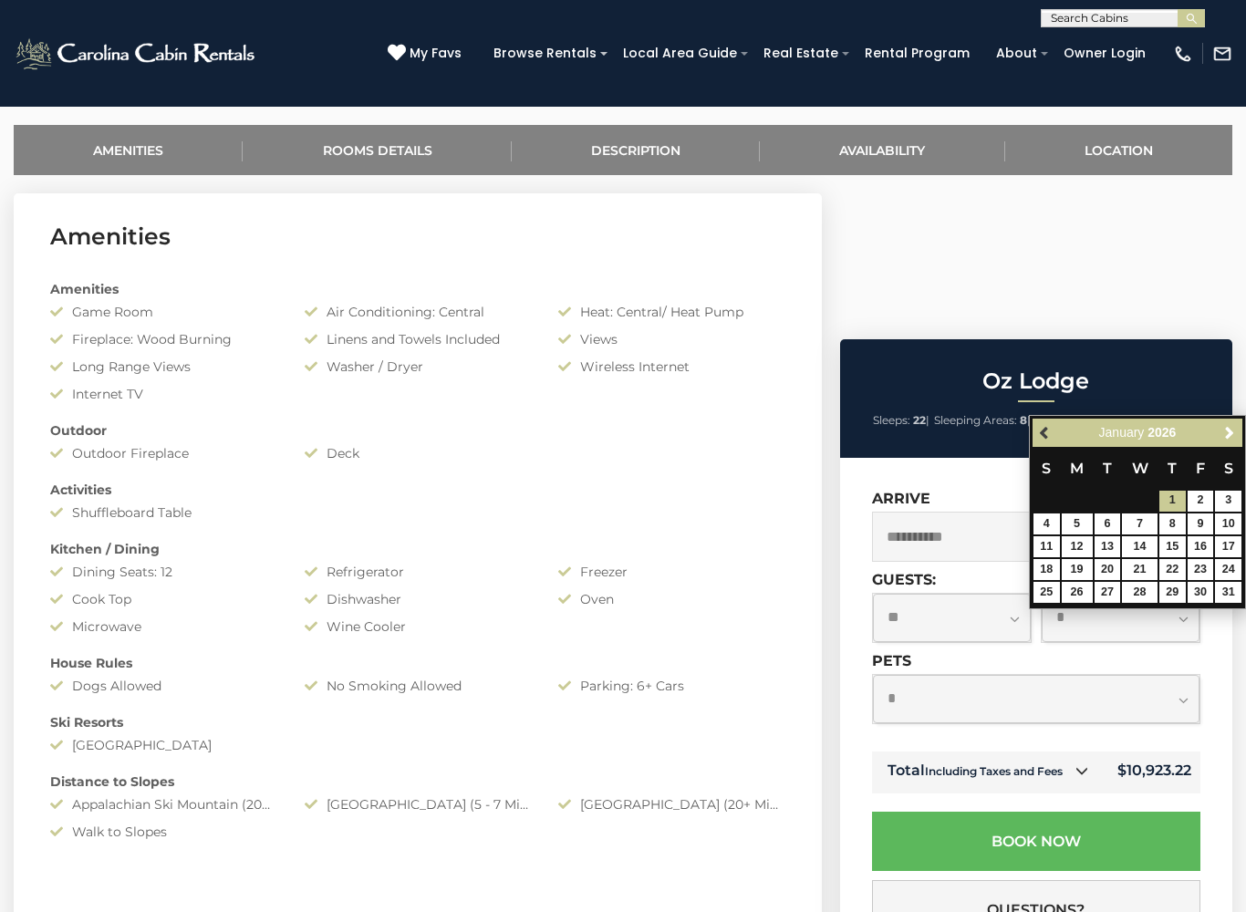
click at [1044, 432] on span "Previous" at bounding box center [1045, 432] width 15 height 15
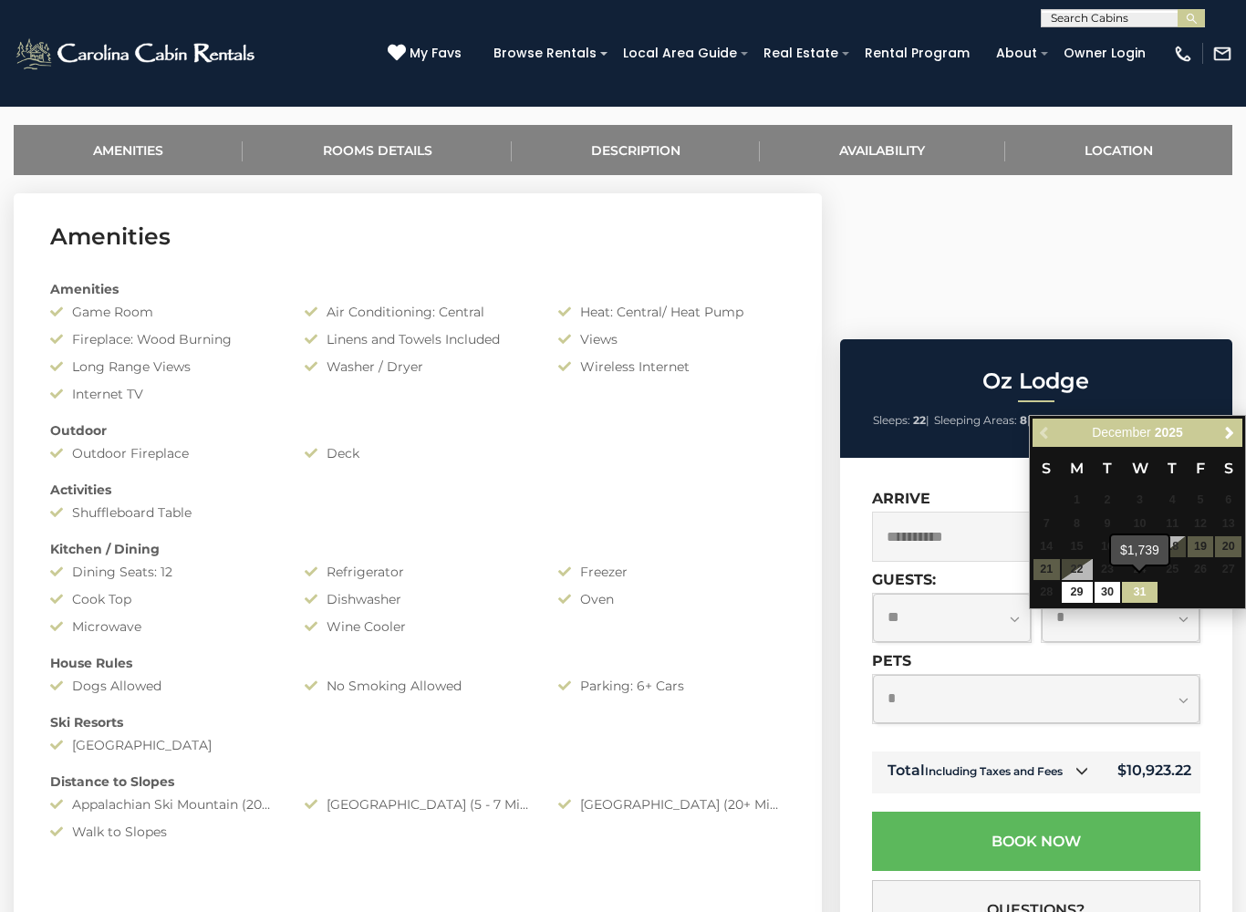
click at [1147, 586] on link "31" at bounding box center [1139, 592] width 35 height 21
type input "**********"
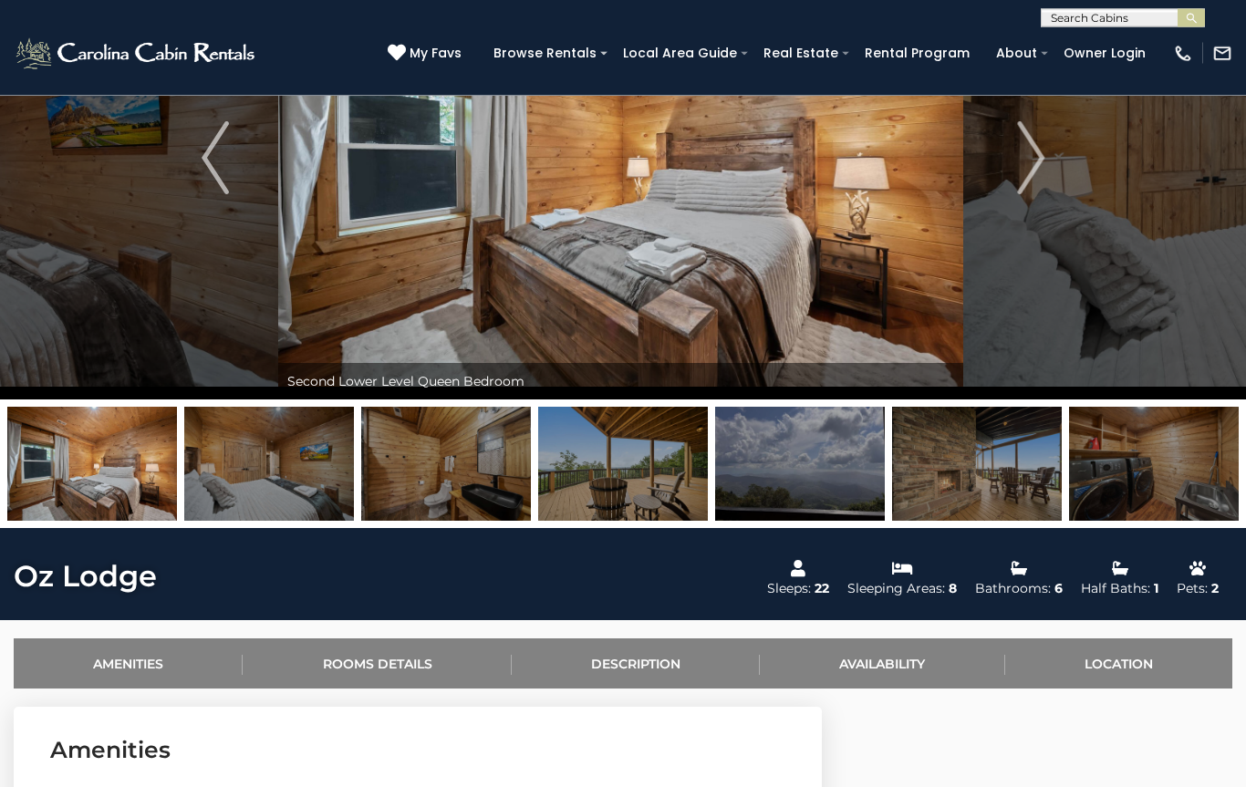
scroll to position [0, 0]
